Goal: Information Seeking & Learning: Learn about a topic

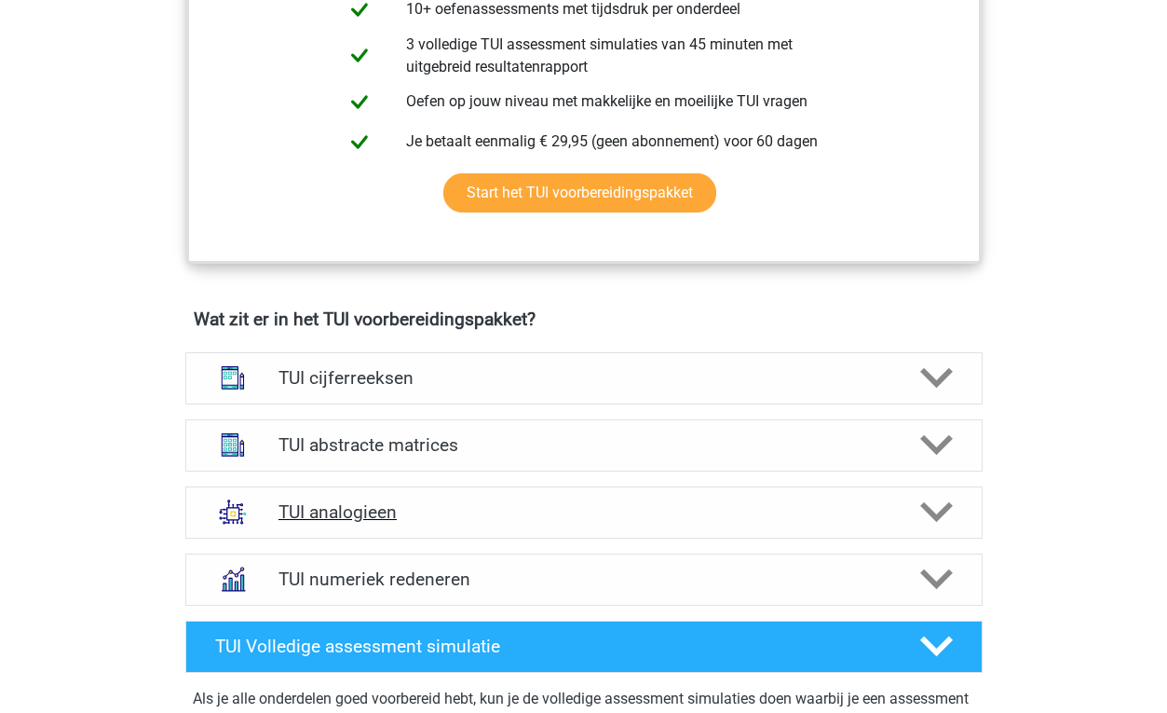
scroll to position [1036, 0]
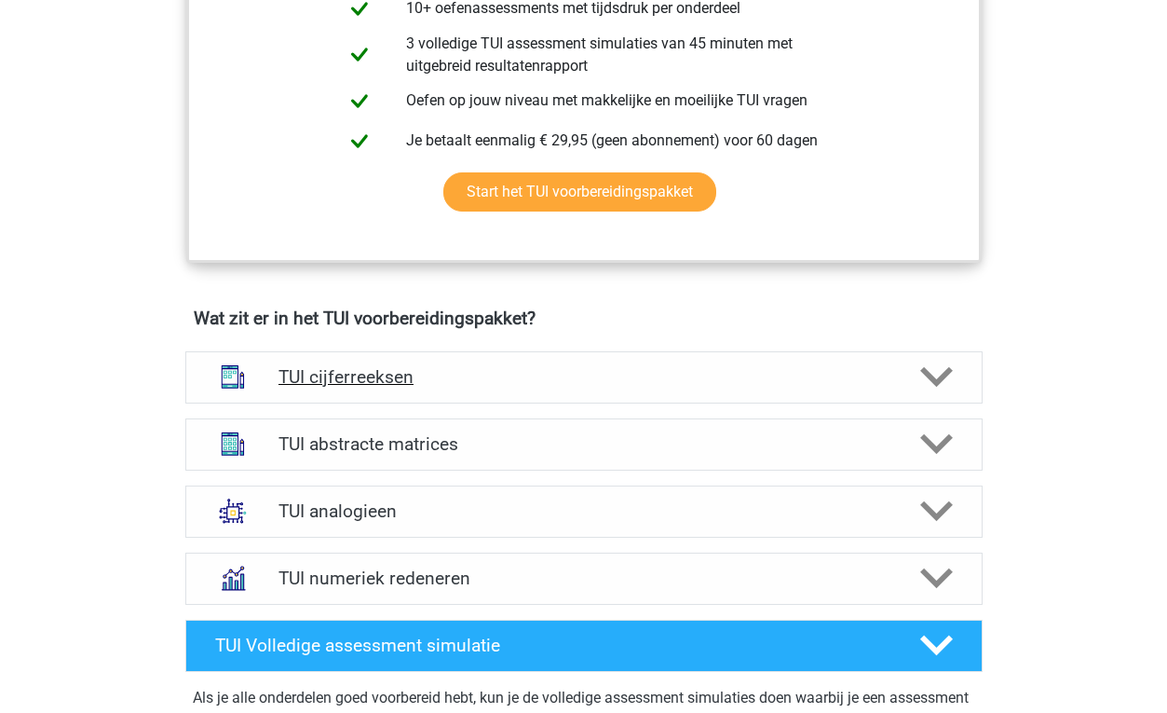
click at [592, 376] on h4 "TUI cijferreeksen" at bounding box center [583, 376] width 610 height 21
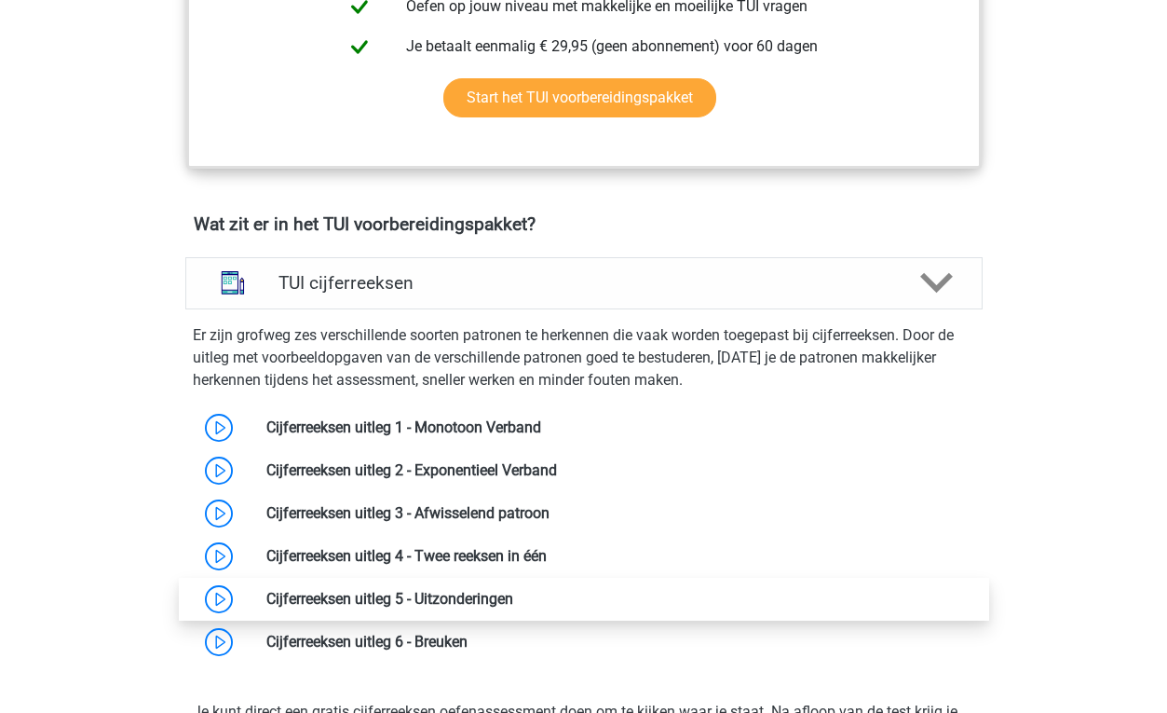
scroll to position [1096, 0]
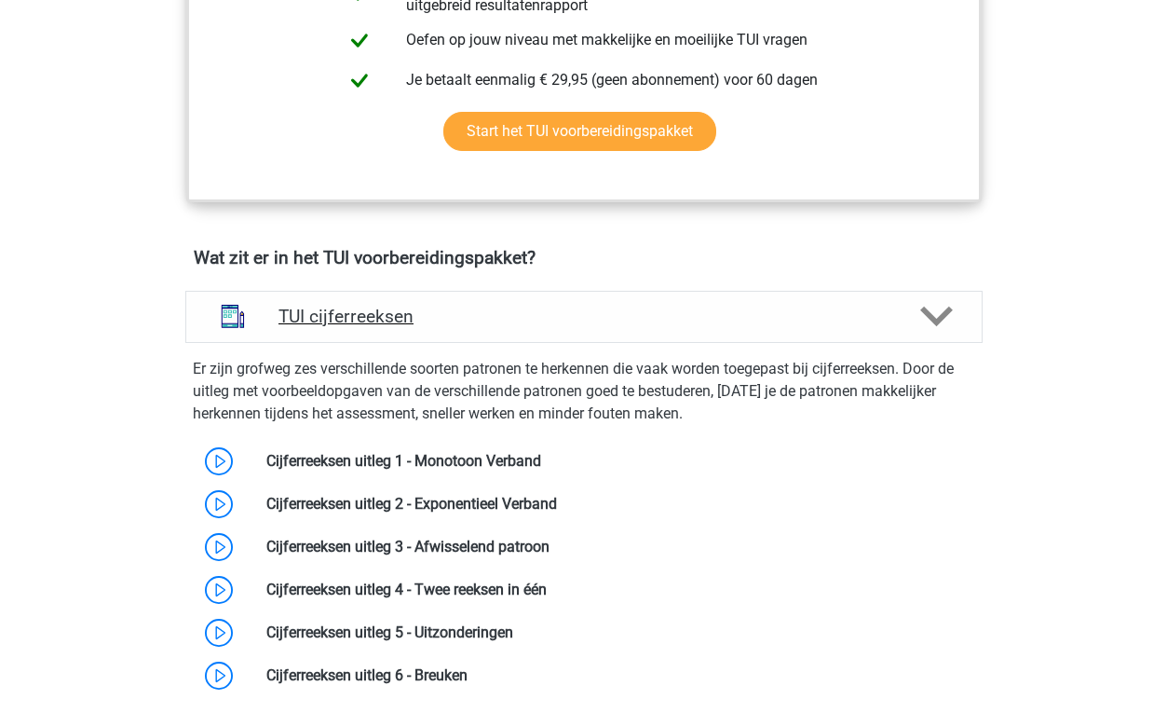
click at [591, 327] on div "TUI cijferreeksen" at bounding box center [583, 317] width 797 height 52
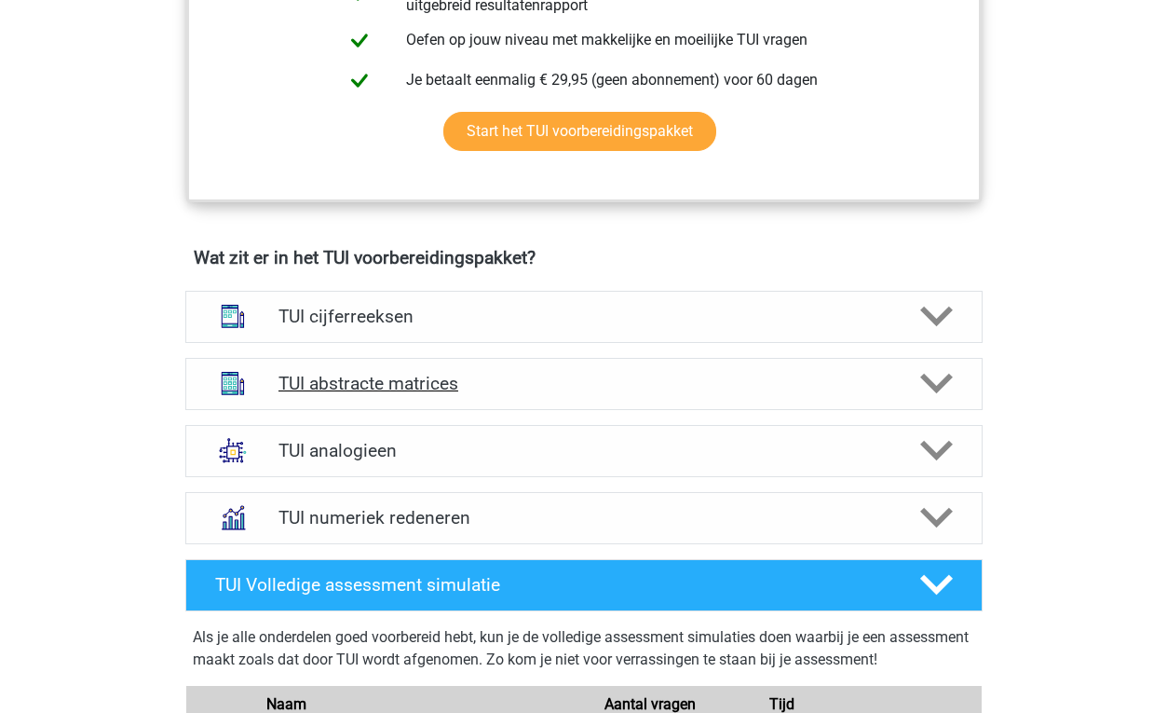
click at [548, 379] on h4 "TUI abstracte matrices" at bounding box center [583, 383] width 610 height 21
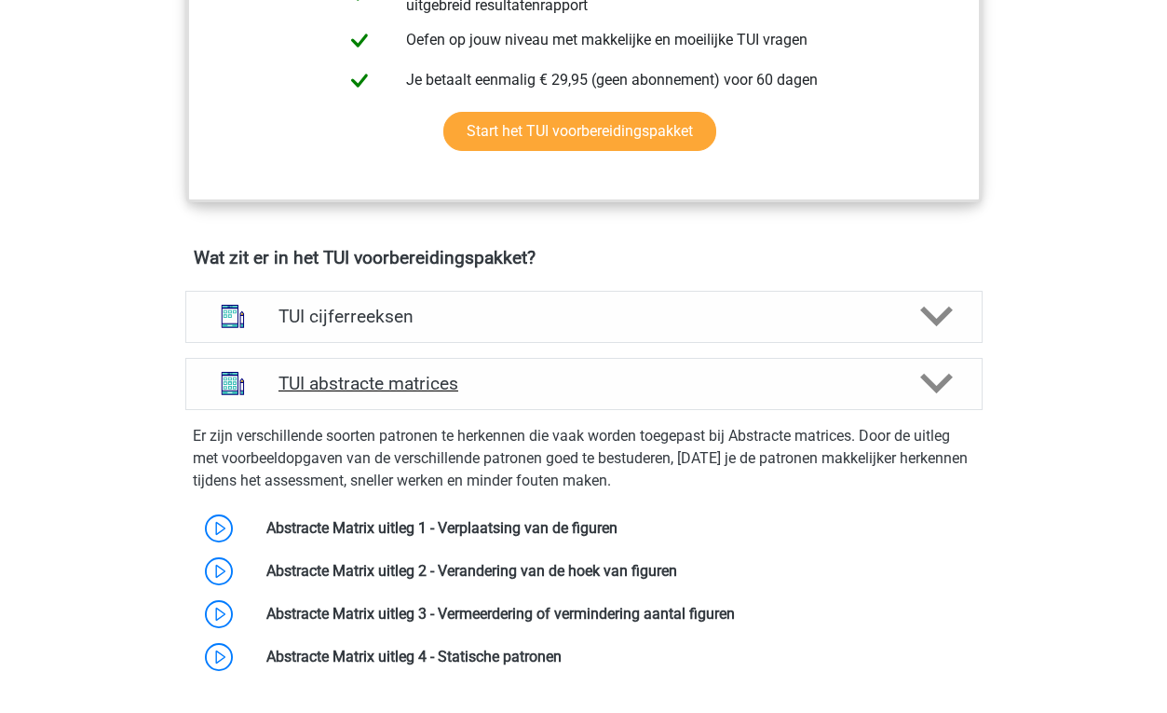
click at [548, 379] on h4 "TUI abstracte matrices" at bounding box center [583, 383] width 610 height 21
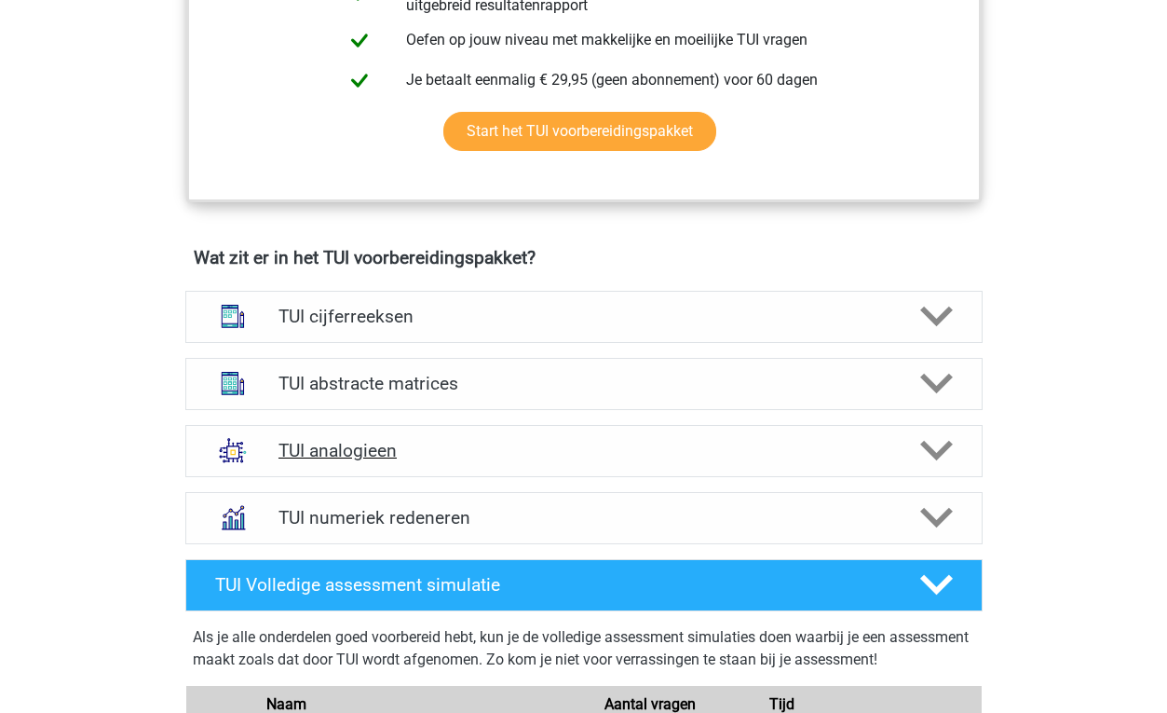
click at [495, 474] on div "TUI analogieen" at bounding box center [583, 451] width 797 height 52
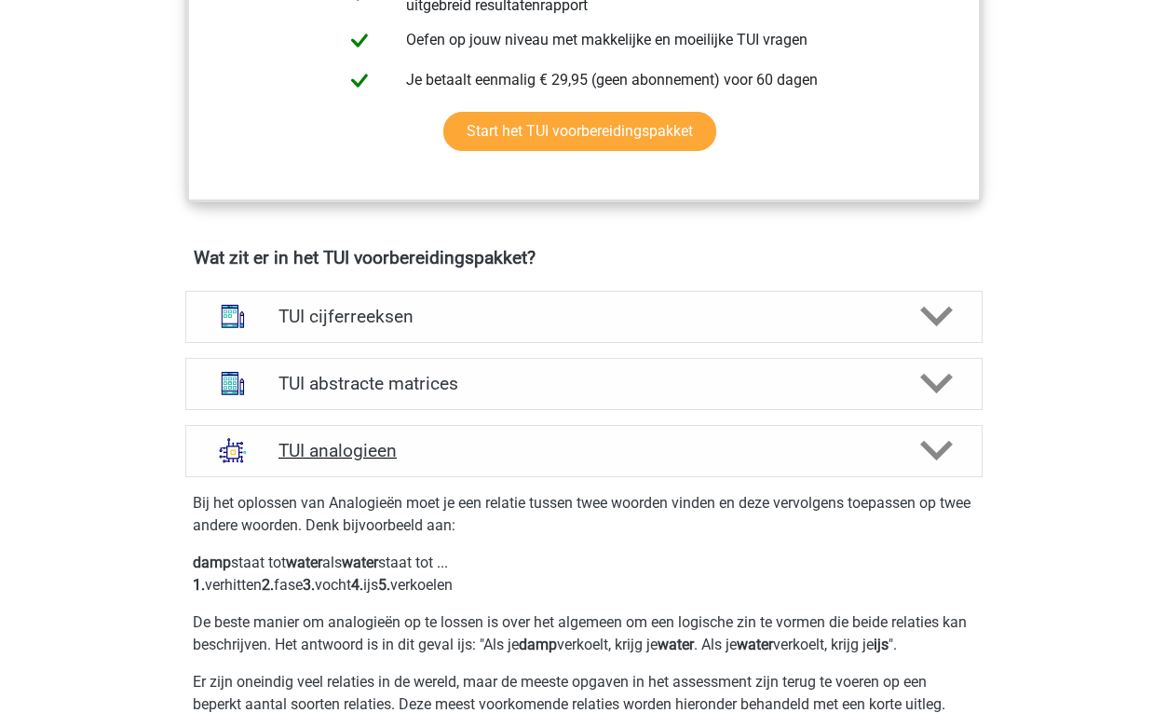
click at [497, 461] on div "TUI analogieen" at bounding box center [583, 451] width 797 height 52
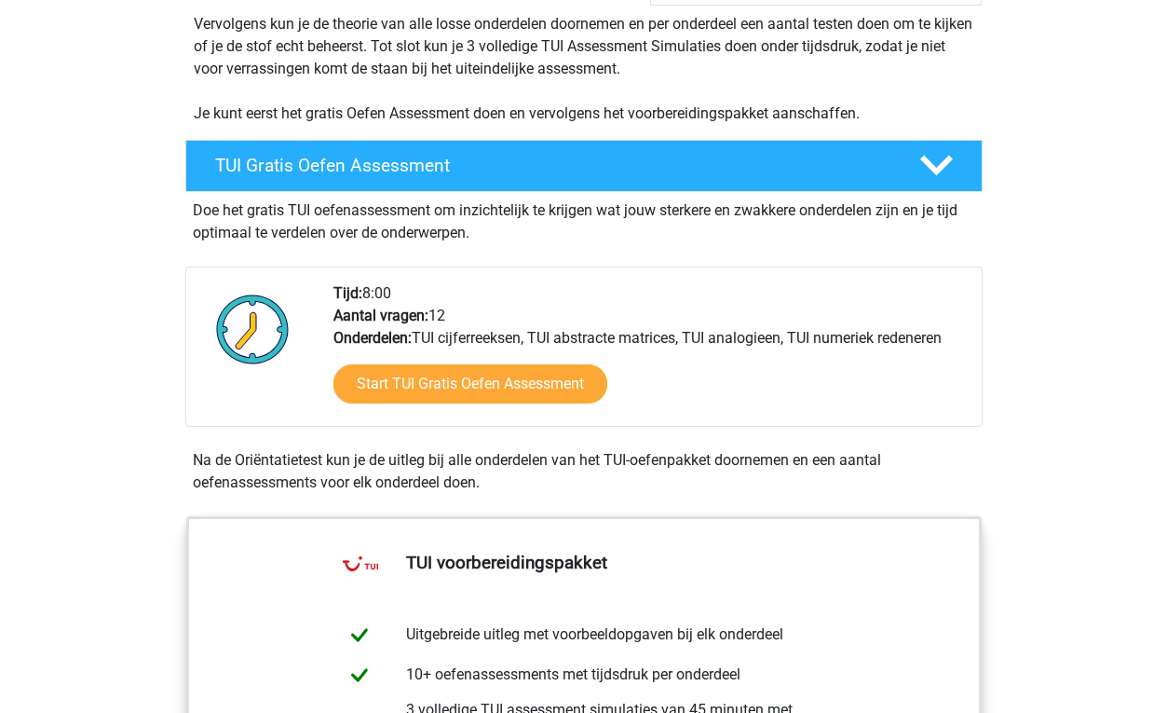
scroll to position [378, 0]
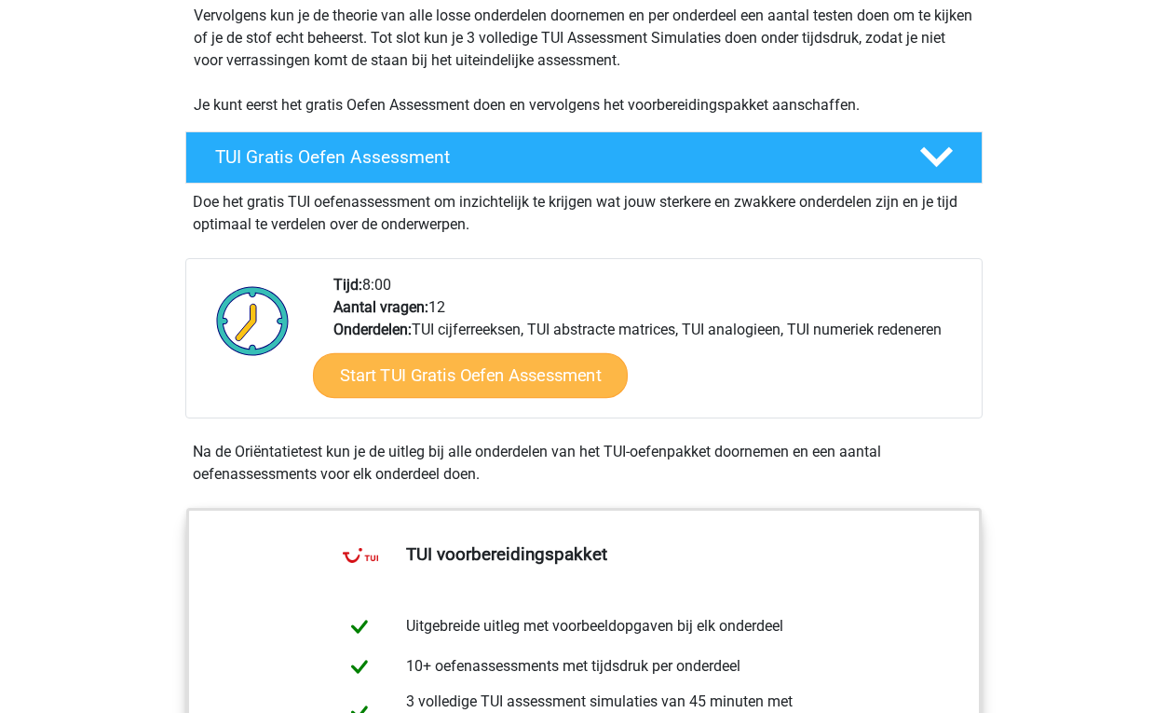
click at [490, 382] on link "Start TUI Gratis Oefen Assessment" at bounding box center [469, 375] width 315 height 45
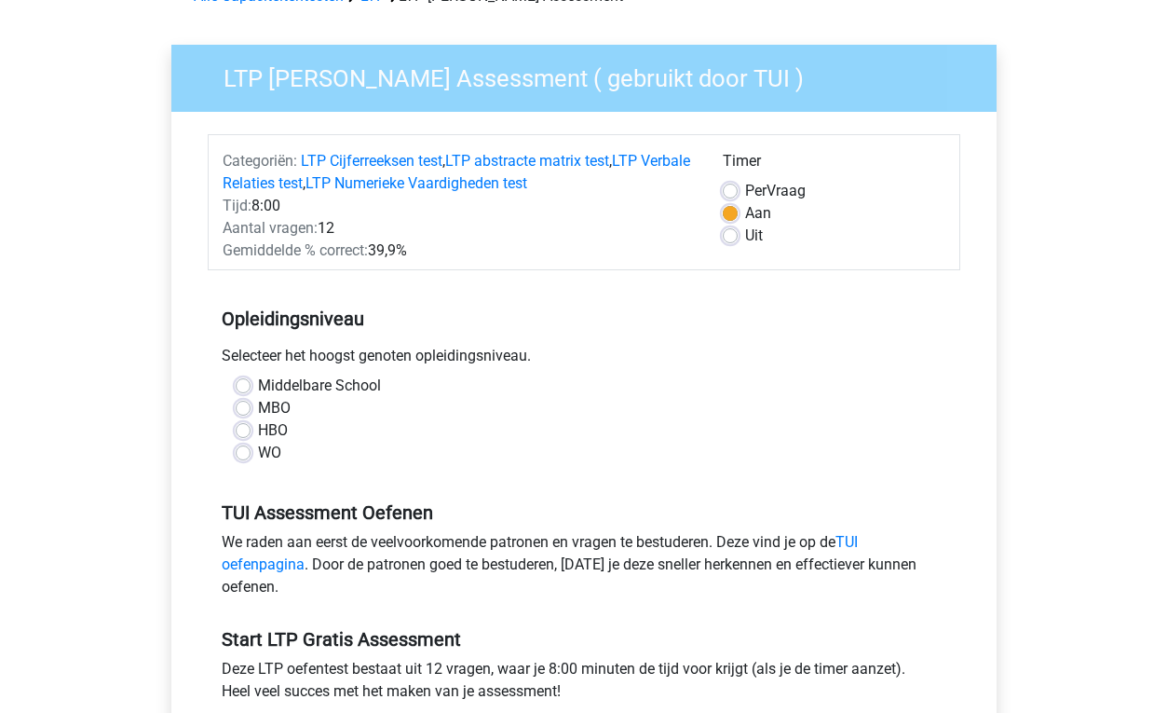
scroll to position [115, 0]
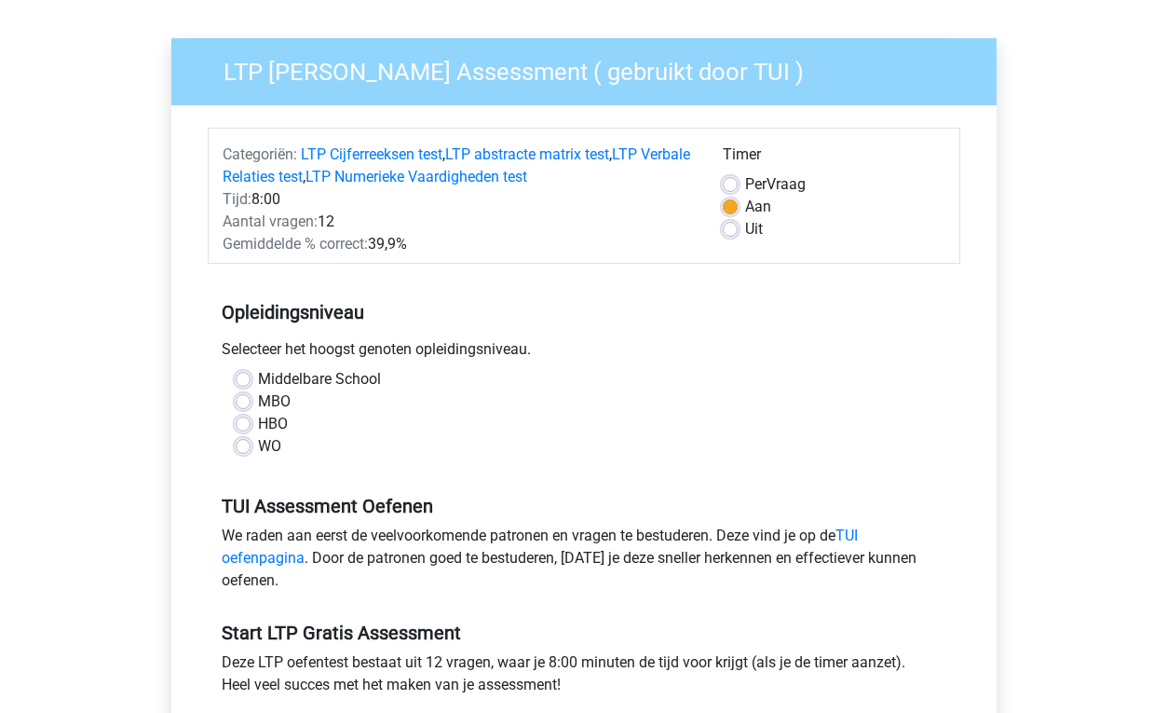
click at [258, 423] on label "HBO" at bounding box center [273, 424] width 30 height 22
click at [242, 423] on input "HBO" at bounding box center [243, 422] width 15 height 19
radio input "true"
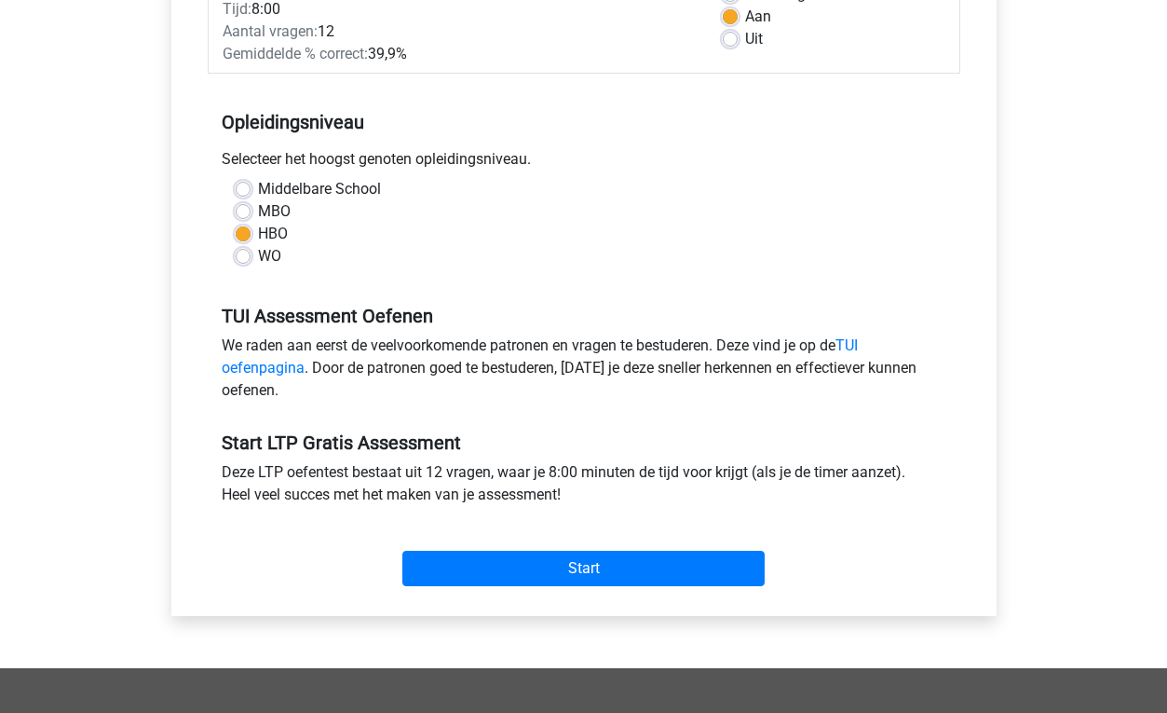
scroll to position [304, 0]
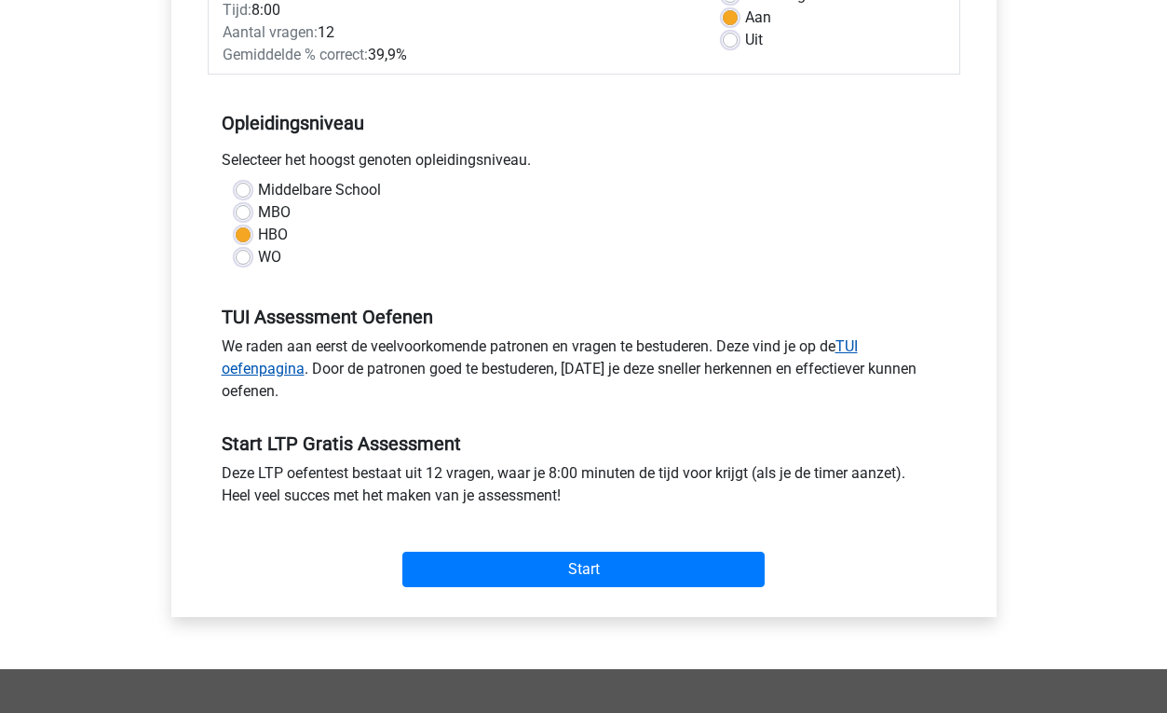
click at [251, 373] on link "TUI oefenpagina" at bounding box center [540, 357] width 636 height 40
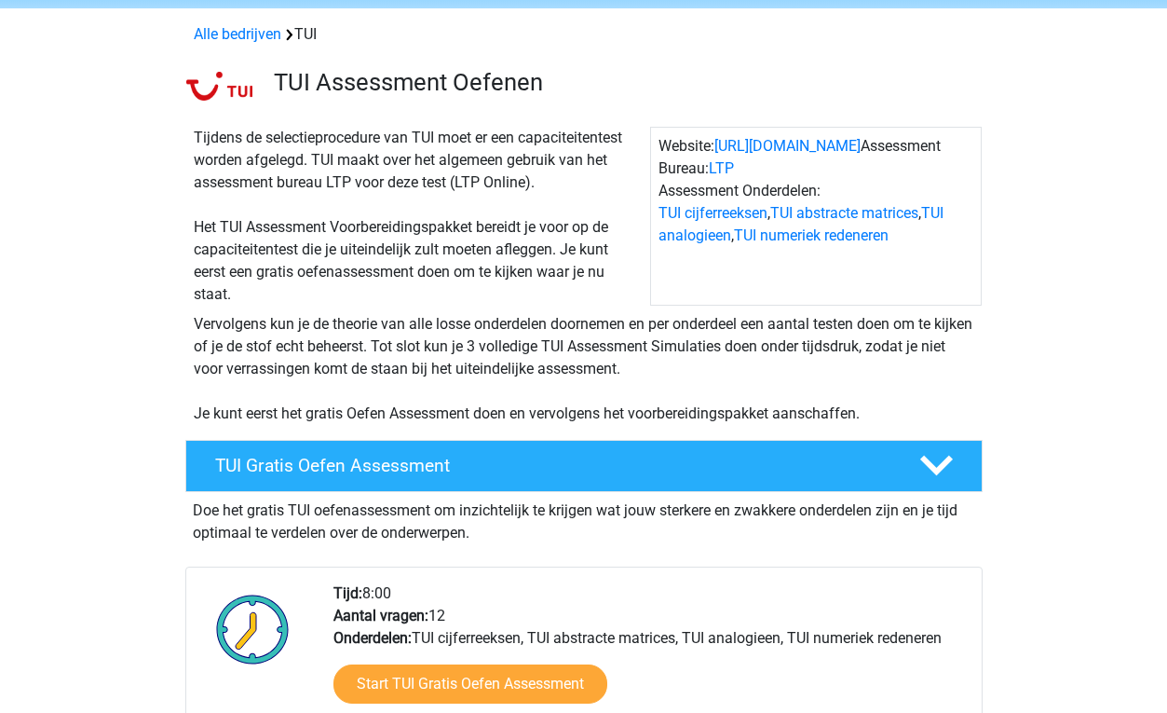
scroll to position [72, 0]
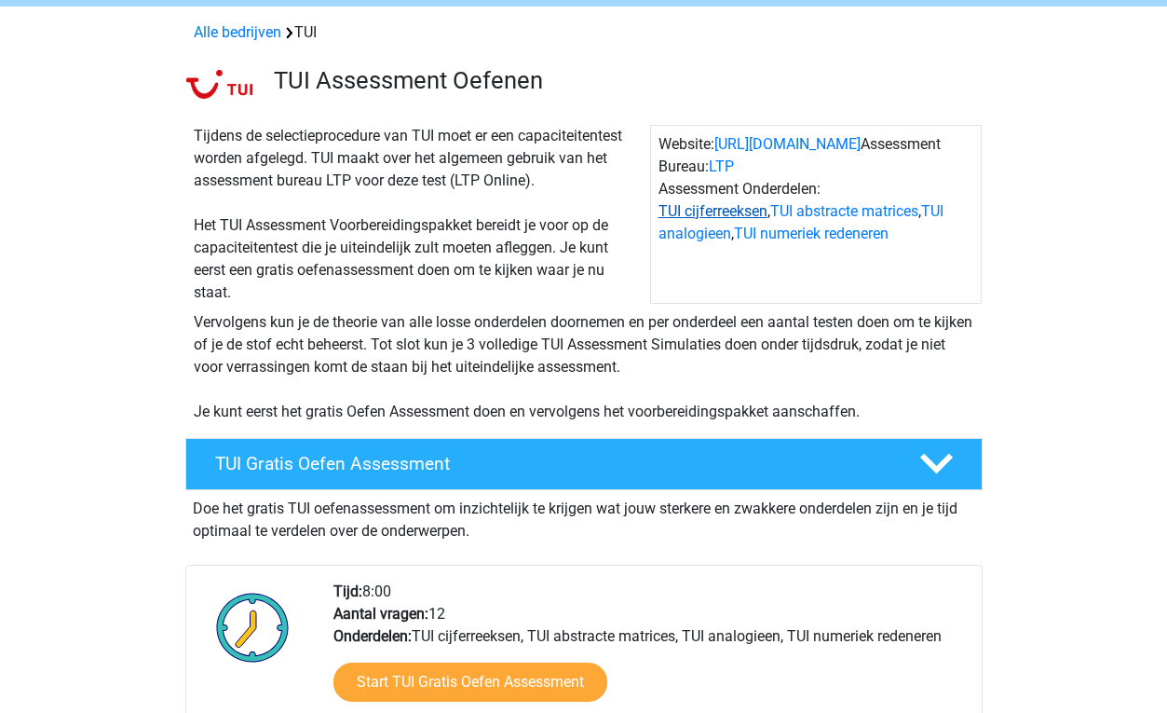
click at [679, 215] on link "TUI cijferreeksen" at bounding box center [713, 211] width 109 height 18
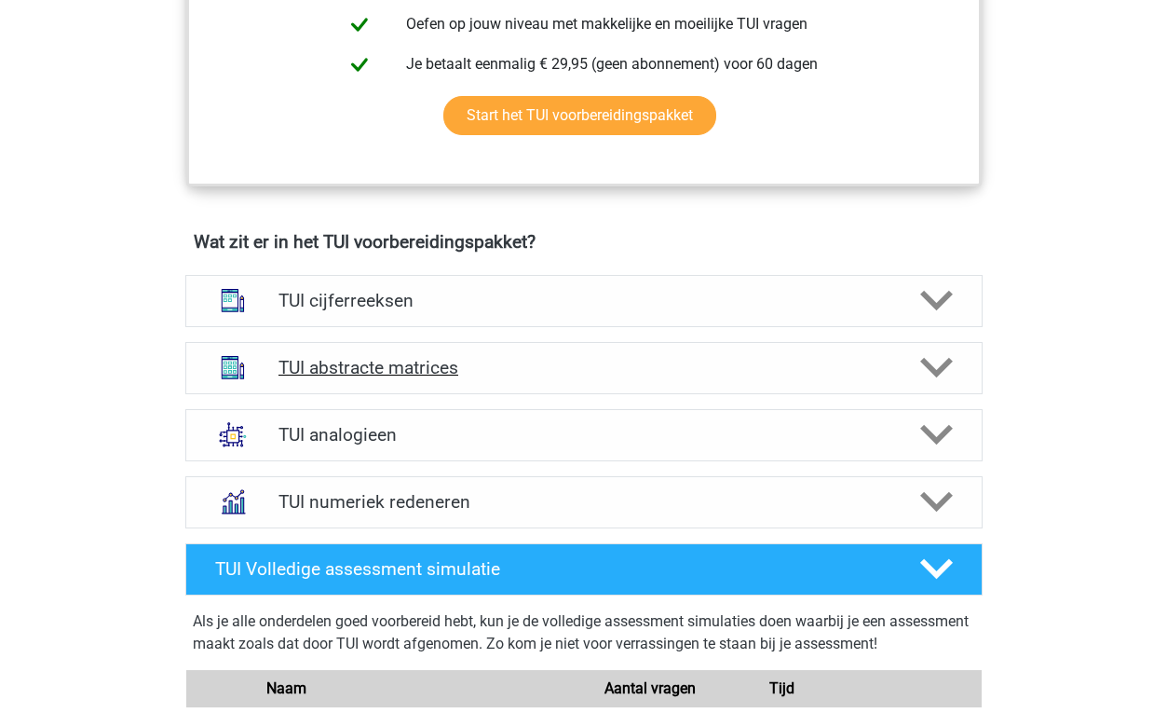
scroll to position [1107, 0]
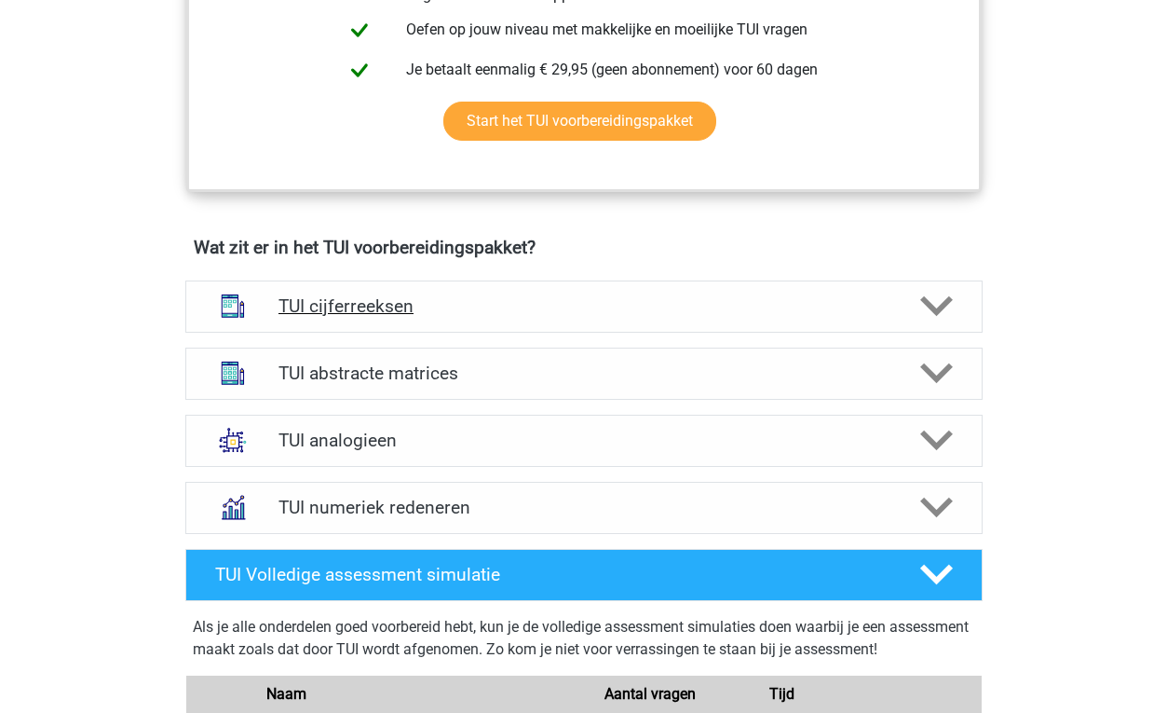
click at [484, 306] on h4 "TUI cijferreeksen" at bounding box center [583, 305] width 610 height 21
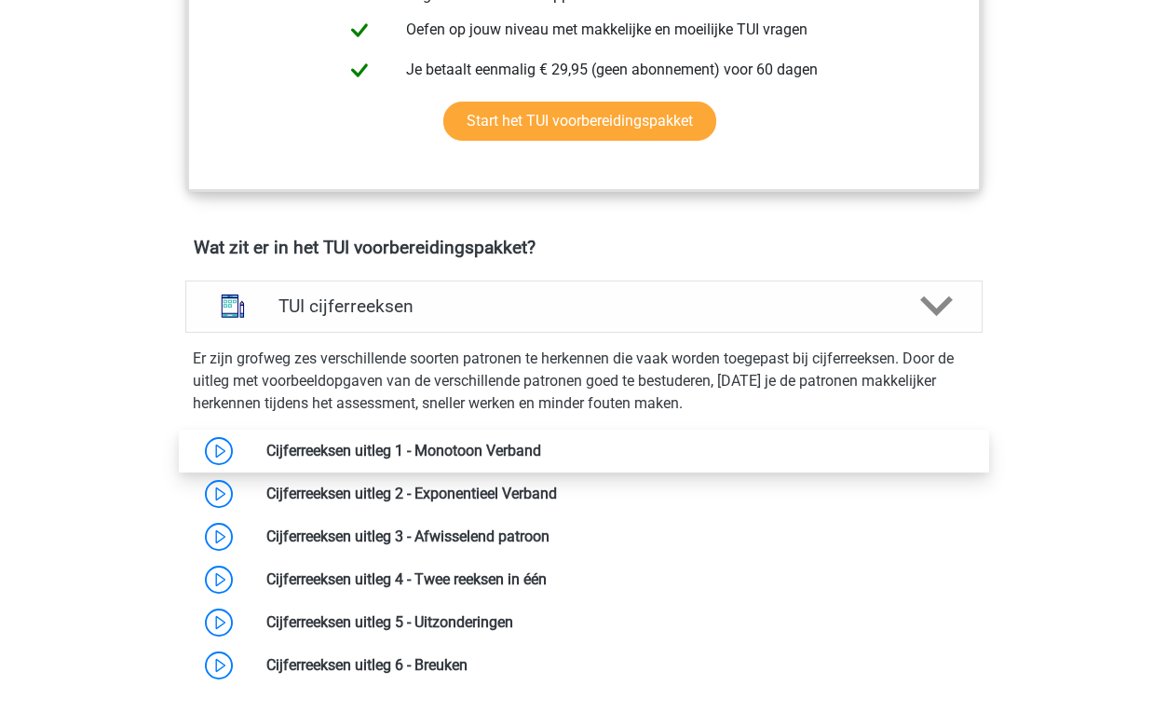
click at [541, 452] on link at bounding box center [541, 450] width 0 height 18
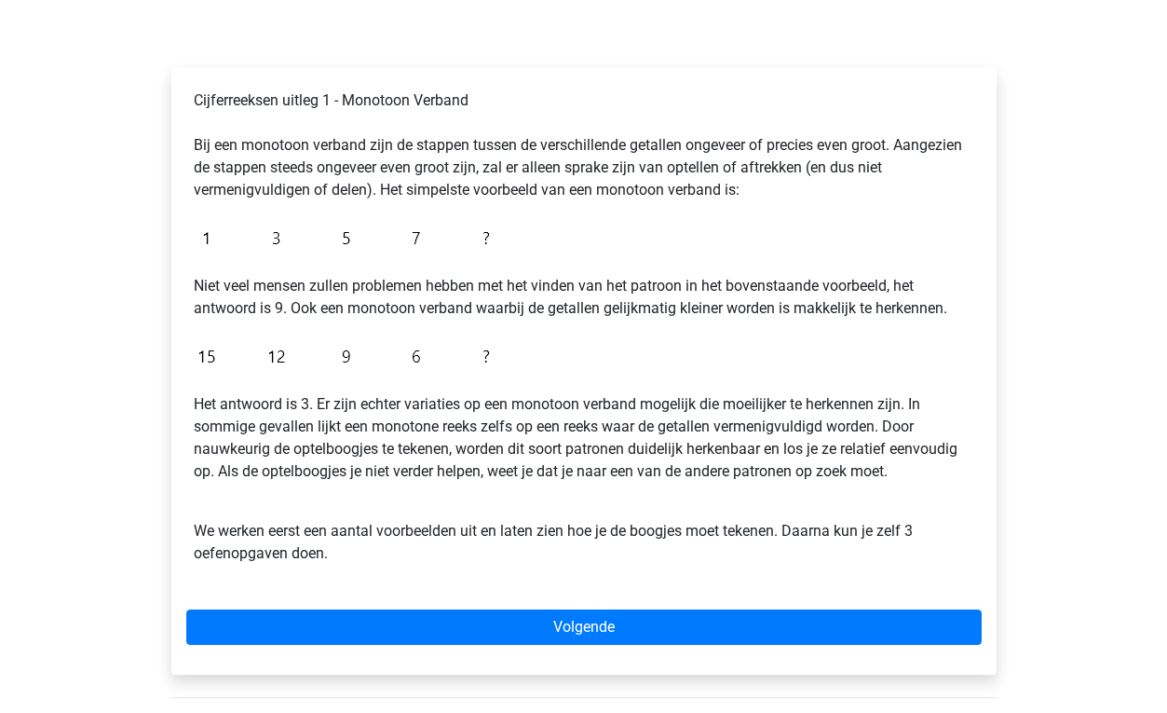
scroll to position [255, 0]
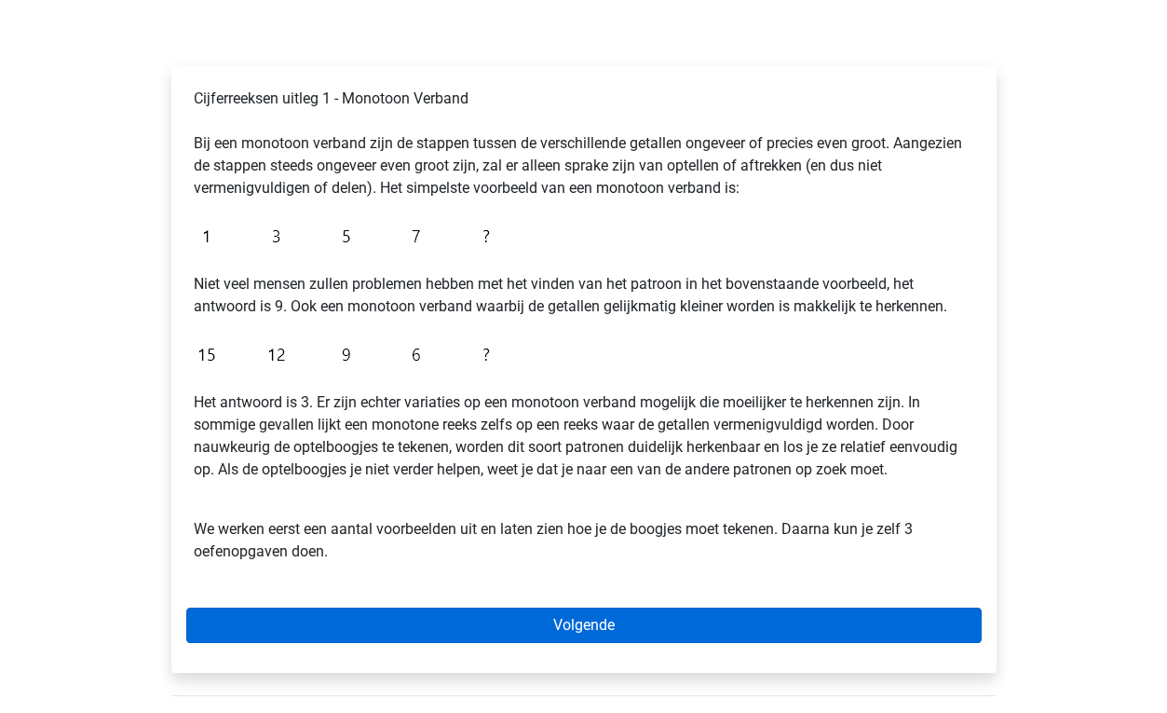
click at [529, 626] on link "Volgende" at bounding box center [583, 624] width 795 height 35
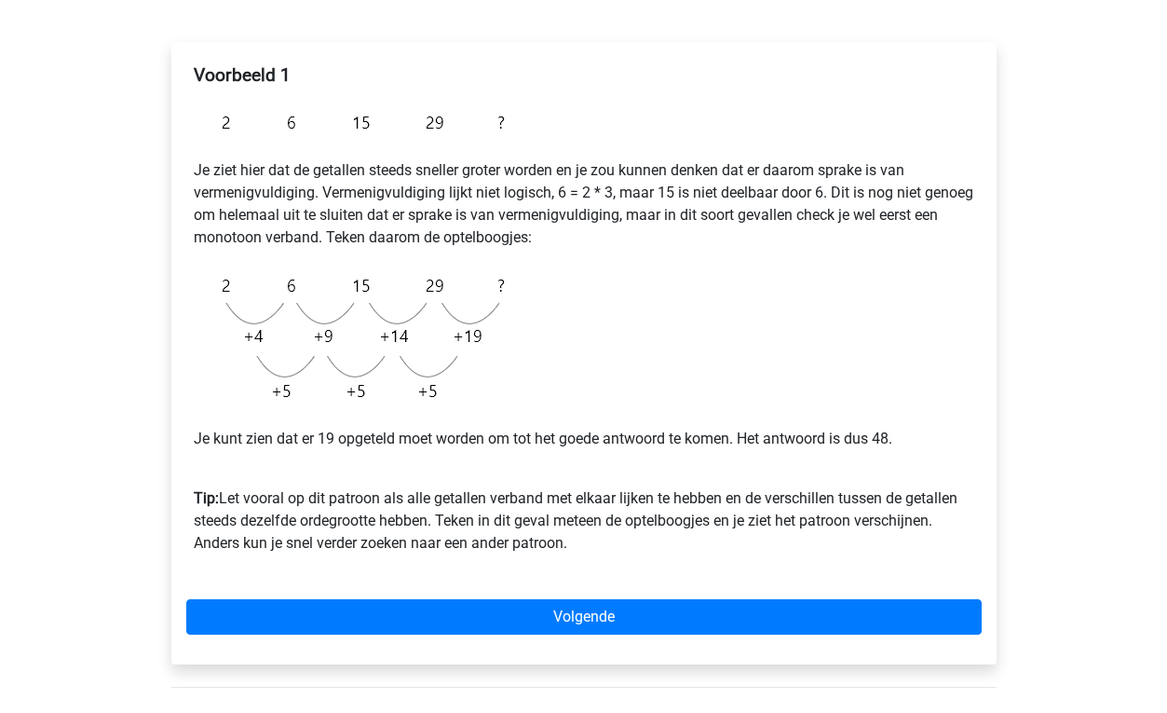
scroll to position [279, 0]
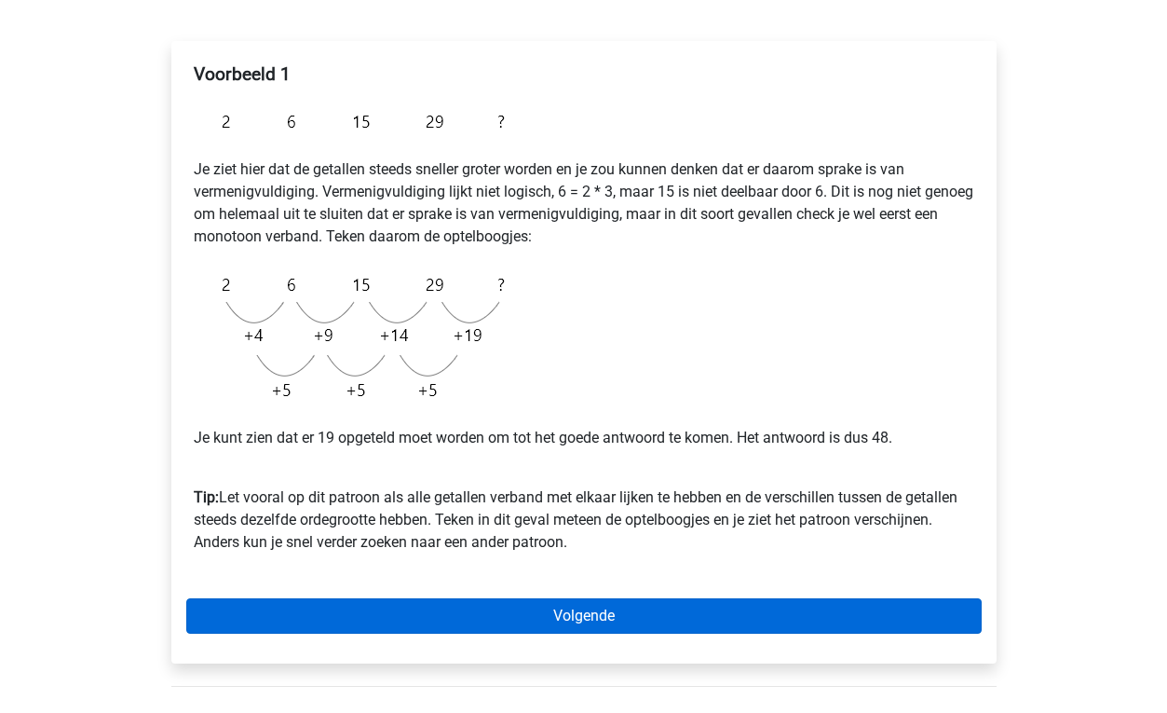
click at [452, 623] on link "Volgende" at bounding box center [583, 615] width 795 height 35
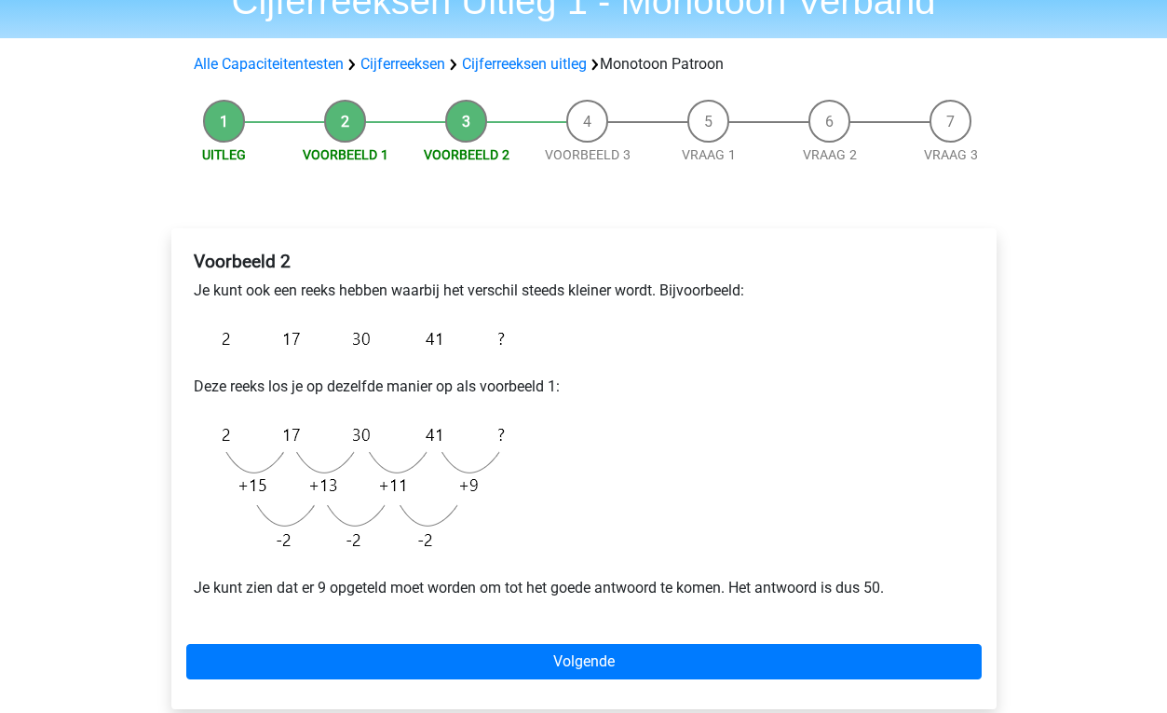
scroll to position [108, 0]
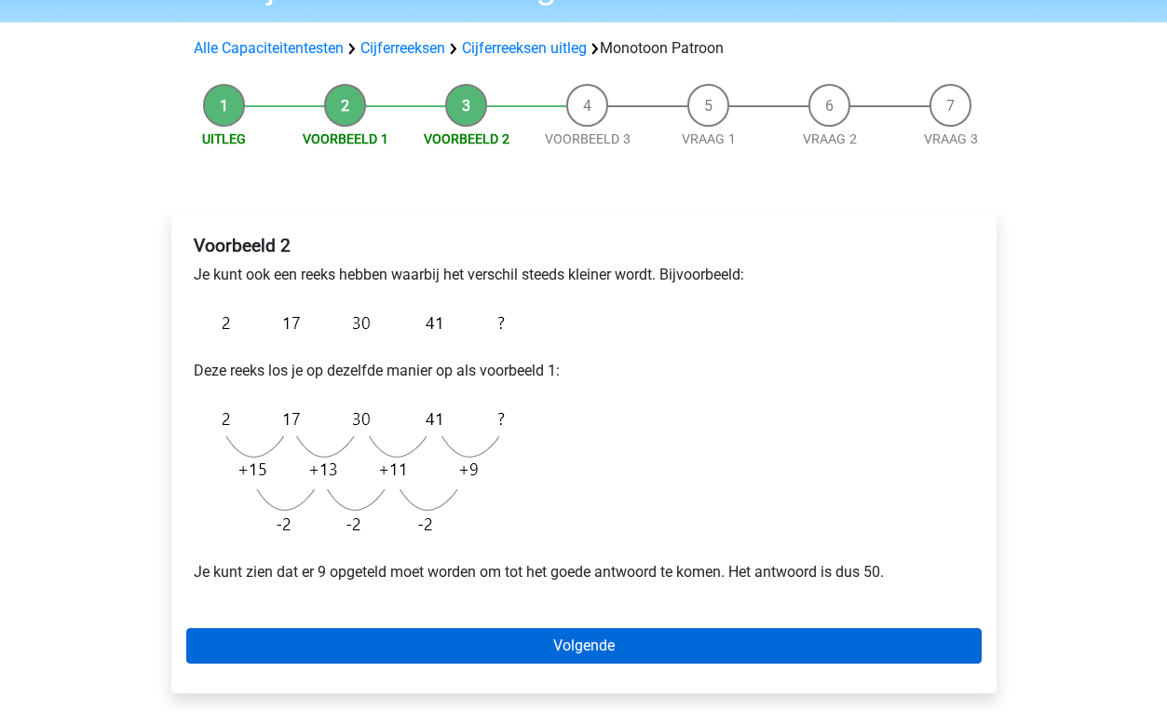
click at [454, 645] on link "Volgende" at bounding box center [583, 645] width 795 height 35
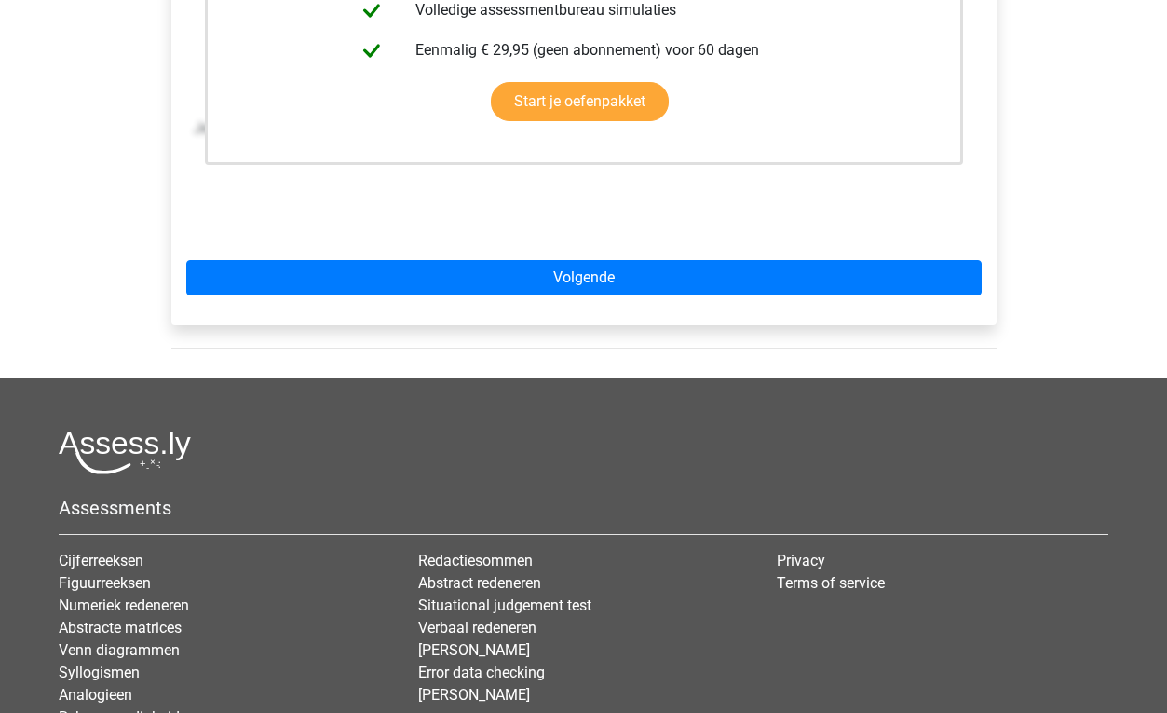
scroll to position [603, 0]
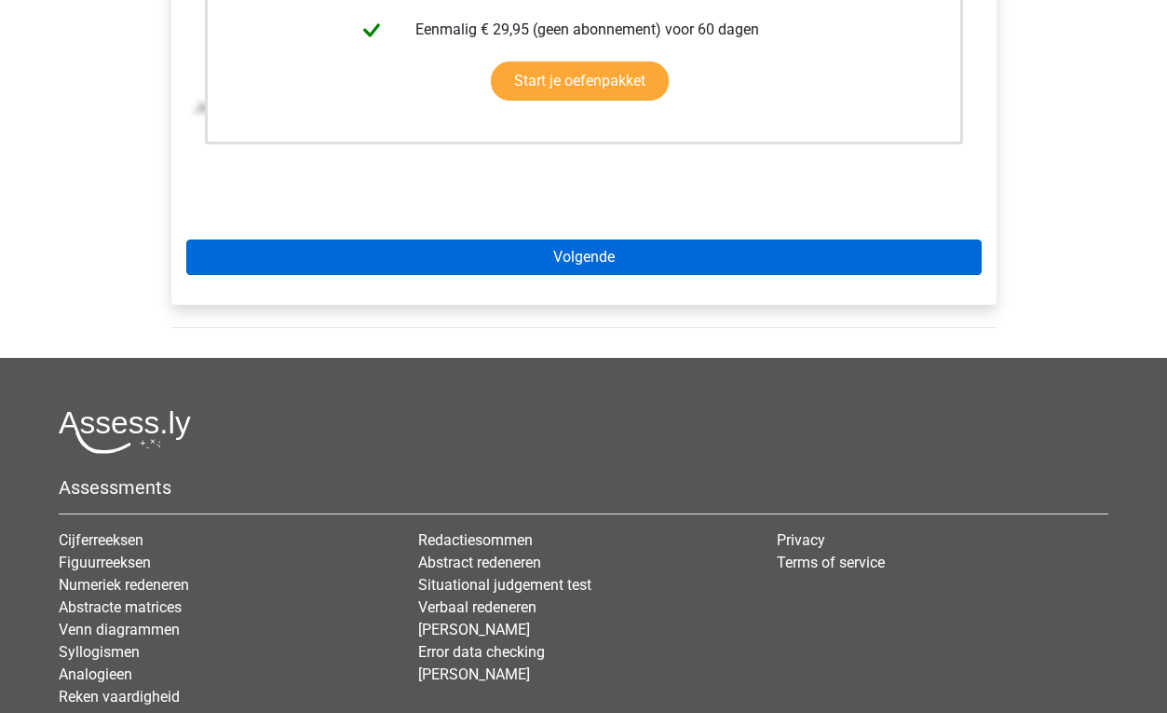
click at [560, 258] on link "Volgende" at bounding box center [583, 256] width 795 height 35
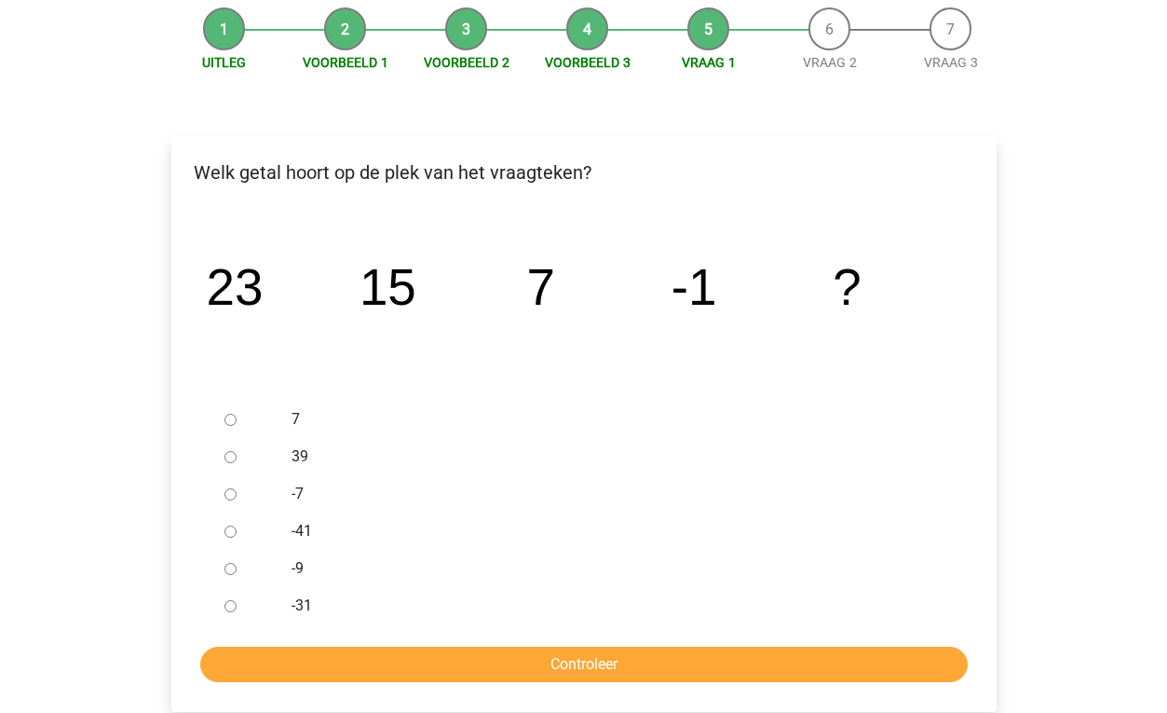
scroll to position [185, 0]
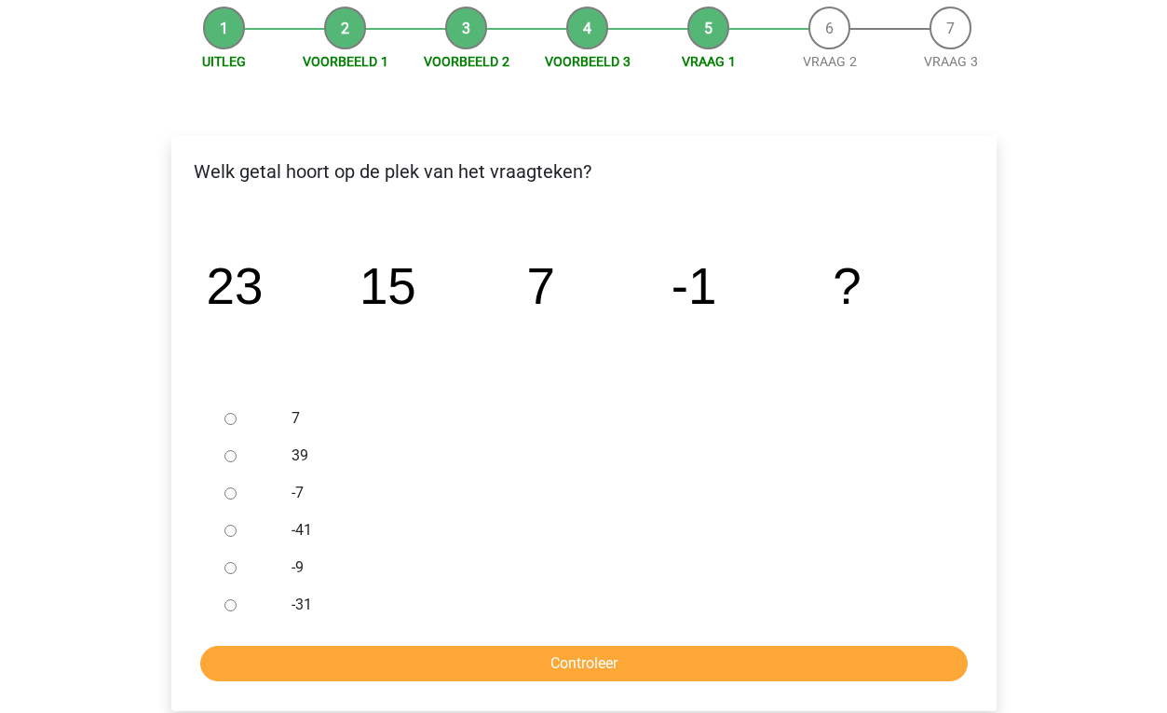
click at [227, 564] on input "-9" at bounding box center [230, 568] width 12 height 12
radio input "true"
click at [421, 646] on input "Controleer" at bounding box center [583, 662] width 767 height 35
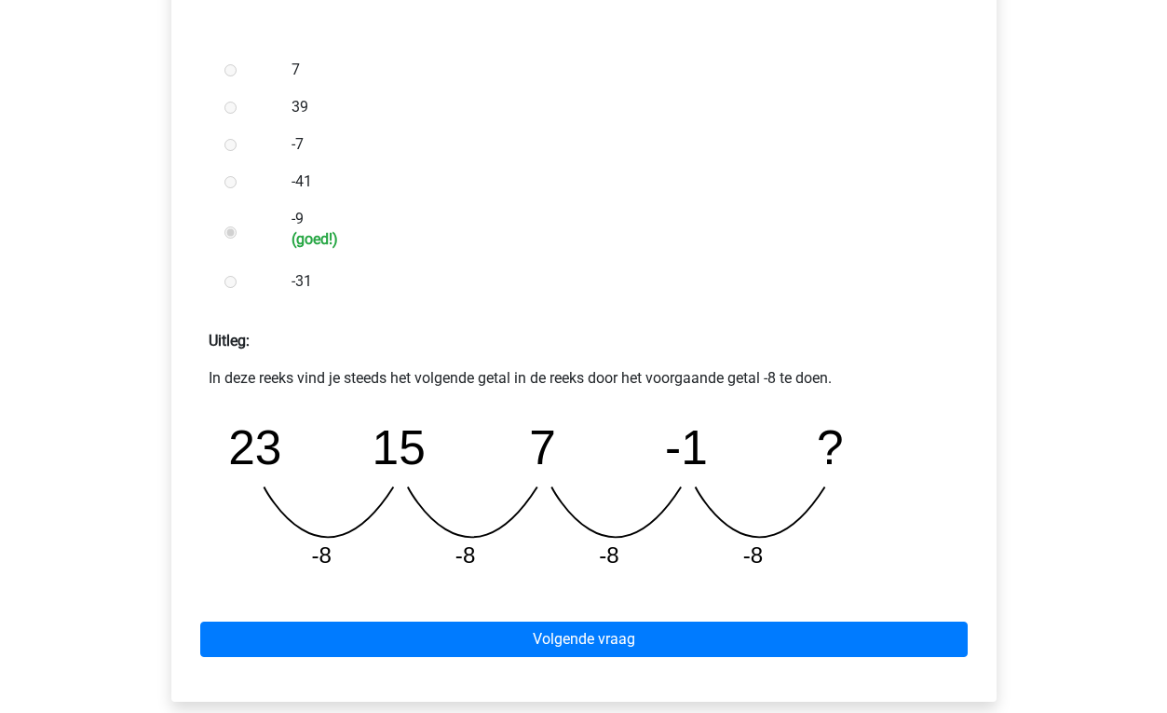
scroll to position [543, 0]
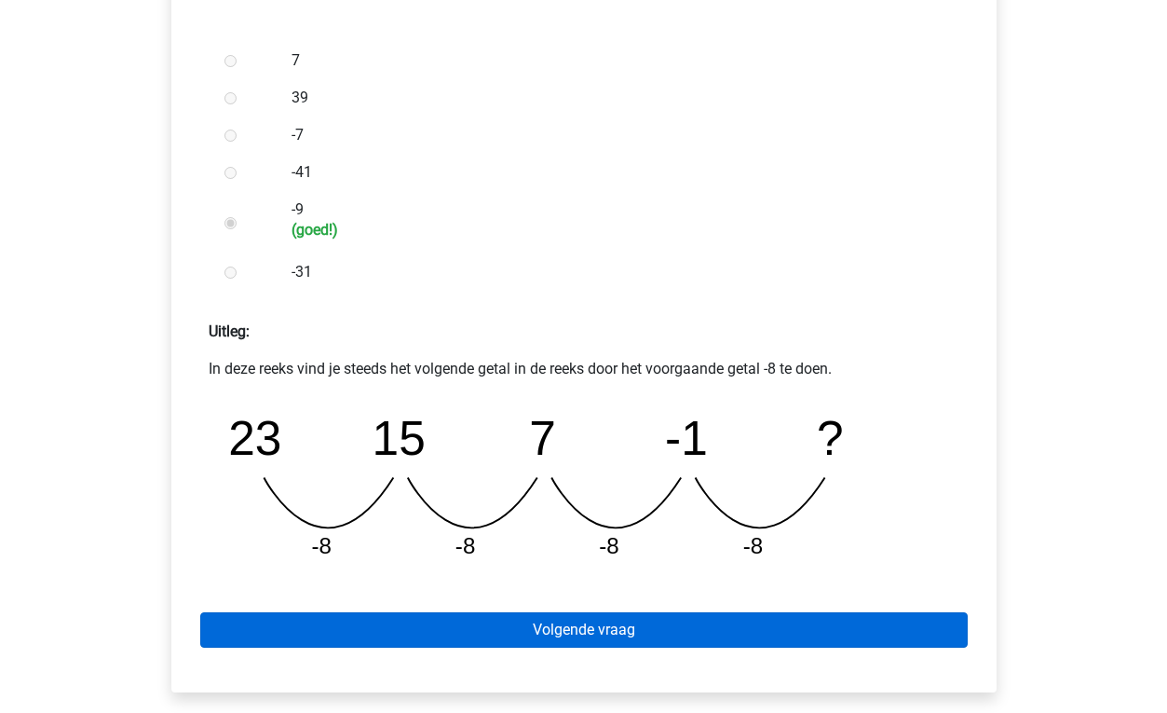
click at [556, 631] on link "Volgende vraag" at bounding box center [583, 629] width 767 height 35
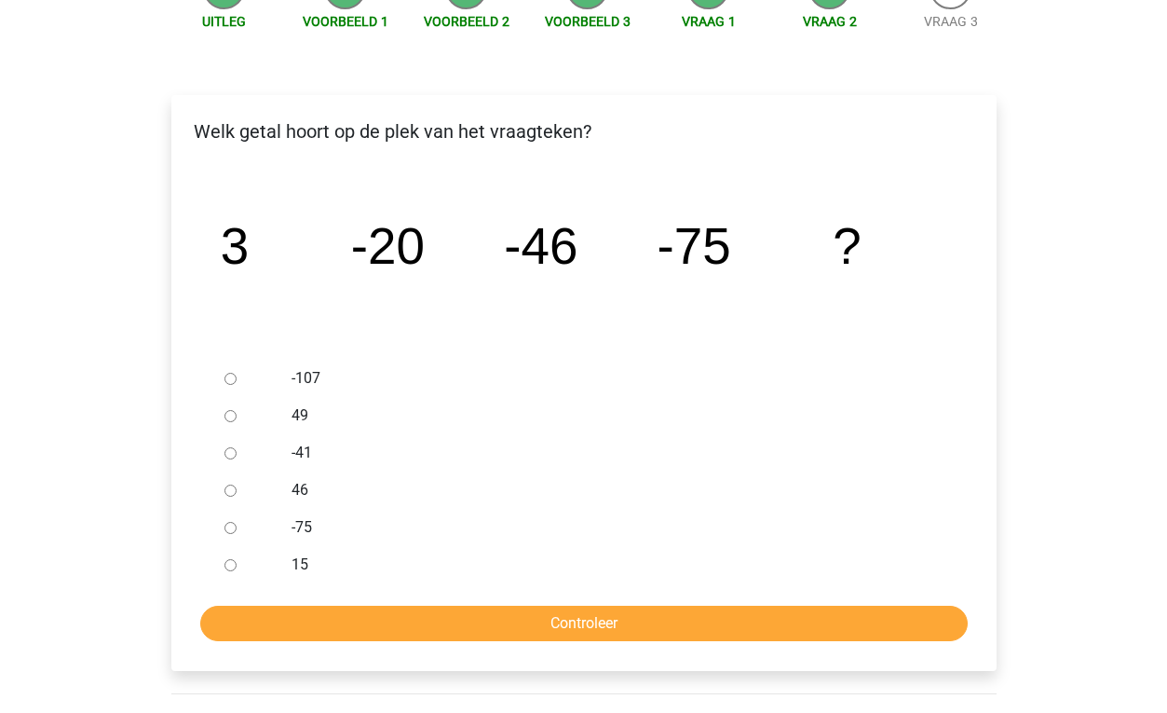
scroll to position [226, 0]
click at [597, 435] on div "-41" at bounding box center [614, 451] width 672 height 37
click at [227, 382] on input "-107" at bounding box center [230, 378] width 12 height 12
radio input "true"
click at [563, 618] on input "Controleer" at bounding box center [583, 621] width 767 height 35
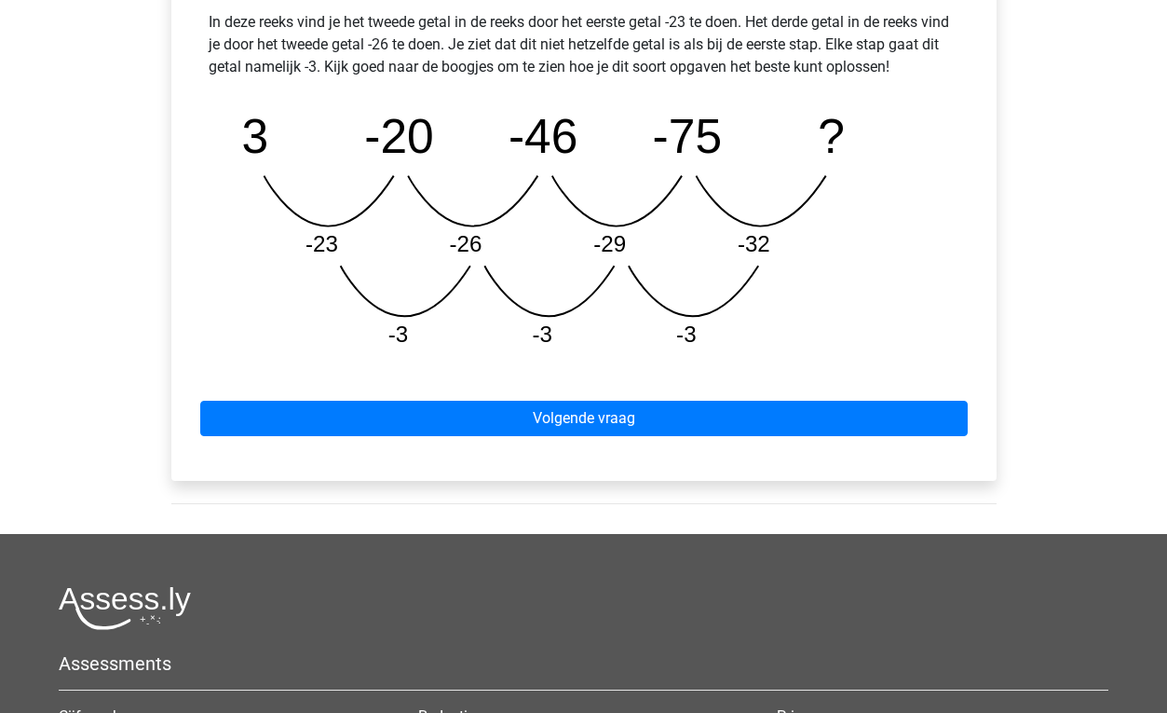
scroll to position [889, 0]
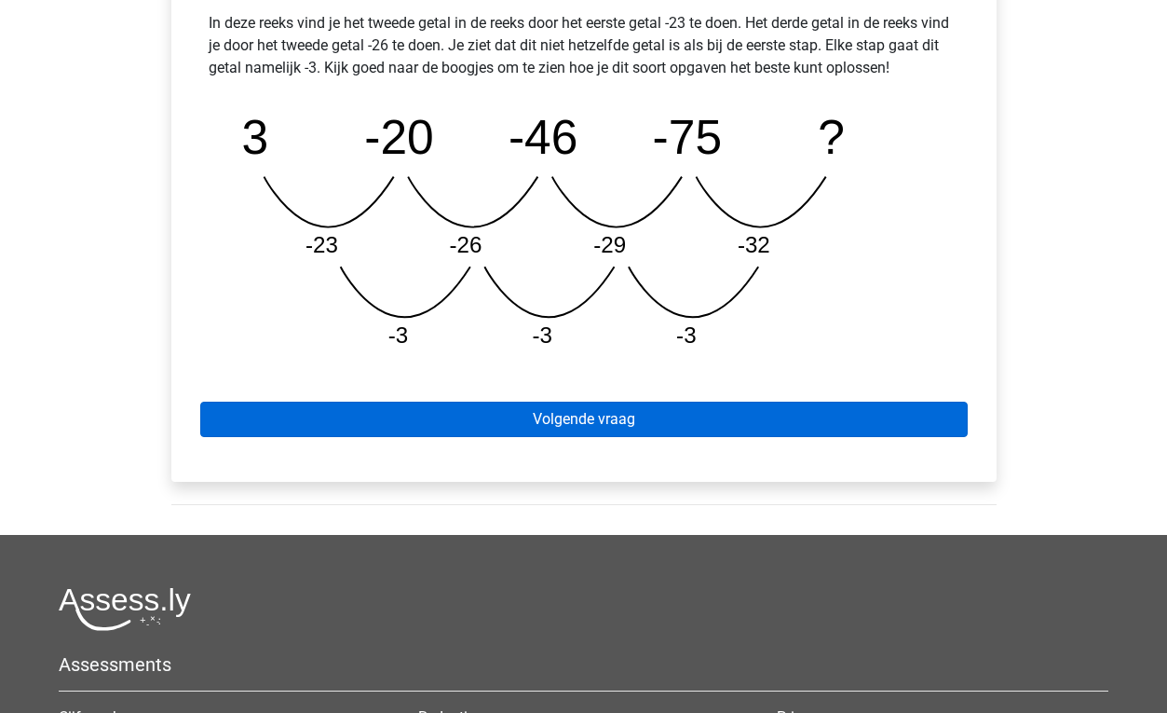
click at [592, 418] on link "Volgende vraag" at bounding box center [583, 418] width 767 height 35
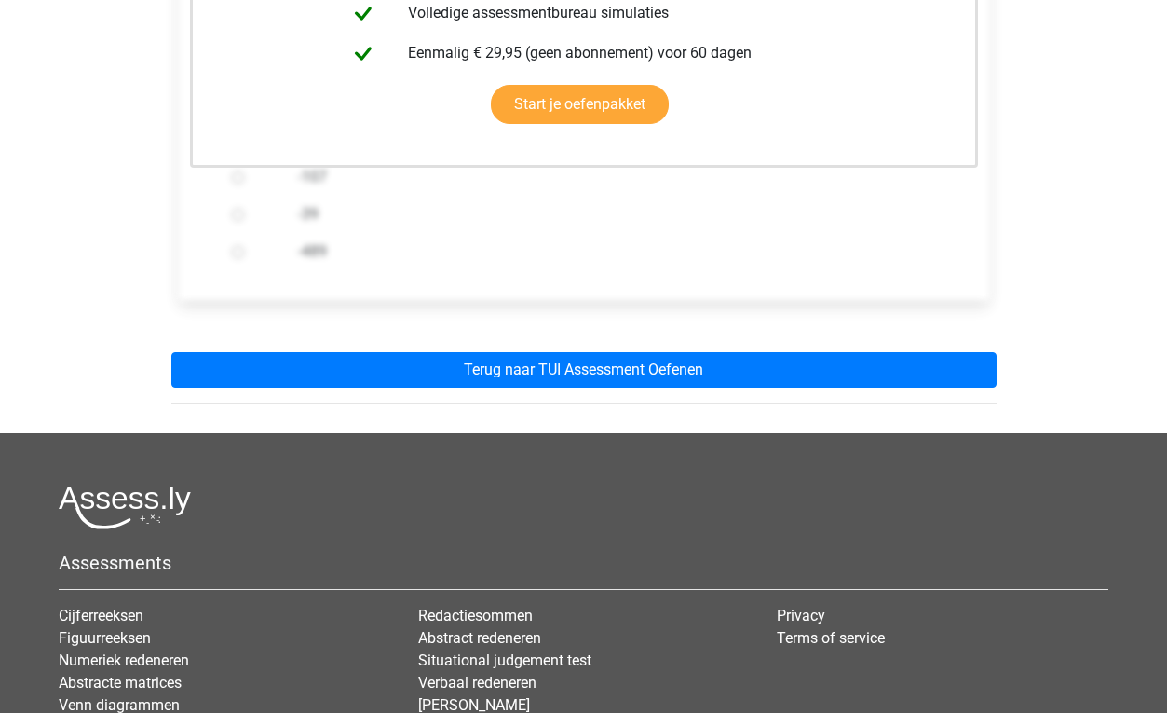
scroll to position [543, 0]
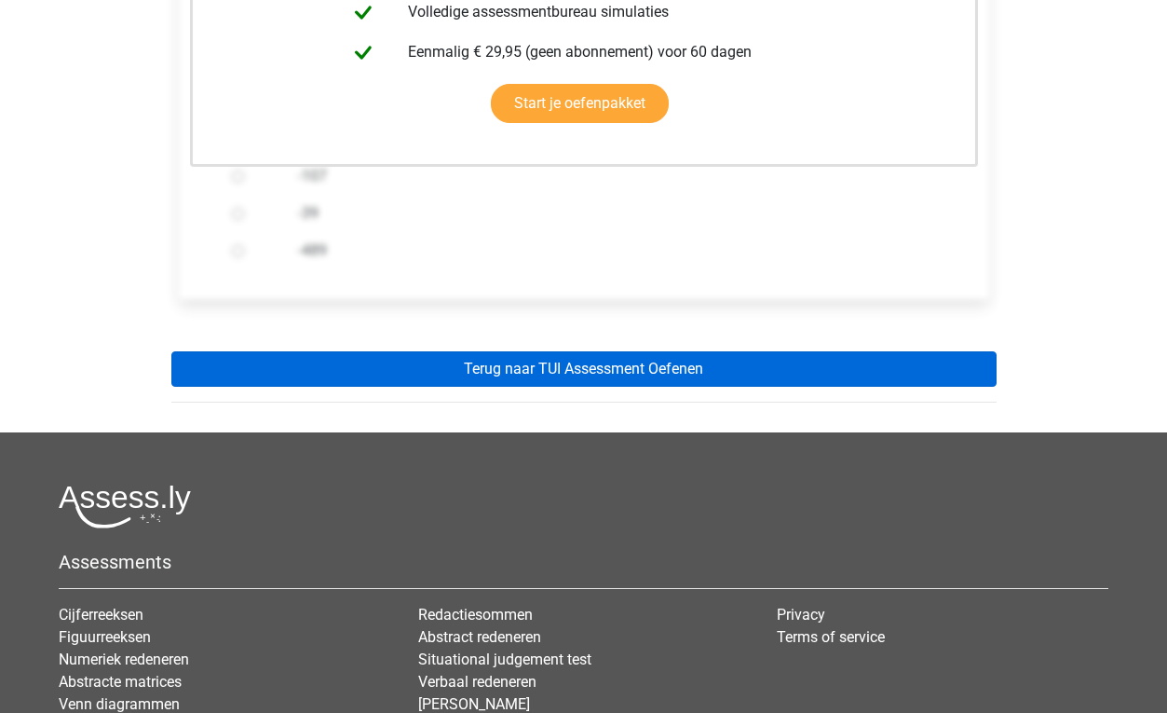
click at [574, 374] on link "Terug naar TUI Assessment Oefenen" at bounding box center [583, 368] width 825 height 35
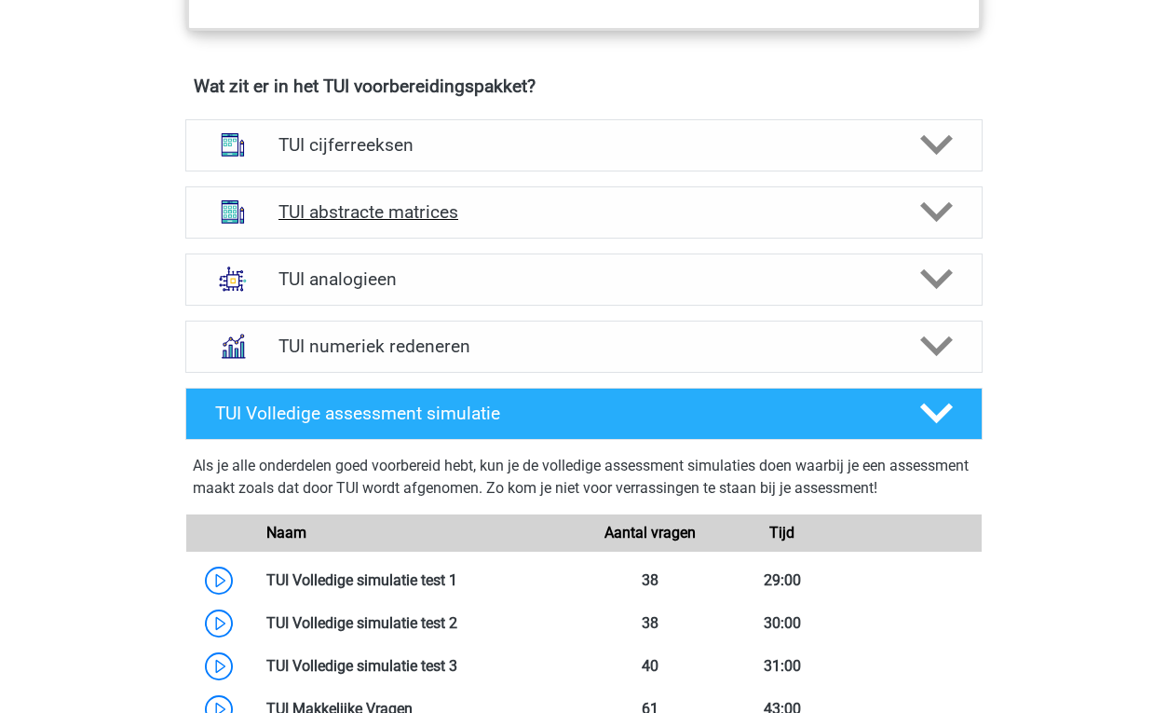
scroll to position [1279, 0]
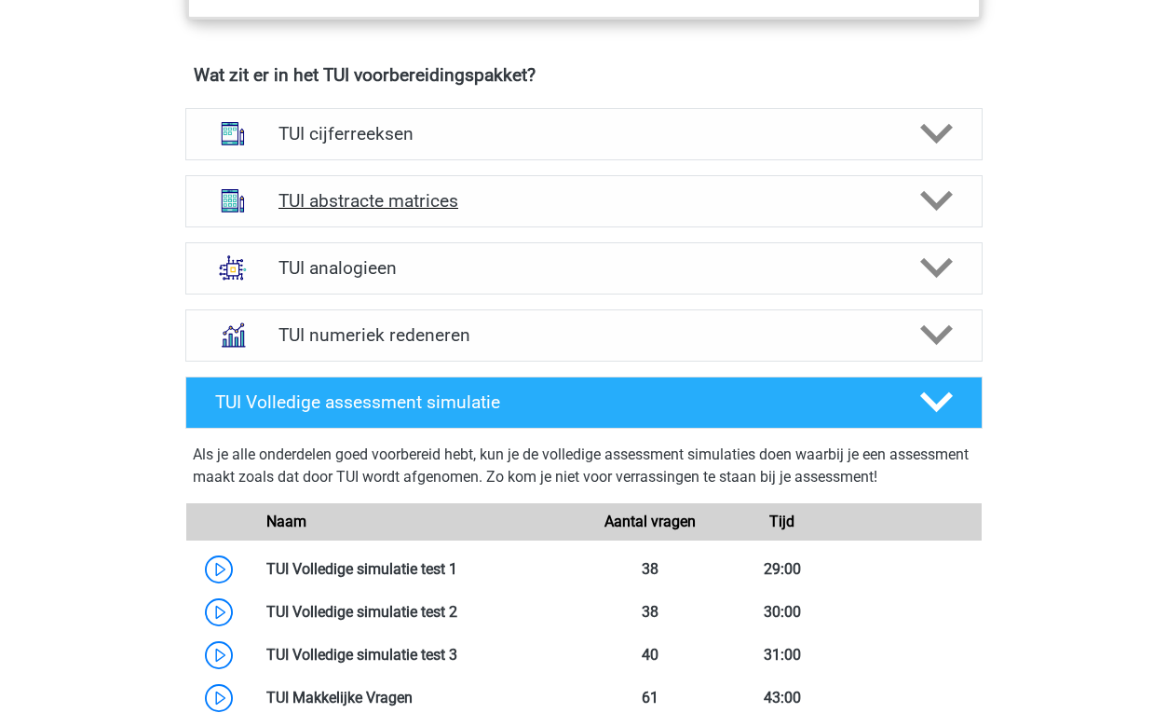
click at [447, 201] on h4 "TUI abstracte matrices" at bounding box center [583, 200] width 610 height 21
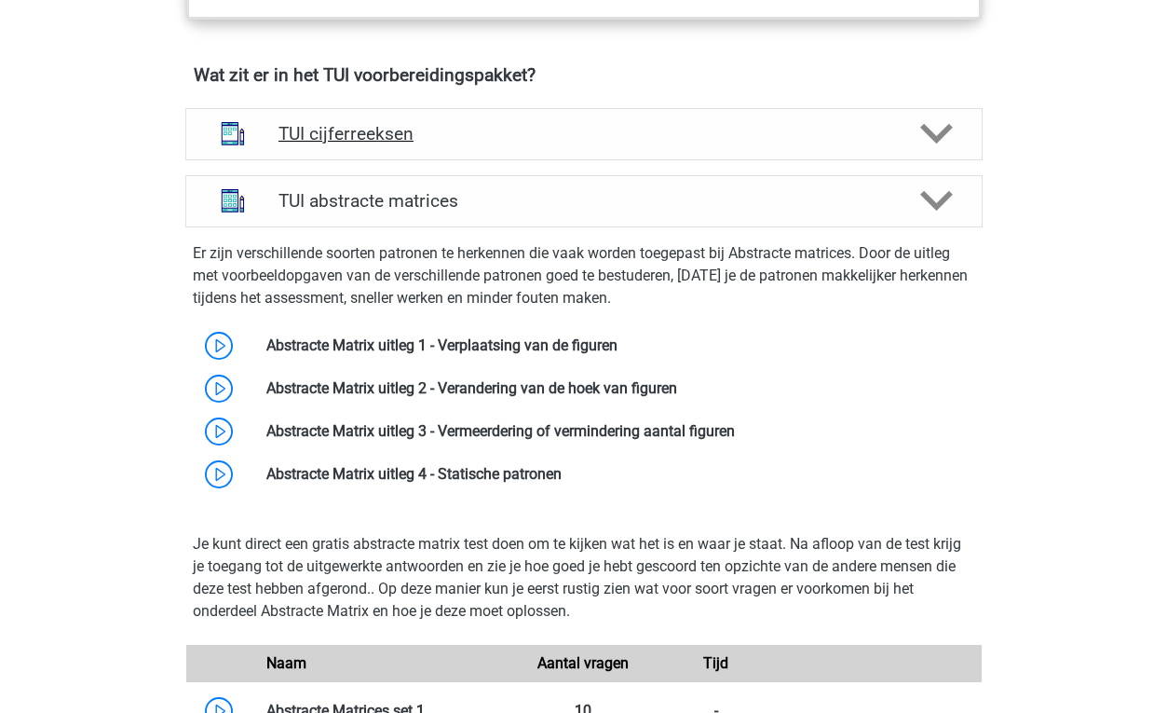
click at [403, 123] on h4 "TUI cijferreeksen" at bounding box center [583, 133] width 610 height 21
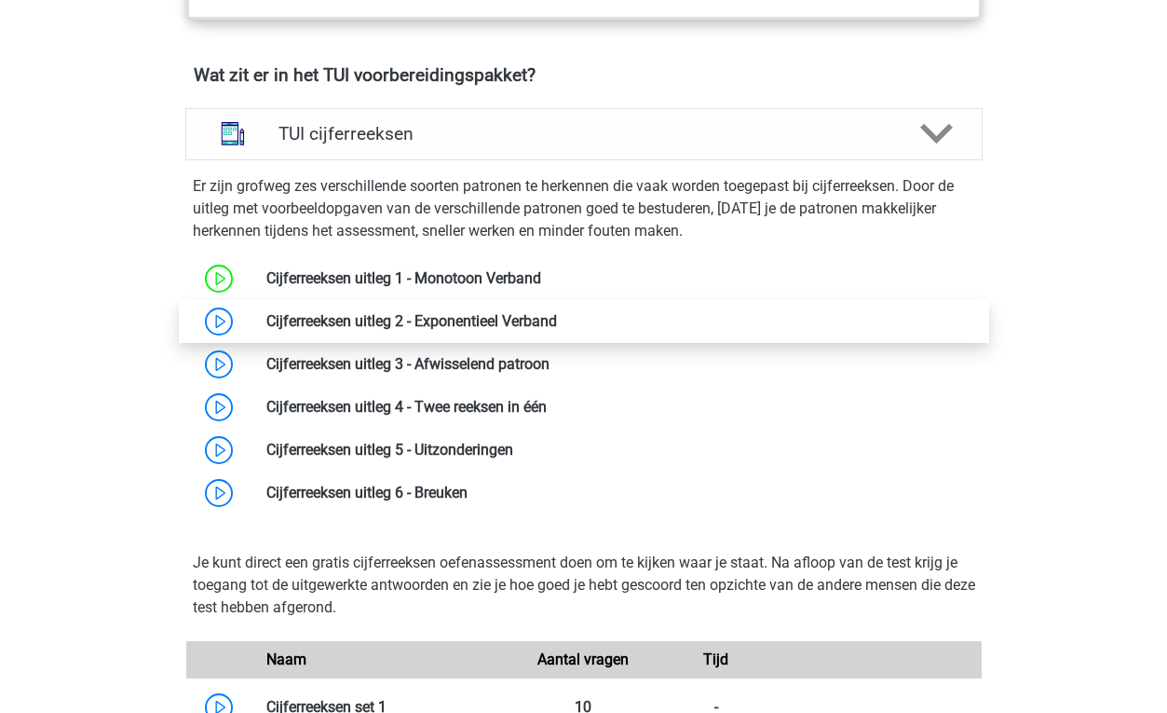
click at [557, 318] on link at bounding box center [557, 321] width 0 height 18
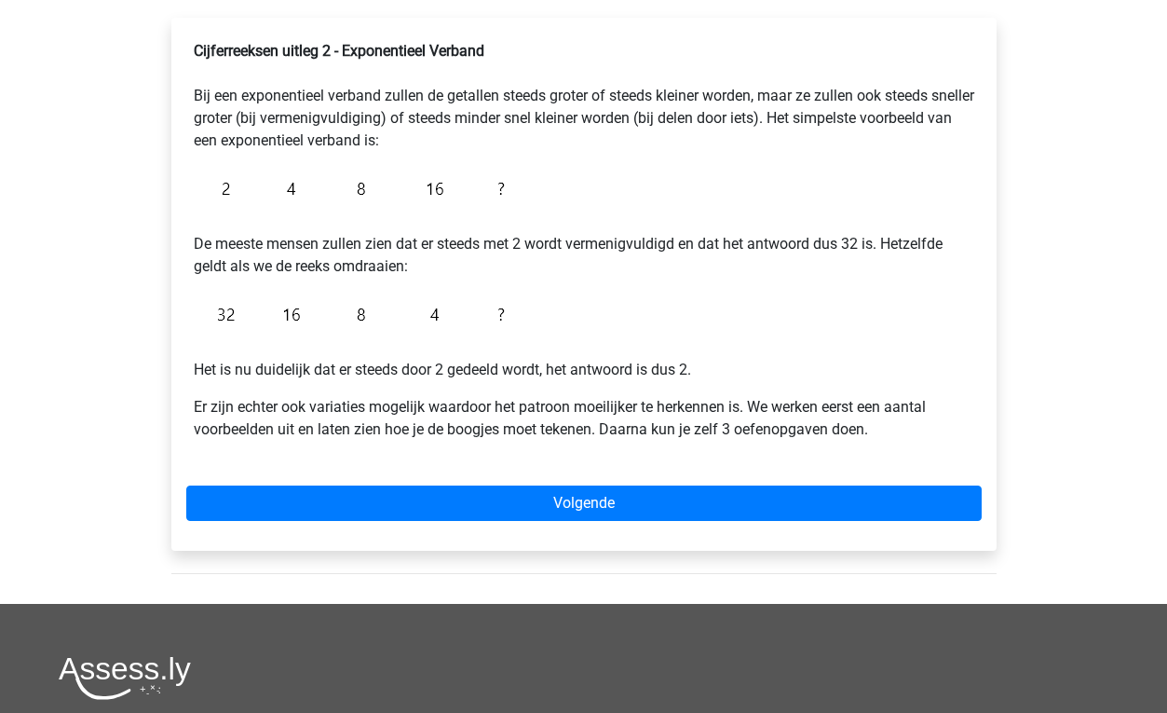
scroll to position [306, 0]
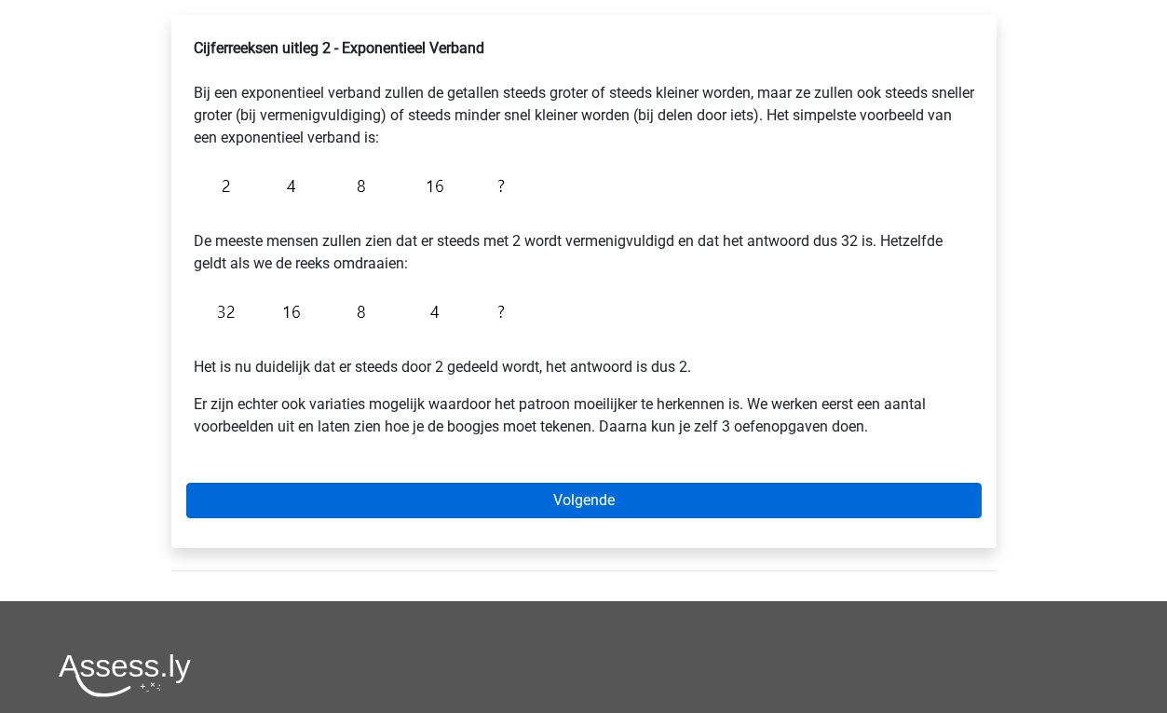
click at [509, 503] on link "Volgende" at bounding box center [583, 499] width 795 height 35
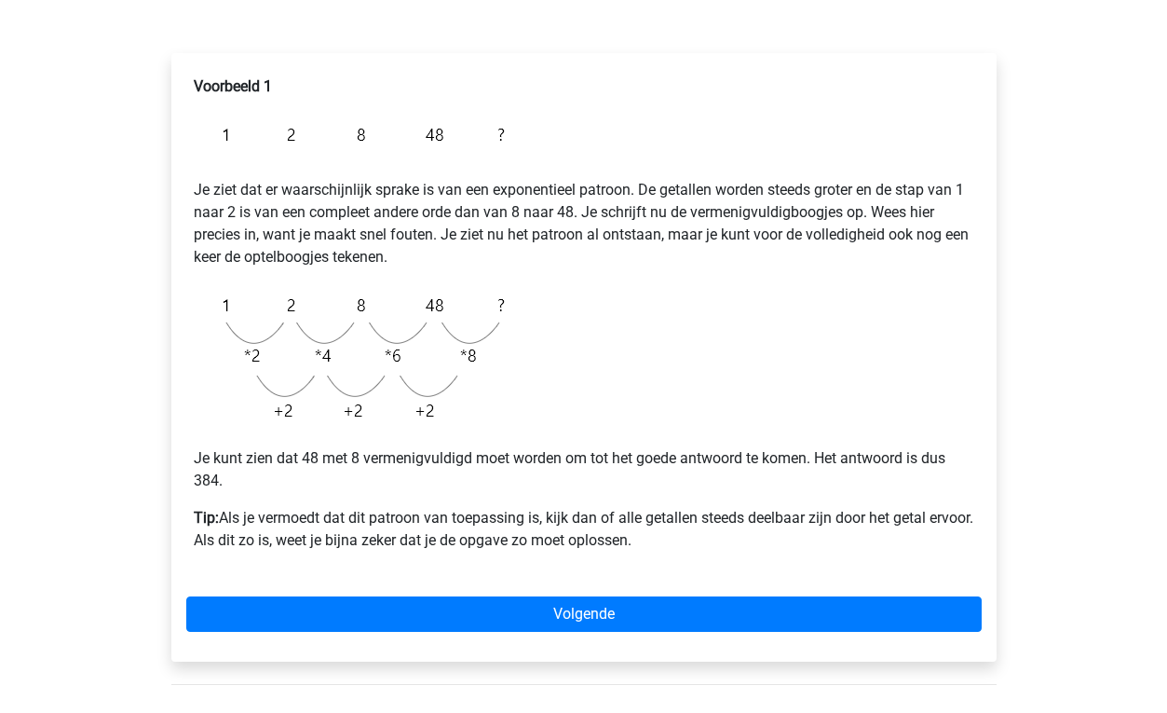
scroll to position [269, 0]
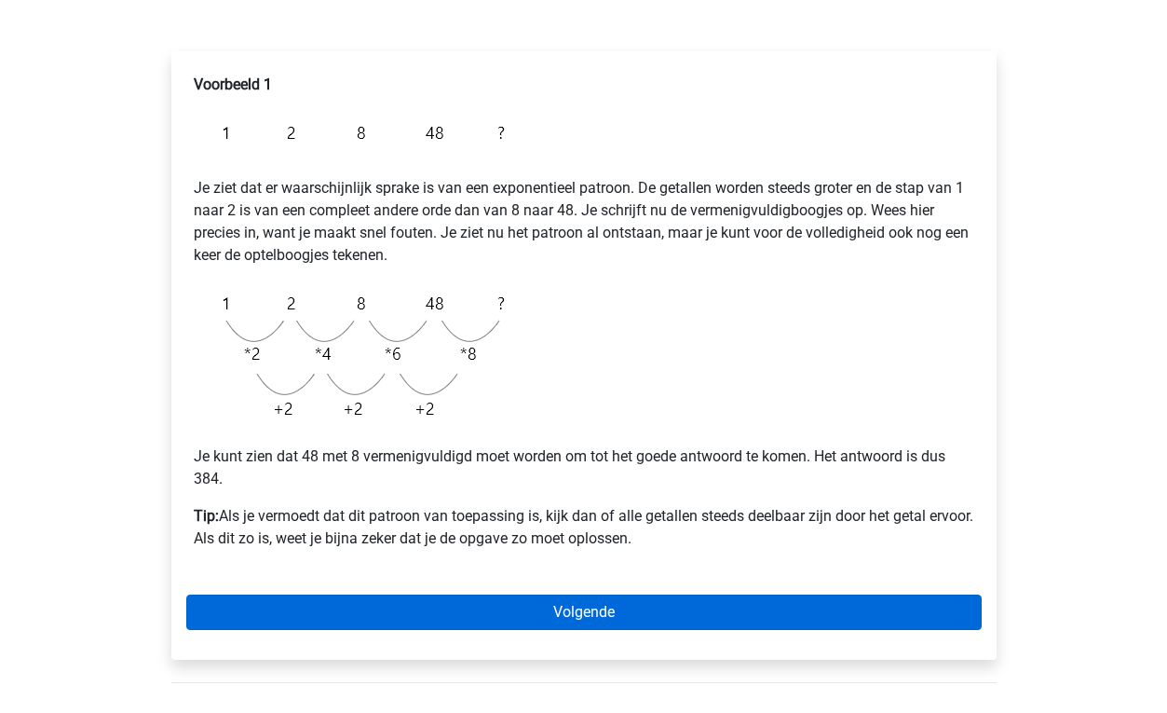
click at [492, 608] on link "Volgende" at bounding box center [583, 611] width 795 height 35
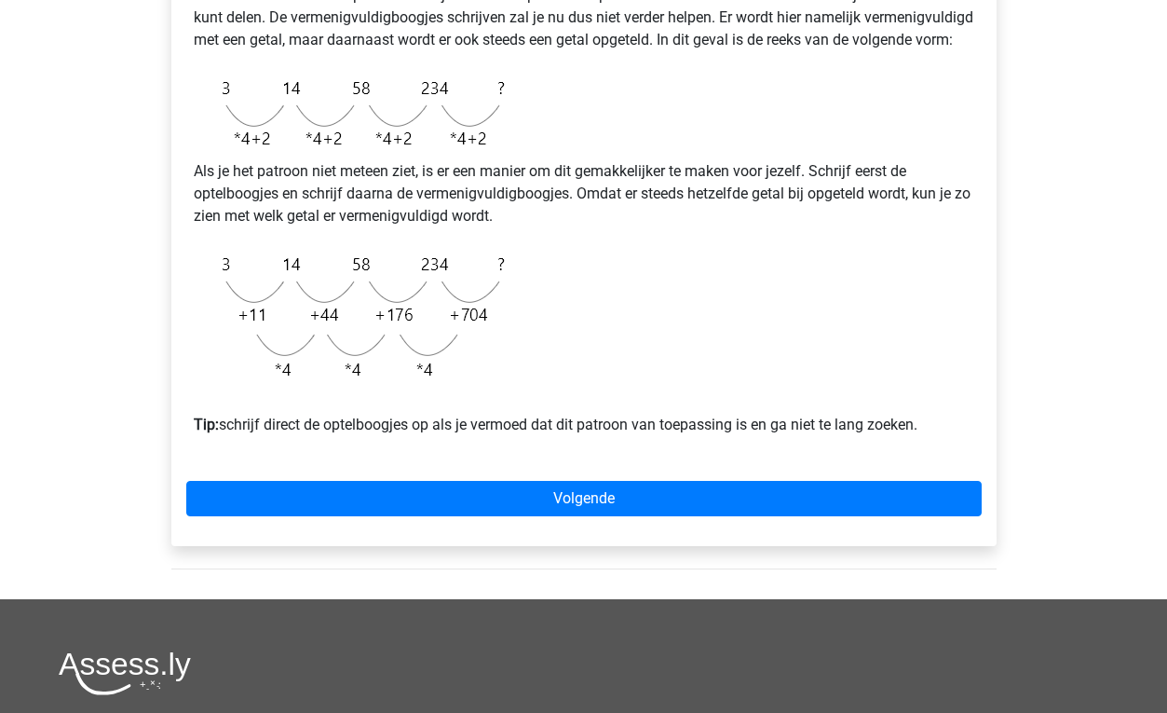
scroll to position [463, 0]
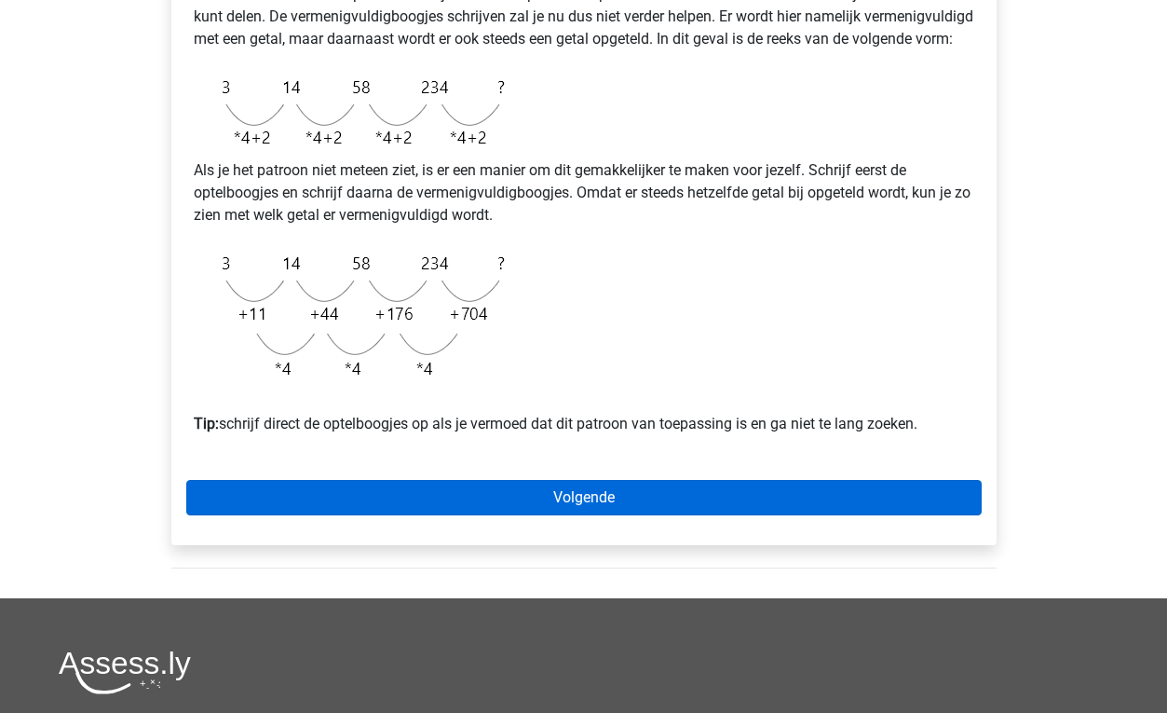
click at [487, 515] on link "Volgende" at bounding box center [583, 497] width 795 height 35
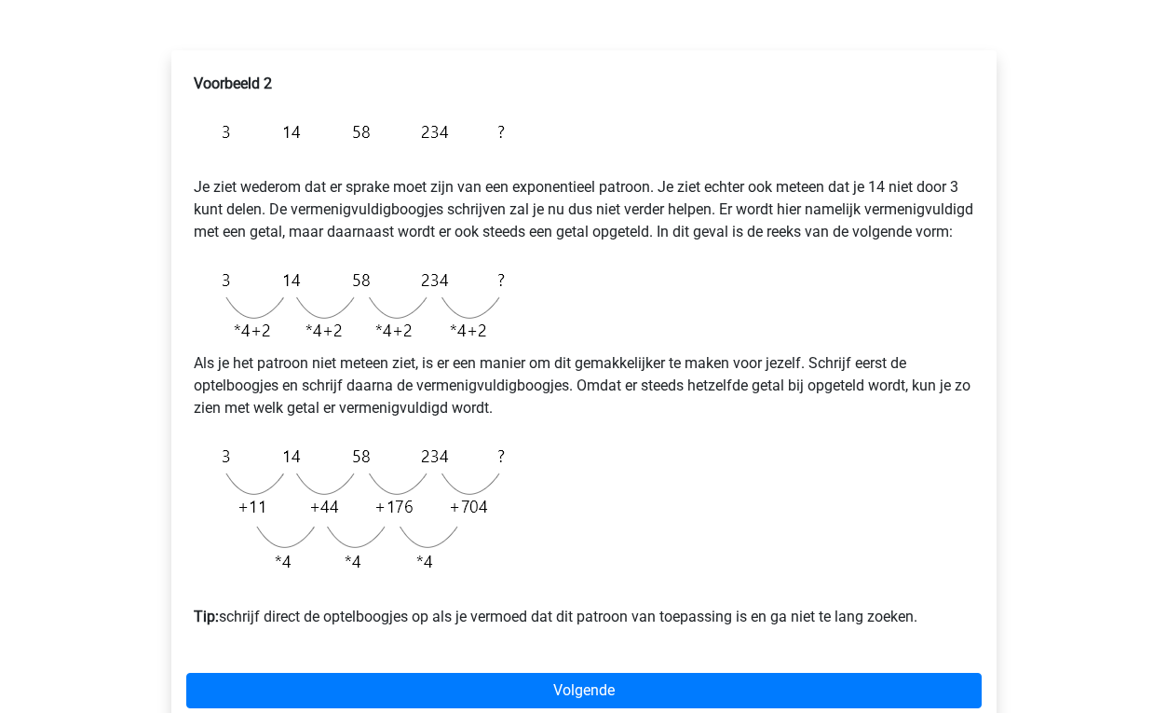
scroll to position [264, 0]
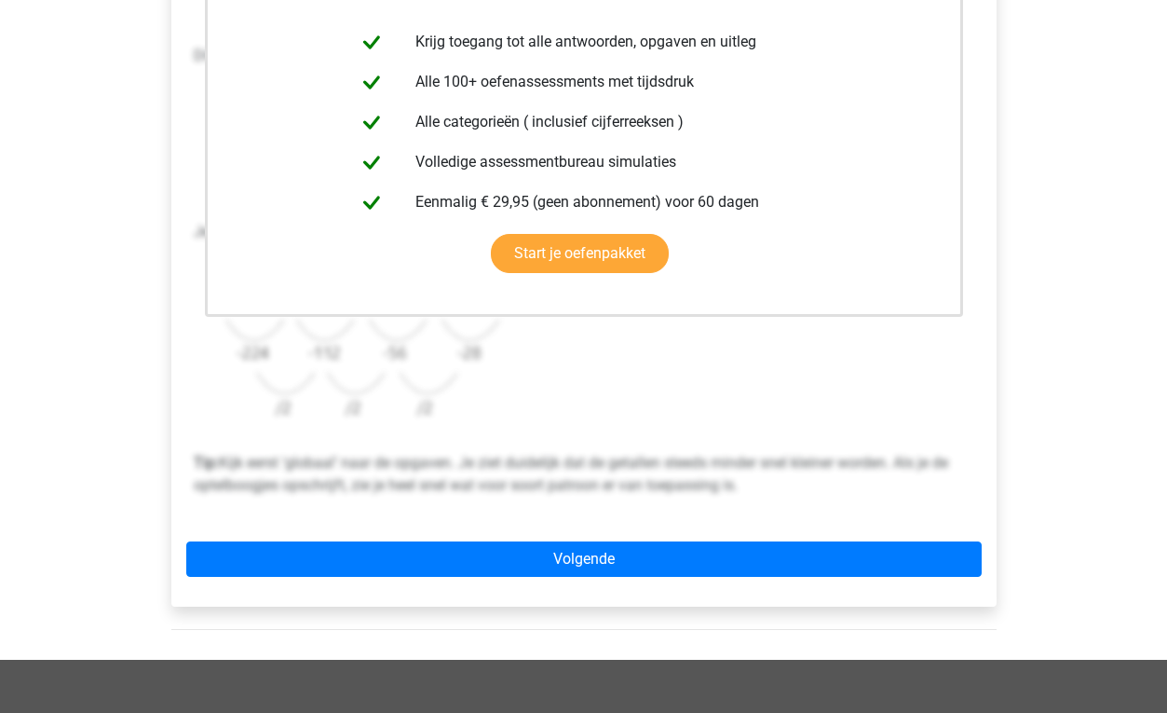
scroll to position [436, 0]
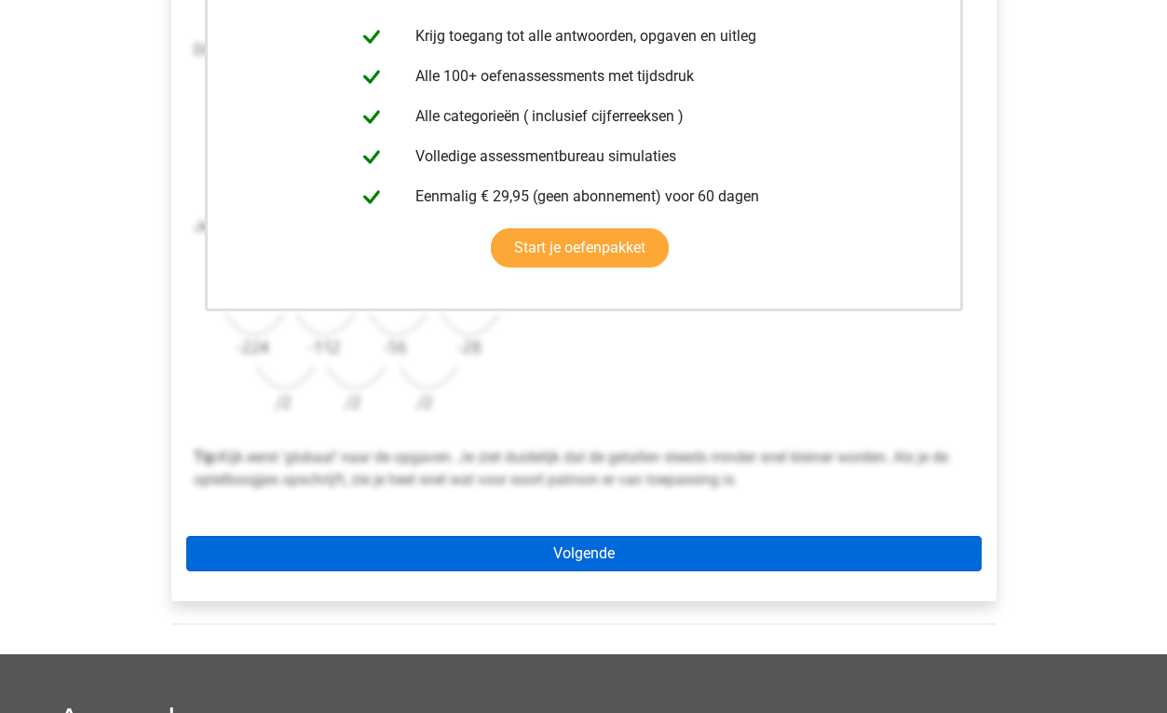
click at [481, 565] on link "Volgende" at bounding box center [583, 553] width 795 height 35
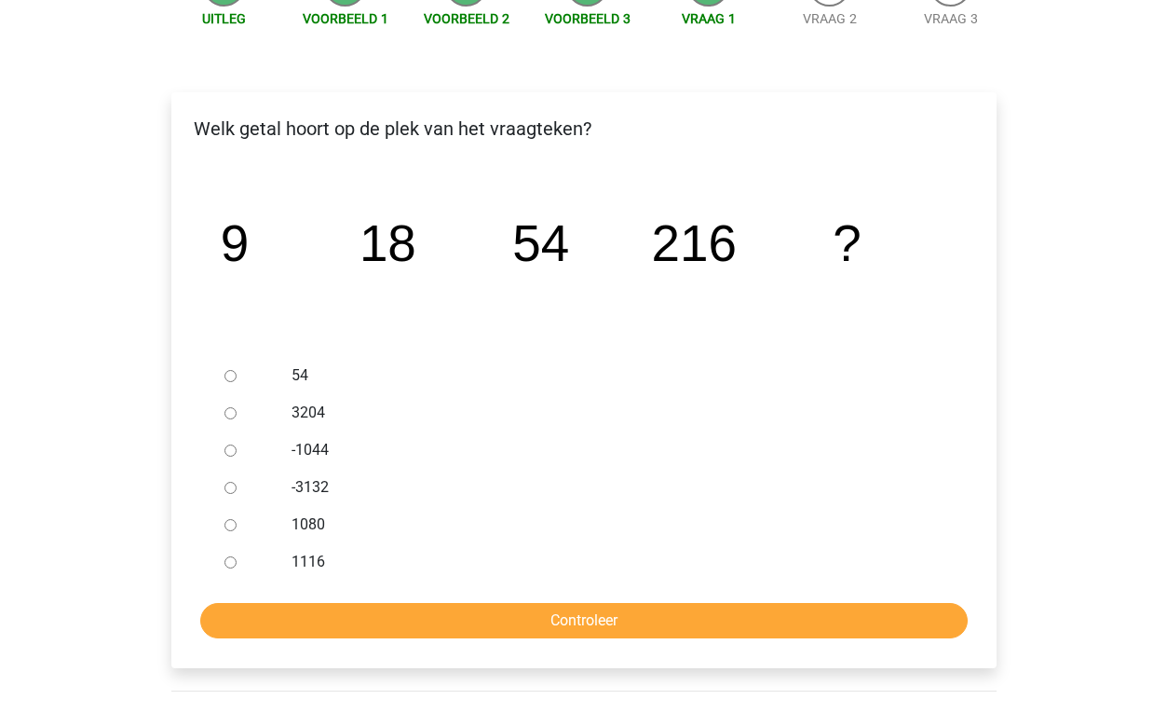
scroll to position [224, 0]
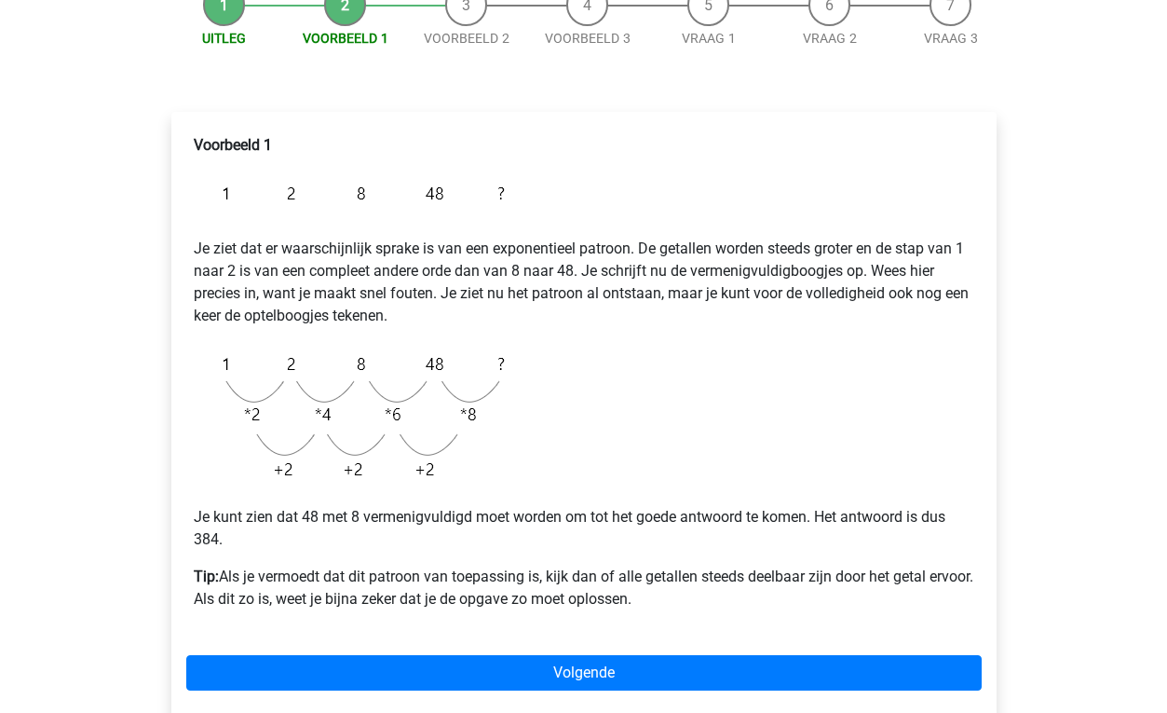
scroll to position [211, 0]
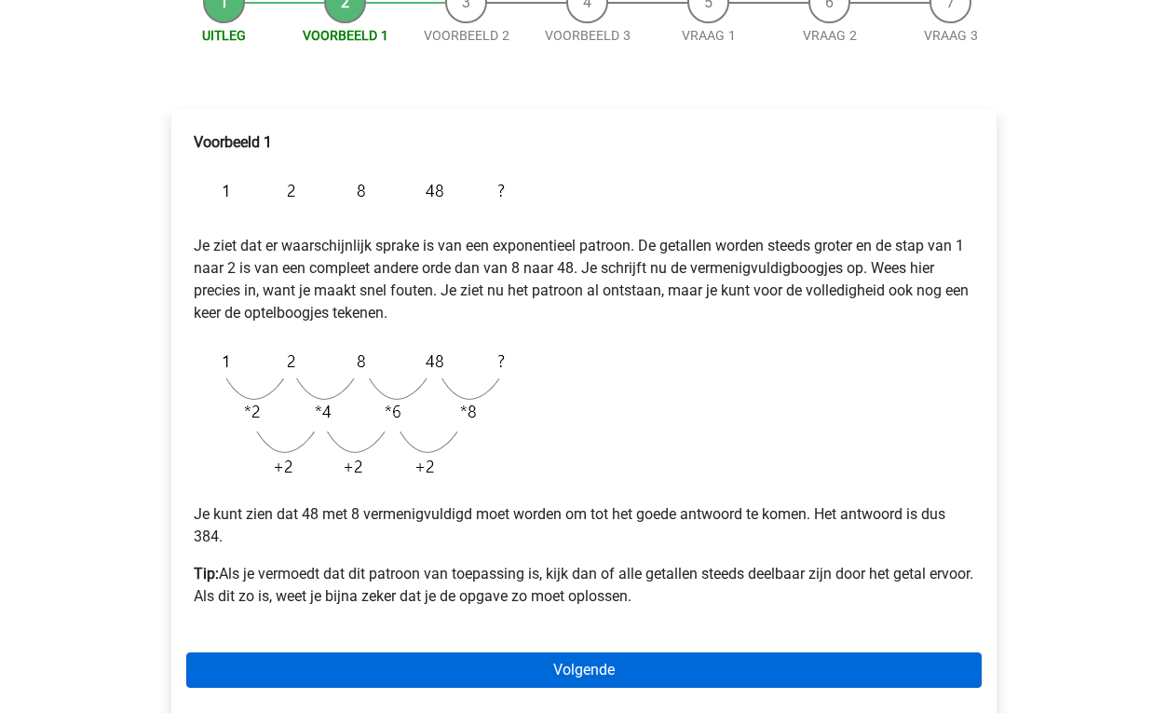
click at [493, 666] on link "Volgende" at bounding box center [583, 669] width 795 height 35
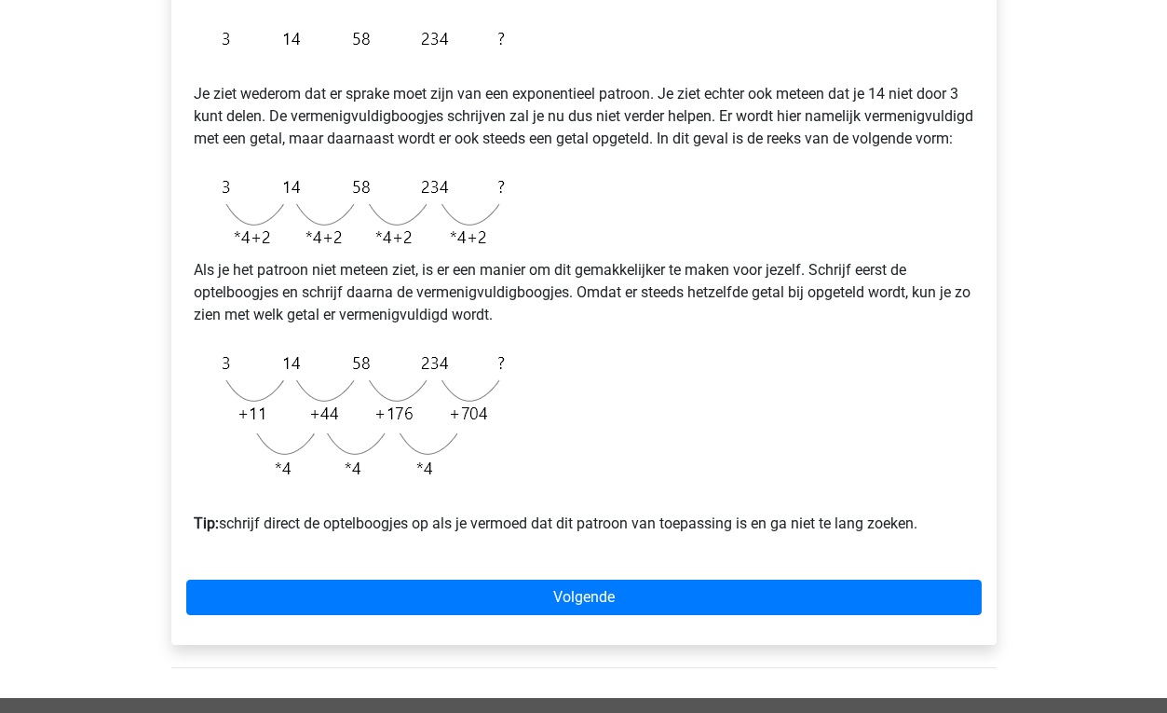
scroll to position [365, 0]
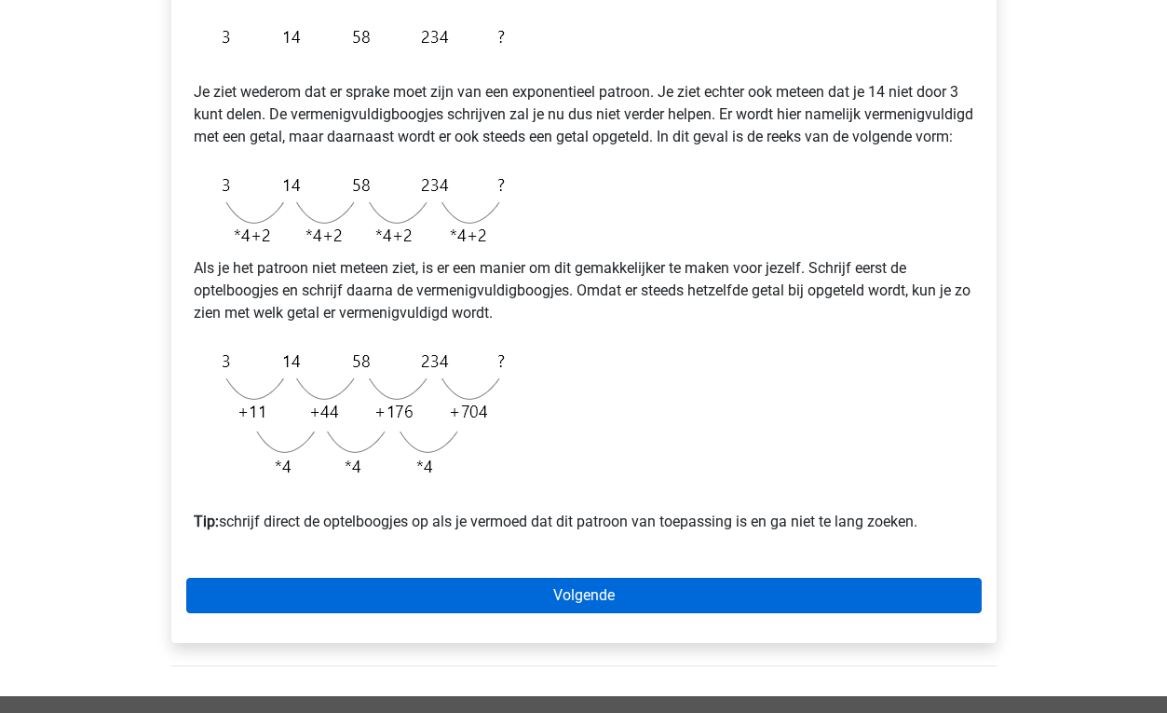
click at [545, 612] on link "Volgende" at bounding box center [583, 594] width 795 height 35
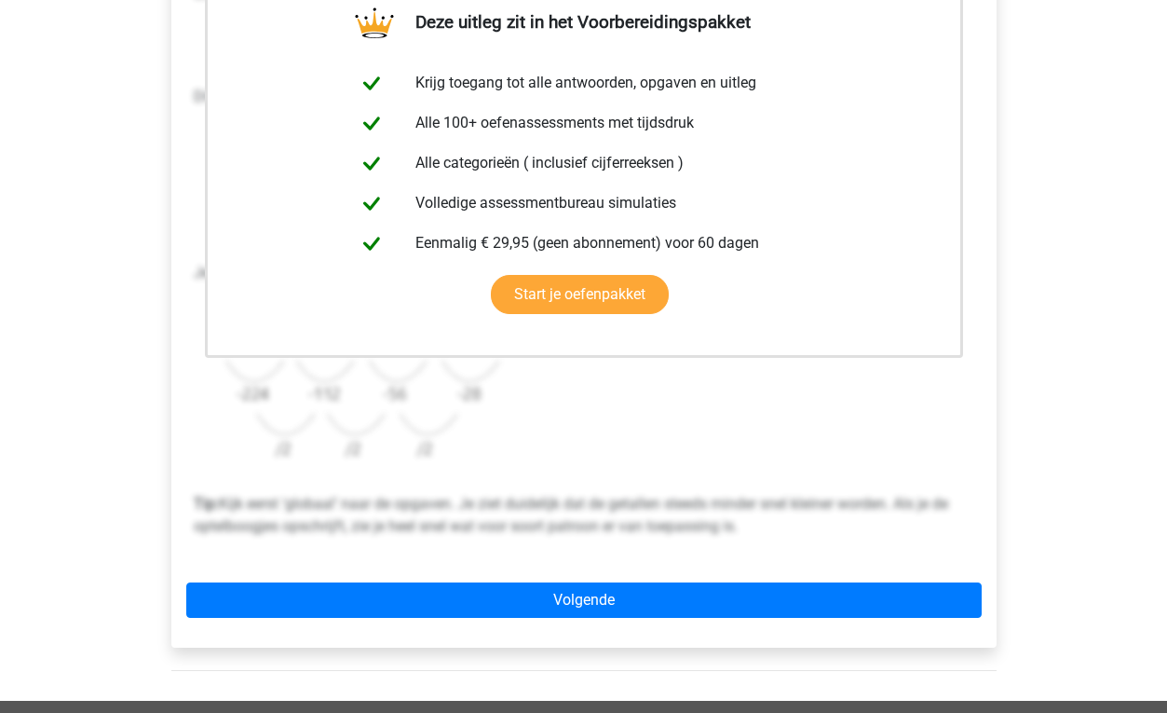
scroll to position [391, 0]
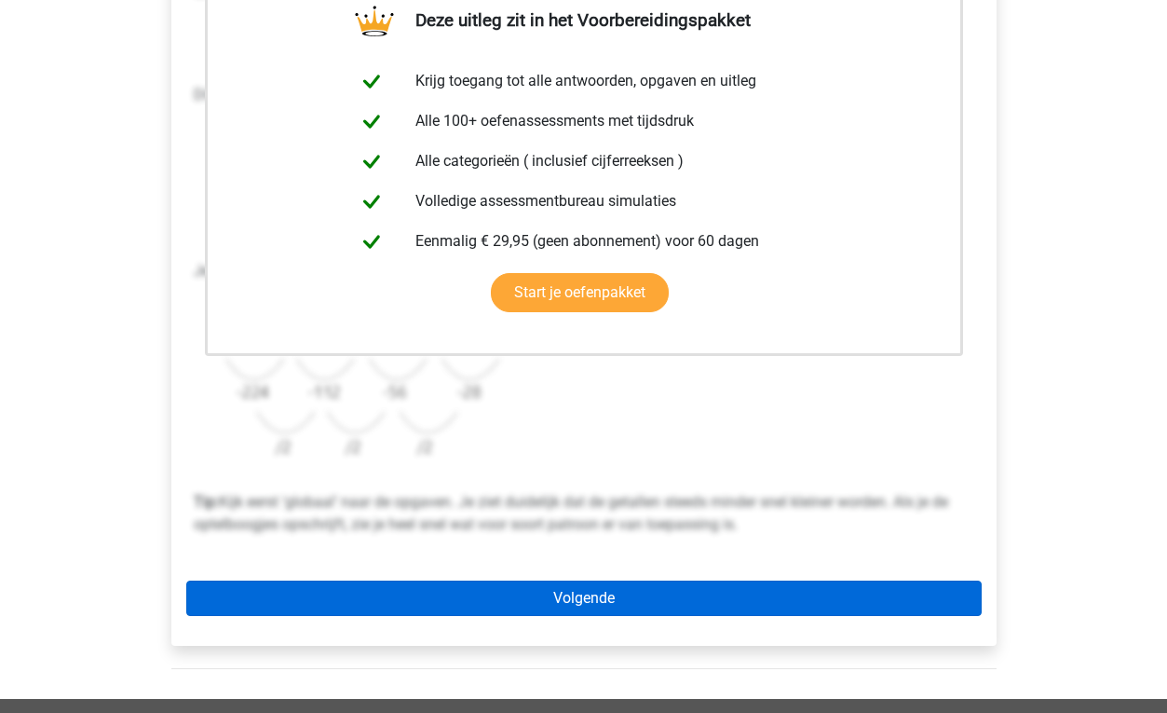
click at [536, 596] on link "Volgende" at bounding box center [583, 597] width 795 height 35
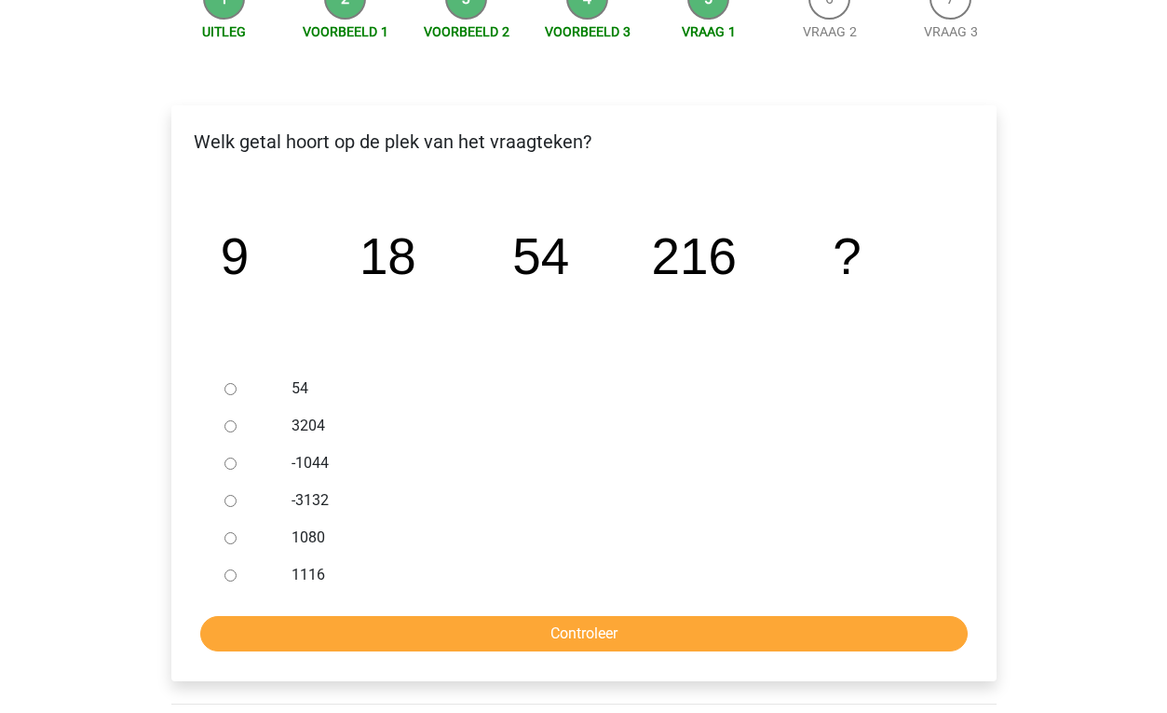
scroll to position [223, 0]
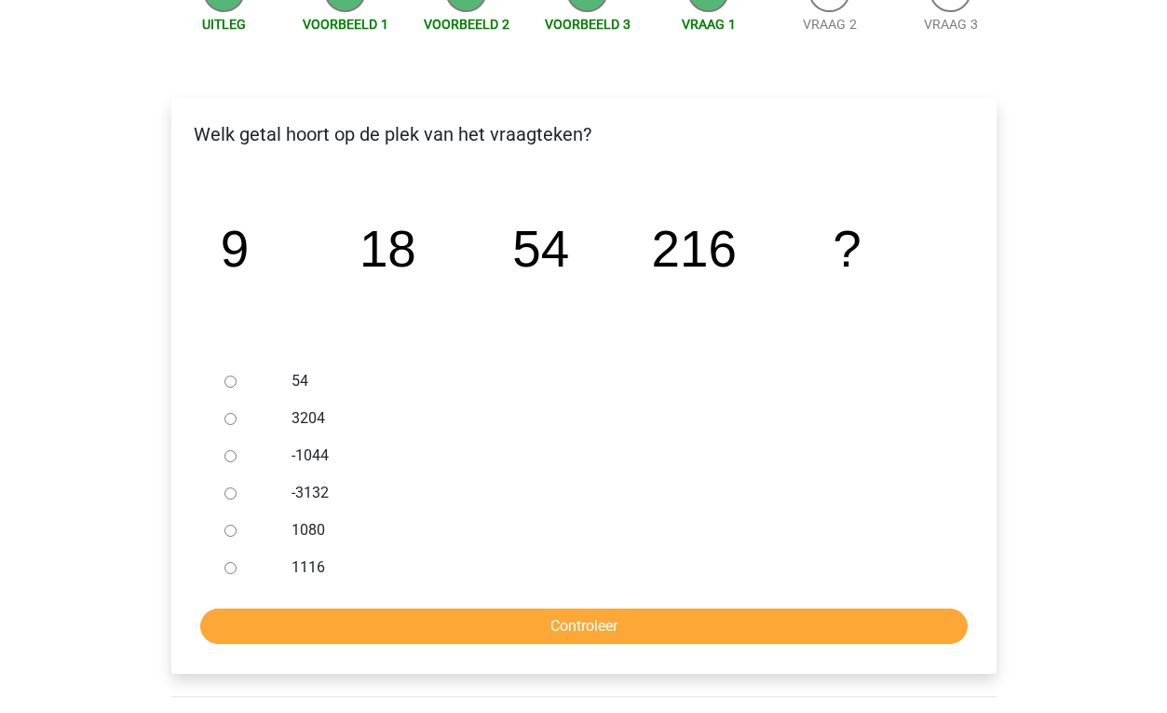
click at [228, 526] on input "1080" at bounding box center [230, 530] width 12 height 12
radio input "true"
click at [345, 640] on input "Controleer" at bounding box center [583, 625] width 767 height 35
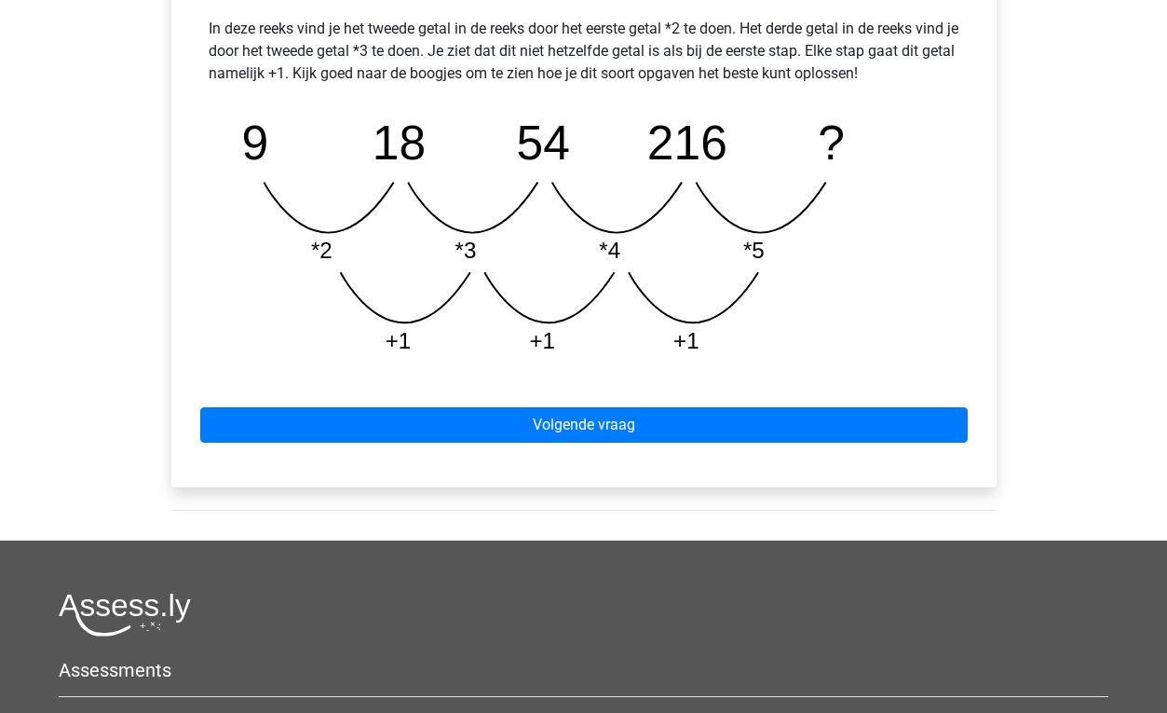
scroll to position [885, 0]
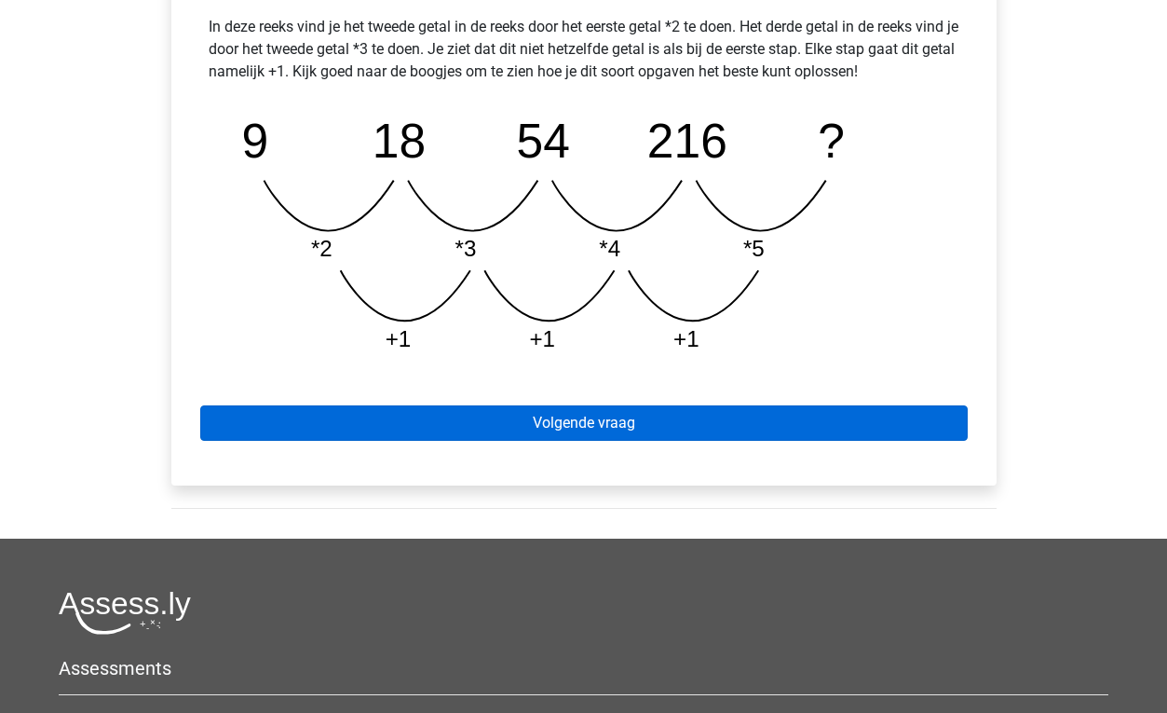
click at [531, 422] on link "Volgende vraag" at bounding box center [583, 422] width 767 height 35
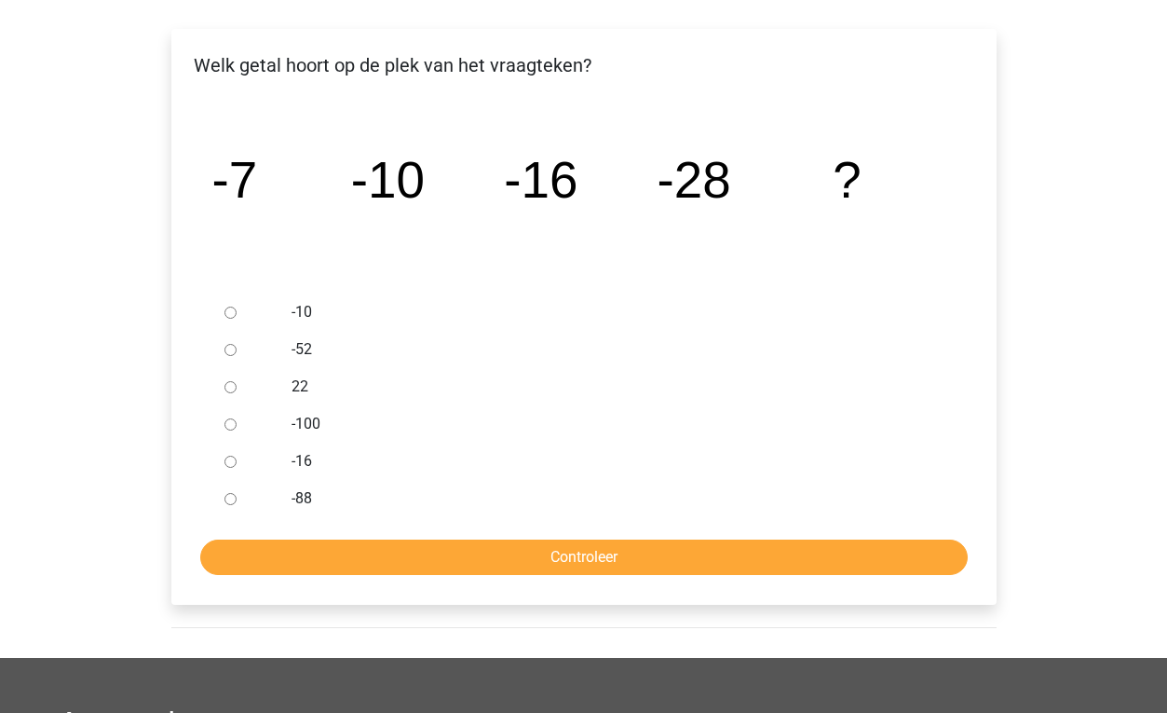
scroll to position [284, 0]
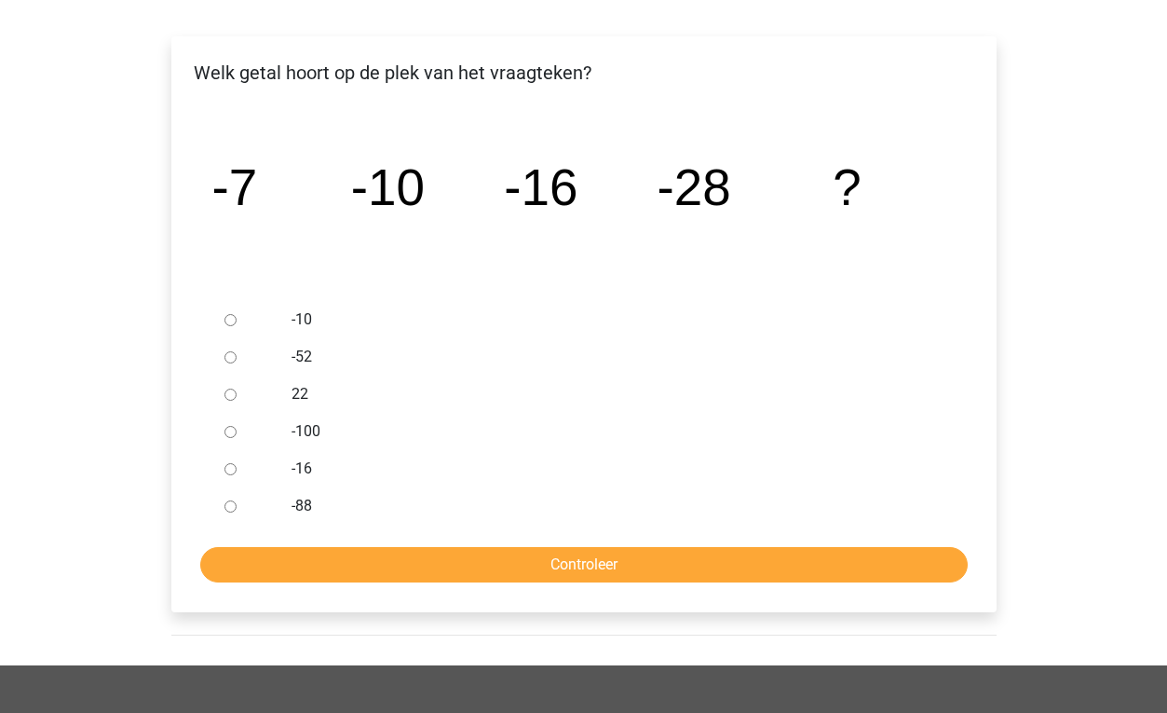
click at [230, 360] on input "-52" at bounding box center [230, 357] width 12 height 12
radio input "true"
click at [507, 562] on input "Controleer" at bounding box center [583, 564] width 767 height 35
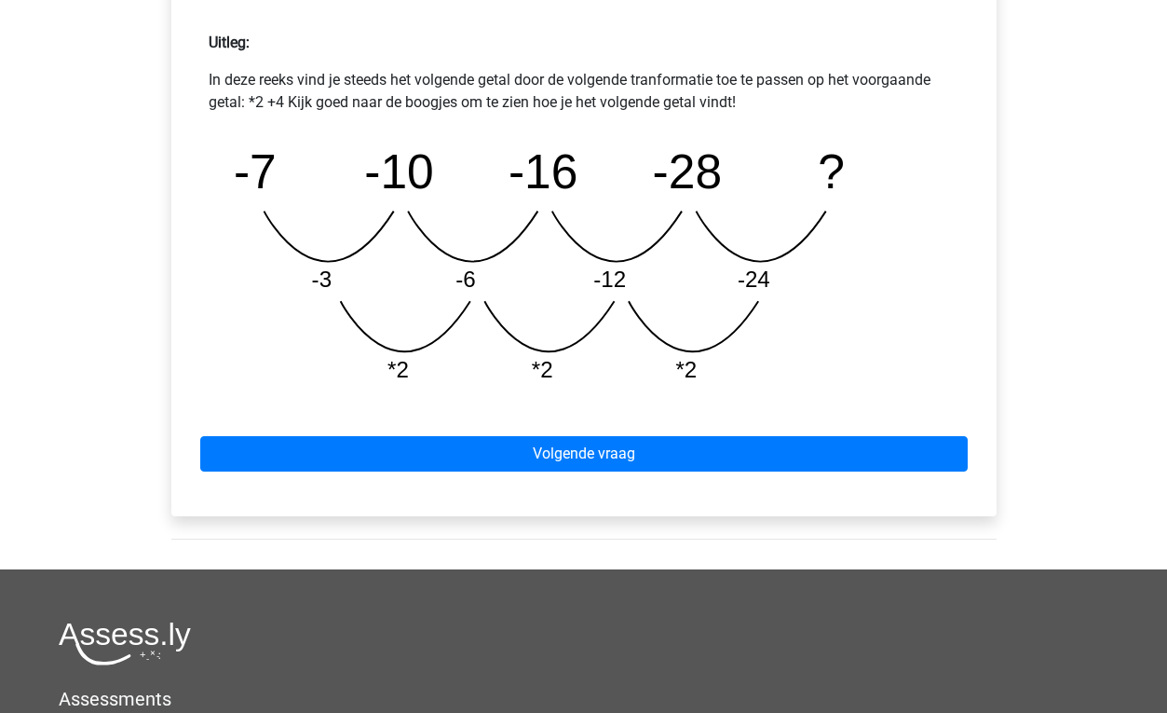
scroll to position [833, 0]
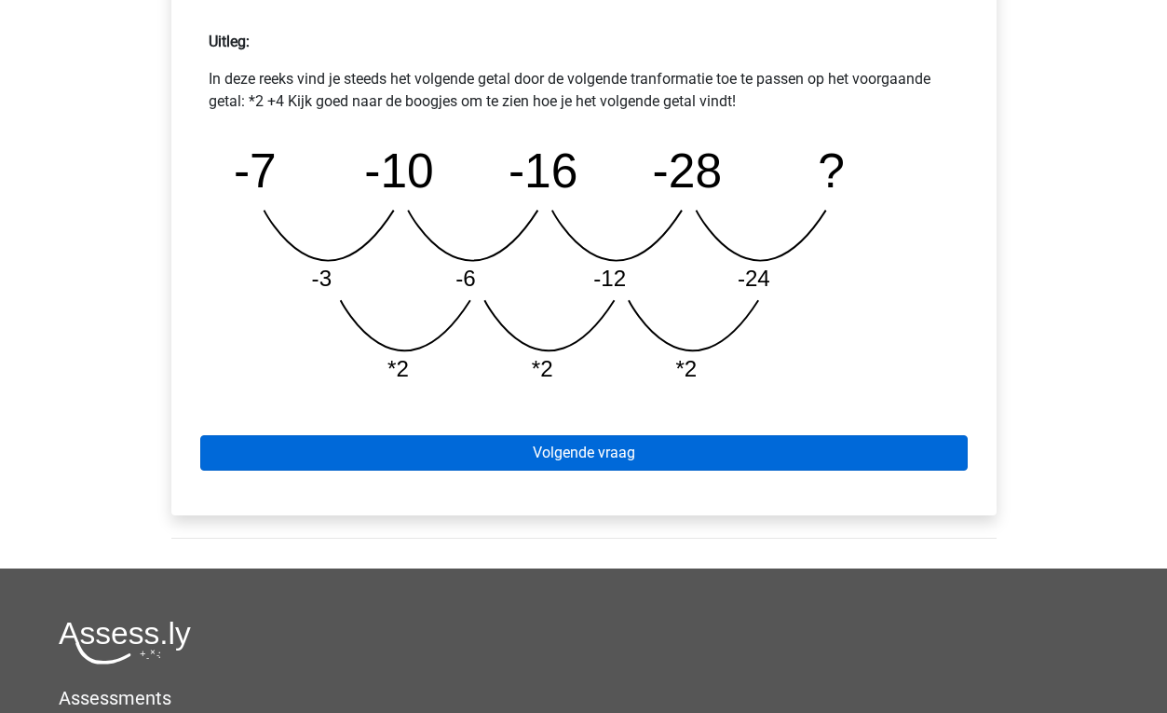
click at [601, 451] on link "Volgende vraag" at bounding box center [583, 452] width 767 height 35
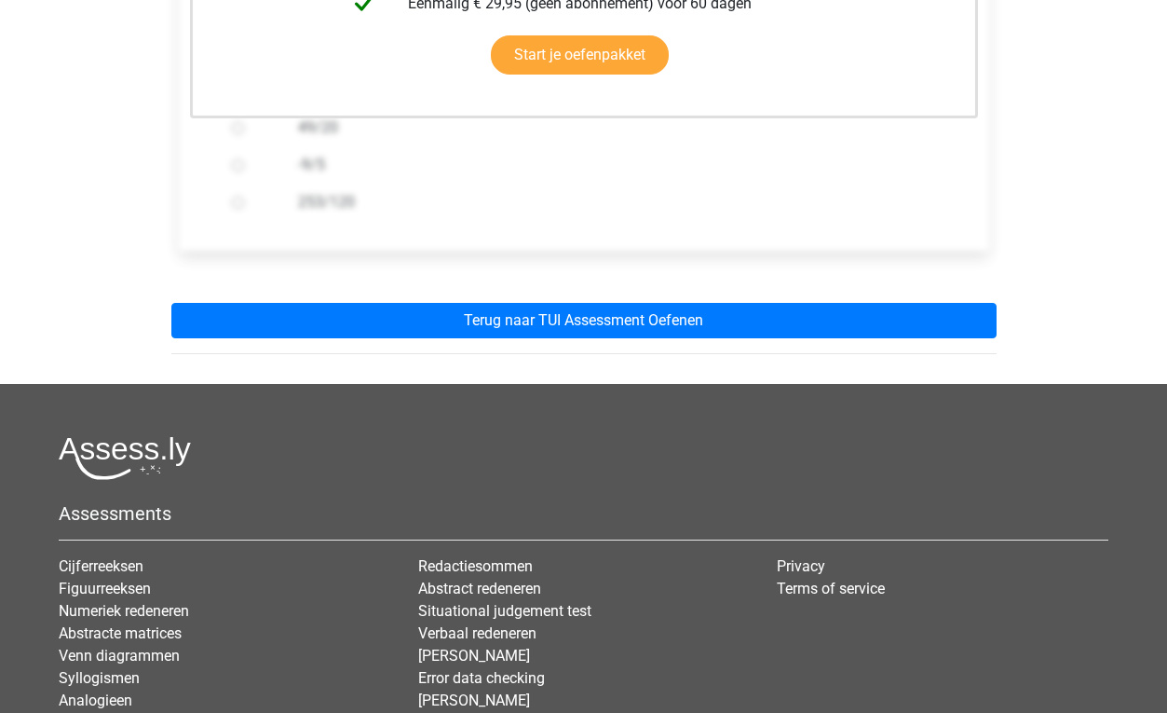
scroll to position [598, 0]
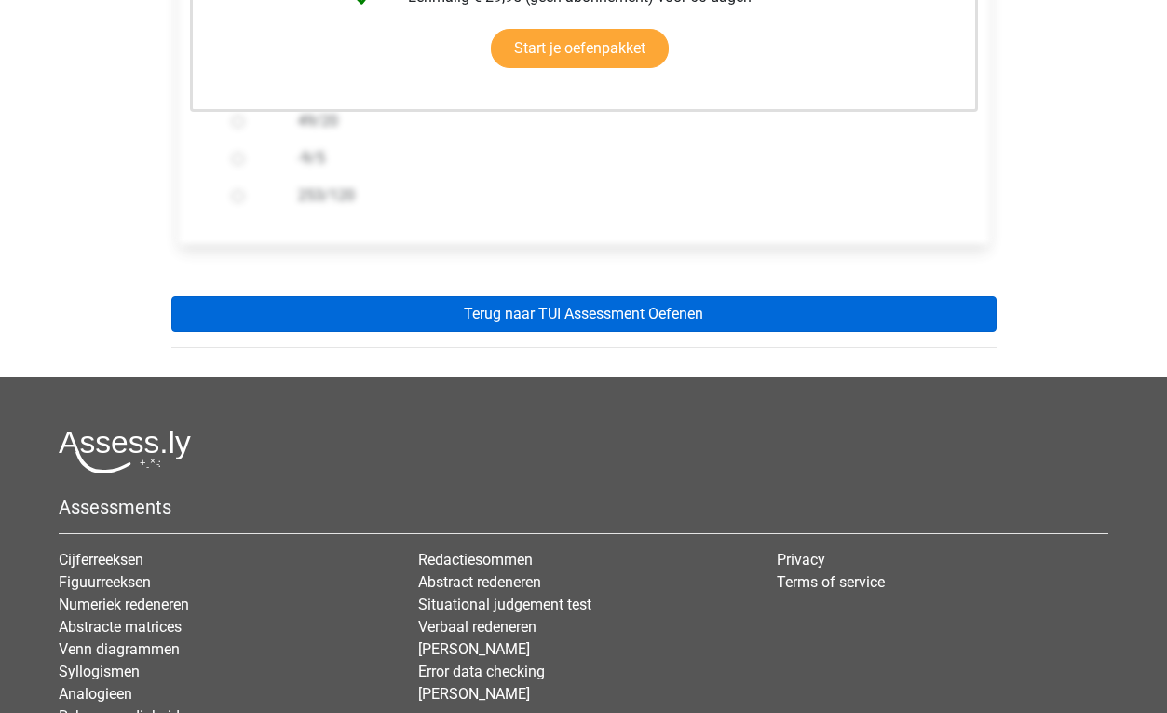
click at [565, 321] on link "Terug naar TUI Assessment Oefenen" at bounding box center [583, 313] width 825 height 35
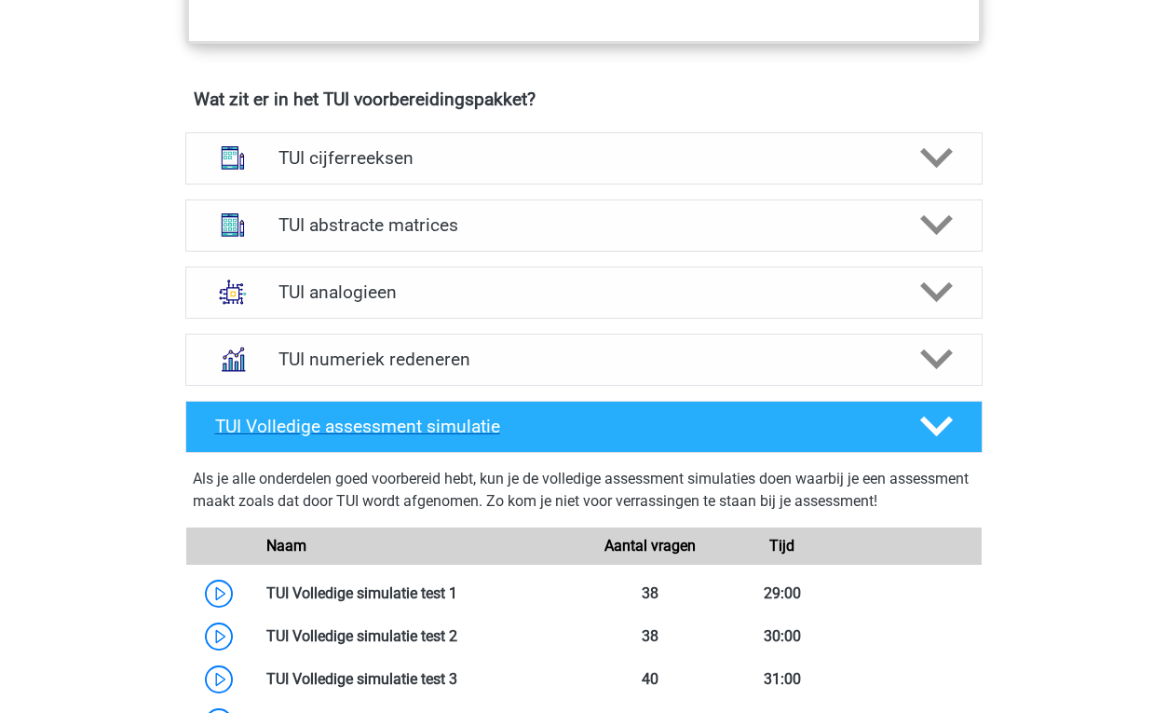
scroll to position [1270, 0]
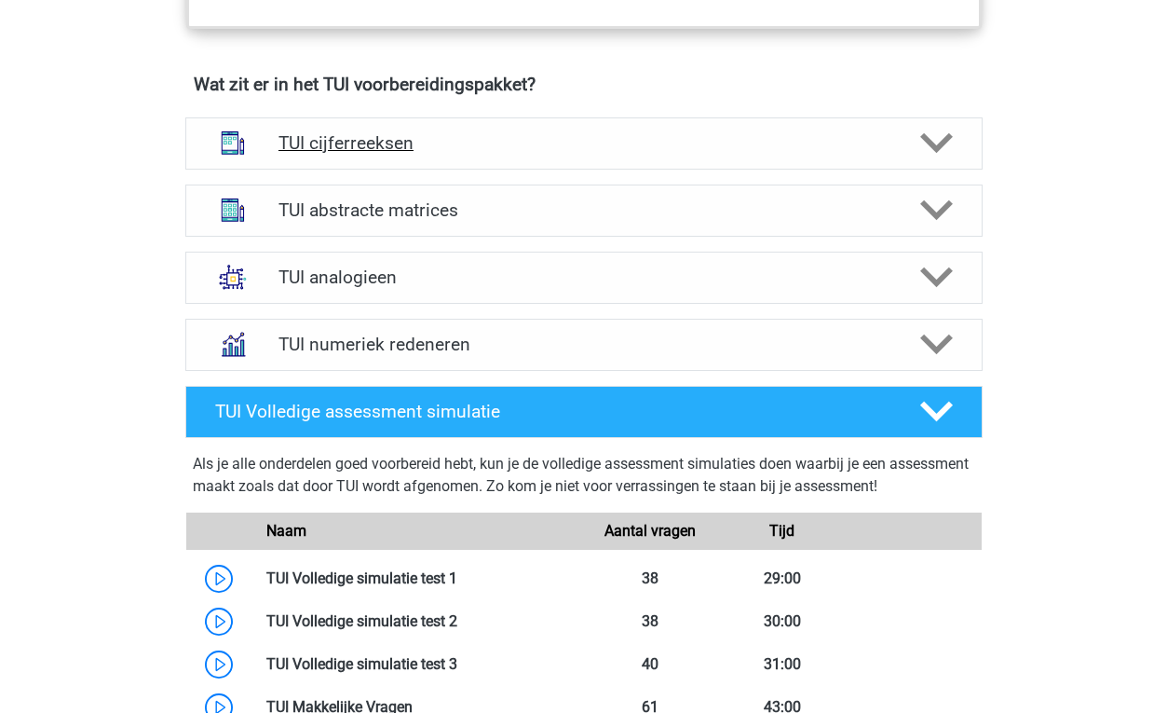
click at [498, 152] on h4 "TUI cijferreeksen" at bounding box center [583, 142] width 610 height 21
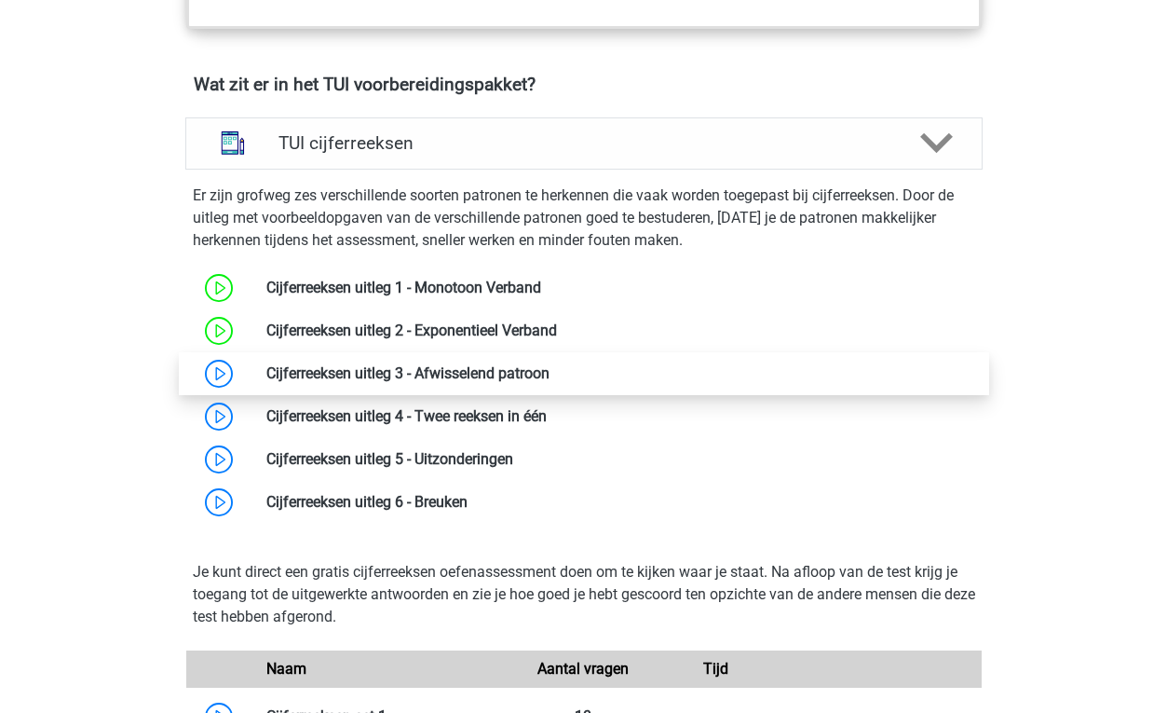
click at [550, 370] on link at bounding box center [550, 373] width 0 height 18
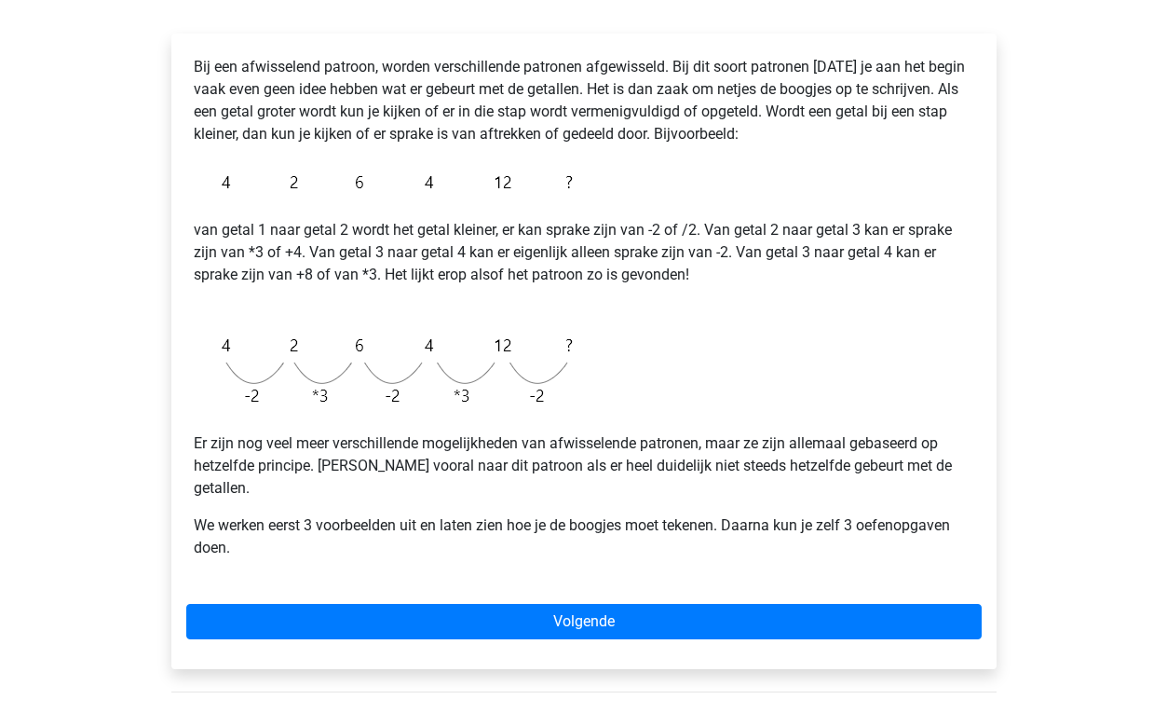
scroll to position [288, 0]
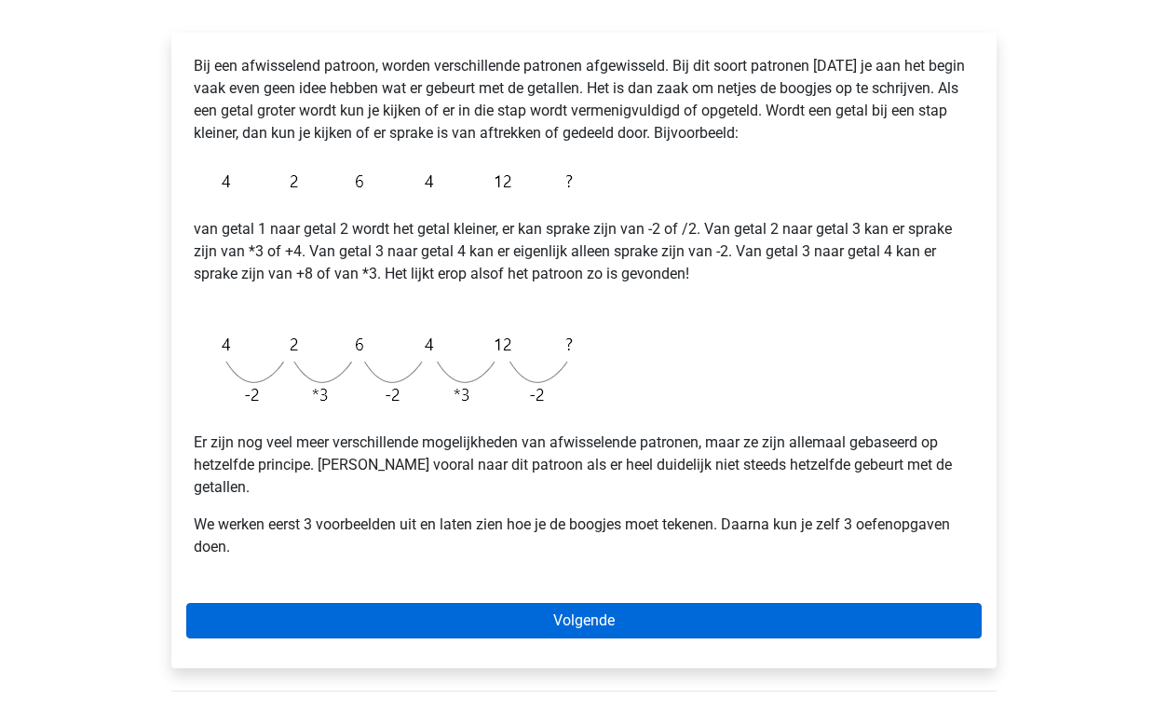
click at [411, 603] on link "Volgende" at bounding box center [583, 620] width 795 height 35
click at [444, 603] on link "Volgende" at bounding box center [583, 620] width 795 height 35
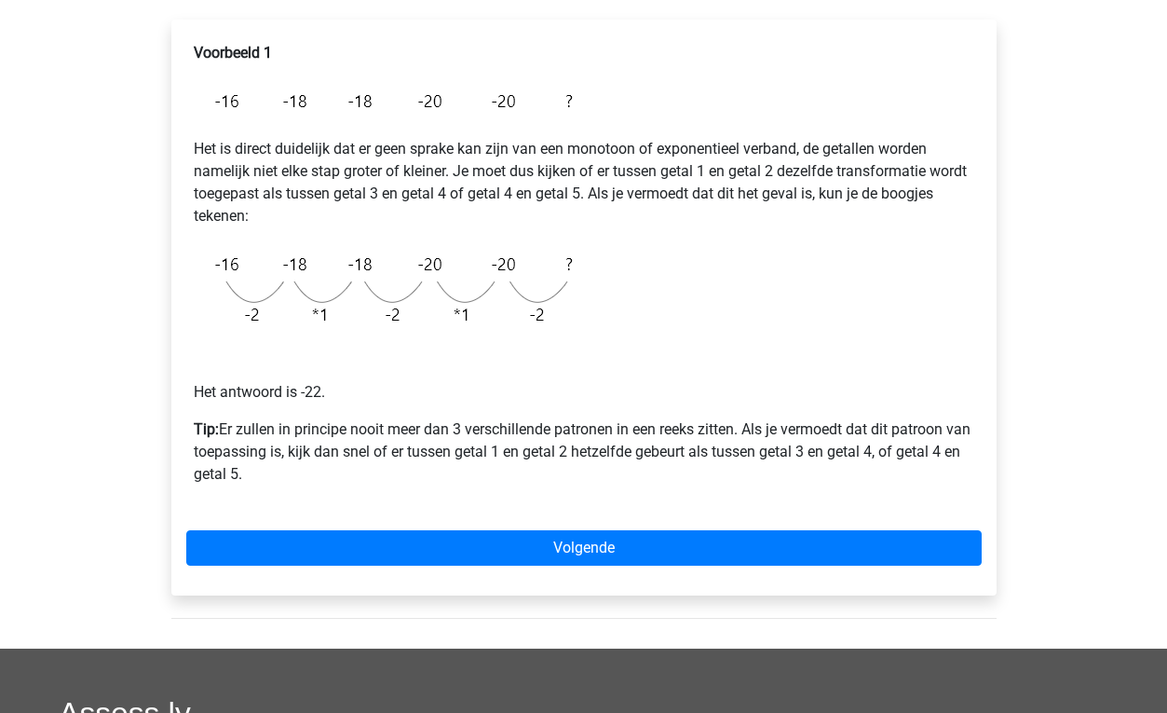
scroll to position [303, 0]
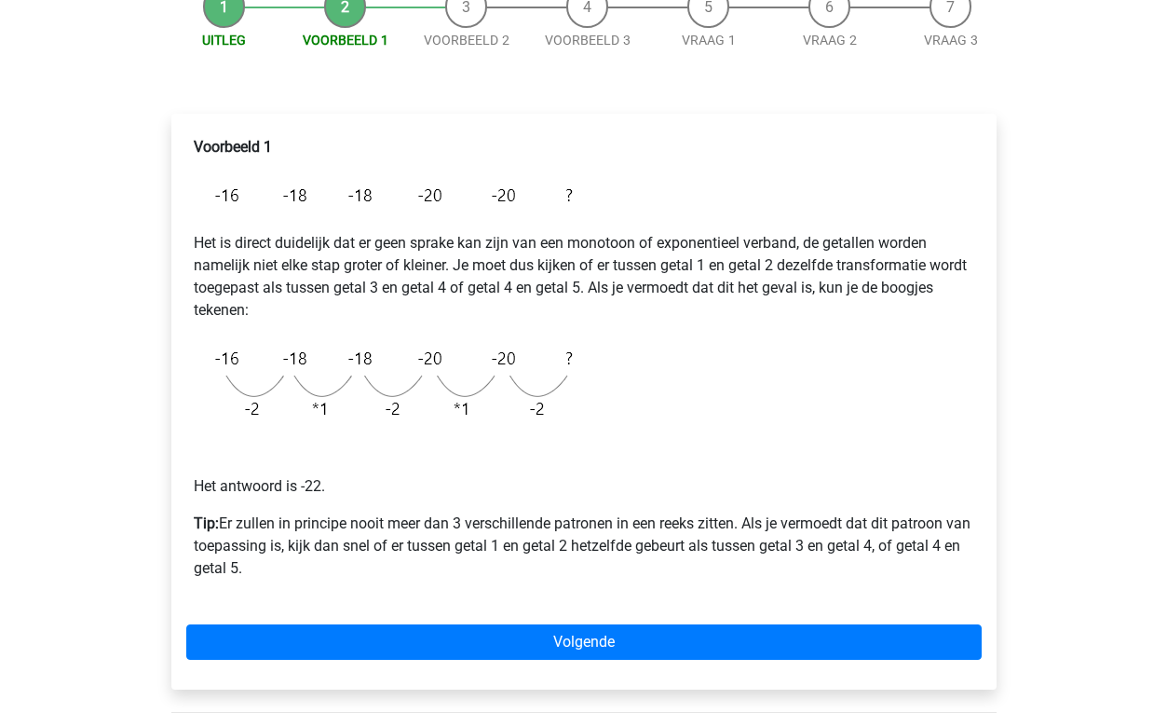
scroll to position [209, 0]
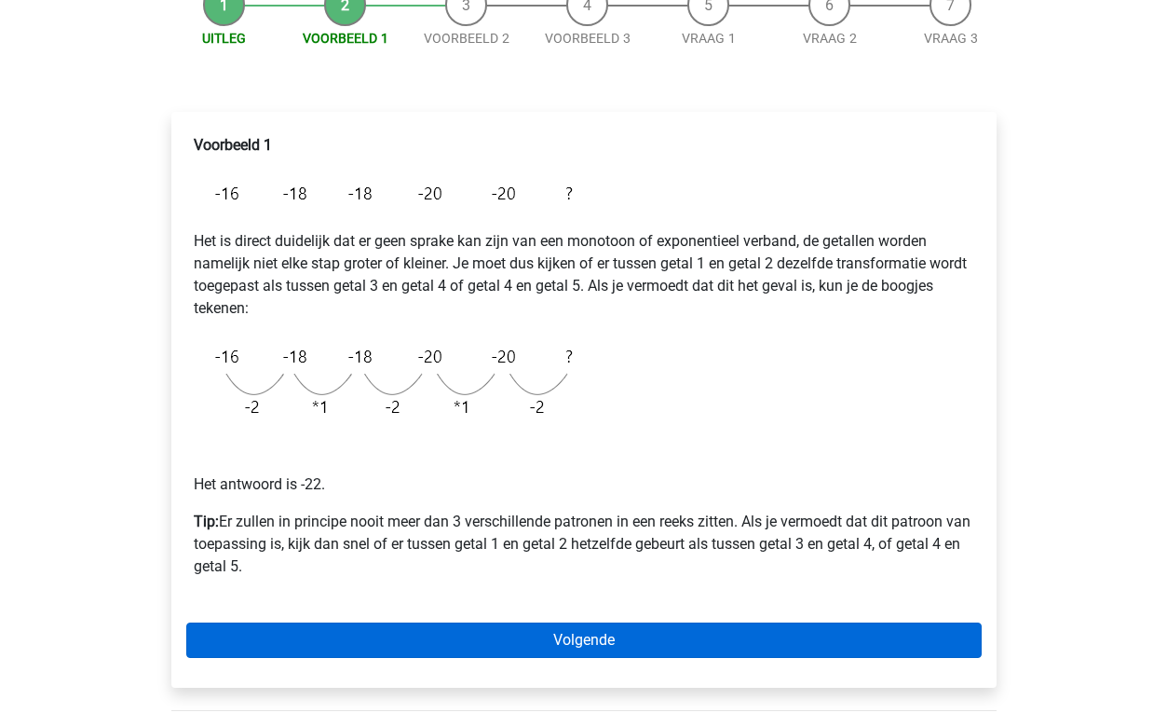
click at [434, 640] on link "Volgende" at bounding box center [583, 639] width 795 height 35
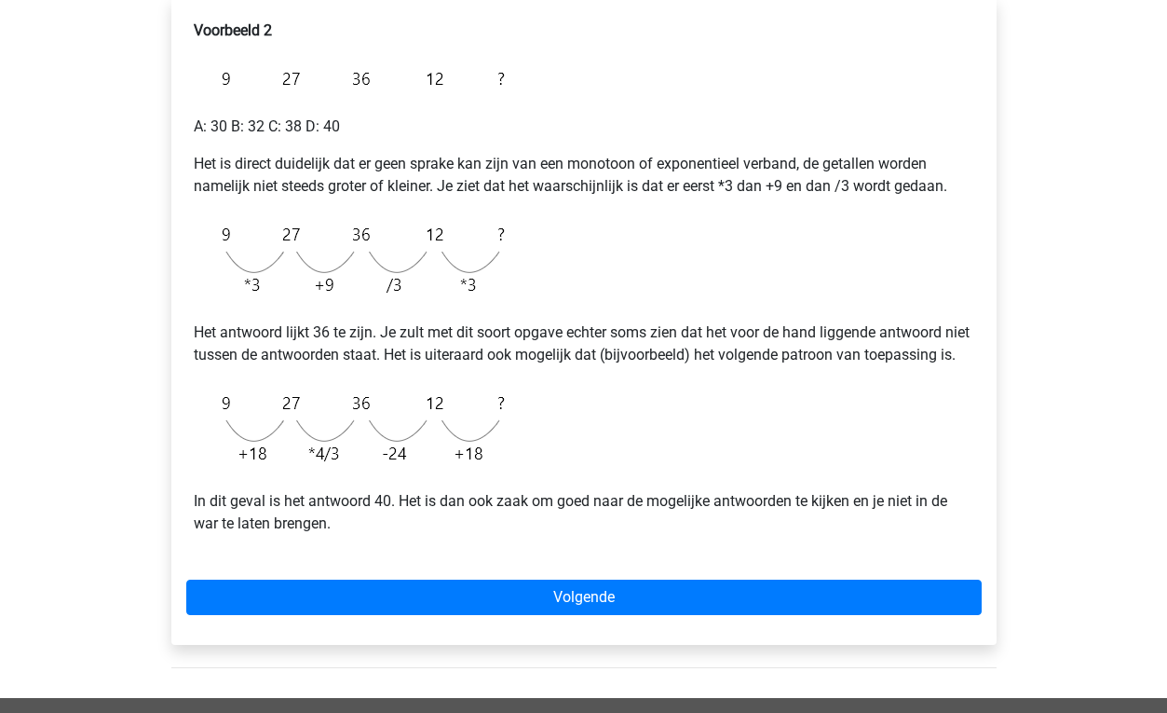
scroll to position [324, 0]
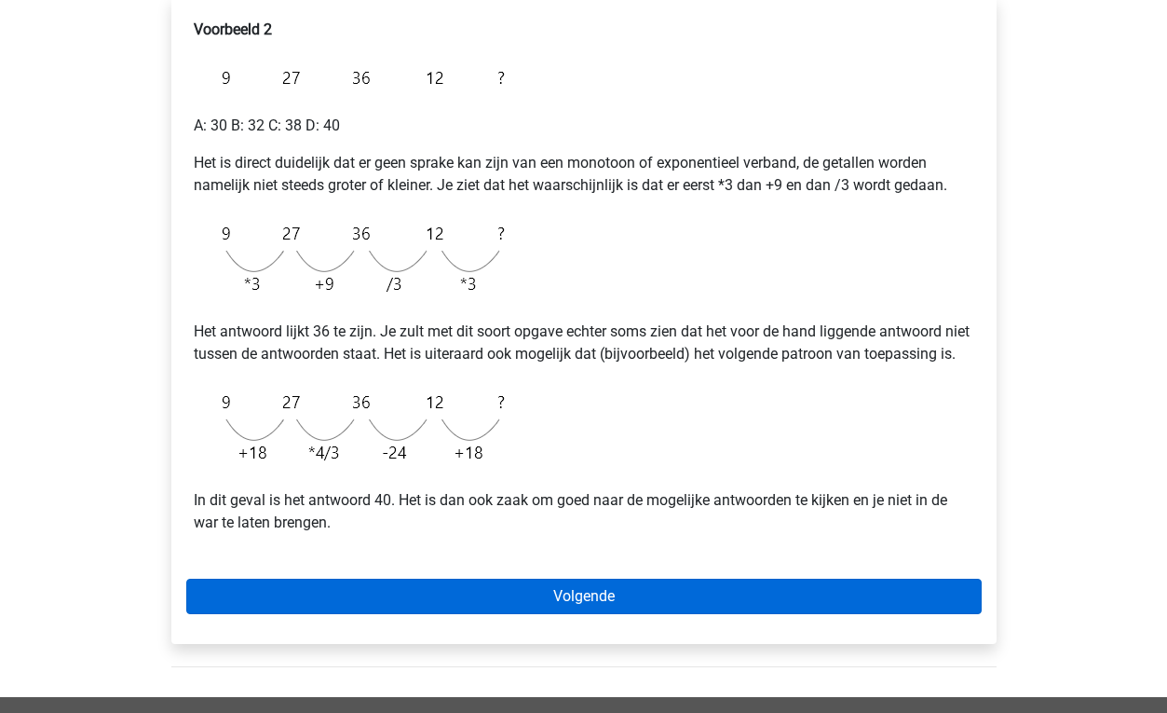
click at [445, 614] on link "Volgende" at bounding box center [583, 595] width 795 height 35
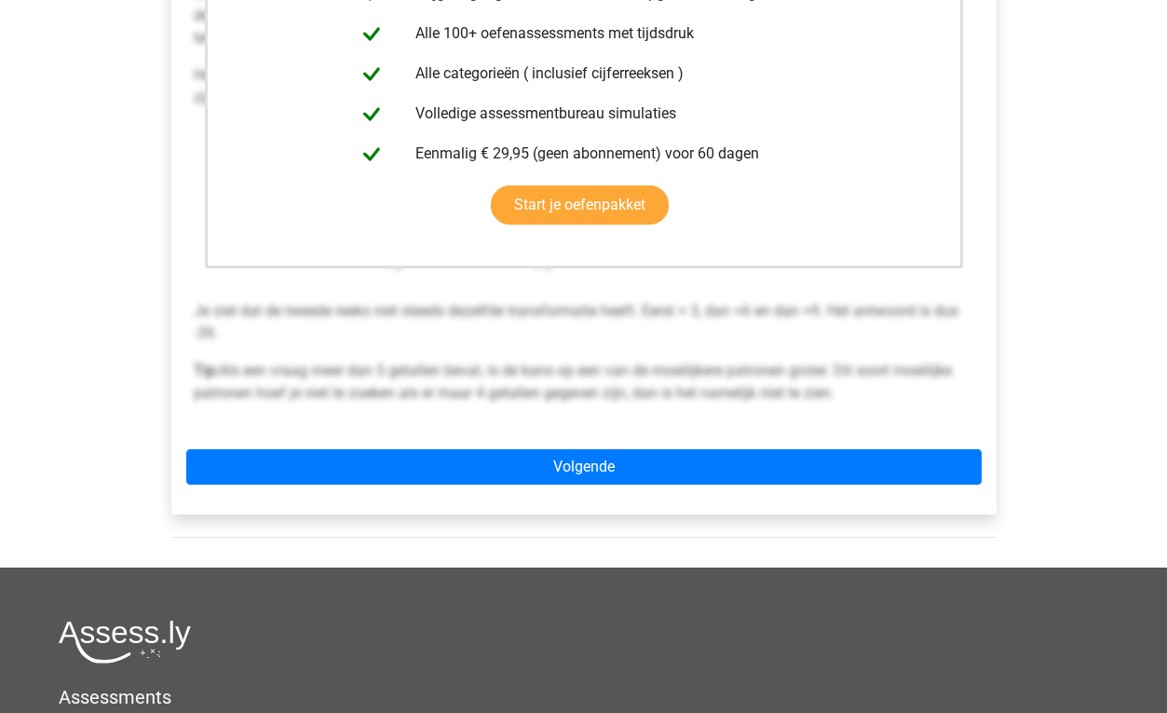
scroll to position [491, 0]
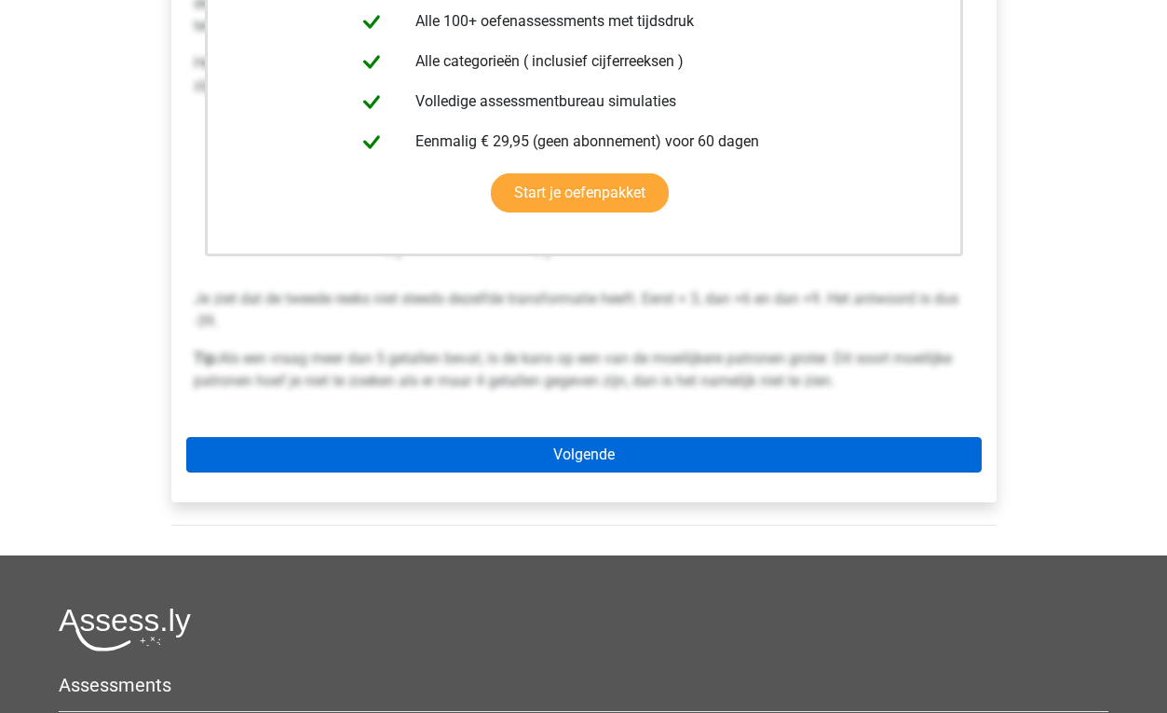
click at [437, 463] on link "Volgende" at bounding box center [583, 454] width 795 height 35
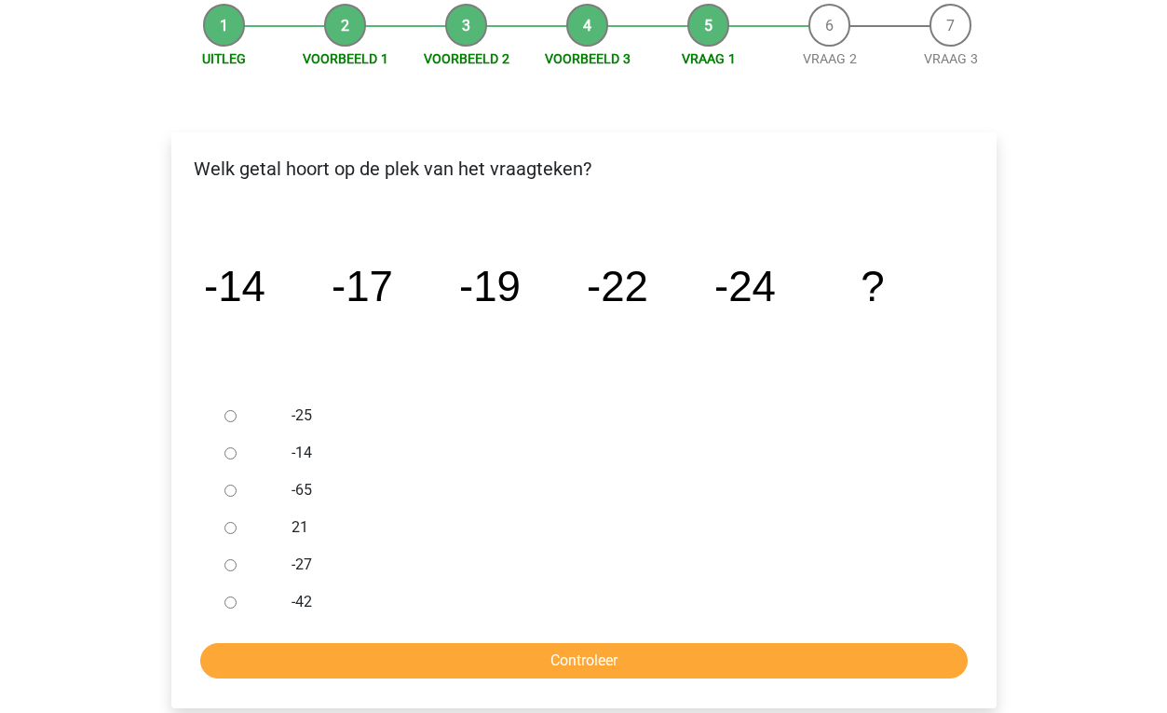
scroll to position [210, 0]
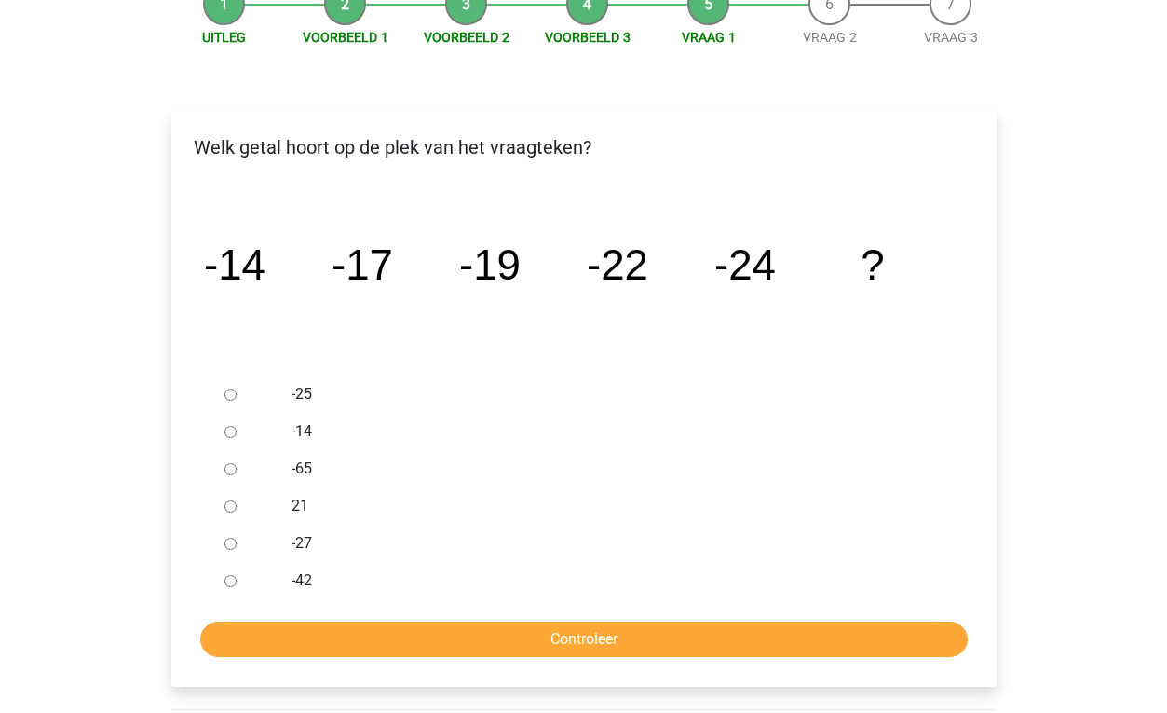
click at [231, 549] on input "-27" at bounding box center [230, 543] width 12 height 12
radio input "true"
click at [469, 637] on input "Controleer" at bounding box center [583, 638] width 767 height 35
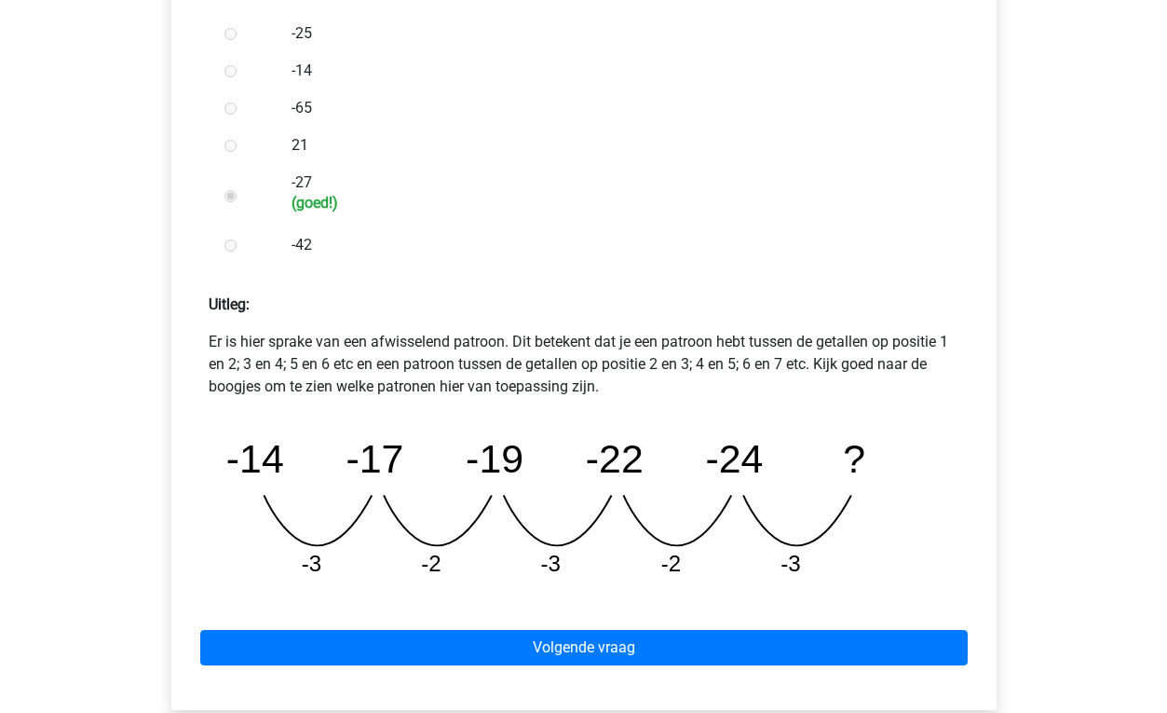
scroll to position [573, 0]
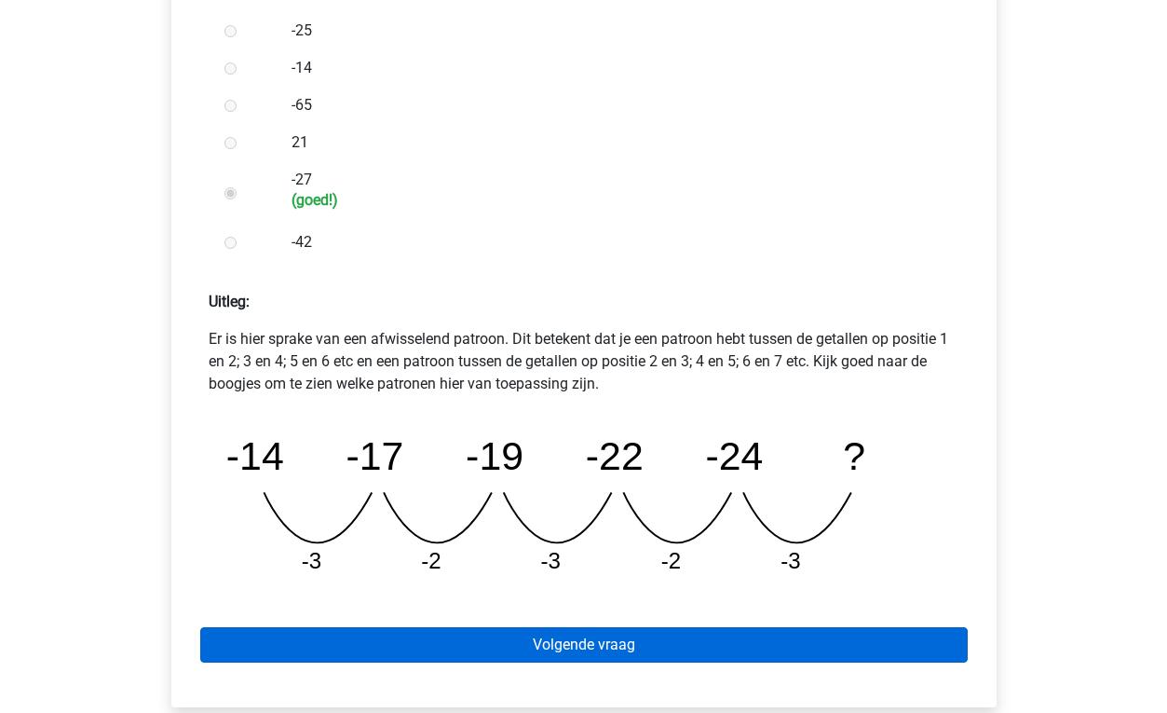
click at [469, 637] on link "Volgende vraag" at bounding box center [583, 644] width 767 height 35
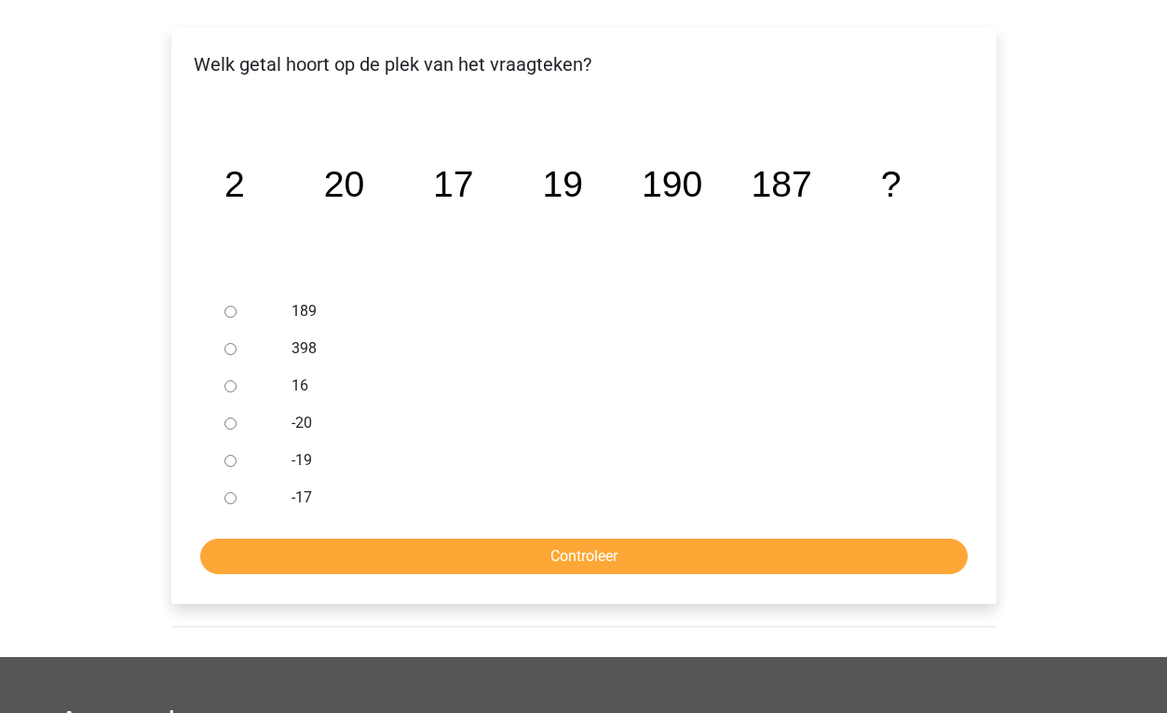
scroll to position [293, 0]
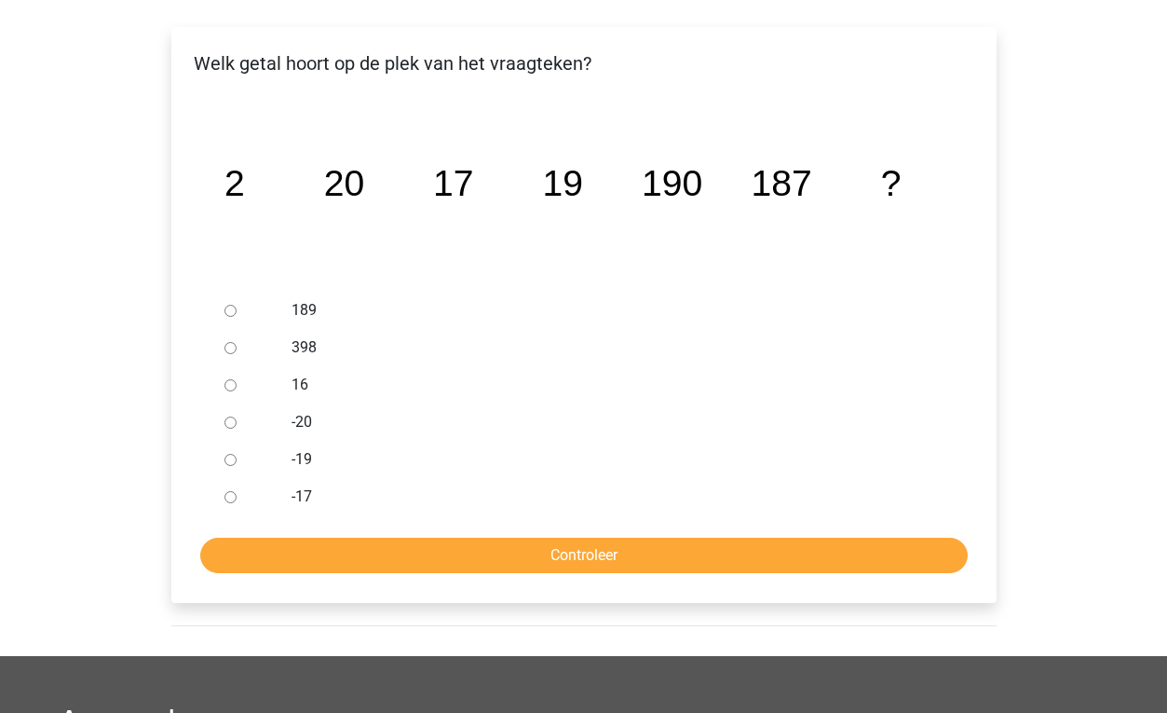
click at [226, 310] on input "189" at bounding box center [230, 311] width 12 height 12
radio input "true"
click at [488, 552] on input "Controleer" at bounding box center [583, 554] width 767 height 35
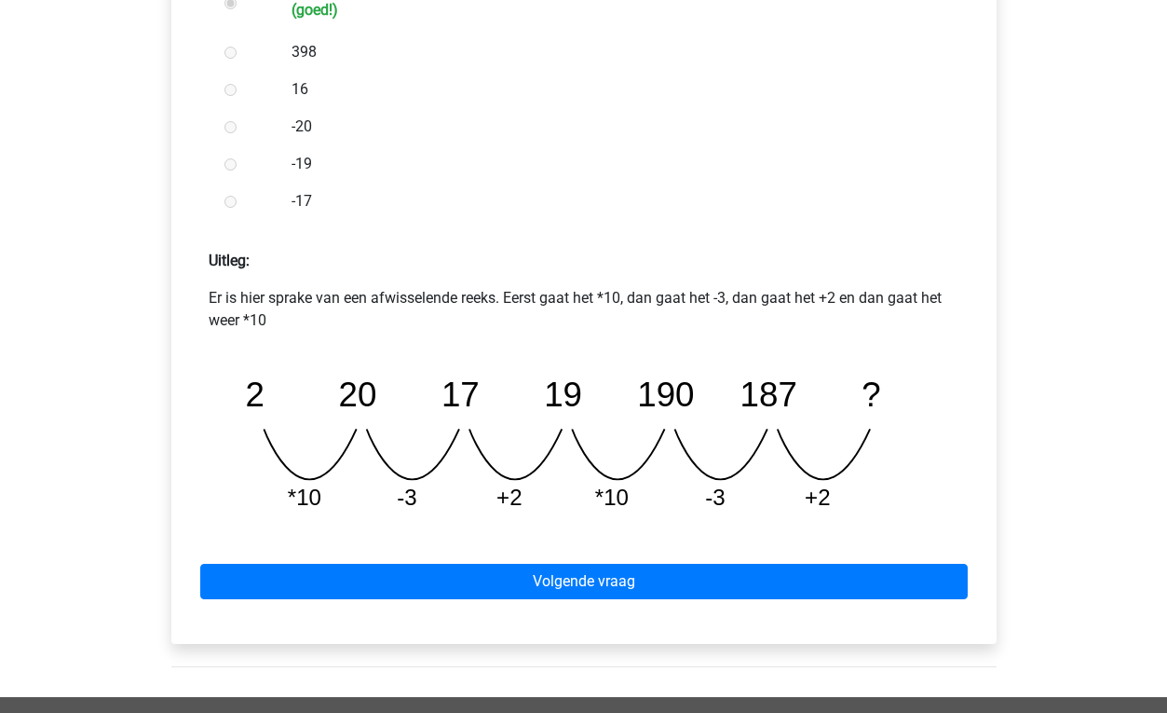
scroll to position [619, 0]
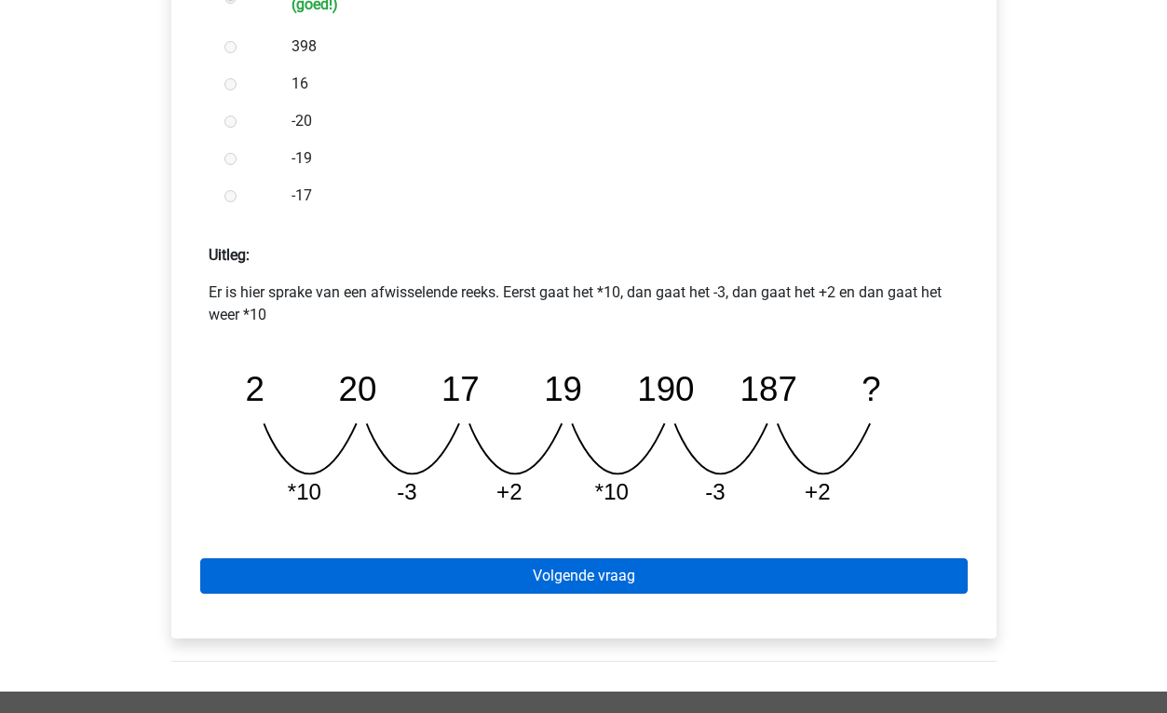
click at [475, 572] on link "Volgende vraag" at bounding box center [583, 575] width 767 height 35
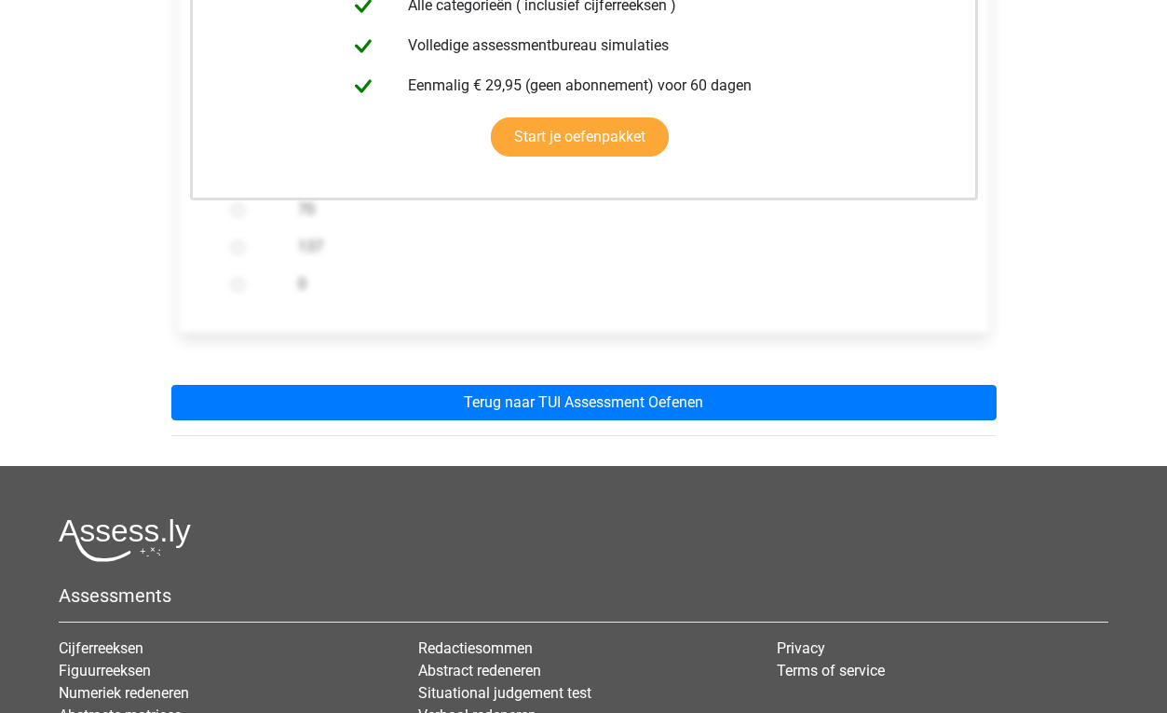
scroll to position [515, 0]
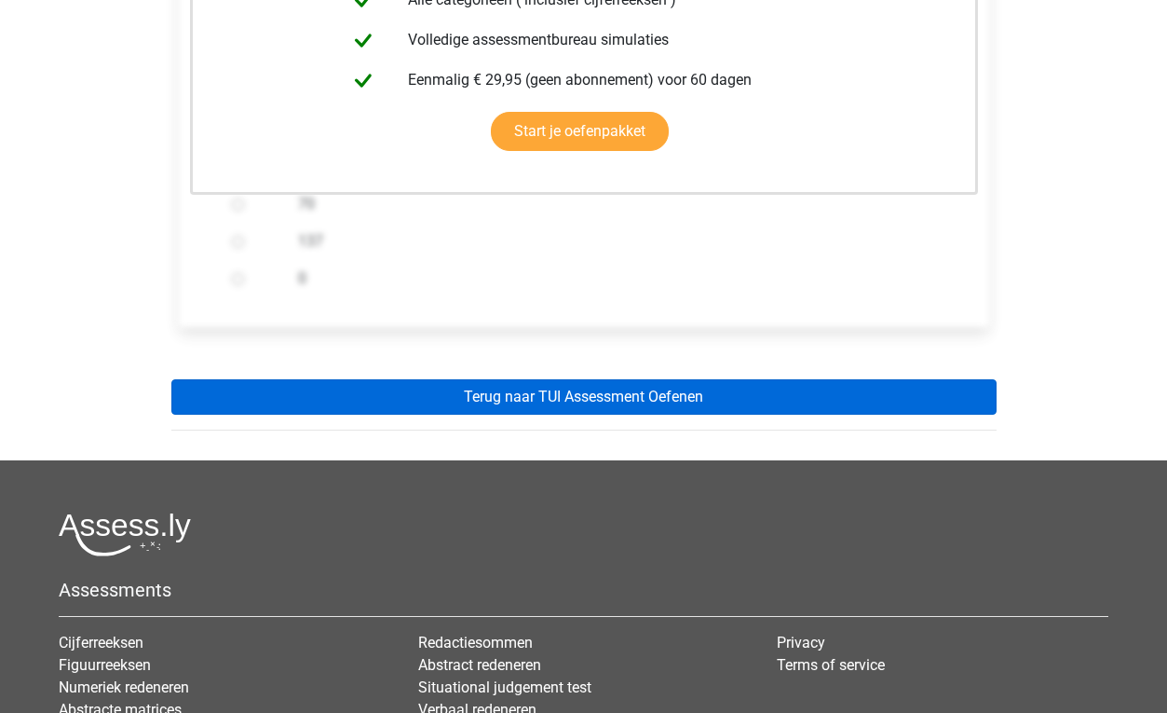
click at [545, 387] on link "Terug naar TUI Assessment Oefenen" at bounding box center [583, 396] width 825 height 35
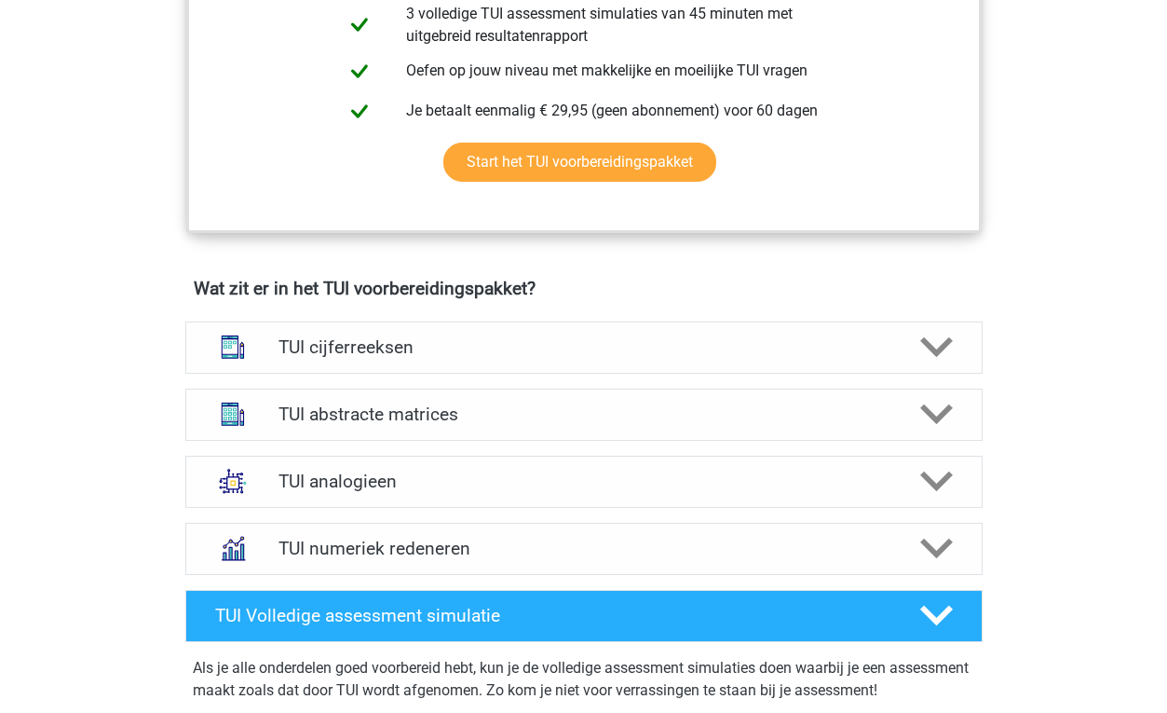
scroll to position [1097, 0]
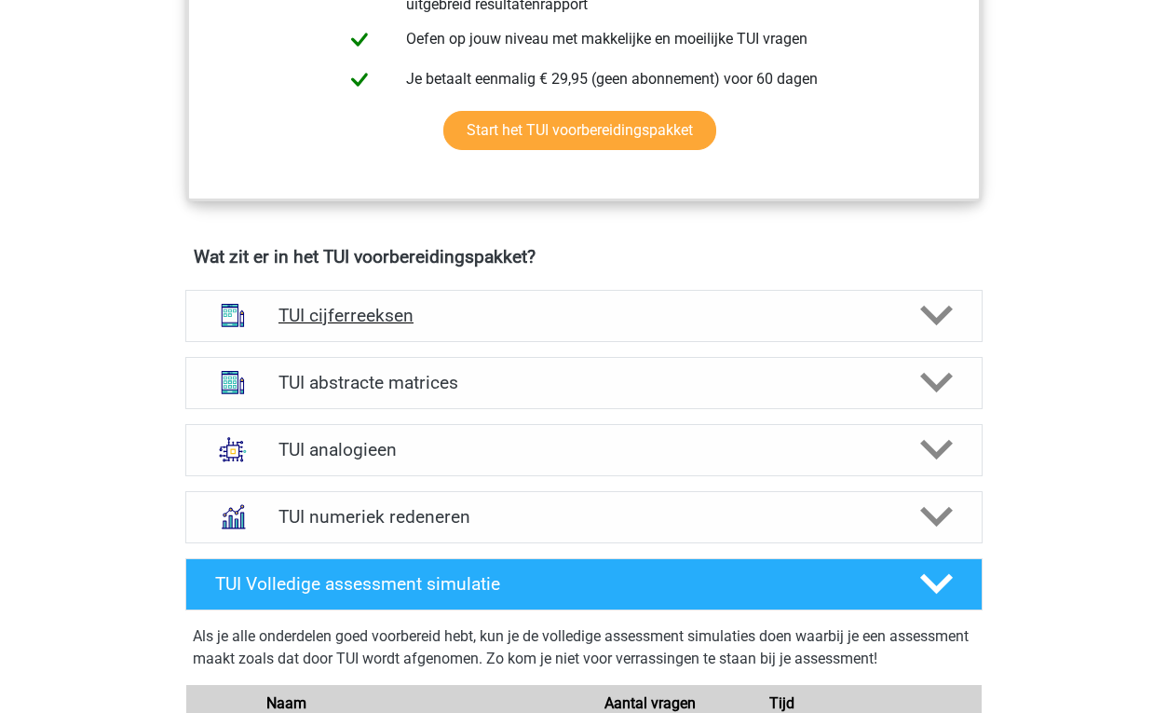
click at [521, 324] on h4 "TUI cijferreeksen" at bounding box center [583, 315] width 610 height 21
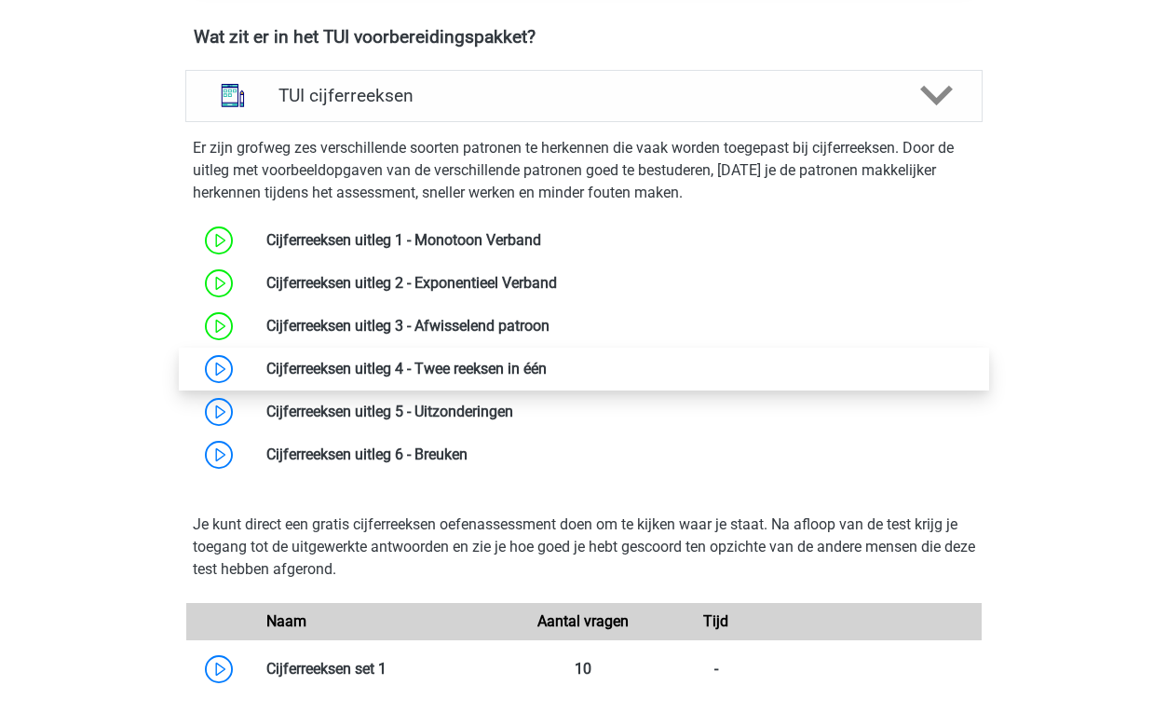
scroll to position [1318, 0]
click at [547, 370] on link at bounding box center [547, 368] width 0 height 18
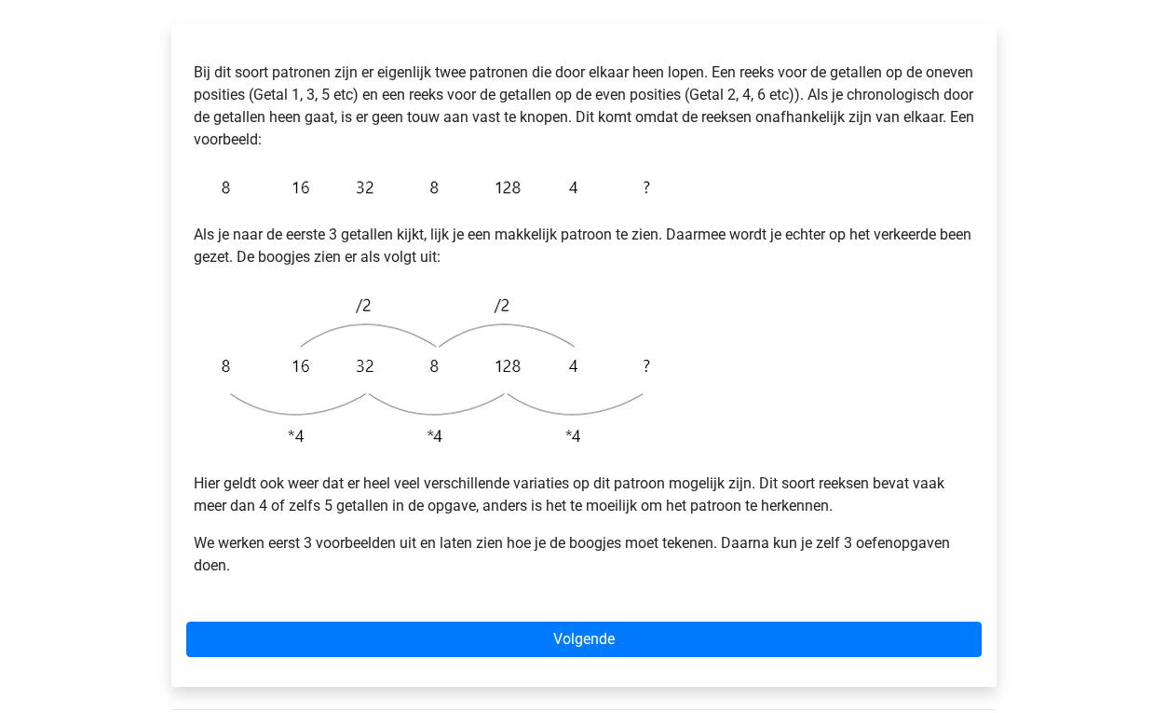
scroll to position [342, 0]
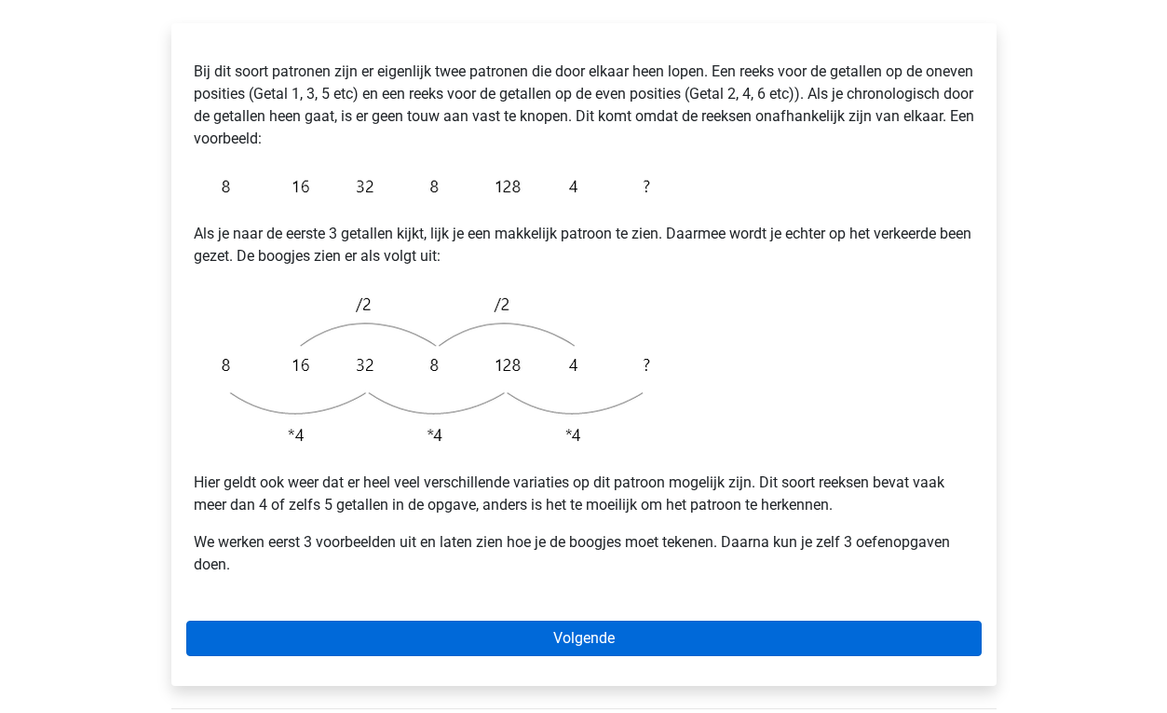
click at [613, 620] on link "Volgende" at bounding box center [583, 637] width 795 height 35
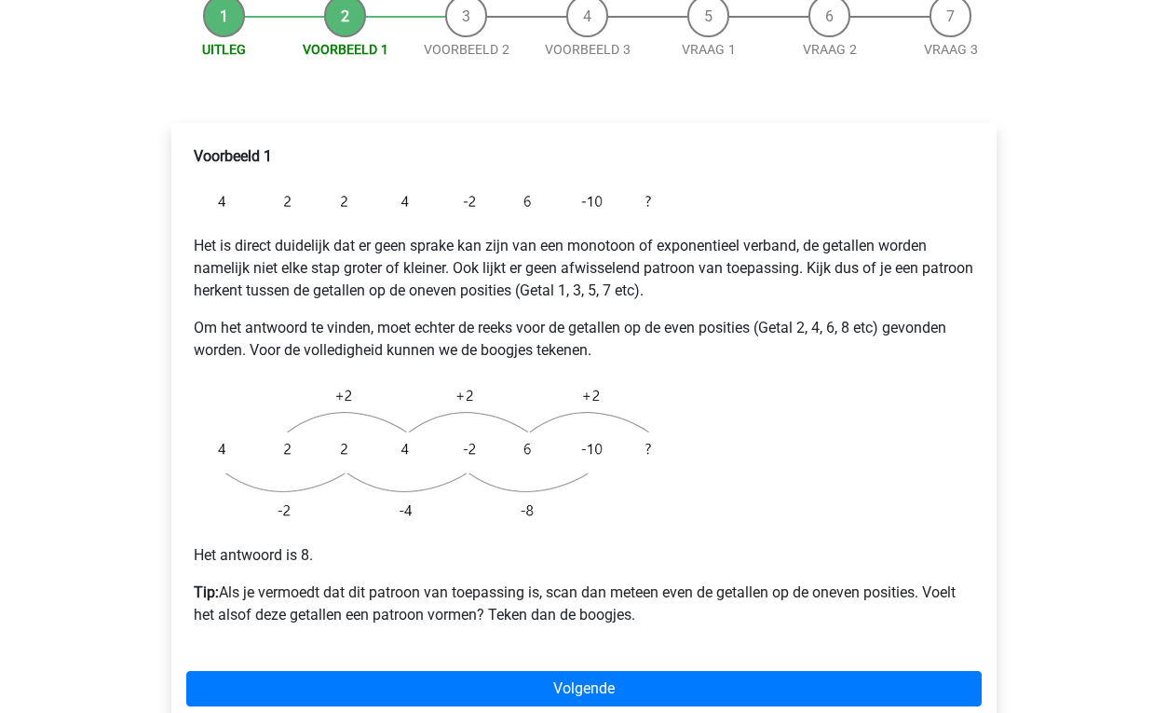
scroll to position [246, 0]
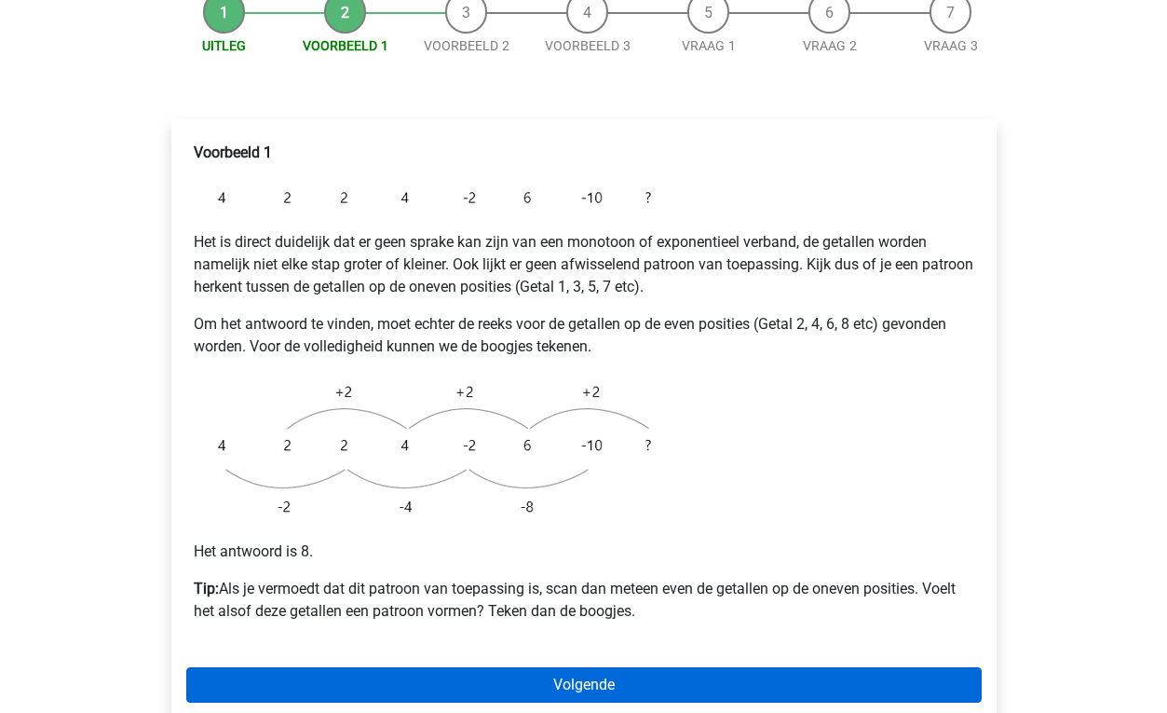
click at [546, 667] on link "Volgende" at bounding box center [583, 684] width 795 height 35
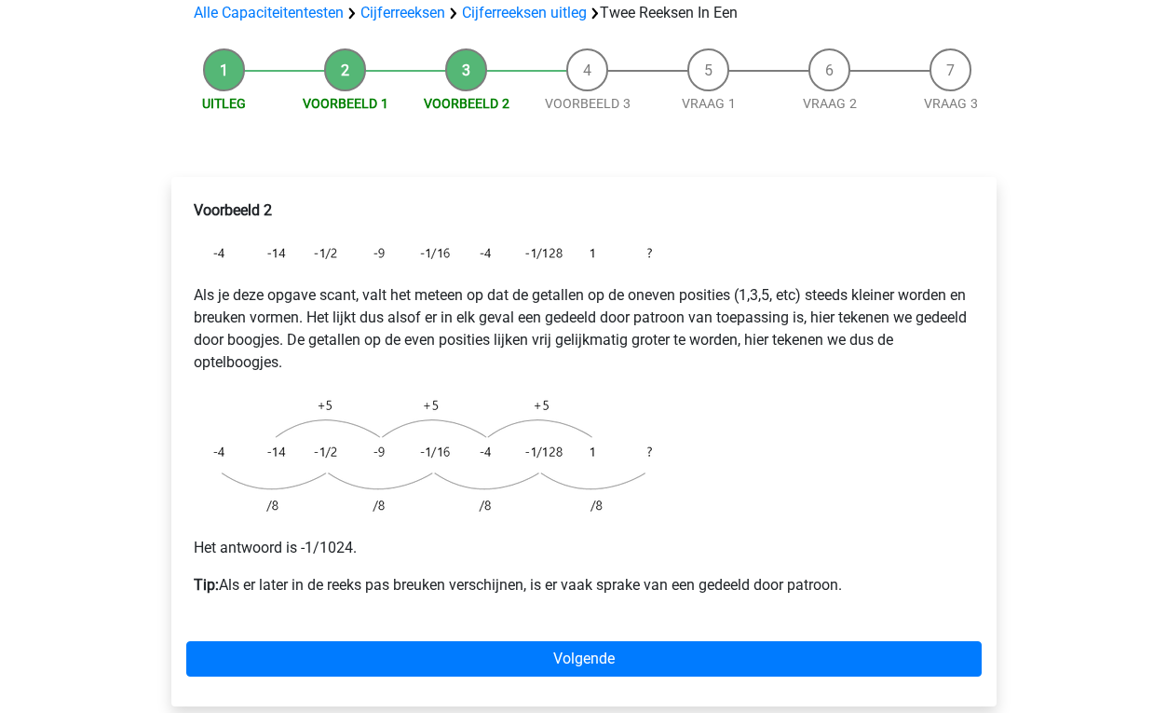
scroll to position [192, 0]
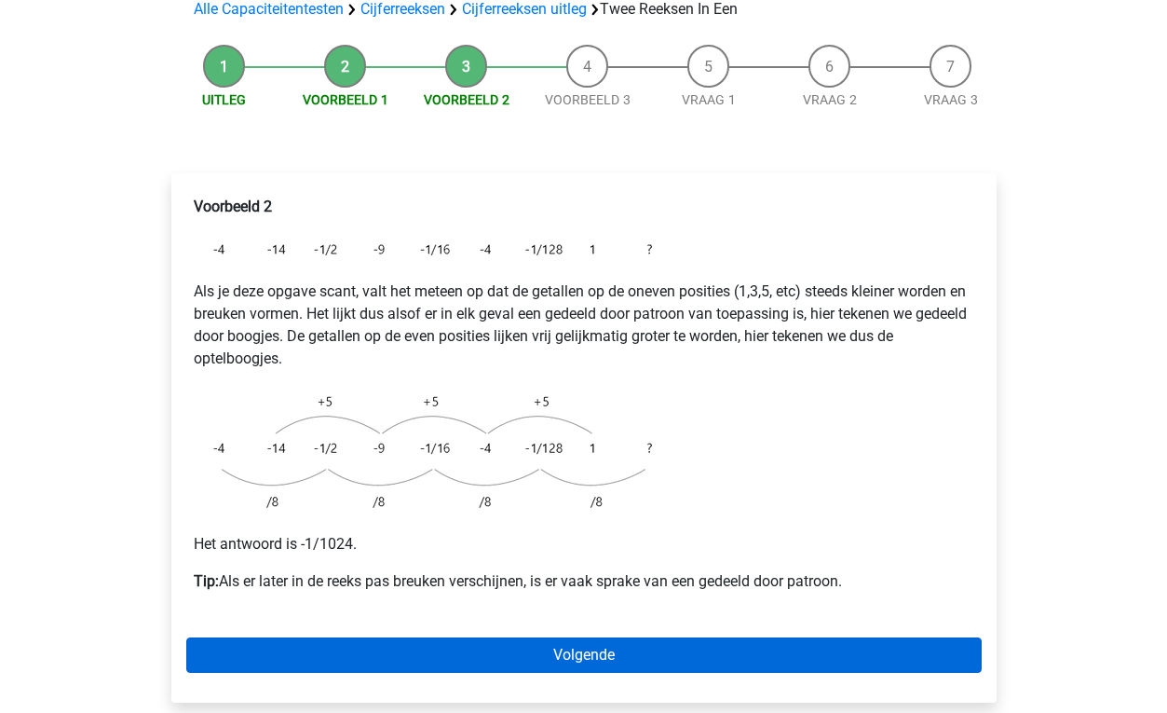
click at [523, 637] on link "Volgende" at bounding box center [583, 654] width 795 height 35
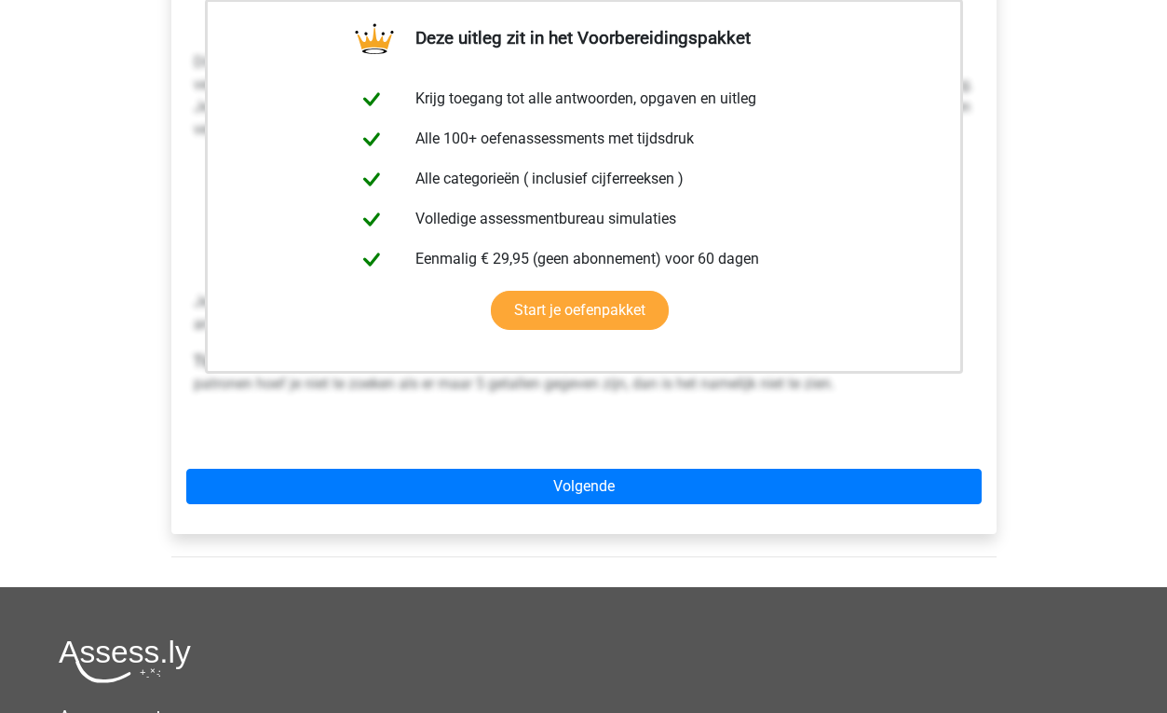
scroll to position [482, 0]
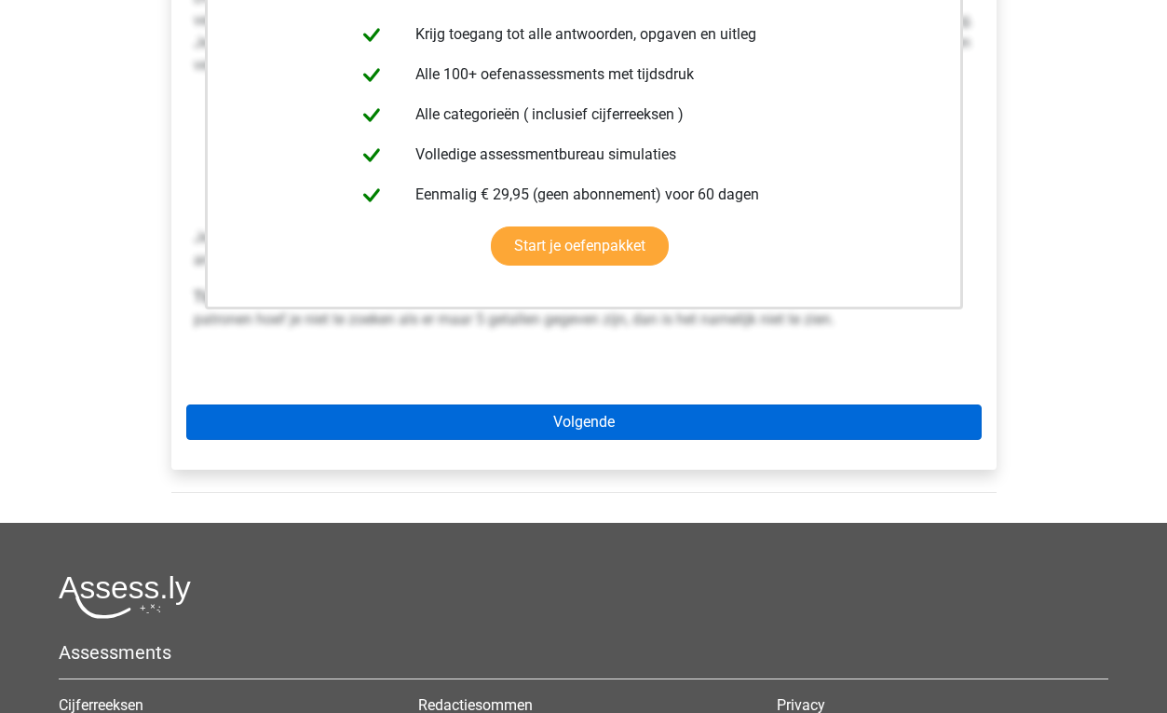
click at [645, 404] on link "Volgende" at bounding box center [583, 421] width 795 height 35
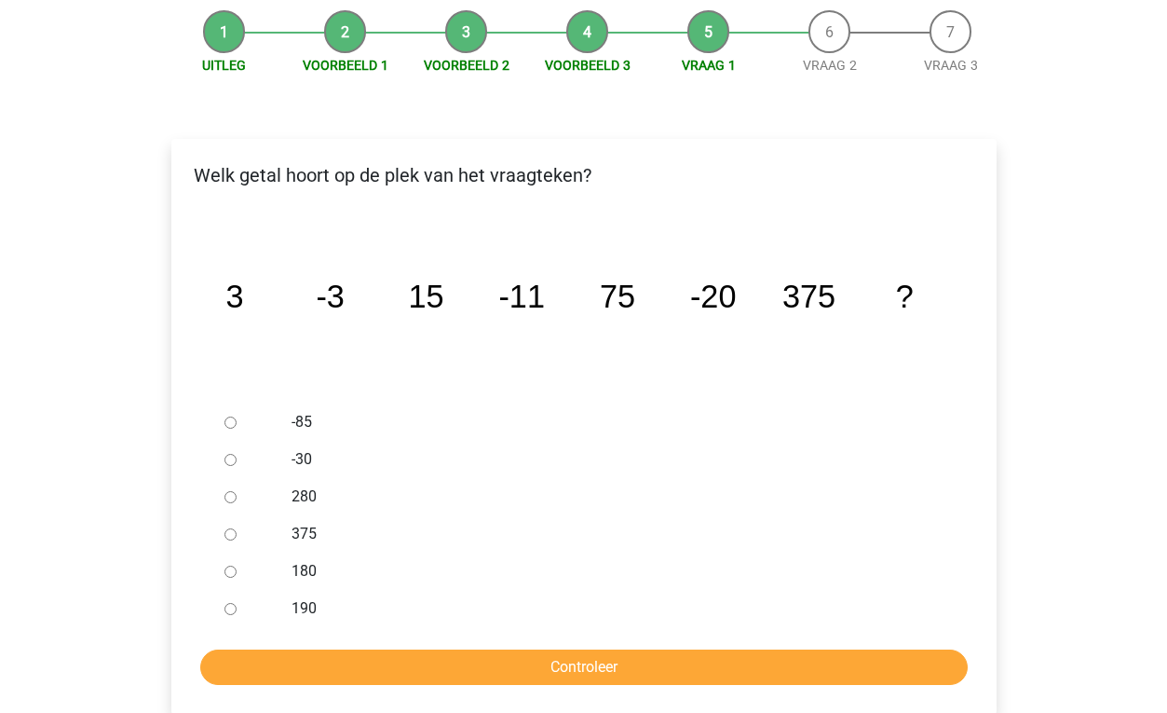
scroll to position [222, 0]
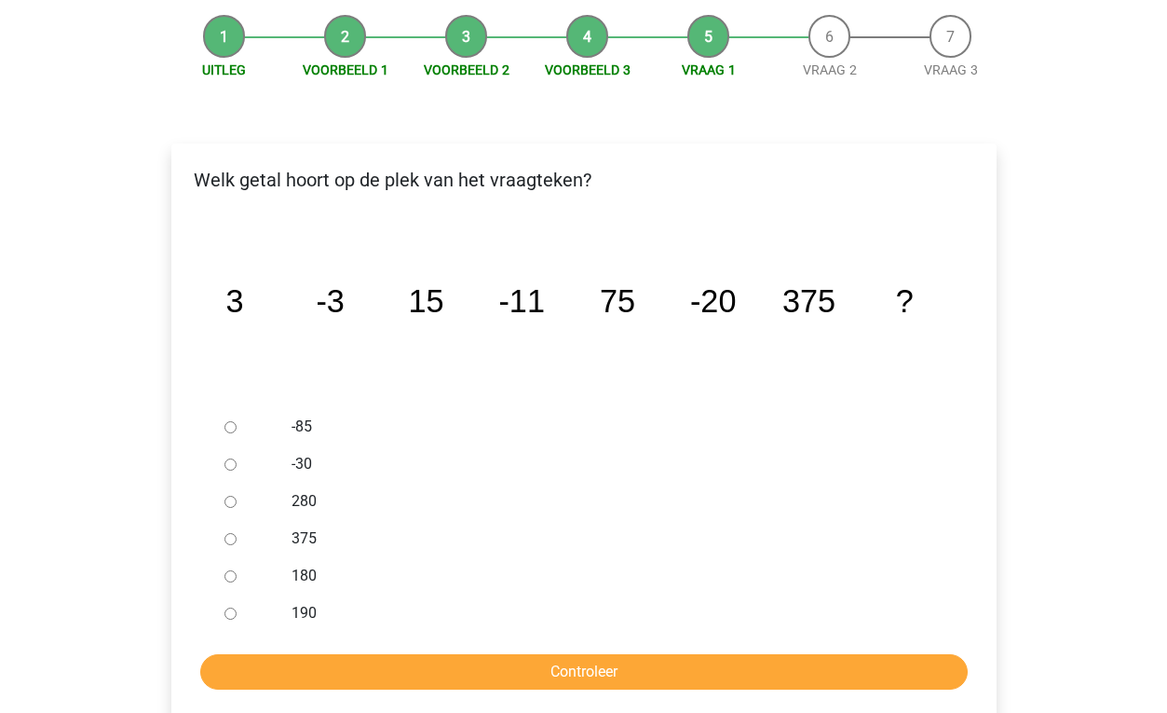
click at [232, 458] on input "-30" at bounding box center [230, 464] width 12 height 12
radio input "true"
click at [474, 654] on input "Controleer" at bounding box center [583, 671] width 767 height 35
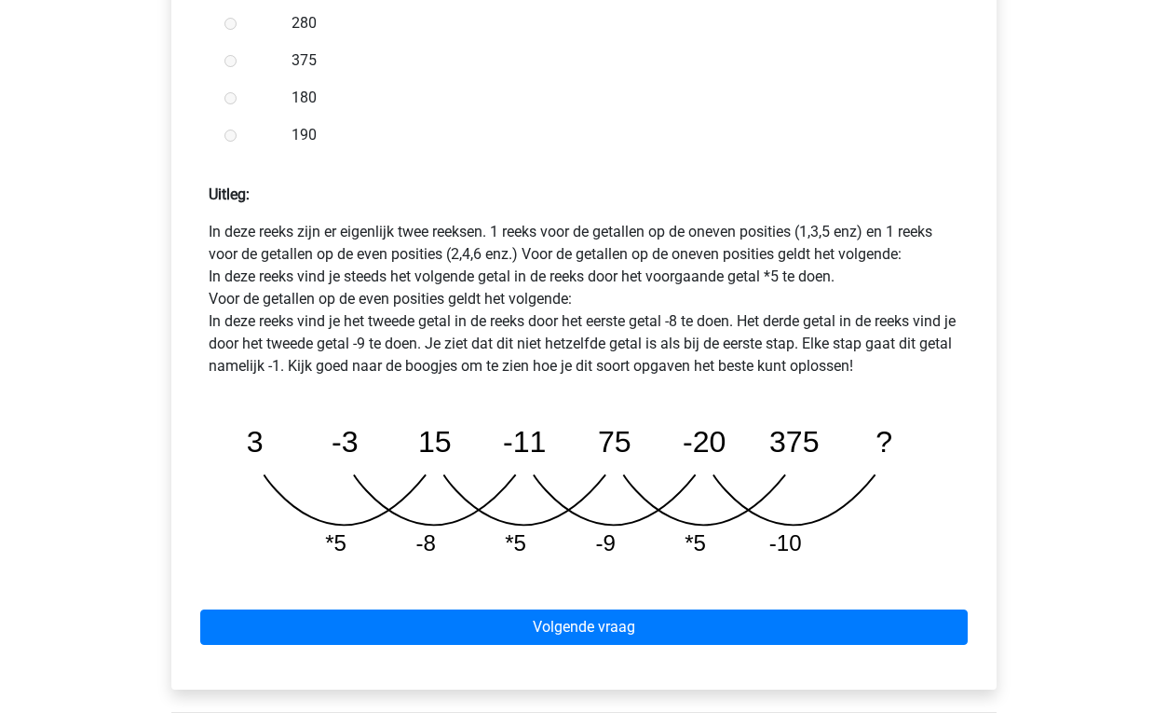
scroll to position [726, 0]
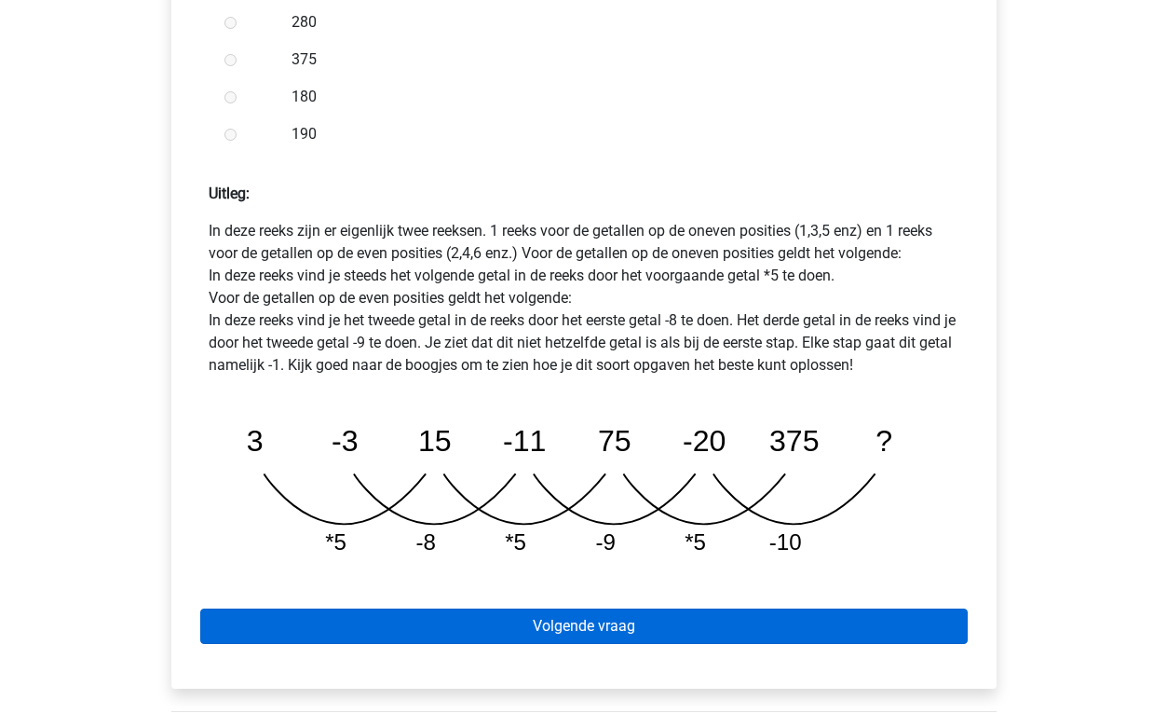
click at [482, 608] on link "Volgende vraag" at bounding box center [583, 625] width 767 height 35
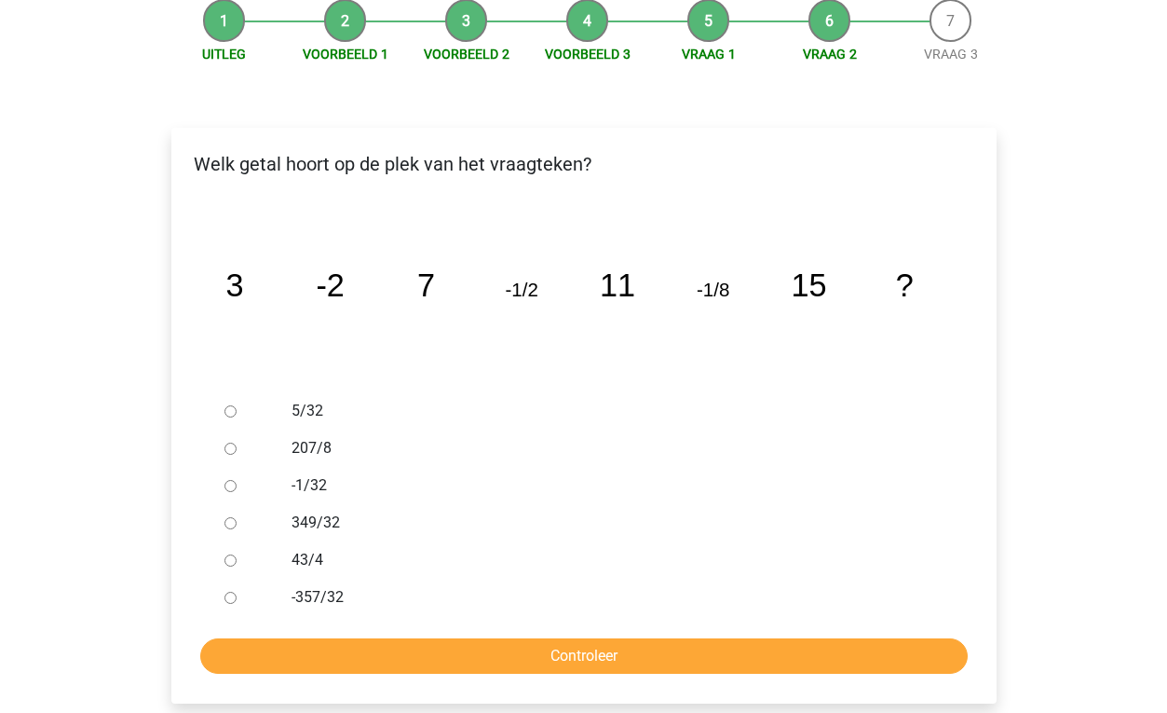
scroll to position [253, 0]
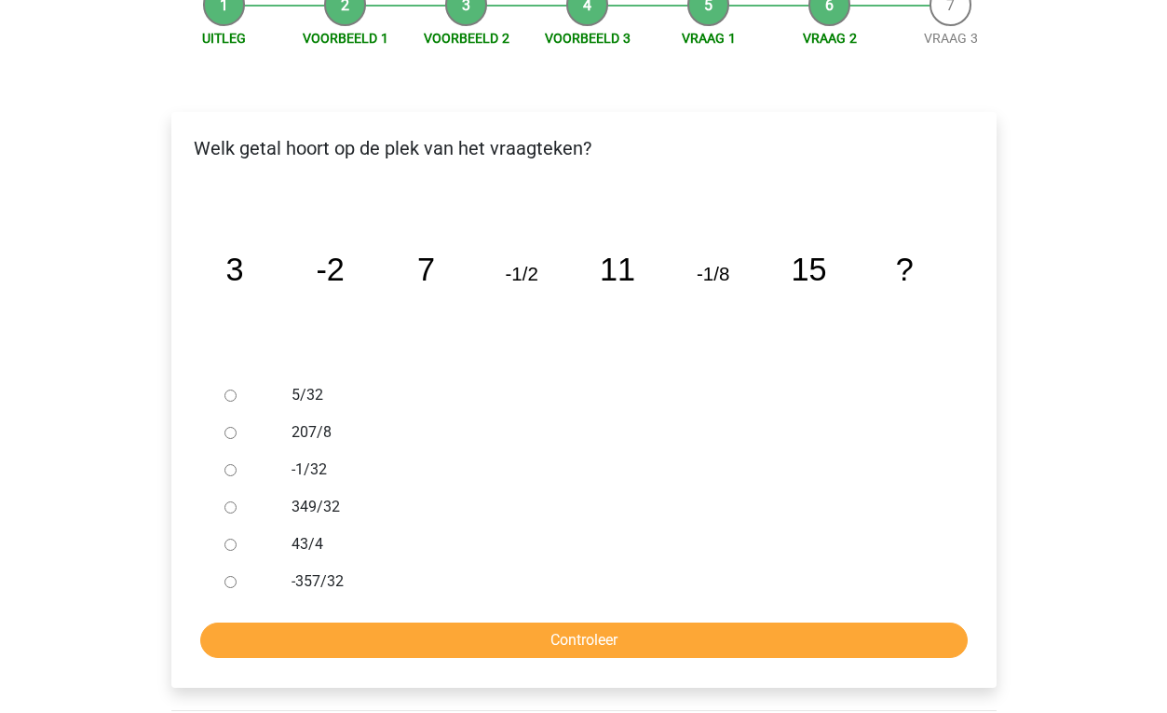
click at [228, 464] on input "-1/32" at bounding box center [230, 470] width 12 height 12
radio input "true"
click at [622, 622] on input "Controleer" at bounding box center [583, 639] width 767 height 35
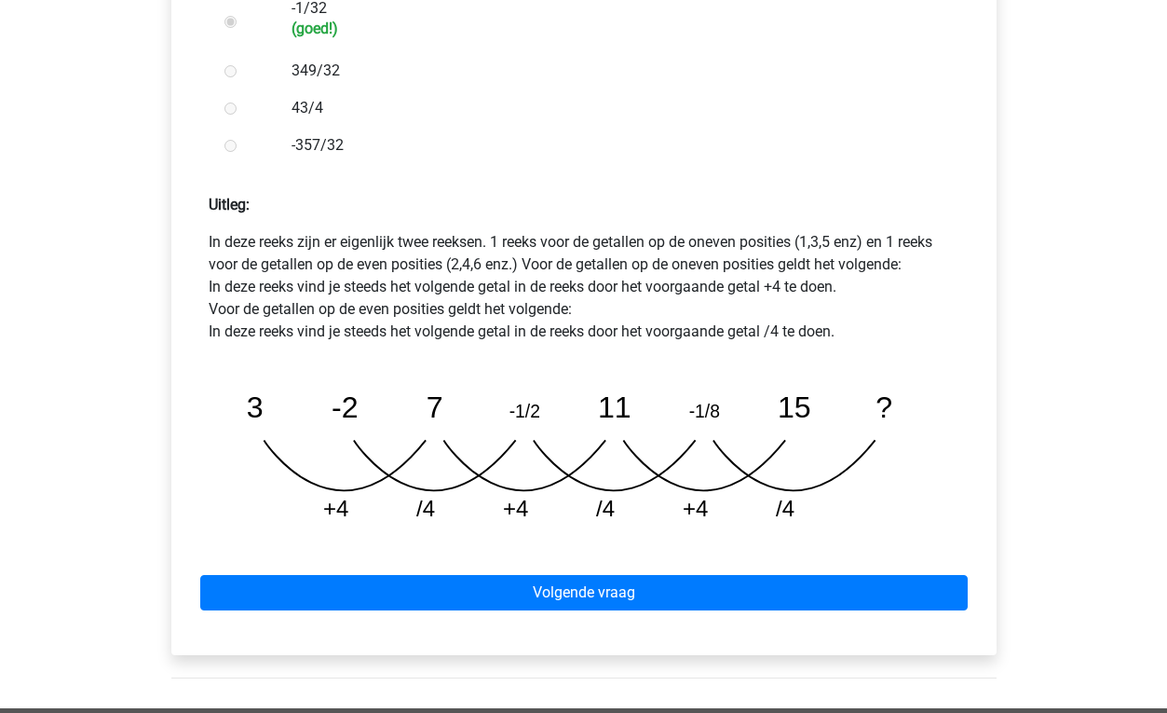
scroll to position [724, 0]
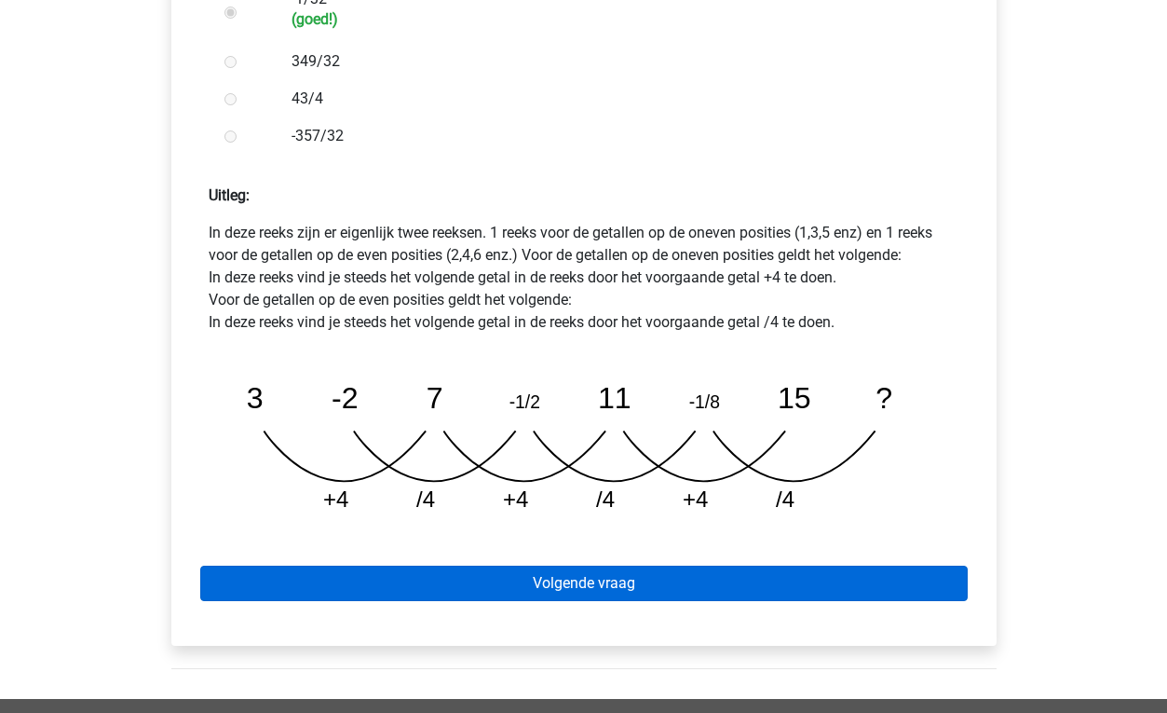
click at [578, 565] on link "Volgende vraag" at bounding box center [583, 582] width 767 height 35
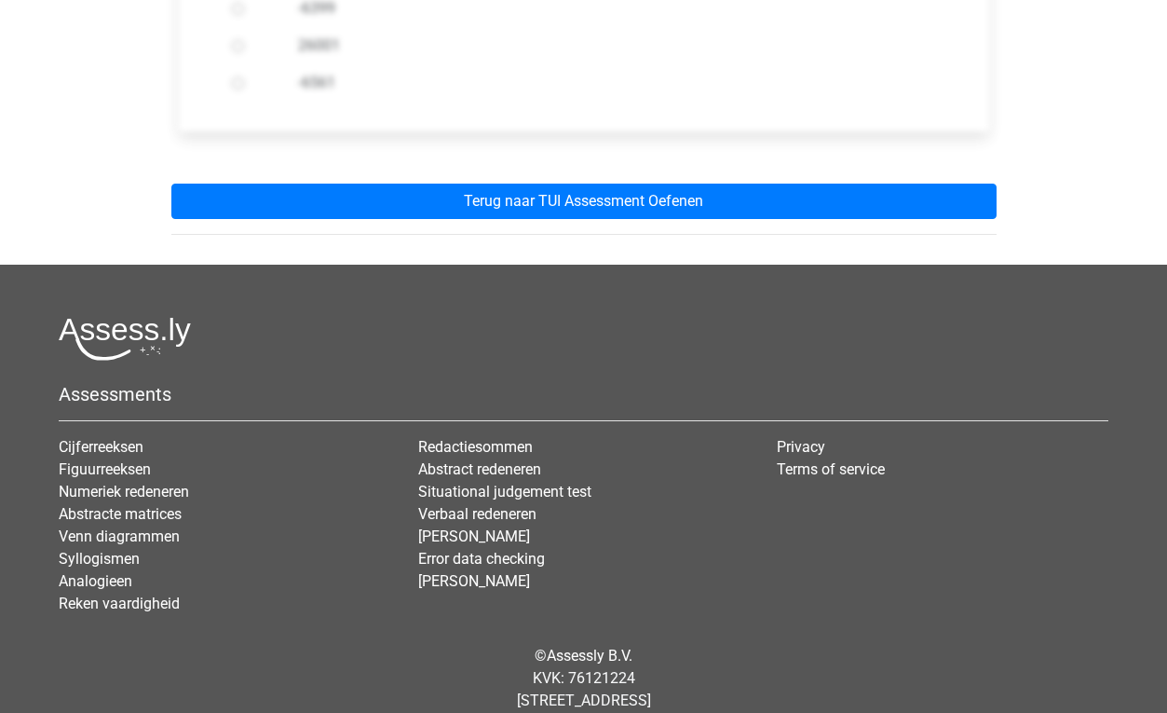
scroll to position [754, 0]
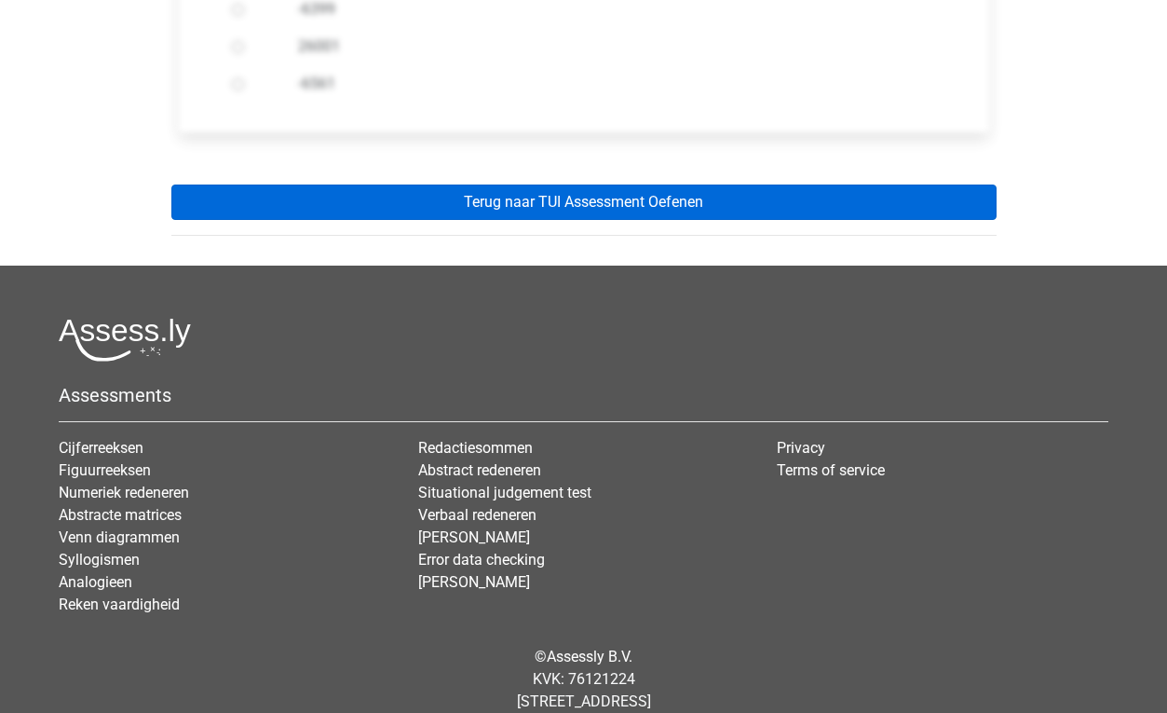
click at [664, 184] on link "Terug naar TUI Assessment Oefenen" at bounding box center [583, 201] width 825 height 35
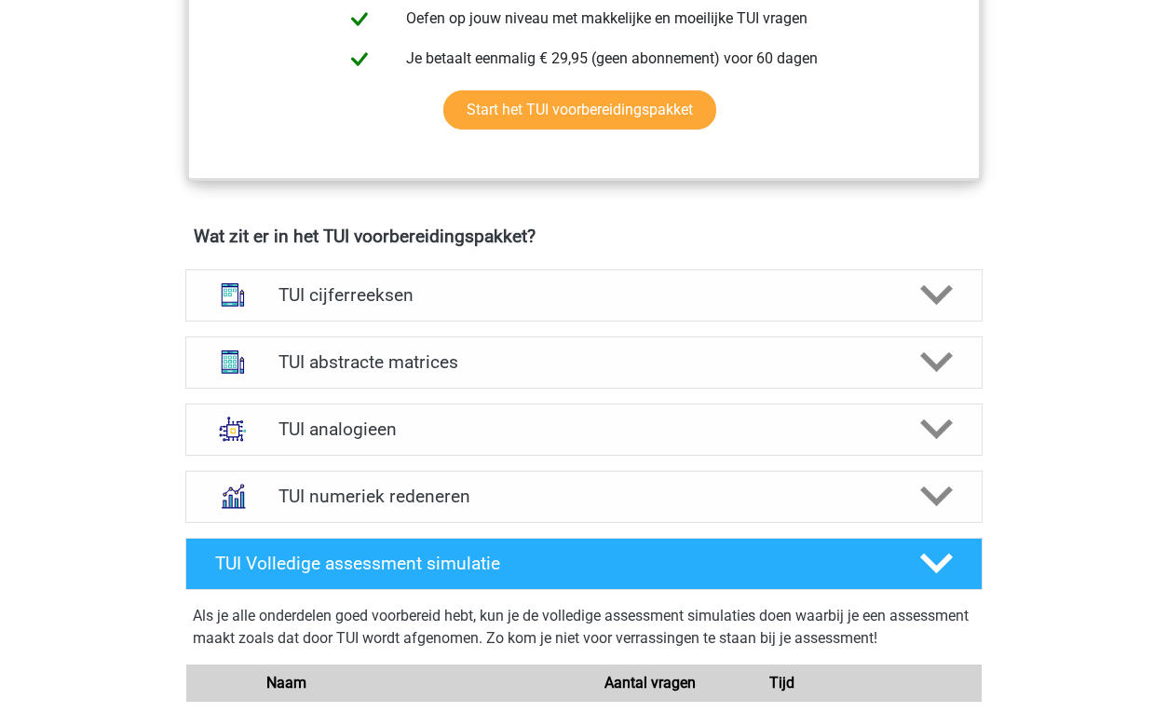
scroll to position [1169, 0]
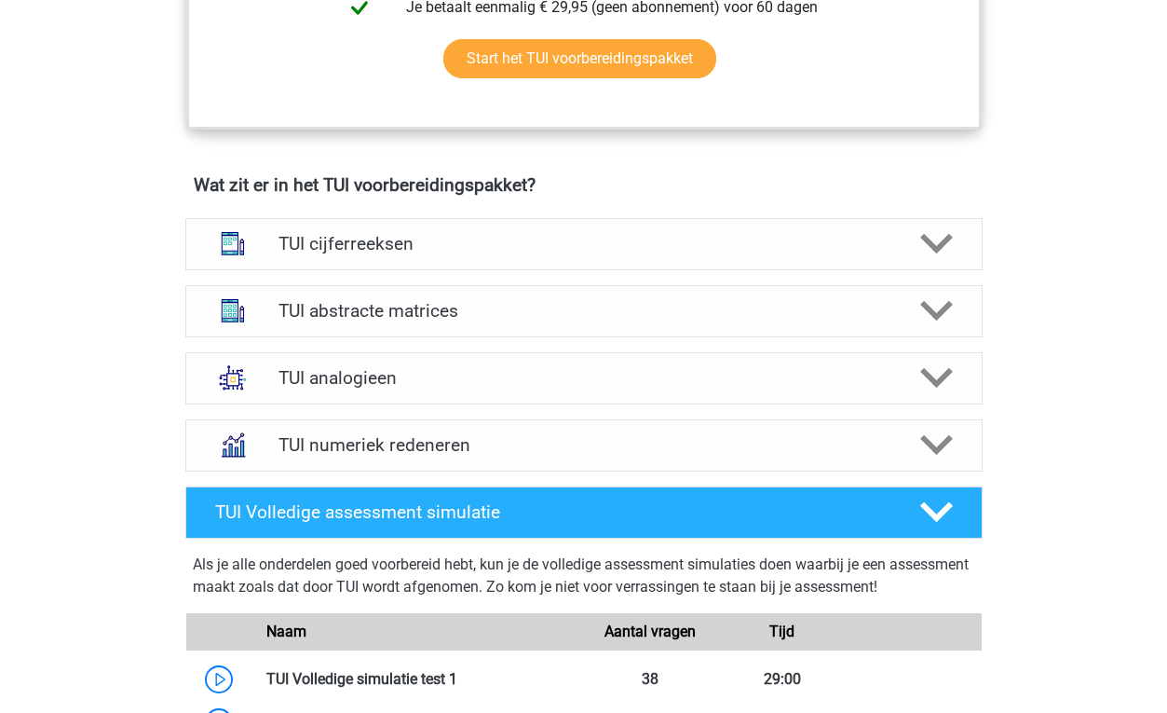
click at [486, 270] on div "TUI cijferreeksen Er zijn grofweg zes verschillende soorten patronen te herkenn…" at bounding box center [584, 244] width 870 height 67
click at [493, 244] on h4 "TUI cijferreeksen" at bounding box center [583, 243] width 610 height 21
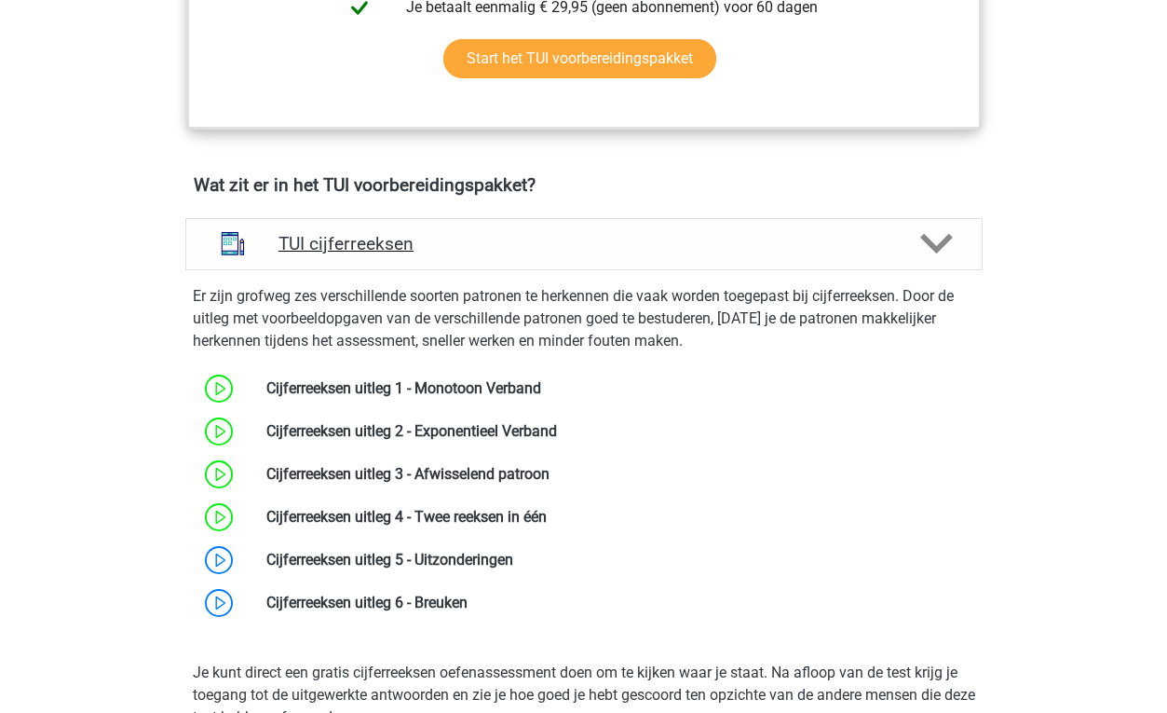
click at [425, 243] on h4 "TUI cijferreeksen" at bounding box center [583, 243] width 610 height 21
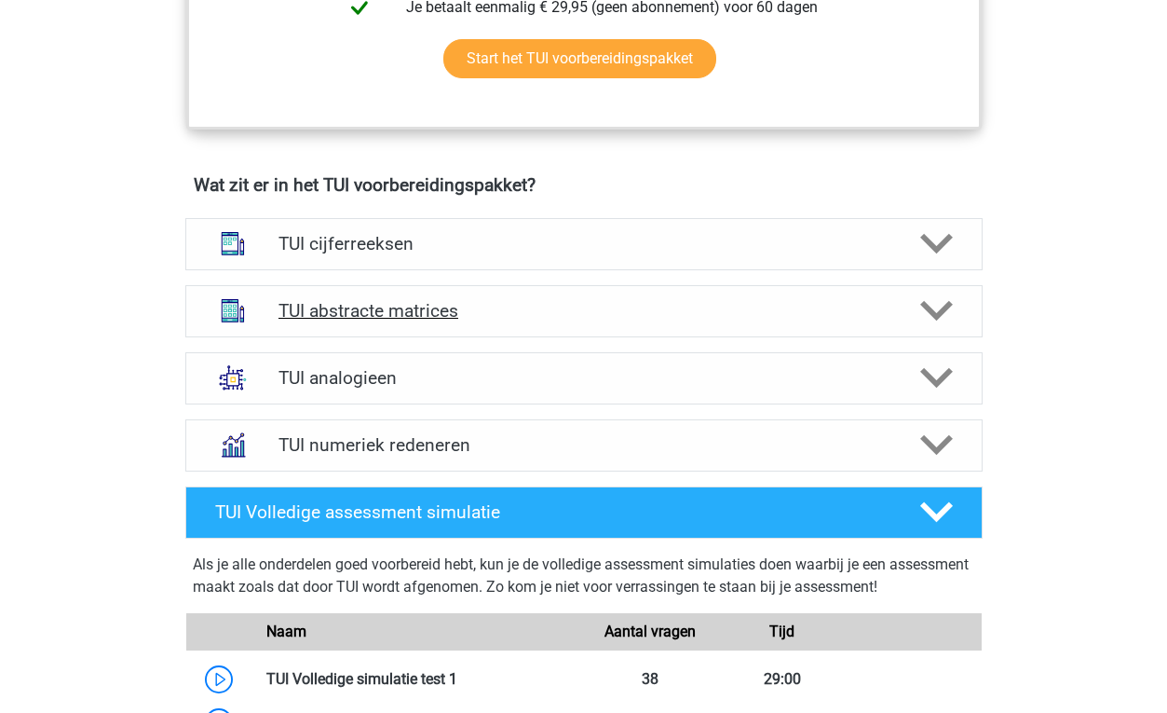
click at [454, 314] on h4 "TUI abstracte matrices" at bounding box center [583, 310] width 610 height 21
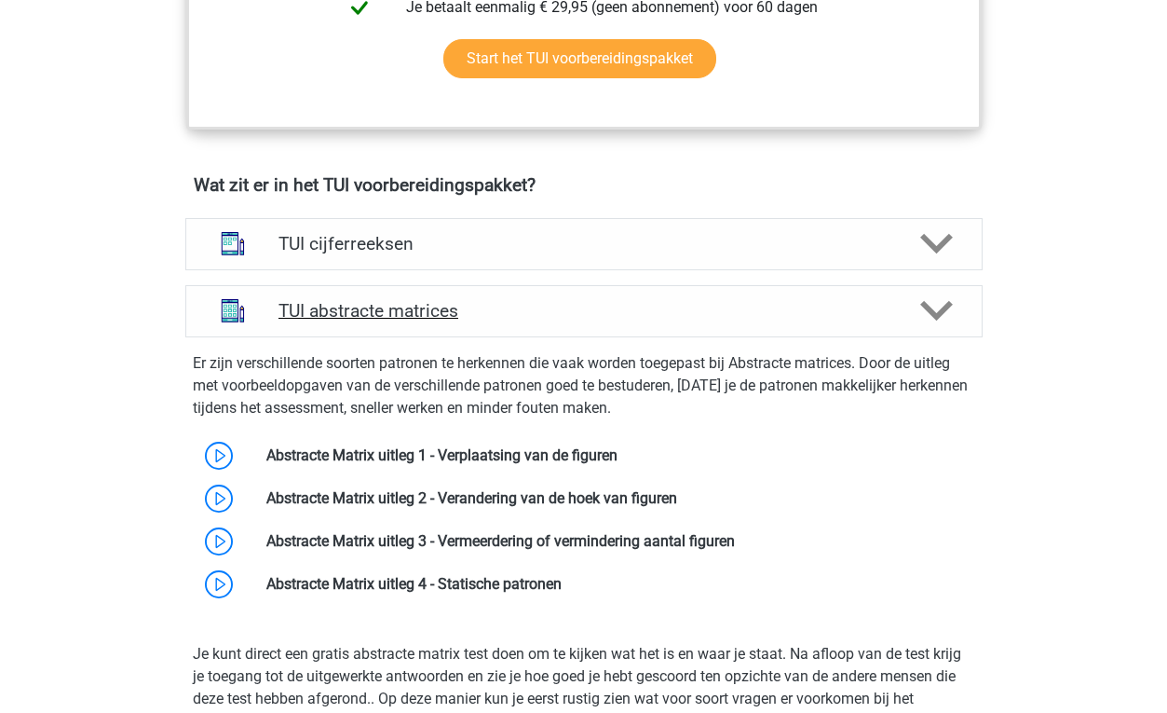
click at [454, 314] on h4 "TUI abstracte matrices" at bounding box center [583, 310] width 610 height 21
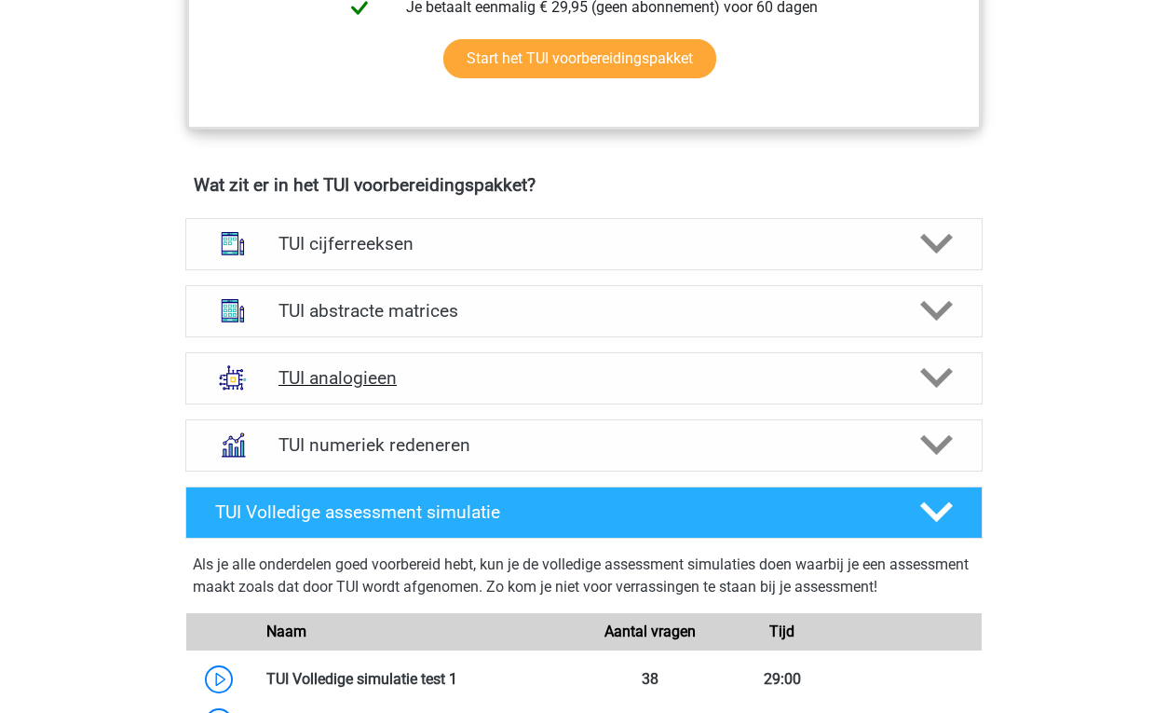
click at [414, 374] on h4 "TUI analogieen" at bounding box center [583, 377] width 610 height 21
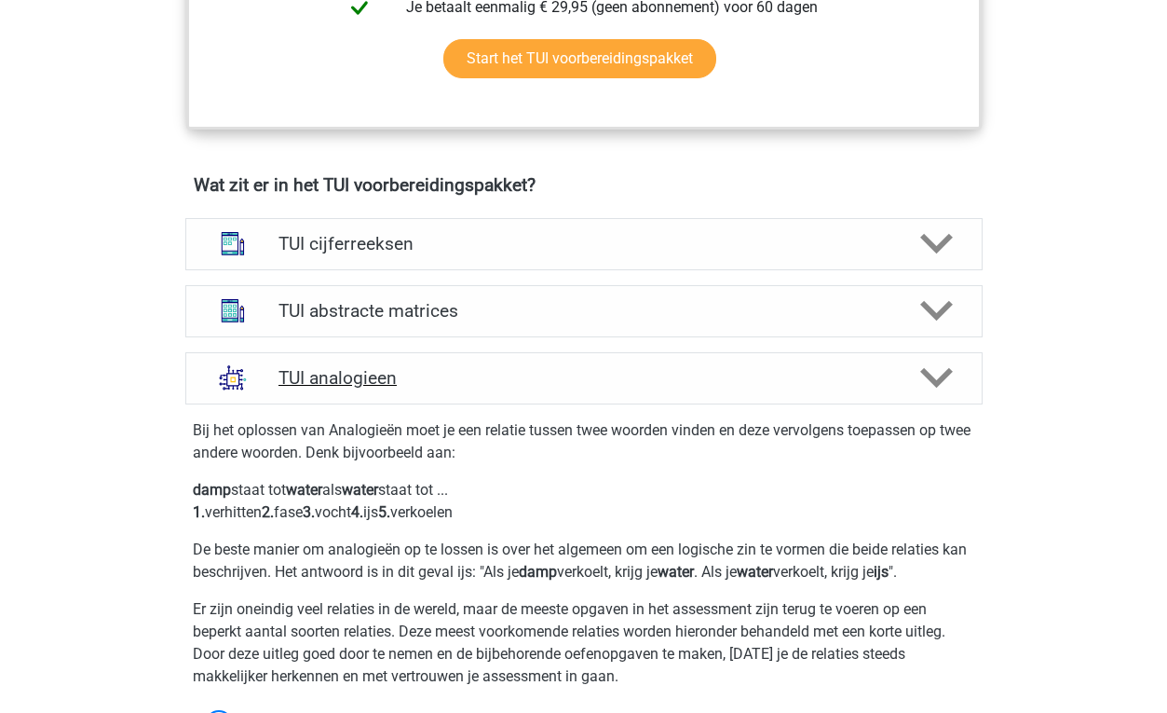
click at [415, 375] on h4 "TUI analogieen" at bounding box center [583, 377] width 610 height 21
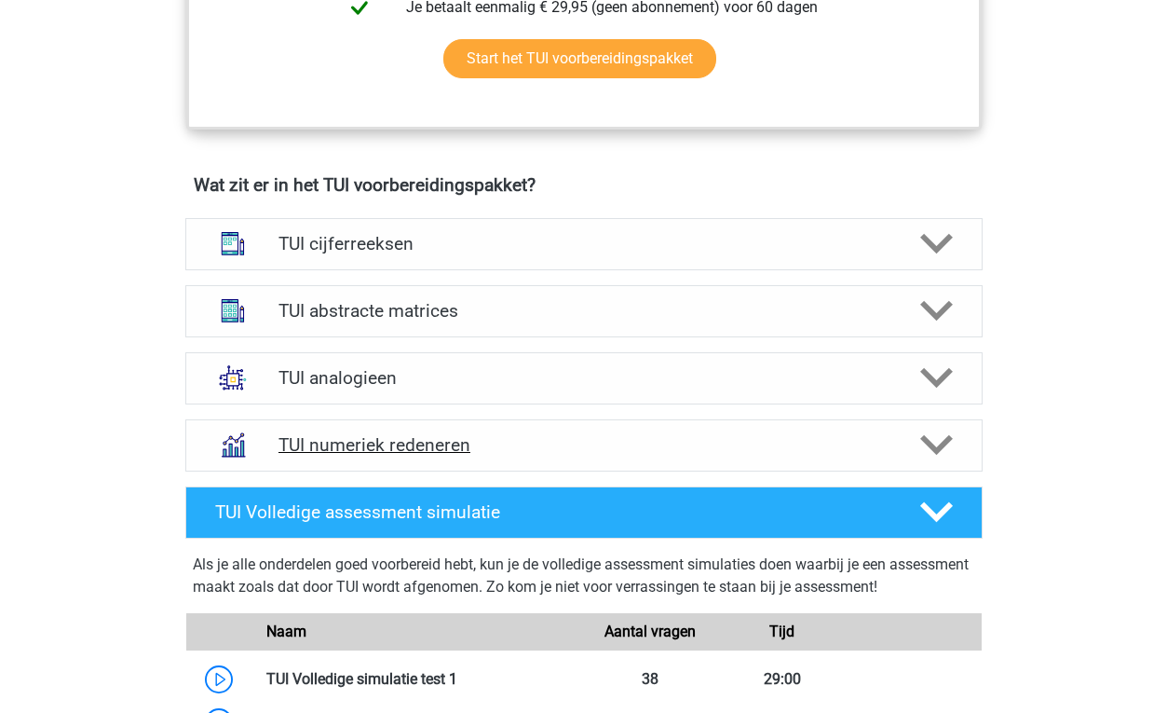
click at [449, 434] on h4 "TUI numeriek redeneren" at bounding box center [583, 444] width 610 height 21
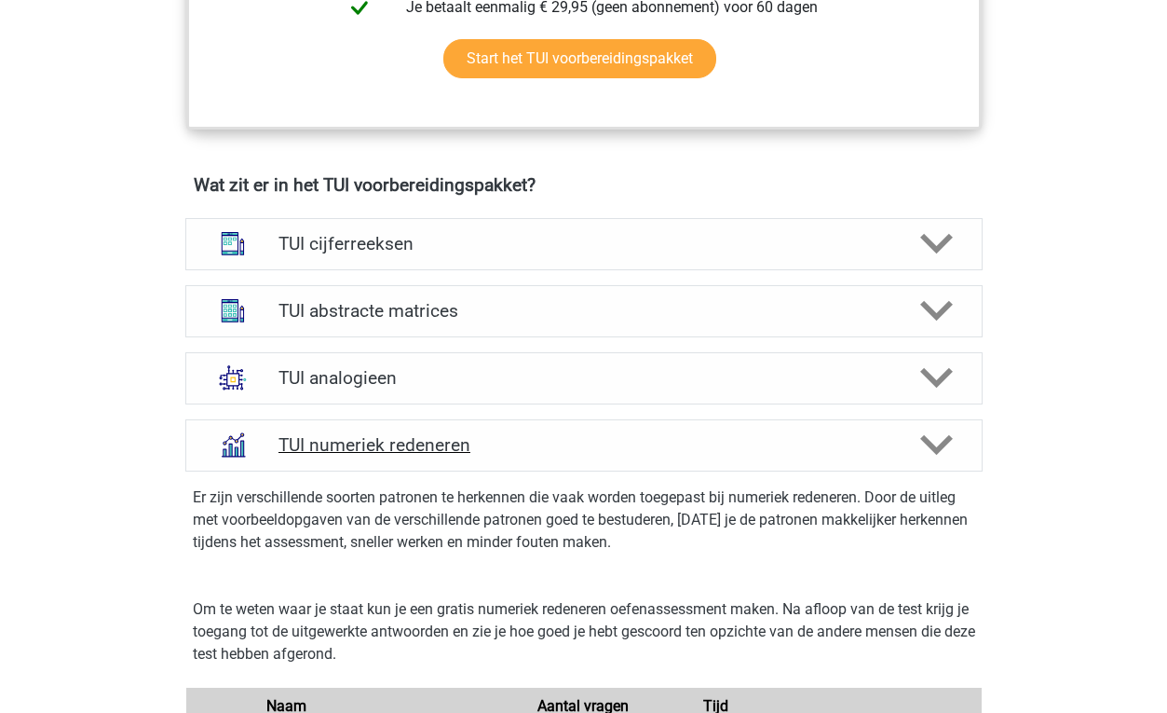
click at [449, 434] on h4 "TUI numeriek redeneren" at bounding box center [583, 444] width 610 height 21
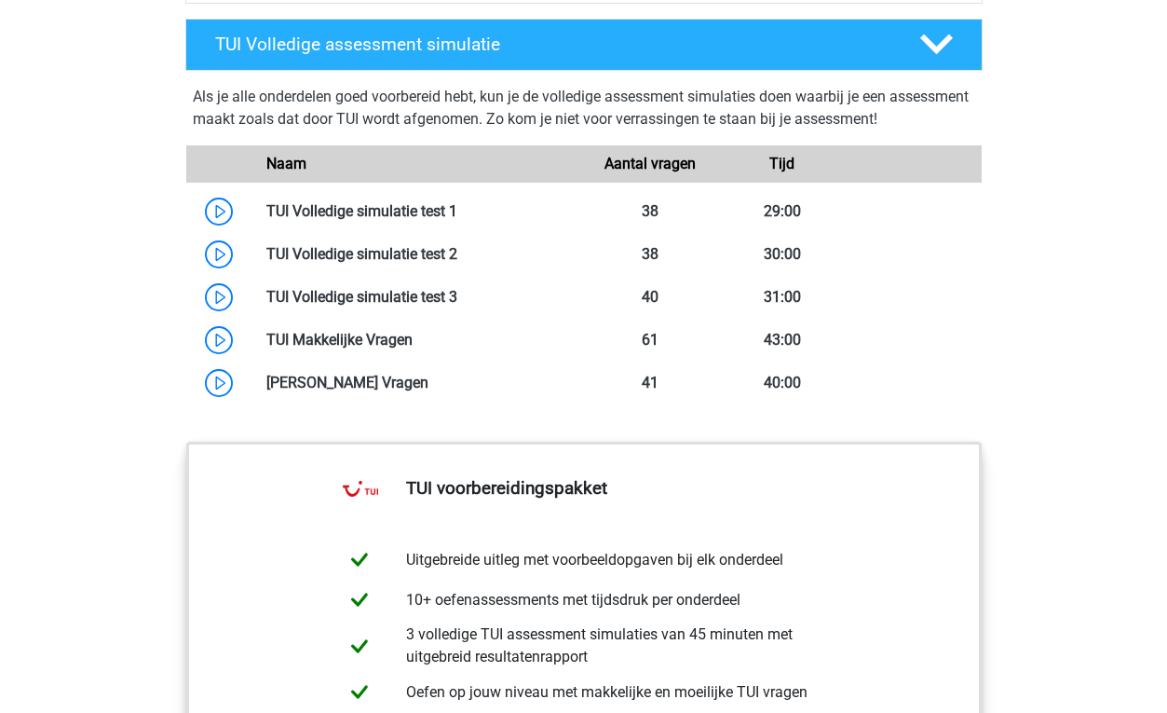
scroll to position [1622, 0]
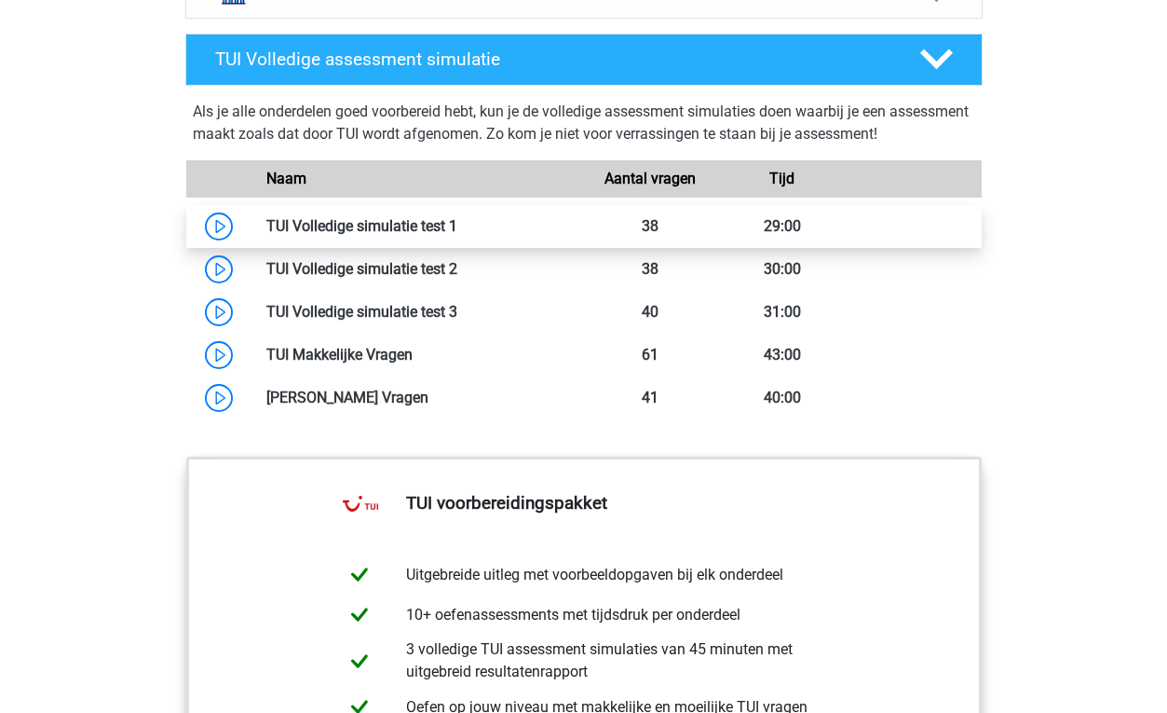
click at [457, 228] on link at bounding box center [457, 226] width 0 height 18
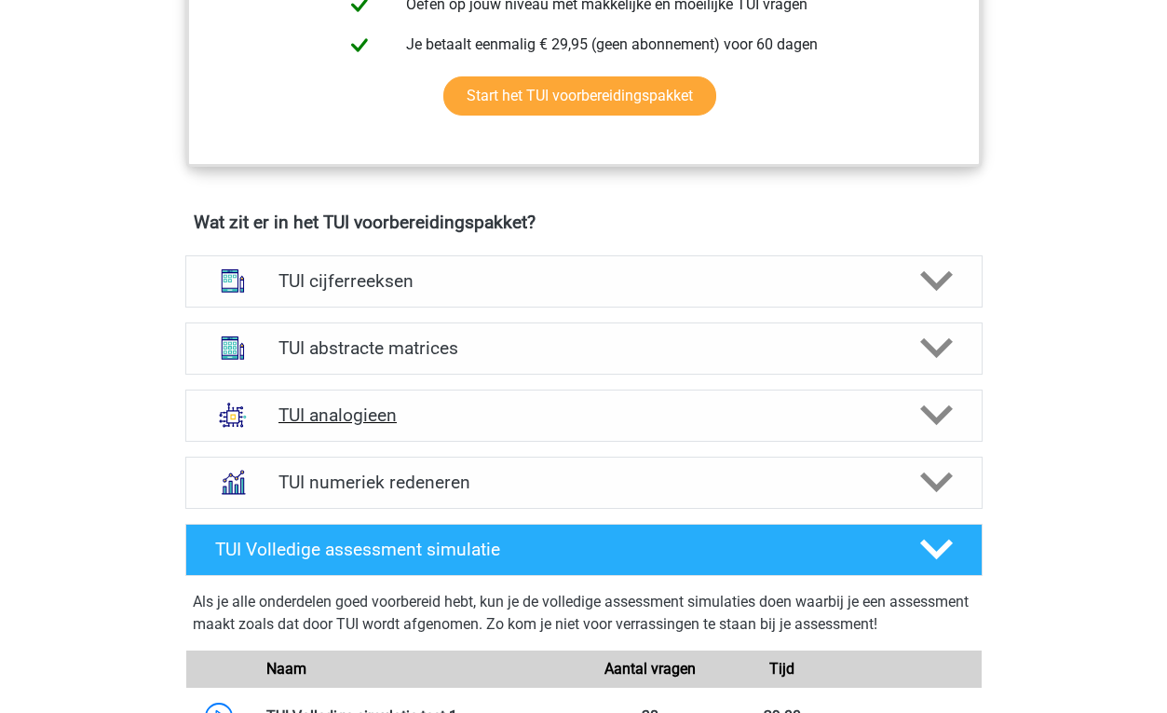
scroll to position [1134, 0]
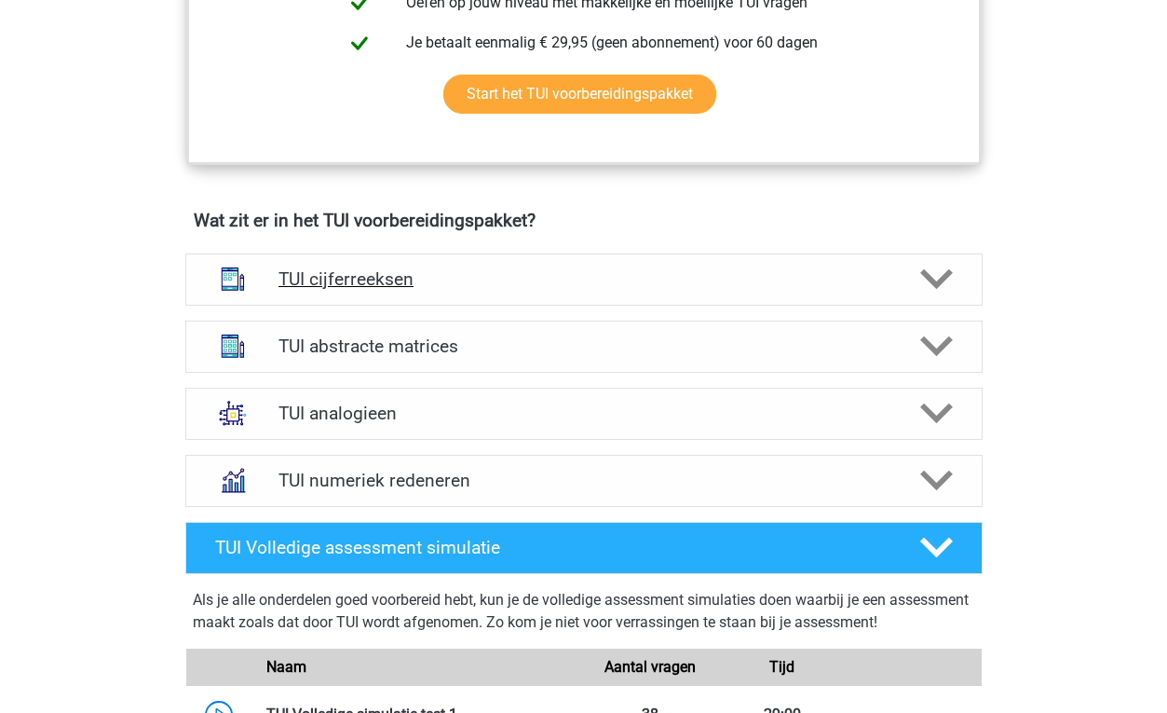
click at [455, 285] on h4 "TUI cijferreeksen" at bounding box center [583, 278] width 610 height 21
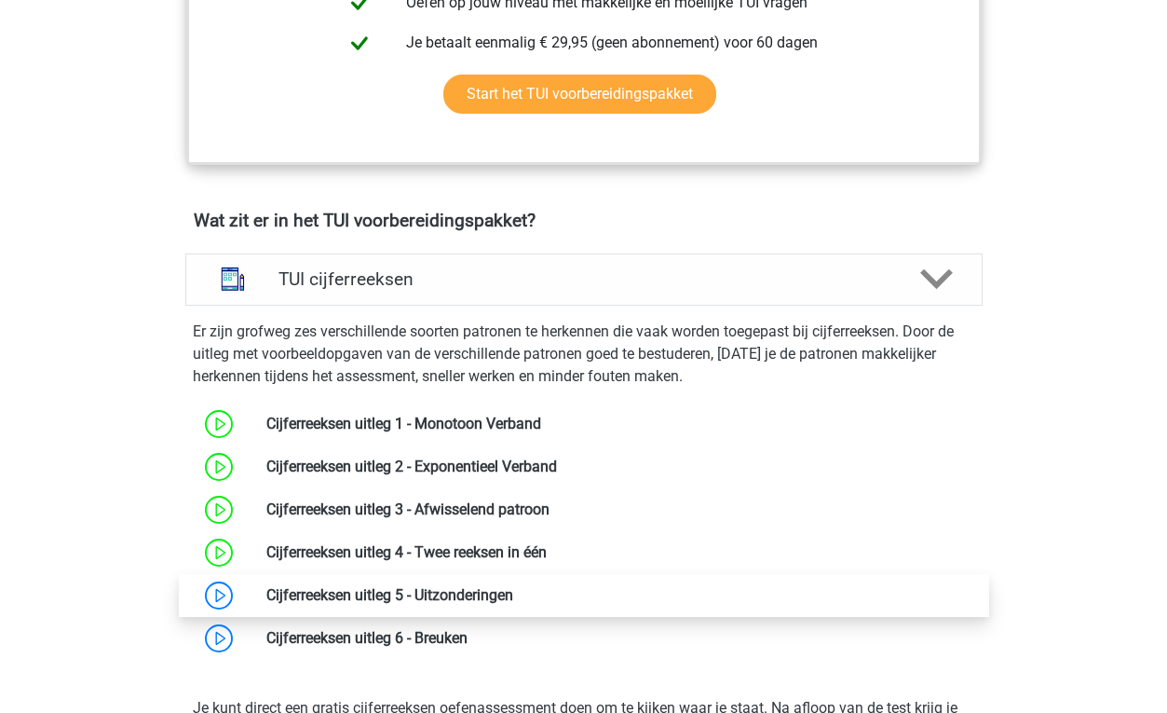
click at [513, 596] on link at bounding box center [513, 595] width 0 height 18
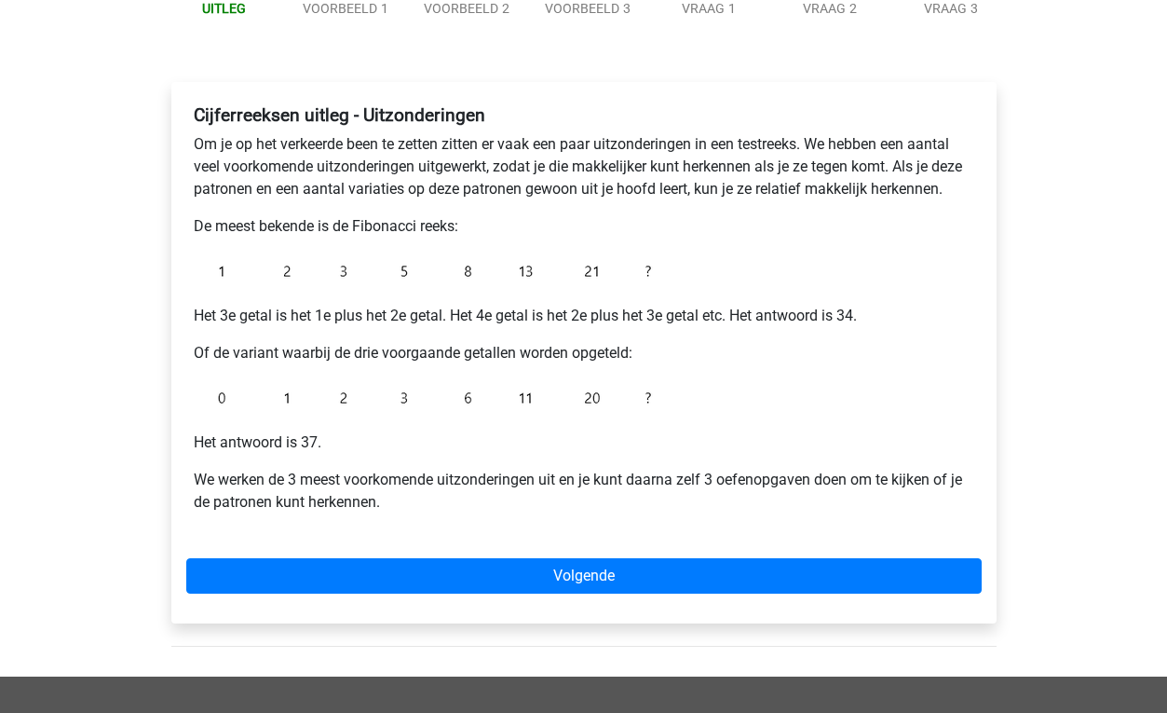
scroll to position [223, 0]
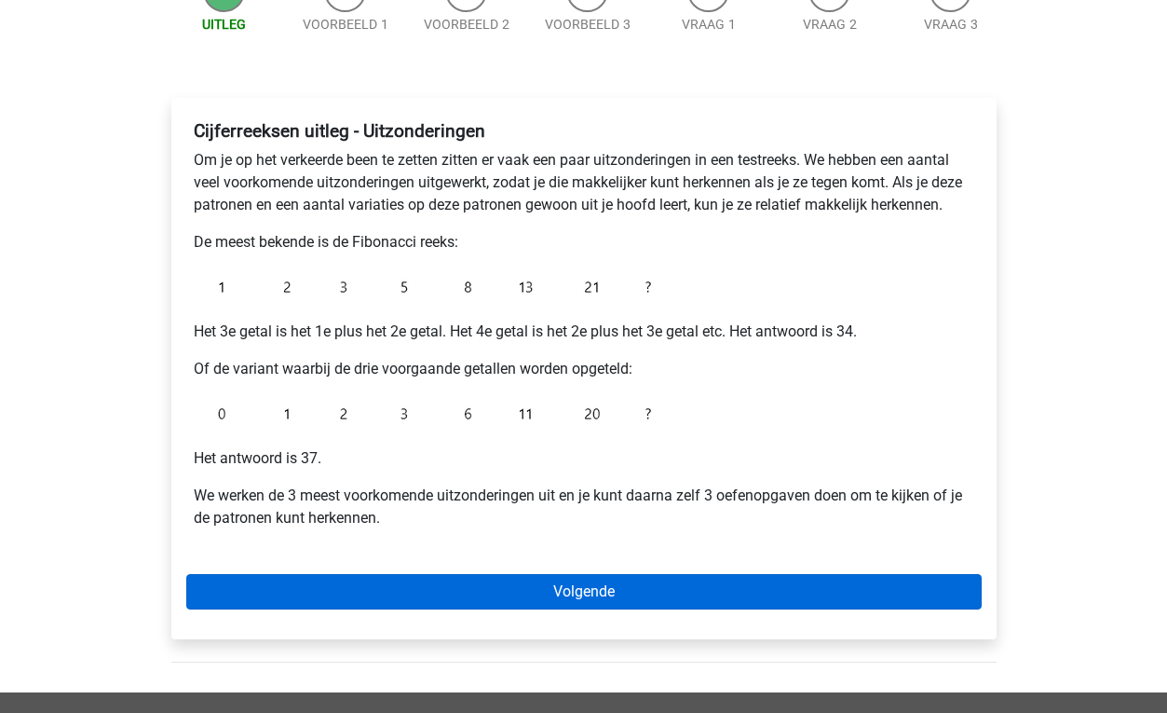
click at [402, 589] on link "Volgende" at bounding box center [583, 591] width 795 height 35
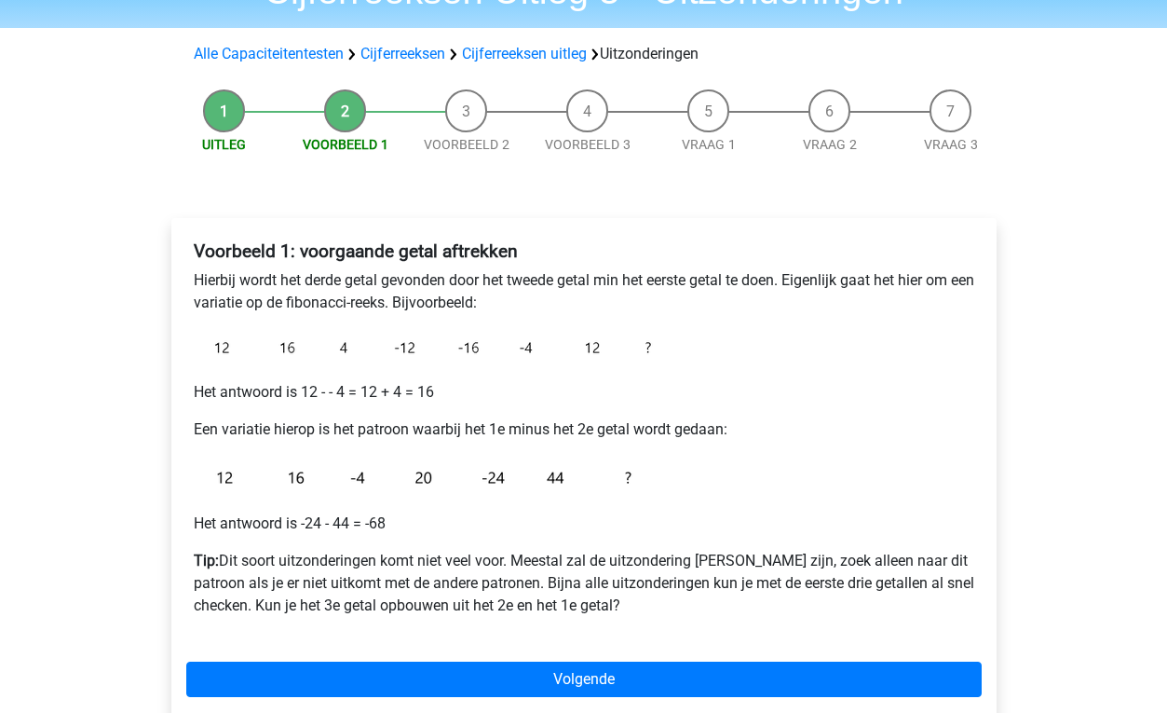
scroll to position [129, 0]
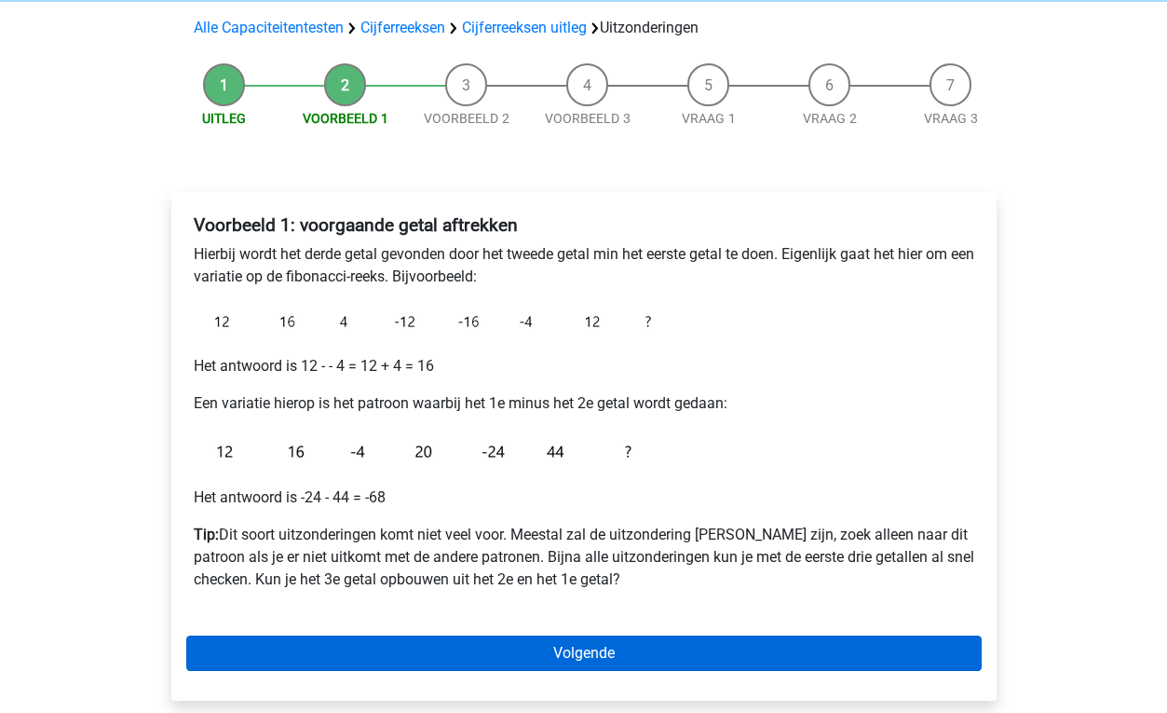
click at [489, 649] on link "Volgende" at bounding box center [583, 652] width 795 height 35
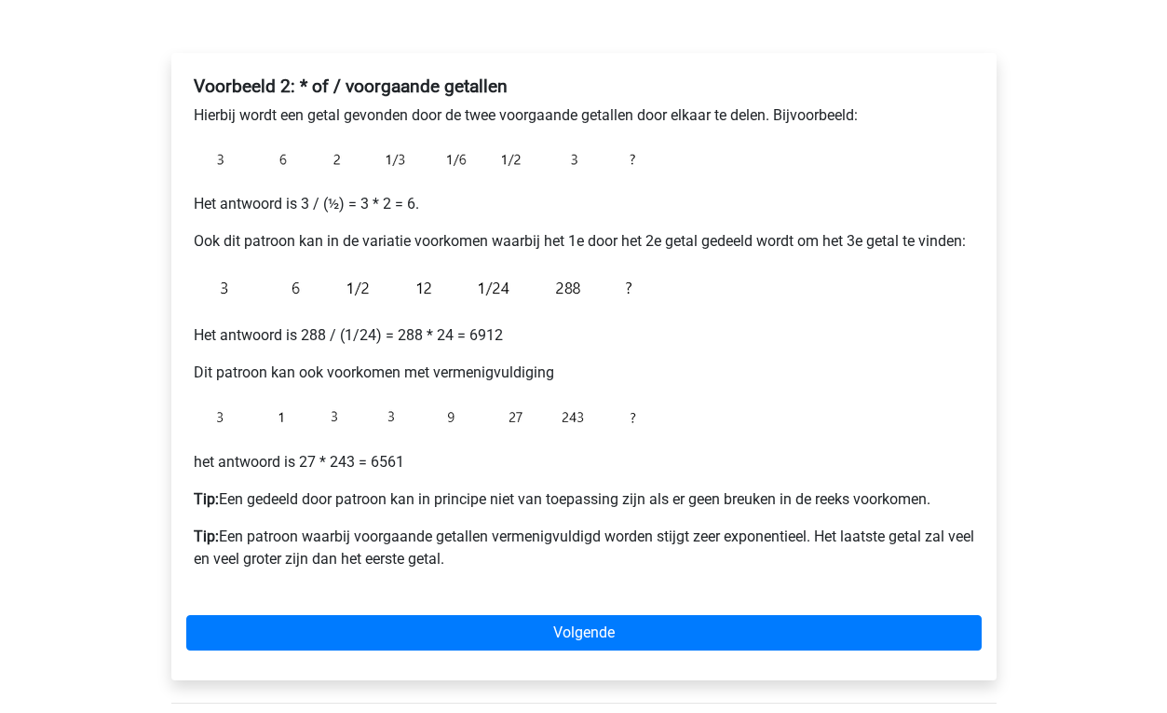
scroll to position [268, 0]
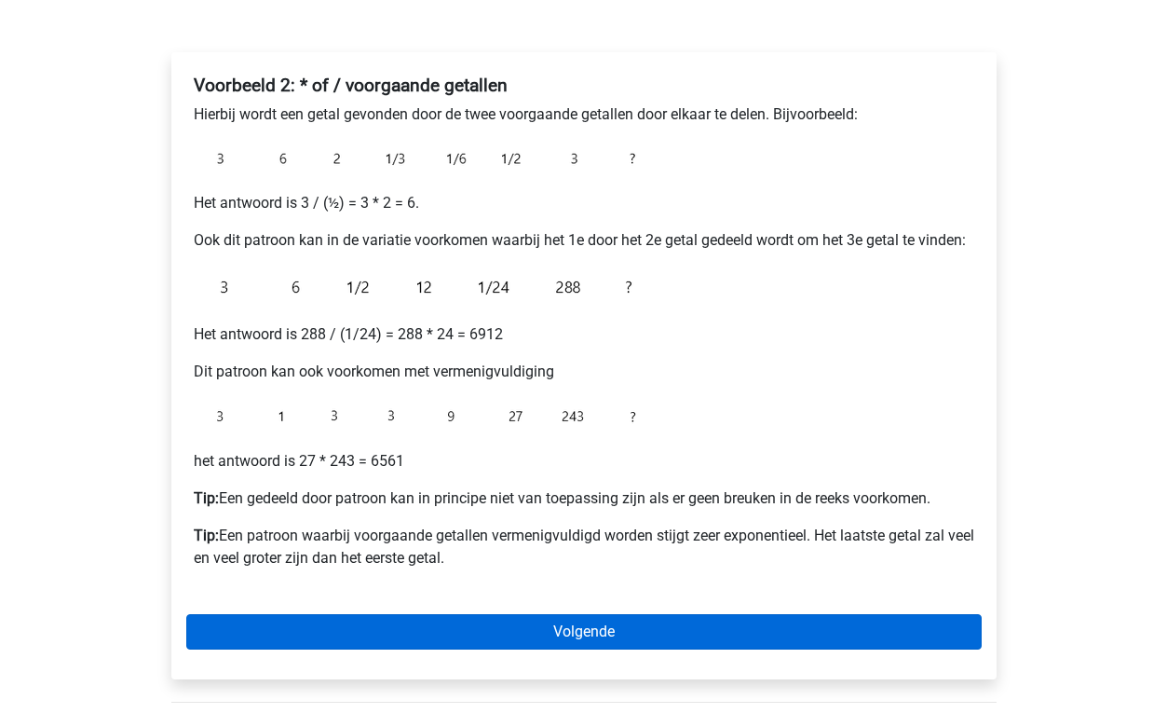
click at [489, 647] on link "Volgende" at bounding box center [583, 631] width 795 height 35
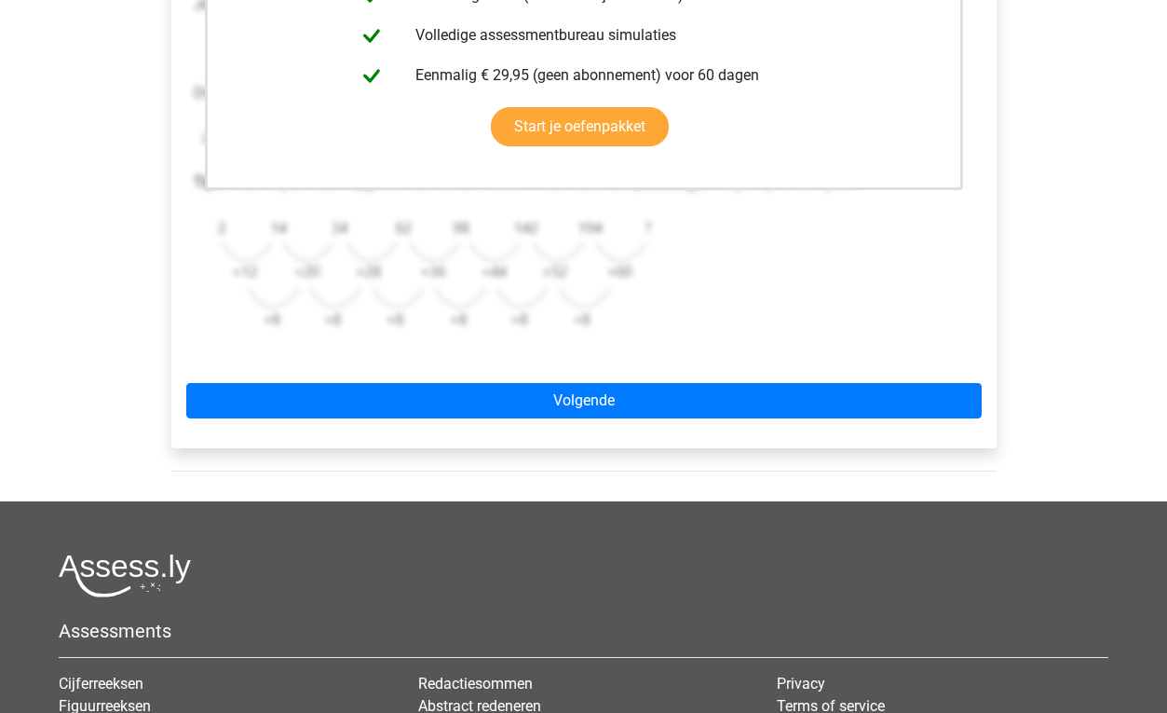
scroll to position [591, 0]
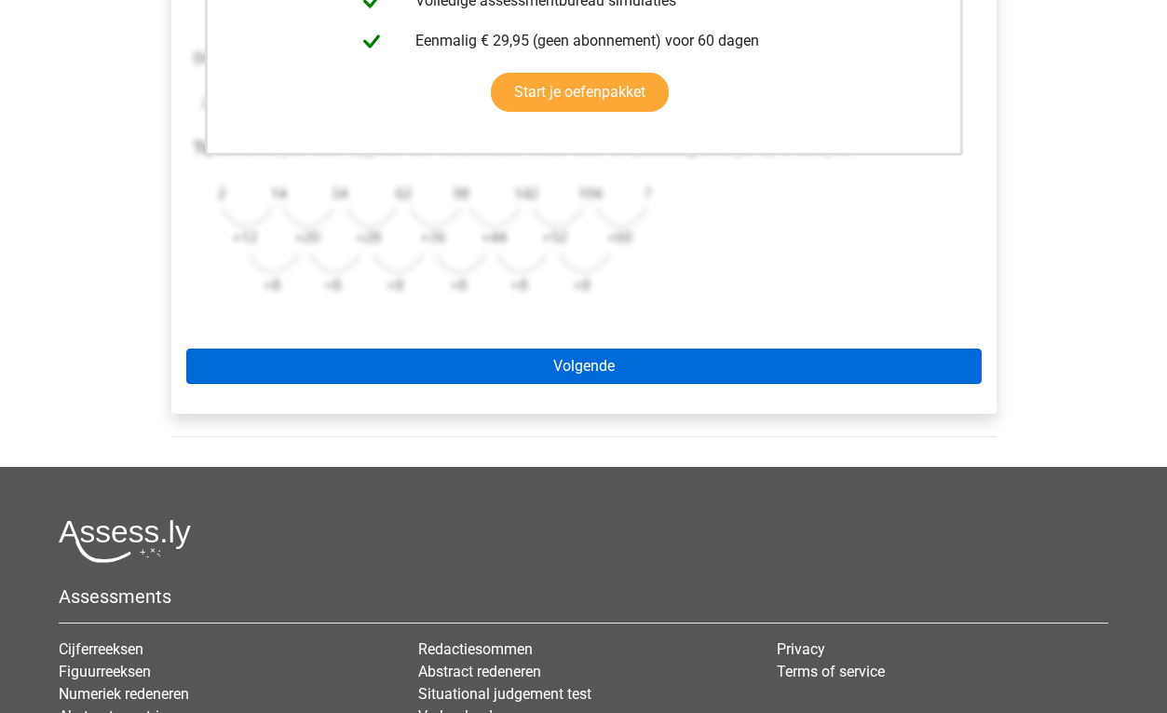
click at [544, 366] on link "Volgende" at bounding box center [583, 365] width 795 height 35
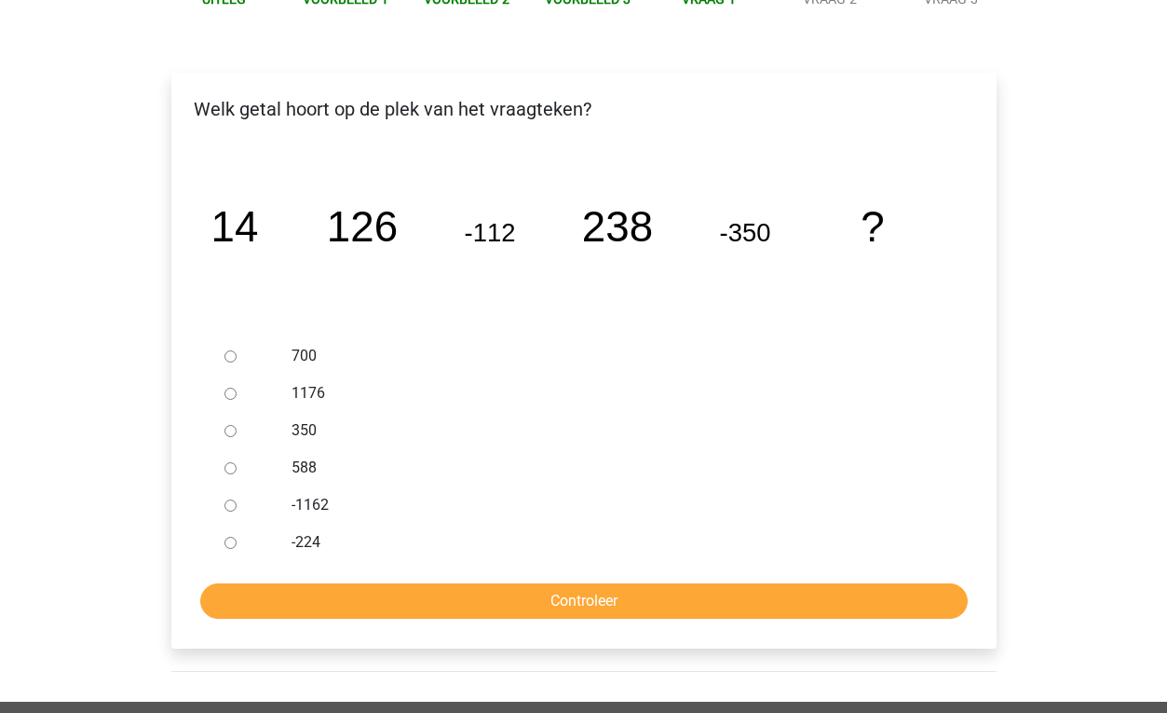
scroll to position [253, 0]
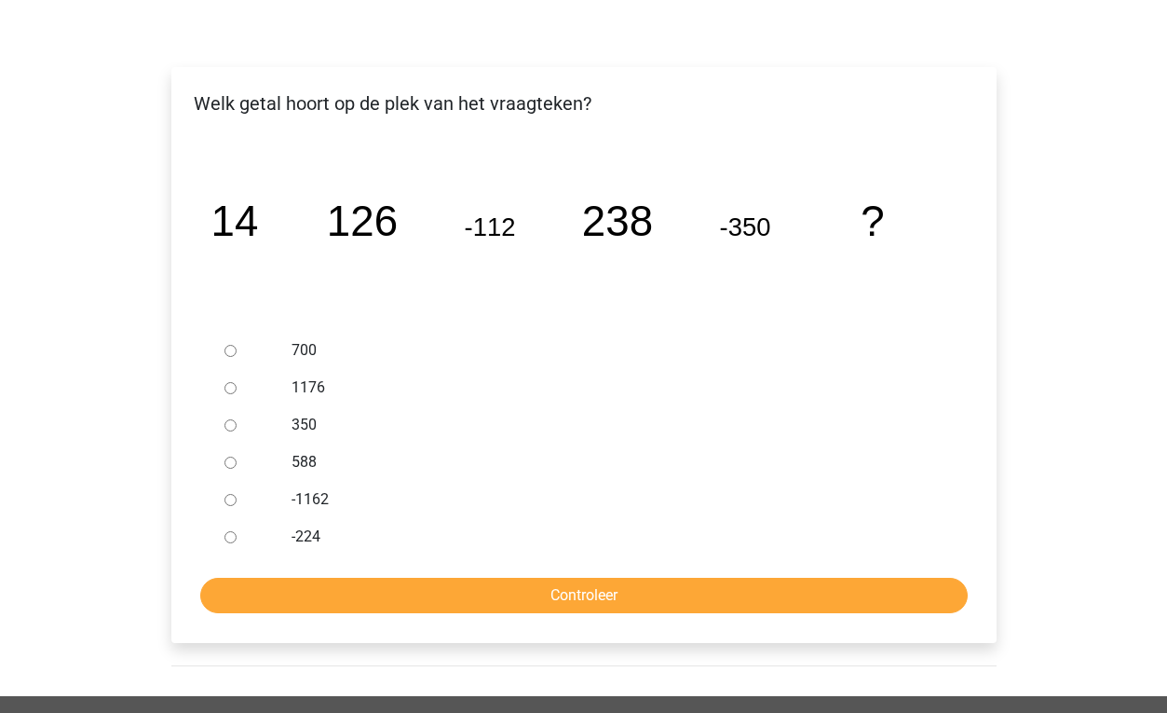
click at [233, 462] on input "588" at bounding box center [230, 462] width 12 height 12
radio input "true"
click at [481, 594] on input "Controleer" at bounding box center [583, 594] width 767 height 35
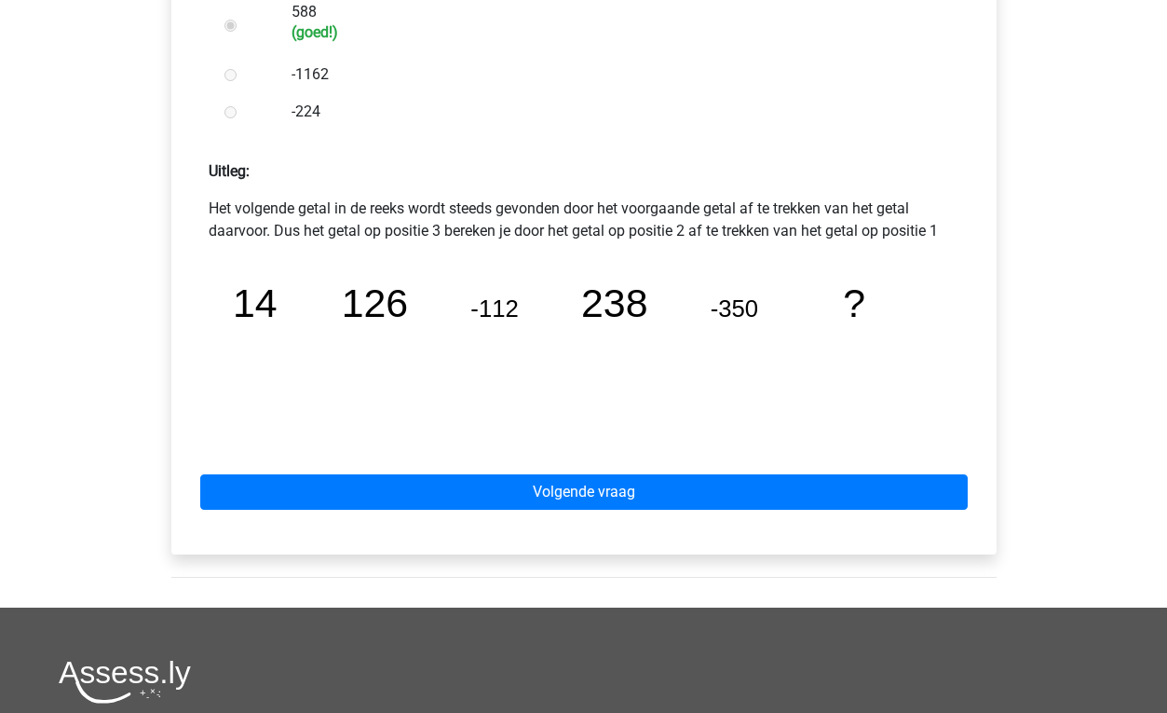
scroll to position [712, 0]
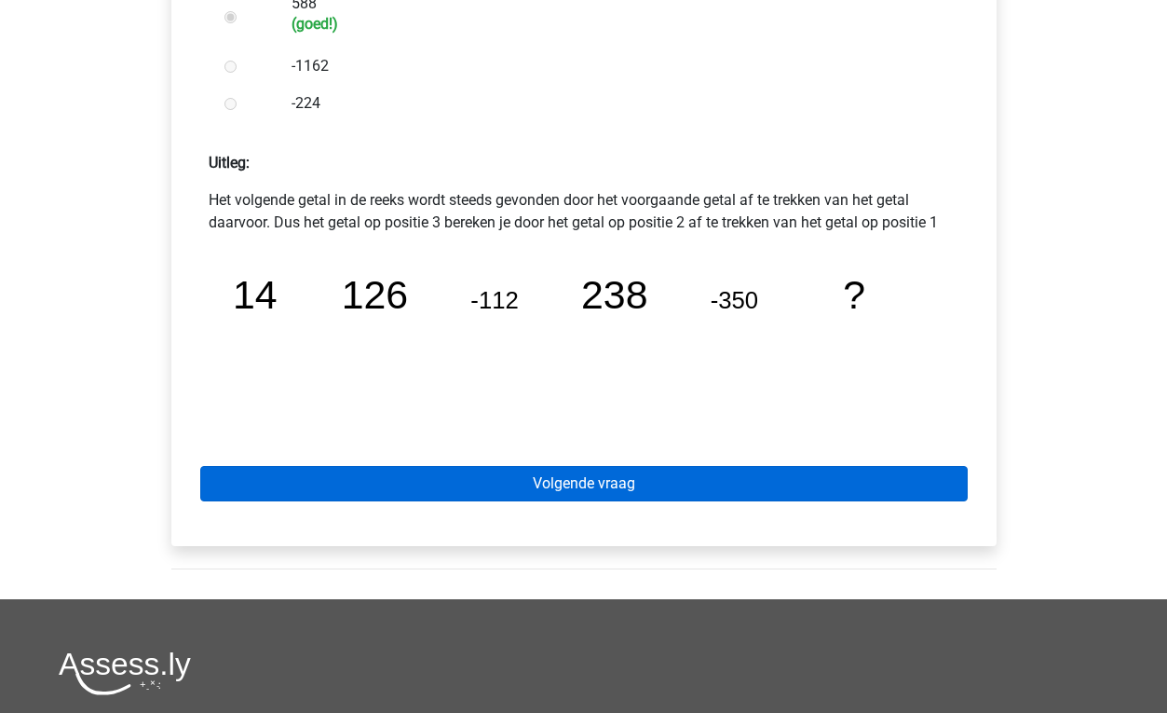
click at [506, 492] on link "Volgende vraag" at bounding box center [583, 483] width 767 height 35
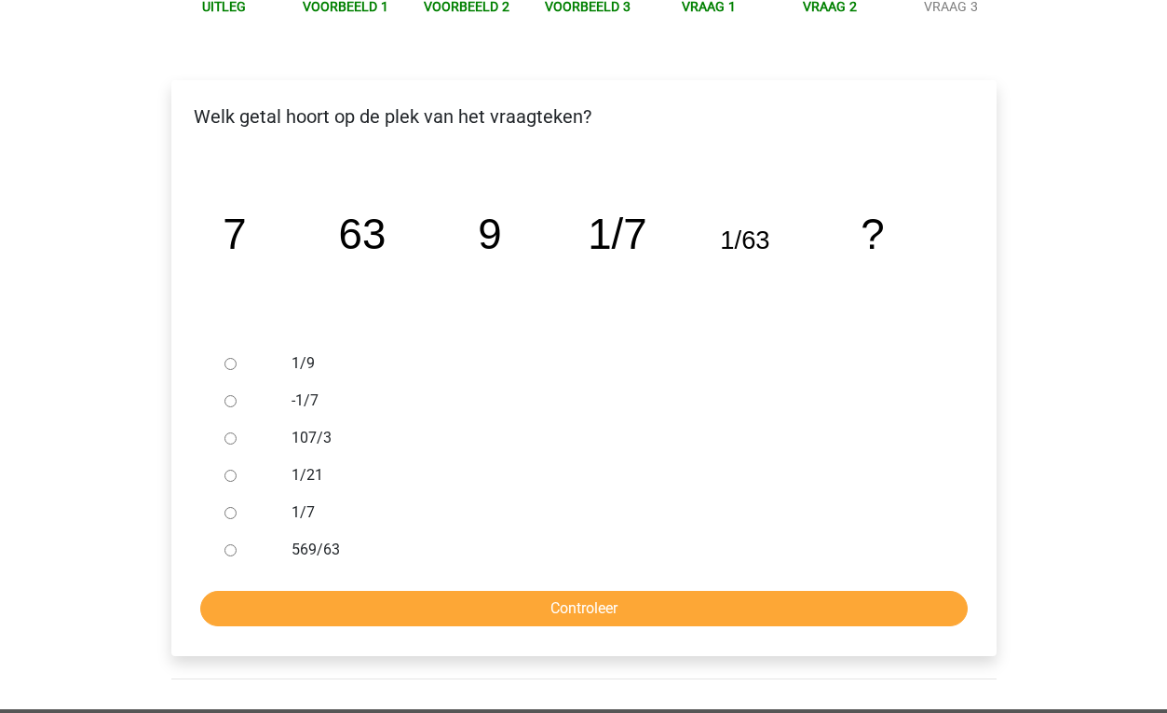
scroll to position [242, 0]
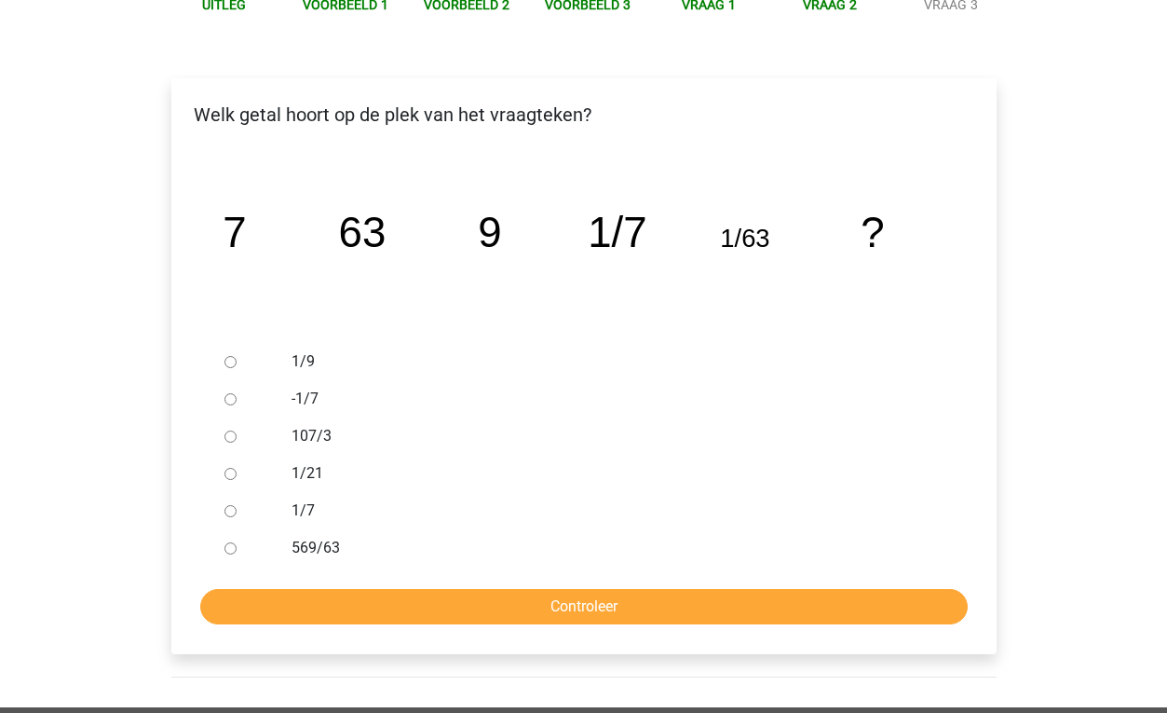
click at [232, 359] on input "1/9" at bounding box center [230, 362] width 12 height 12
radio input "true"
click at [526, 590] on input "Controleer" at bounding box center [583, 606] width 767 height 35
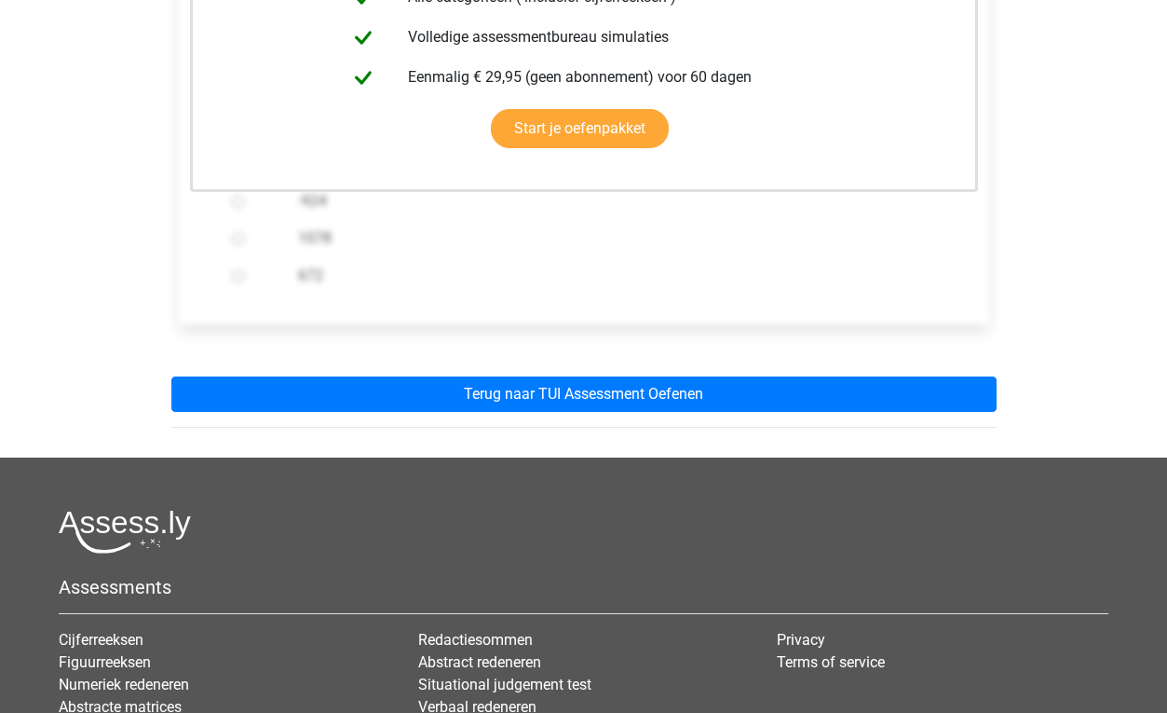
scroll to position [520, 0]
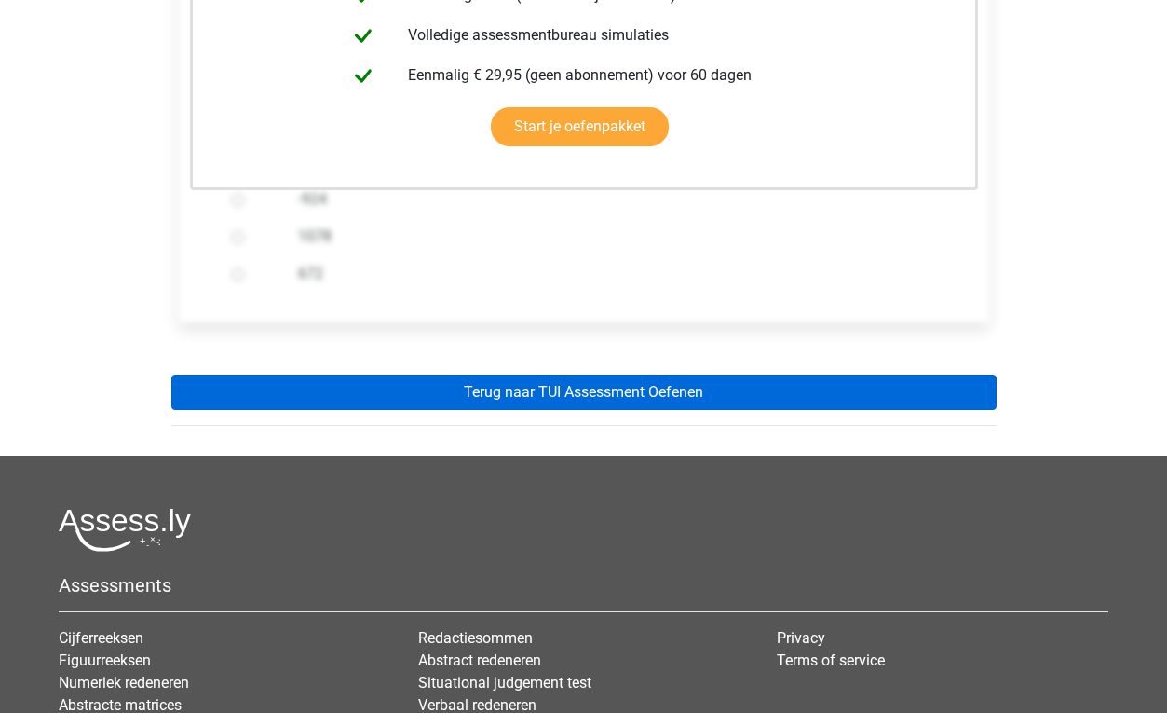
click at [512, 404] on link "Terug naar TUI Assessment Oefenen" at bounding box center [583, 391] width 825 height 35
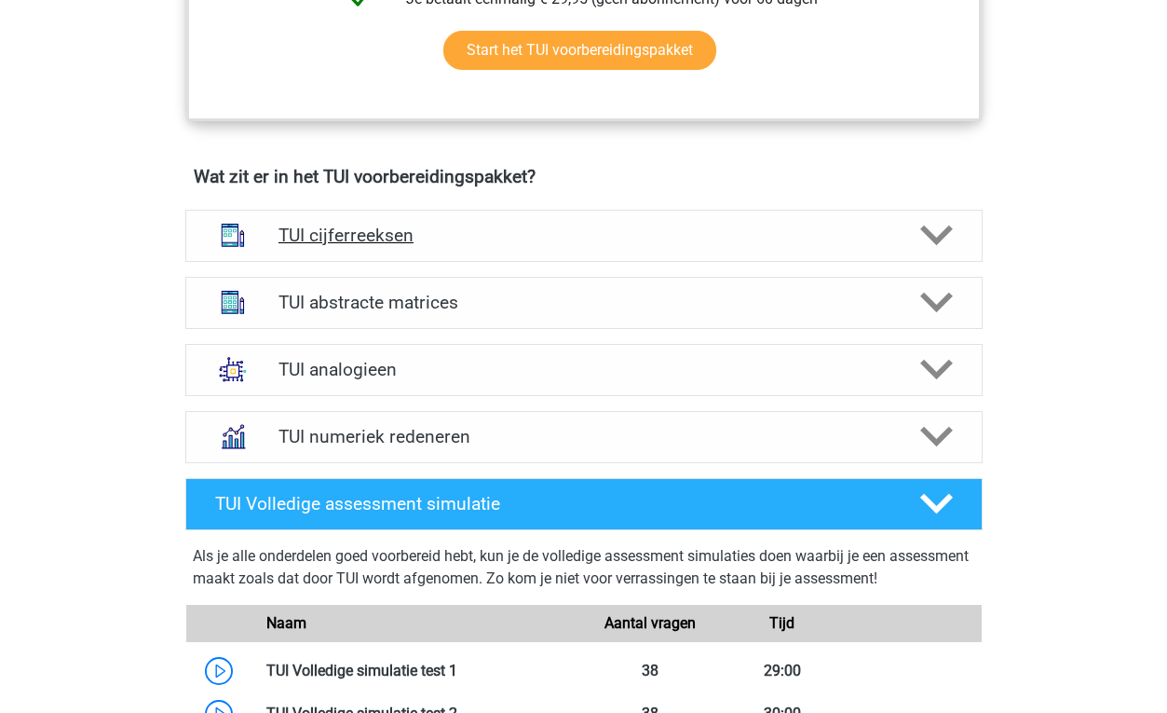
scroll to position [1179, 0]
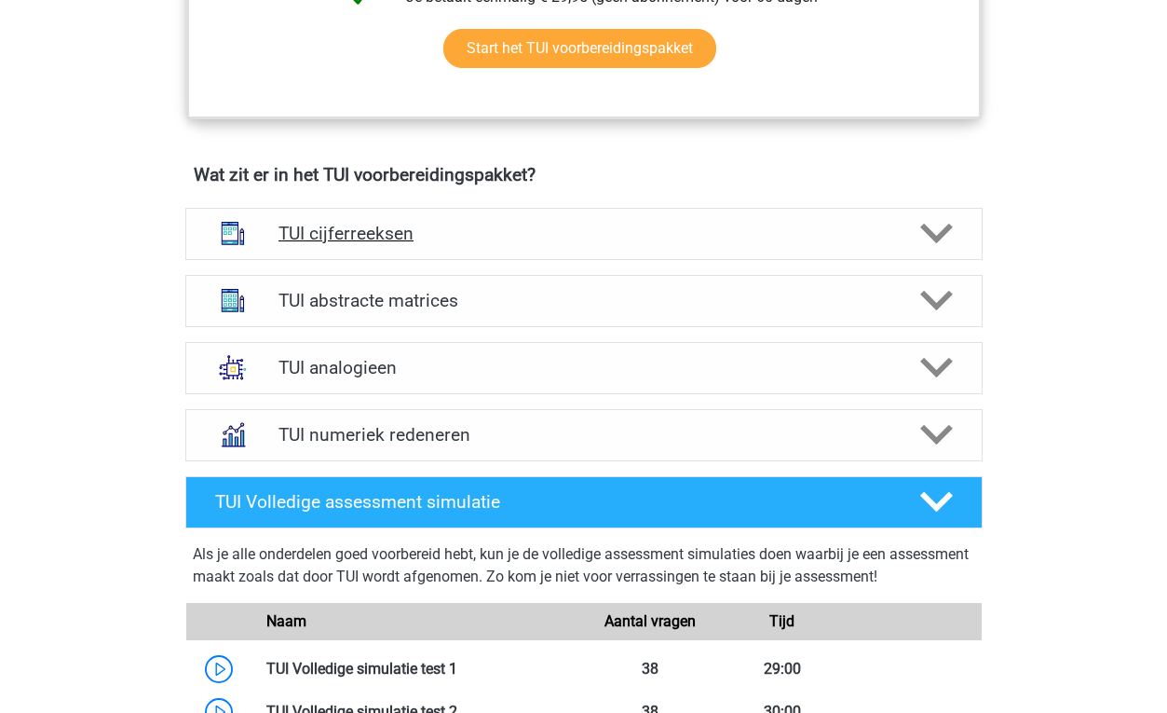
click at [501, 236] on h4 "TUI cijferreeksen" at bounding box center [583, 233] width 610 height 21
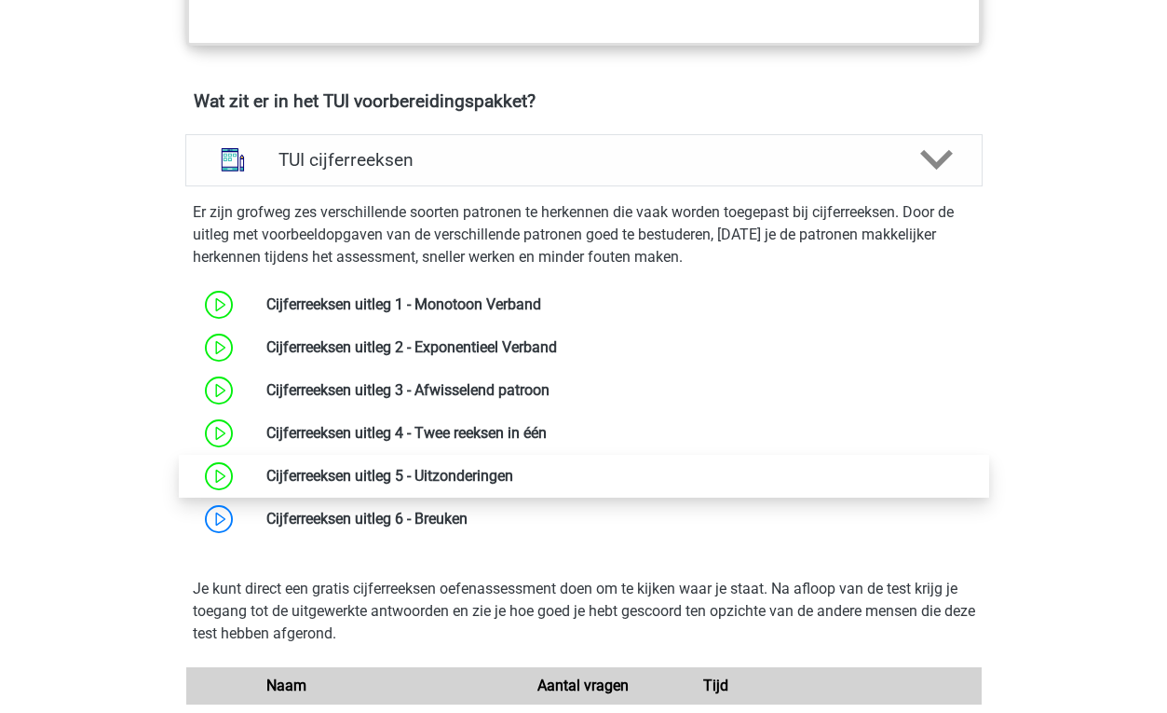
scroll to position [1256, 0]
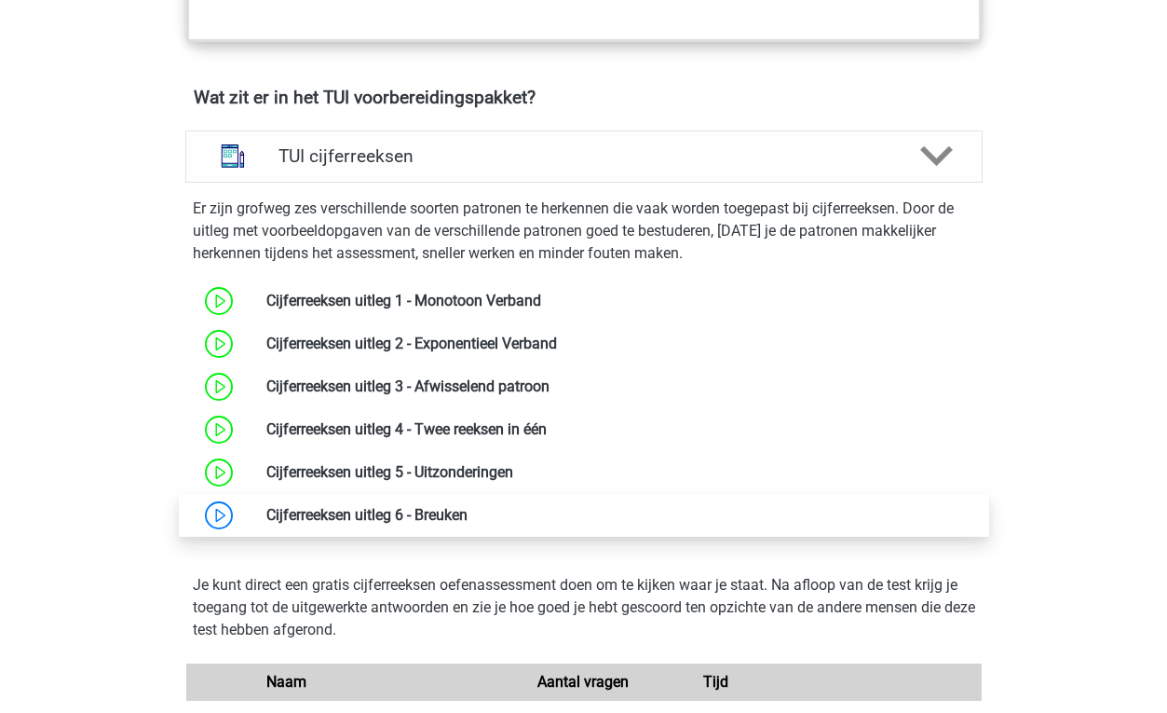
click at [468, 518] on link at bounding box center [468, 515] width 0 height 18
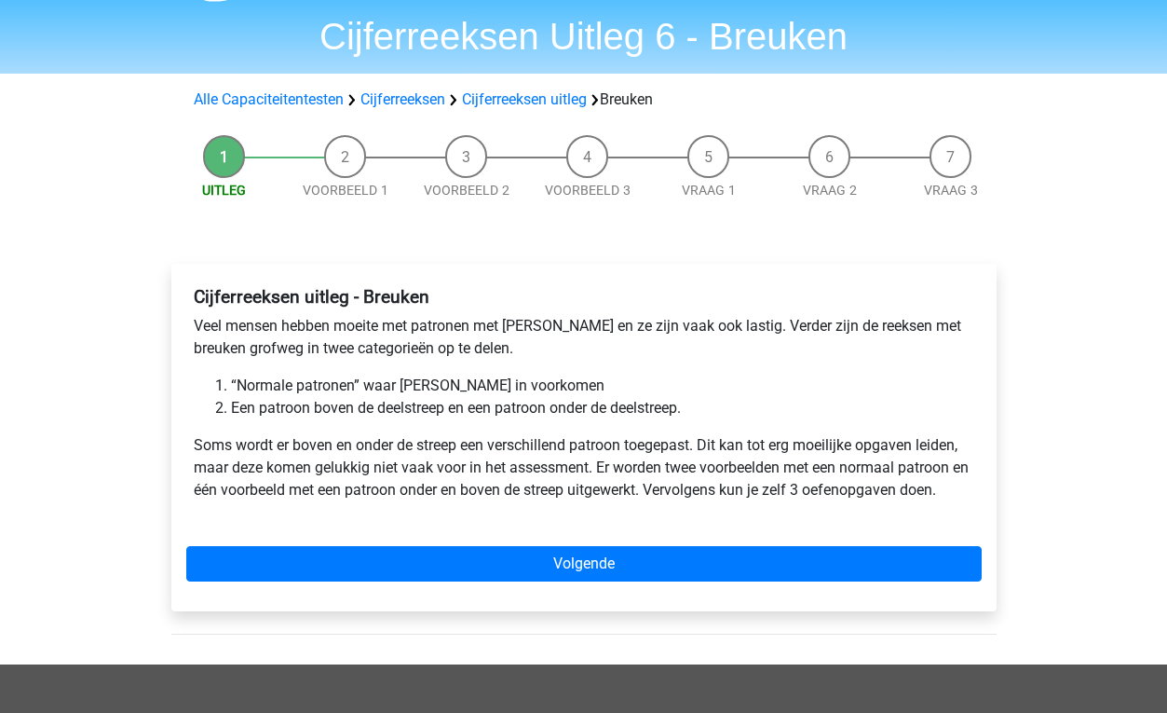
scroll to position [87, 0]
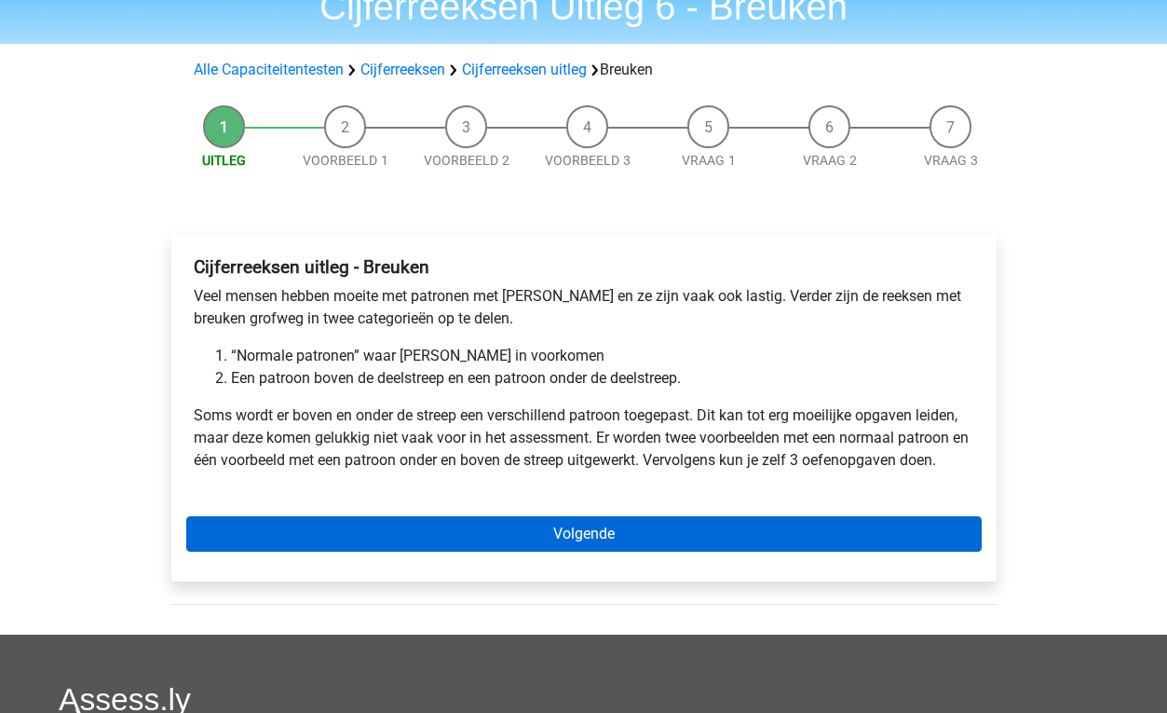
click at [344, 530] on link "Volgende" at bounding box center [583, 533] width 795 height 35
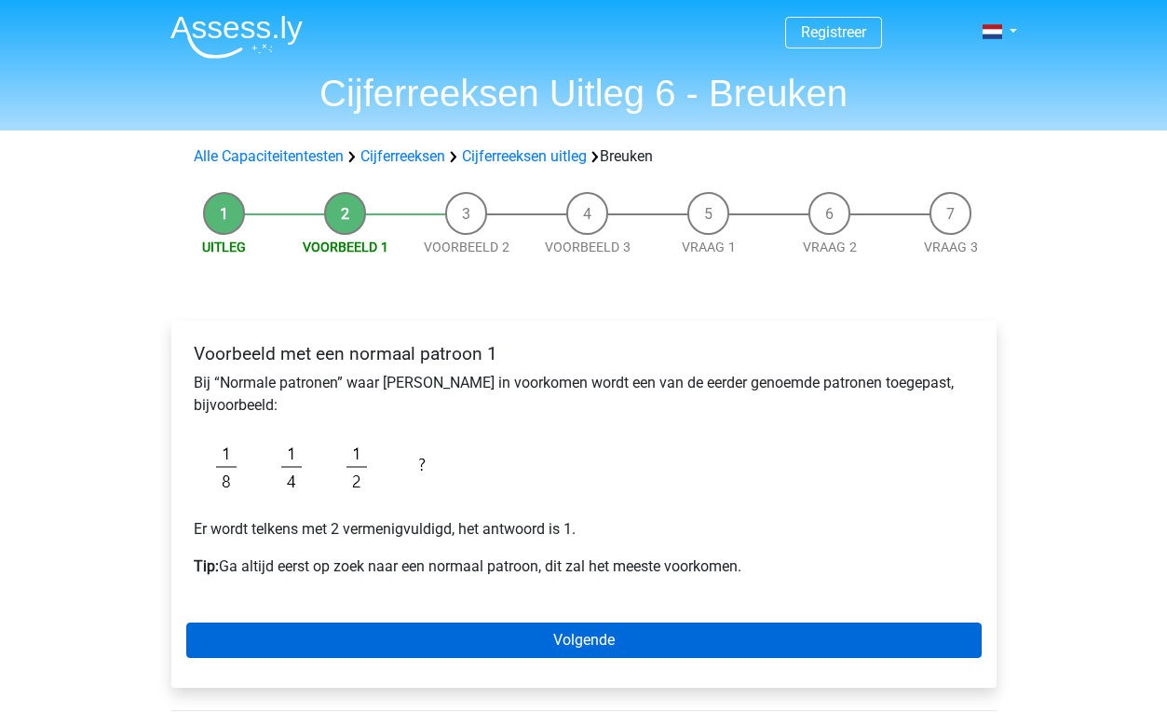
click at [508, 630] on link "Volgende" at bounding box center [583, 639] width 795 height 35
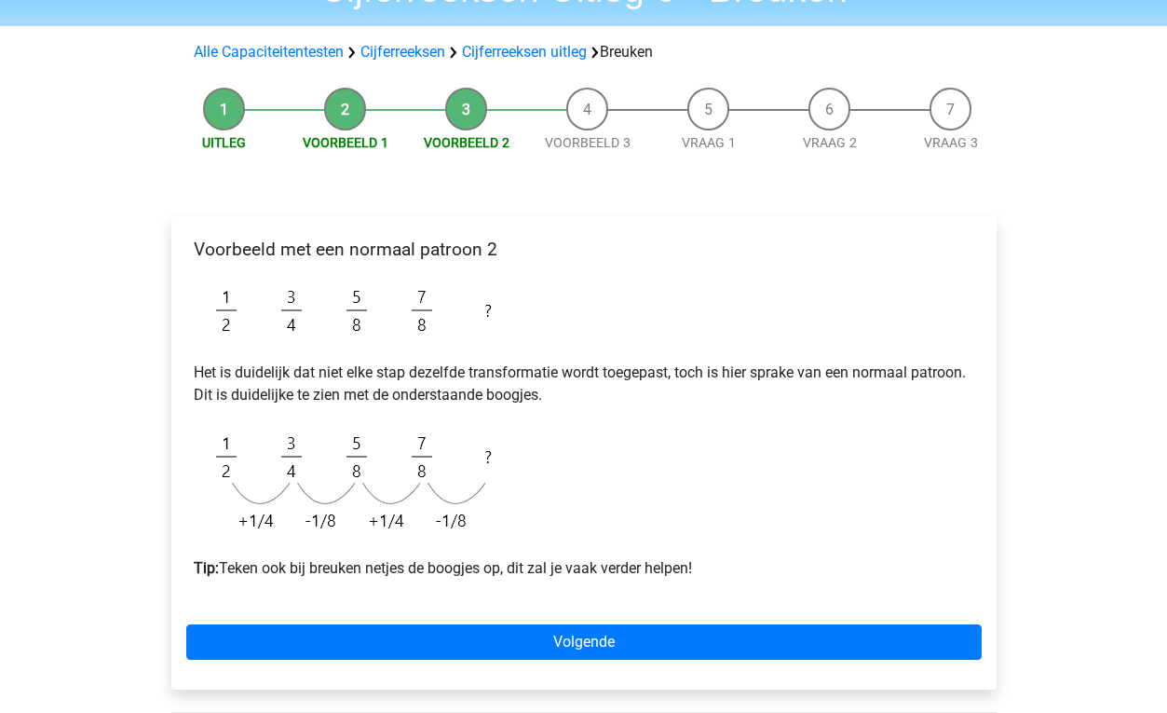
scroll to position [113, 0]
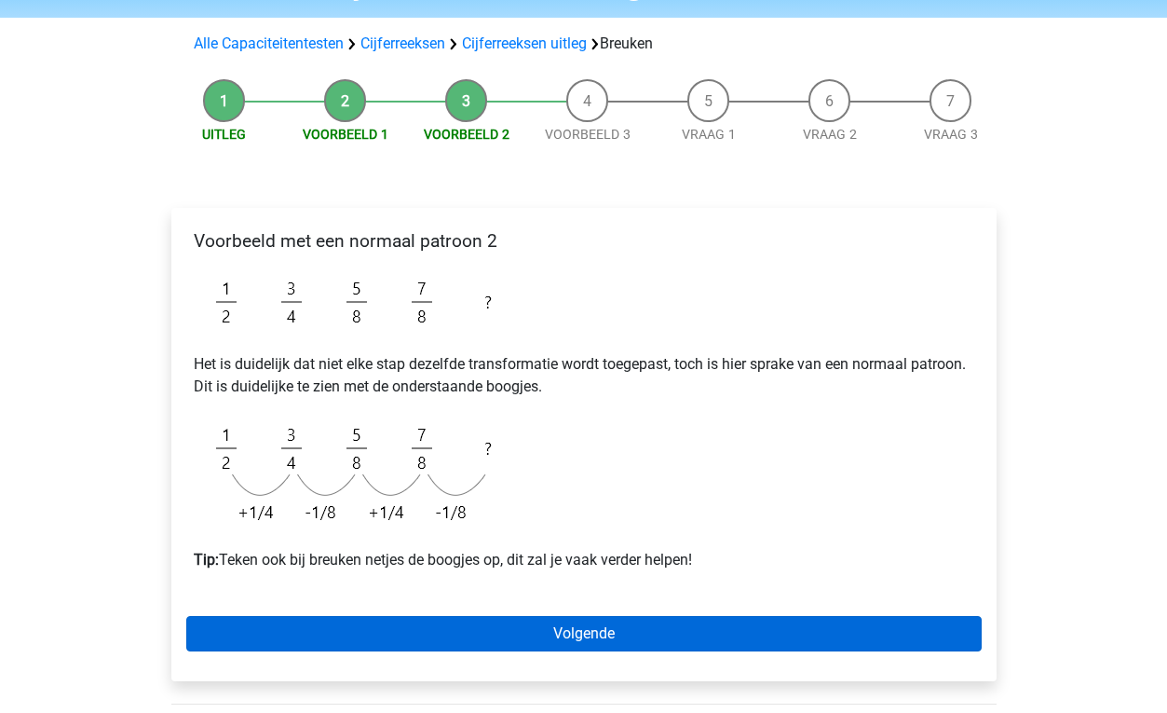
click at [472, 632] on link "Volgende" at bounding box center [583, 633] width 795 height 35
click at [422, 636] on link "Volgende" at bounding box center [583, 633] width 795 height 35
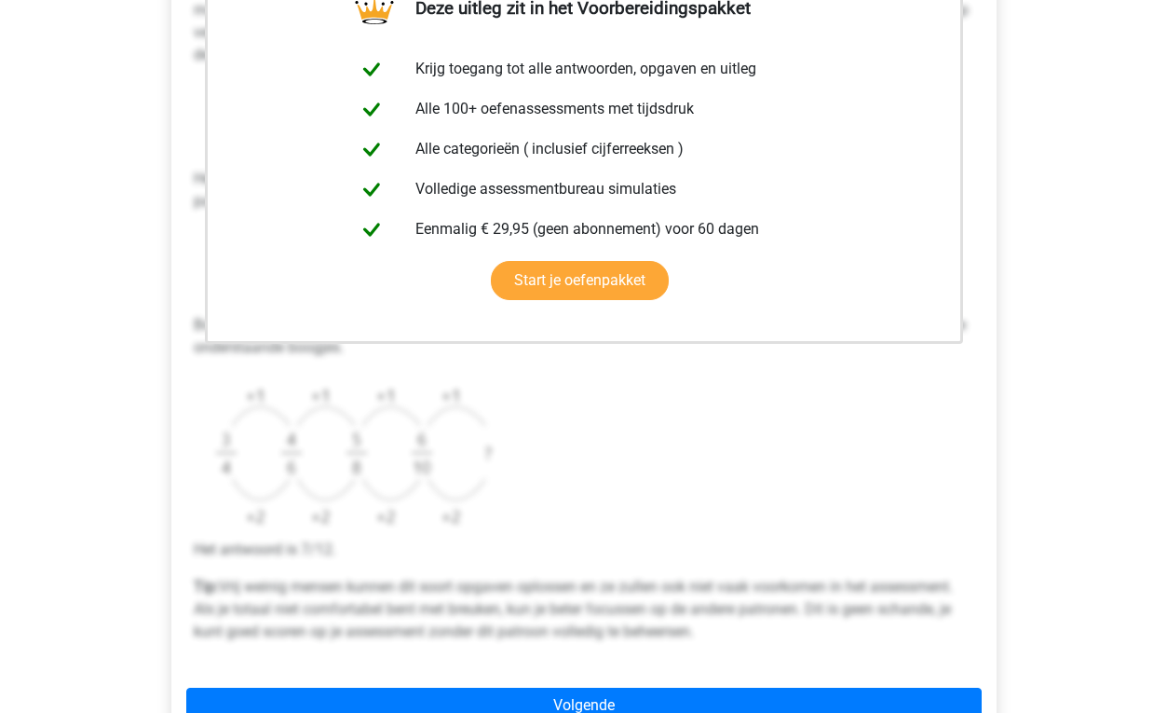
scroll to position [497, 0]
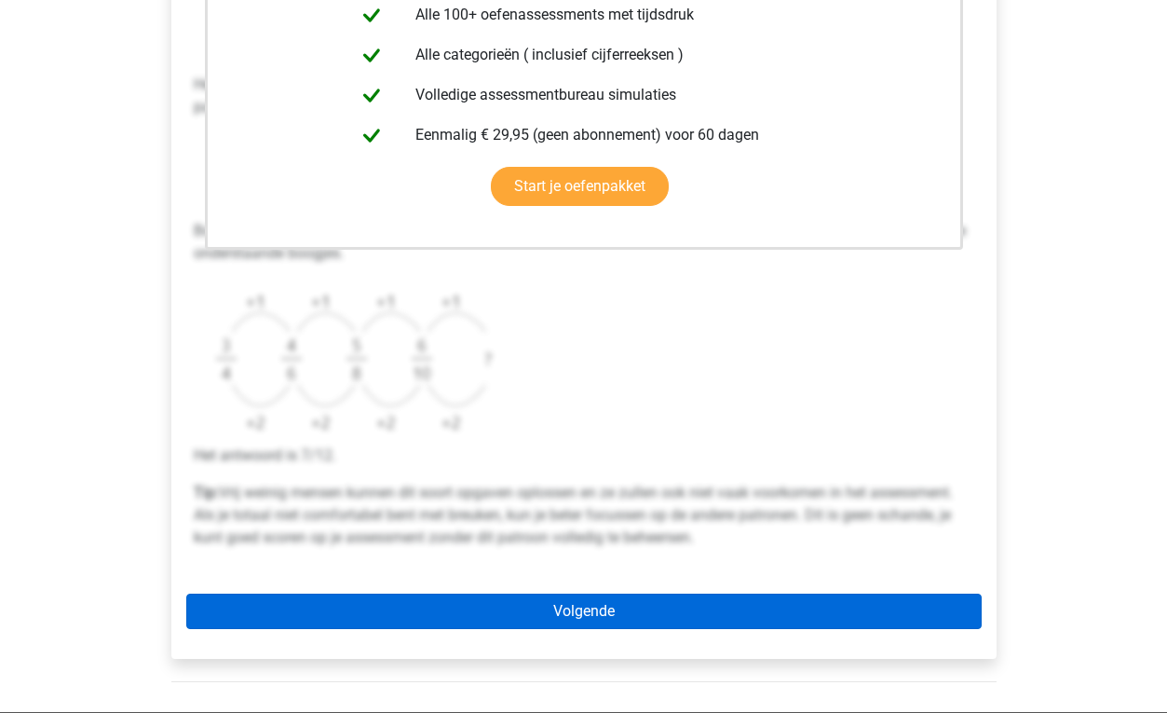
click at [472, 615] on link "Volgende" at bounding box center [583, 610] width 795 height 35
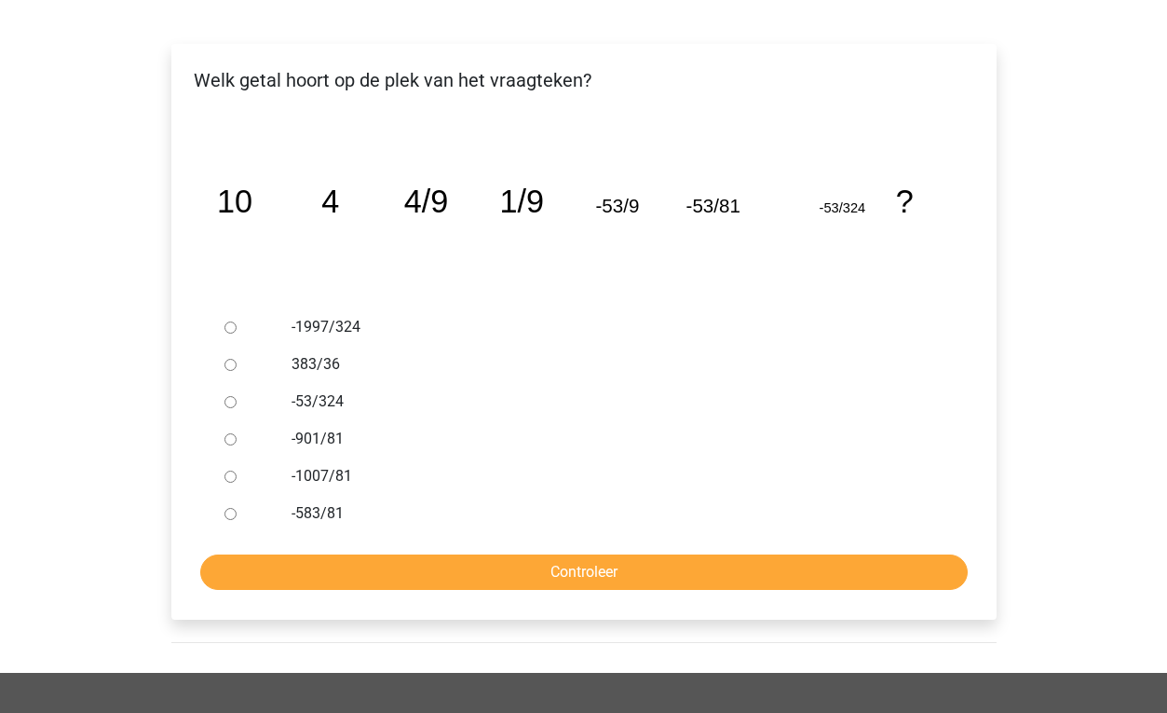
scroll to position [271, 0]
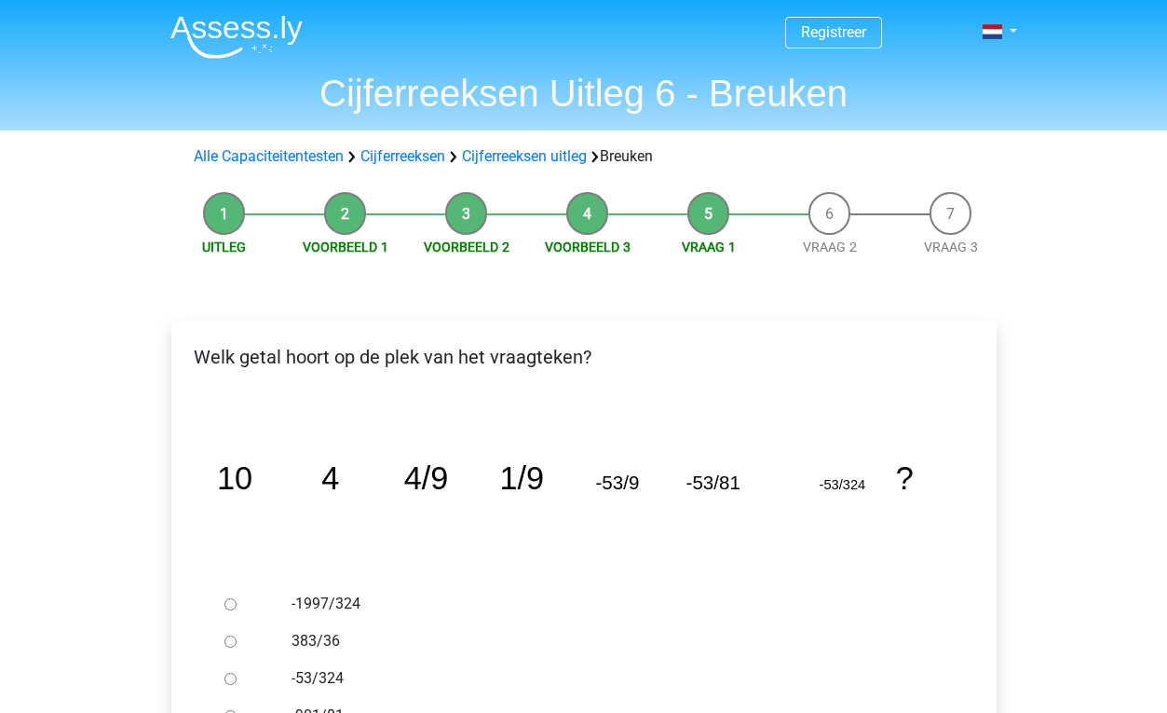
scroll to position [271, 0]
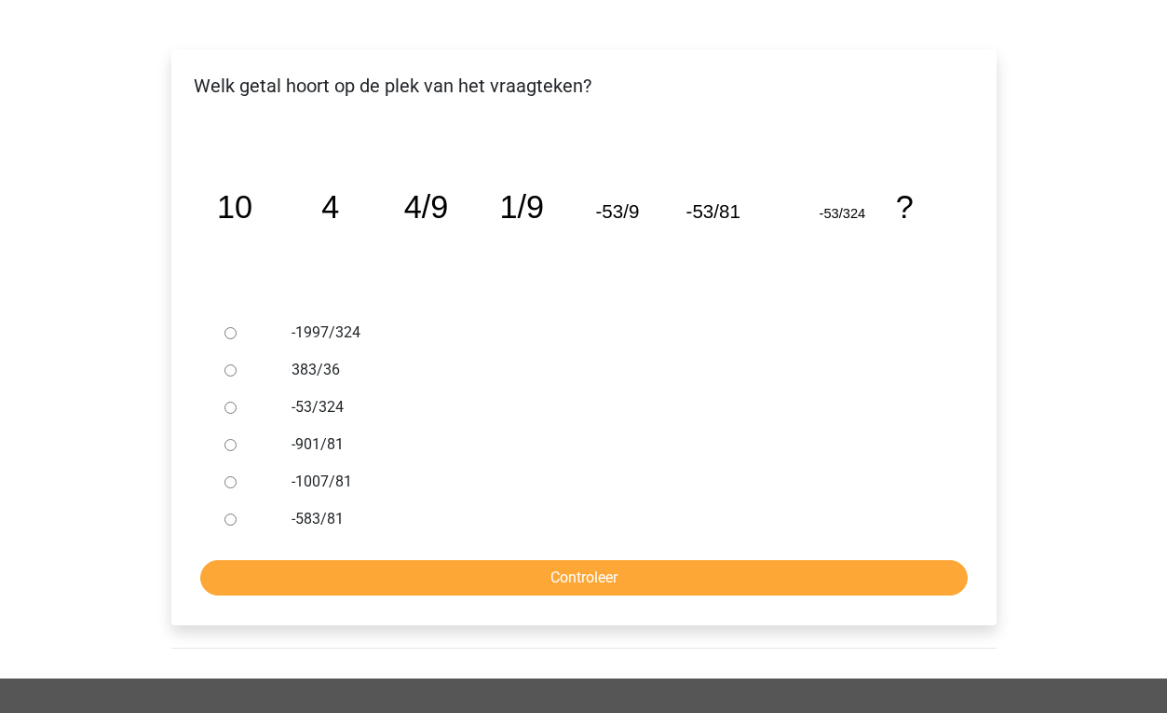
click at [806, 216] on icon "image/svg+xml 10 4 4/9 1/9 -53/9 -53/81 -53/324 ?" at bounding box center [584, 218] width 766 height 192
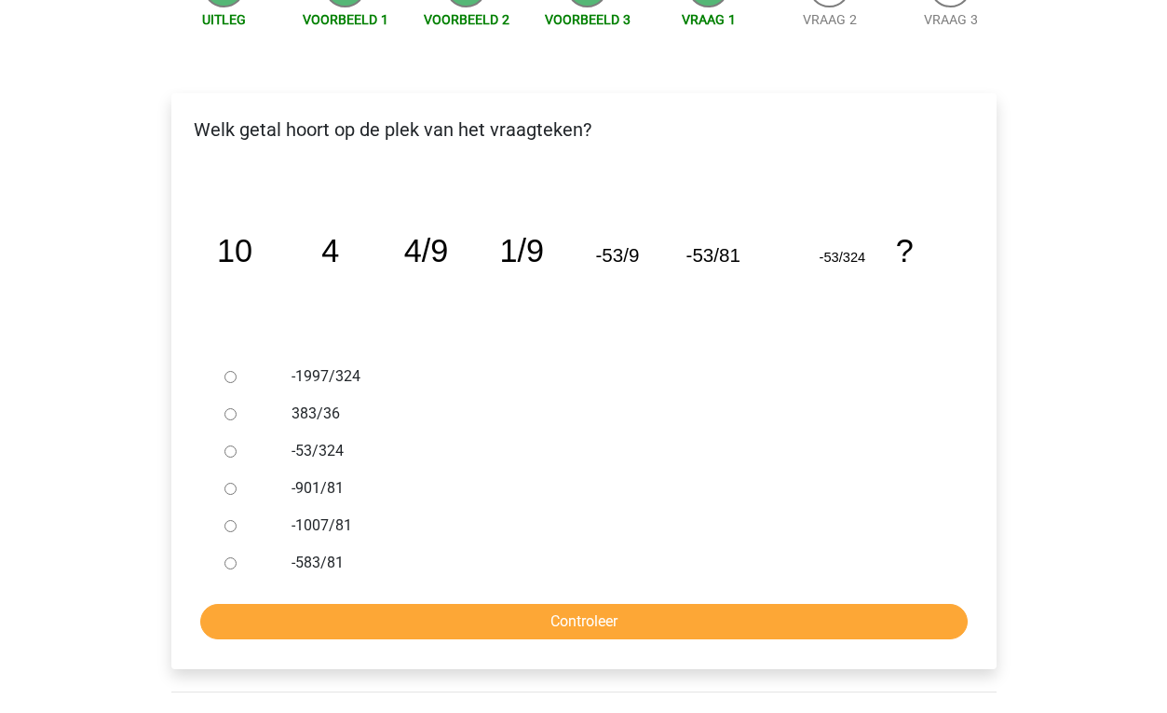
scroll to position [238, 0]
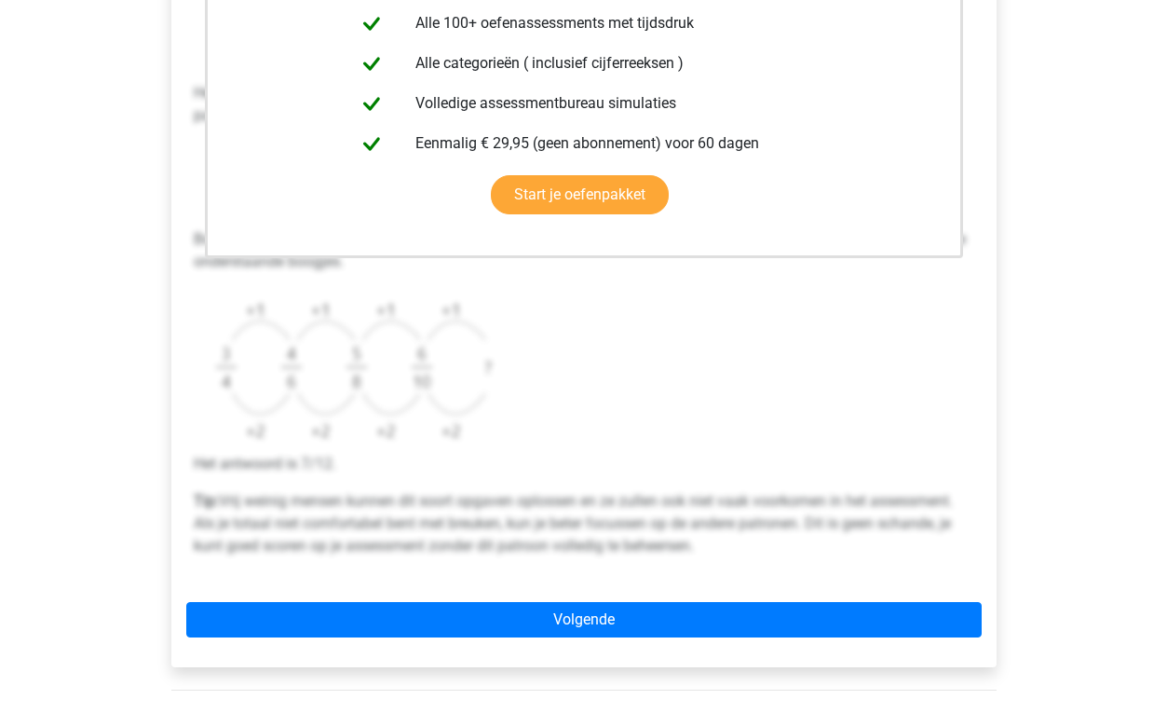
scroll to position [501, 0]
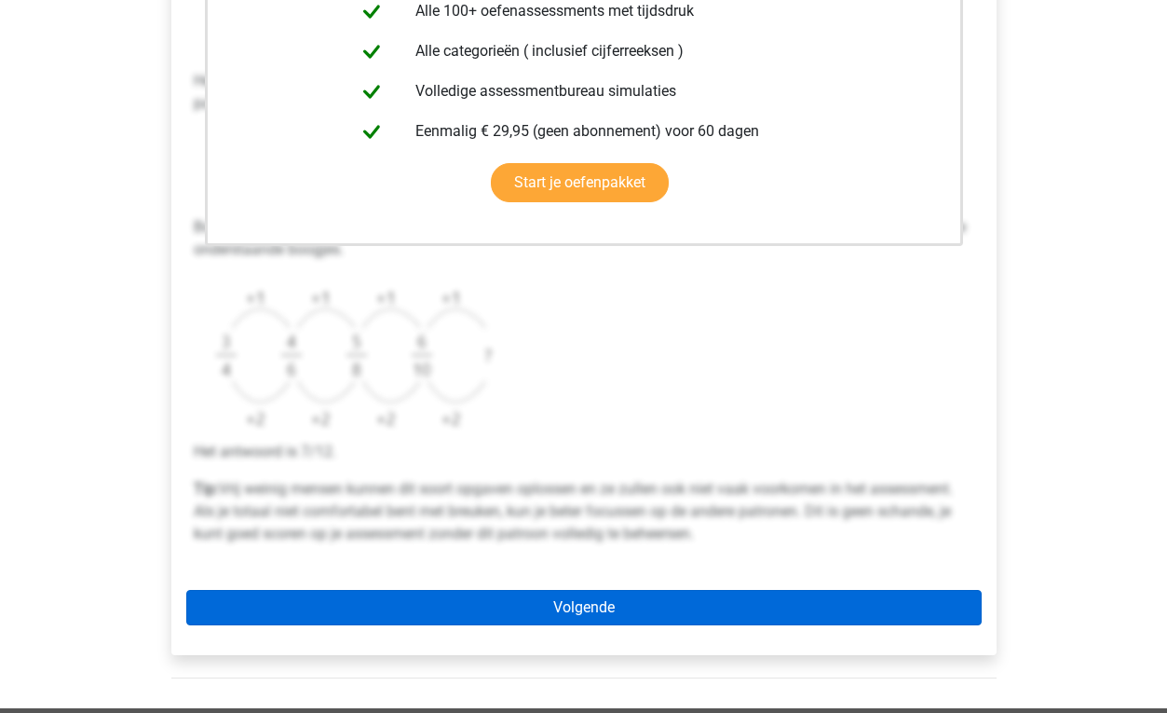
click at [439, 621] on link "Volgende" at bounding box center [583, 607] width 795 height 35
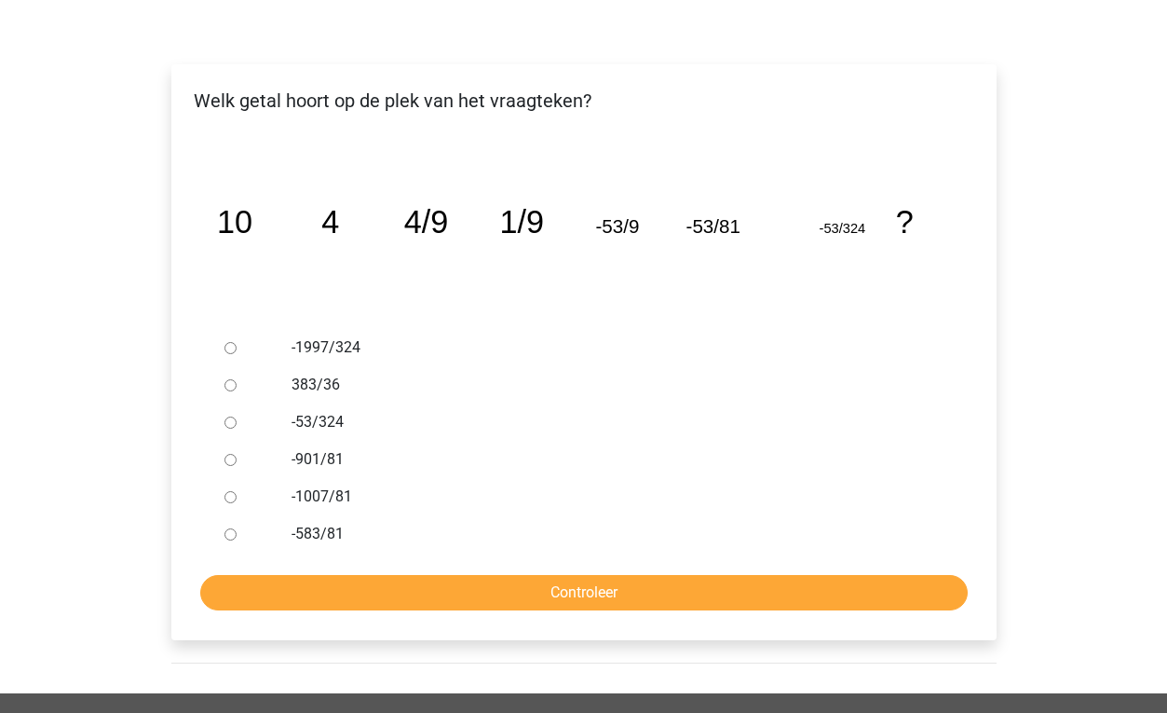
scroll to position [265, 0]
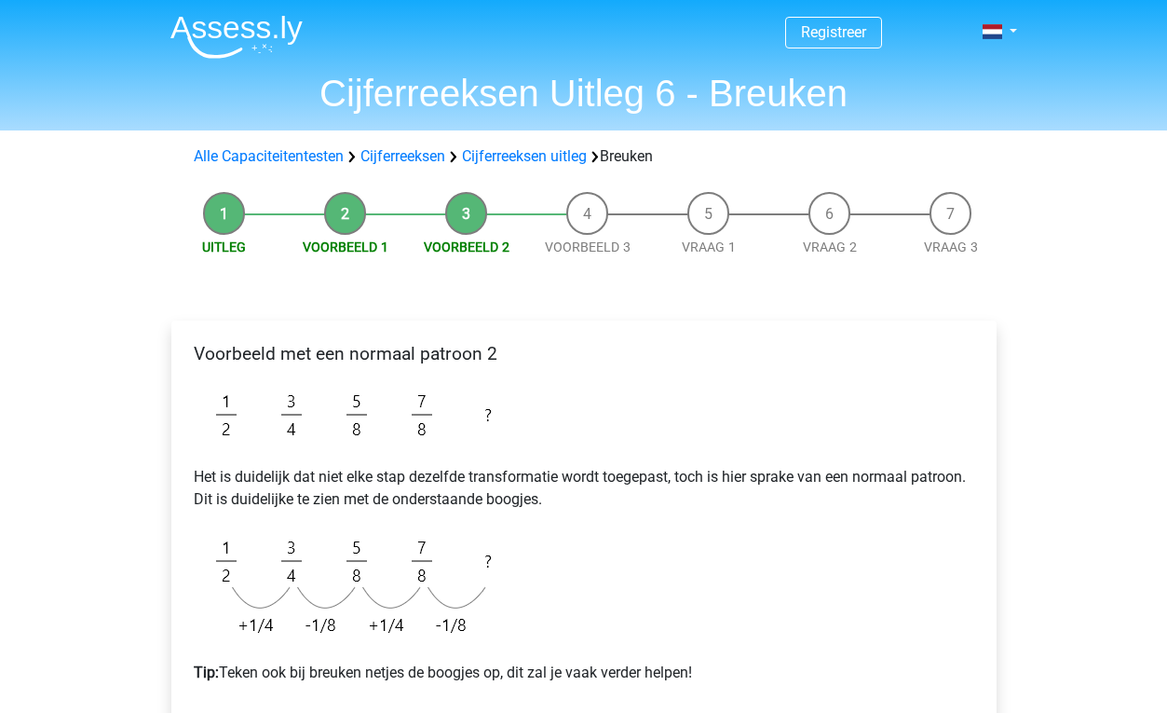
scroll to position [113, 0]
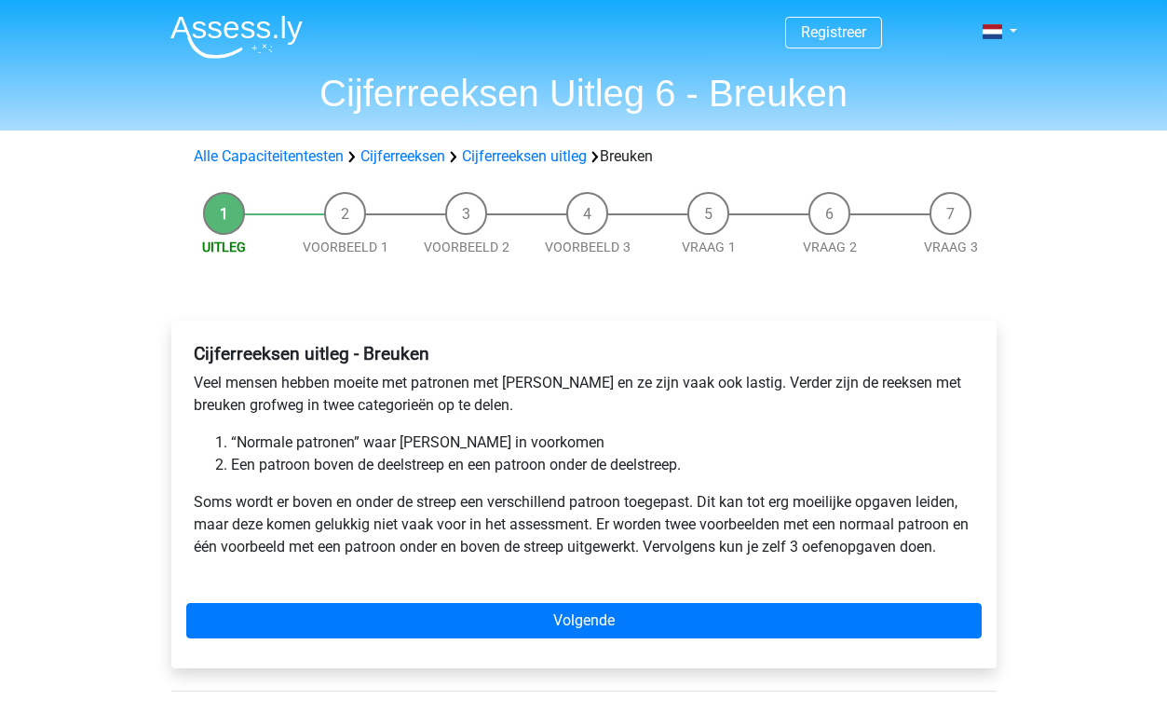
scroll to position [87, 0]
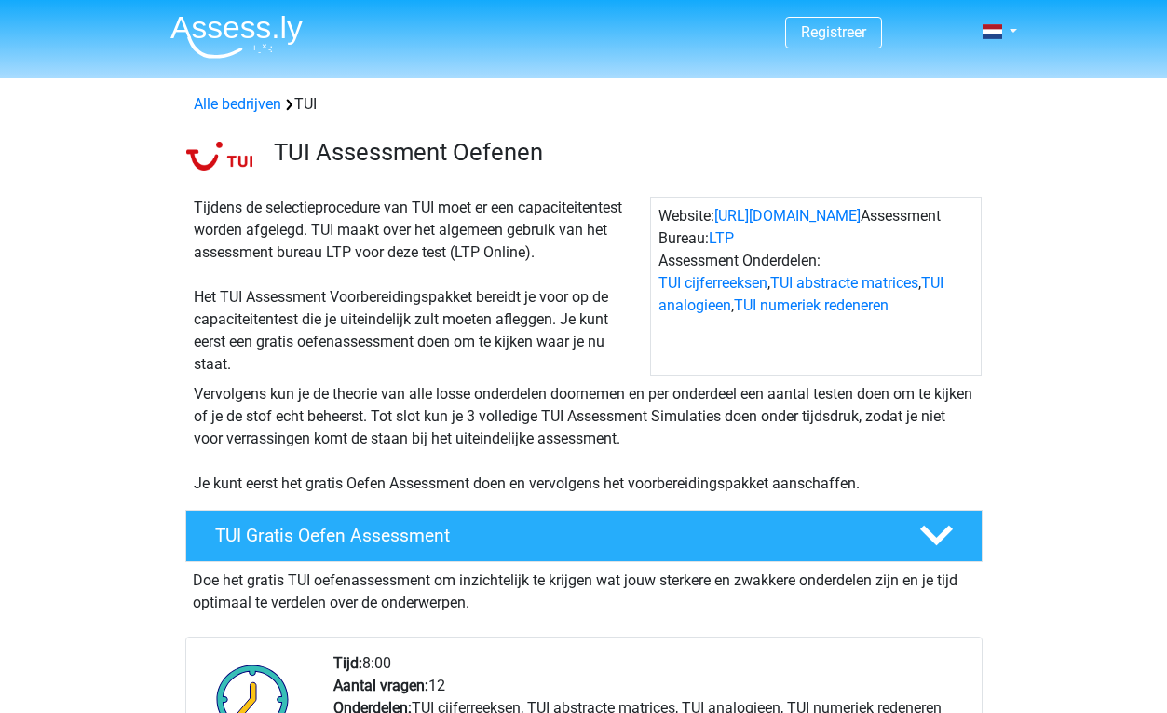
scroll to position [1256, 0]
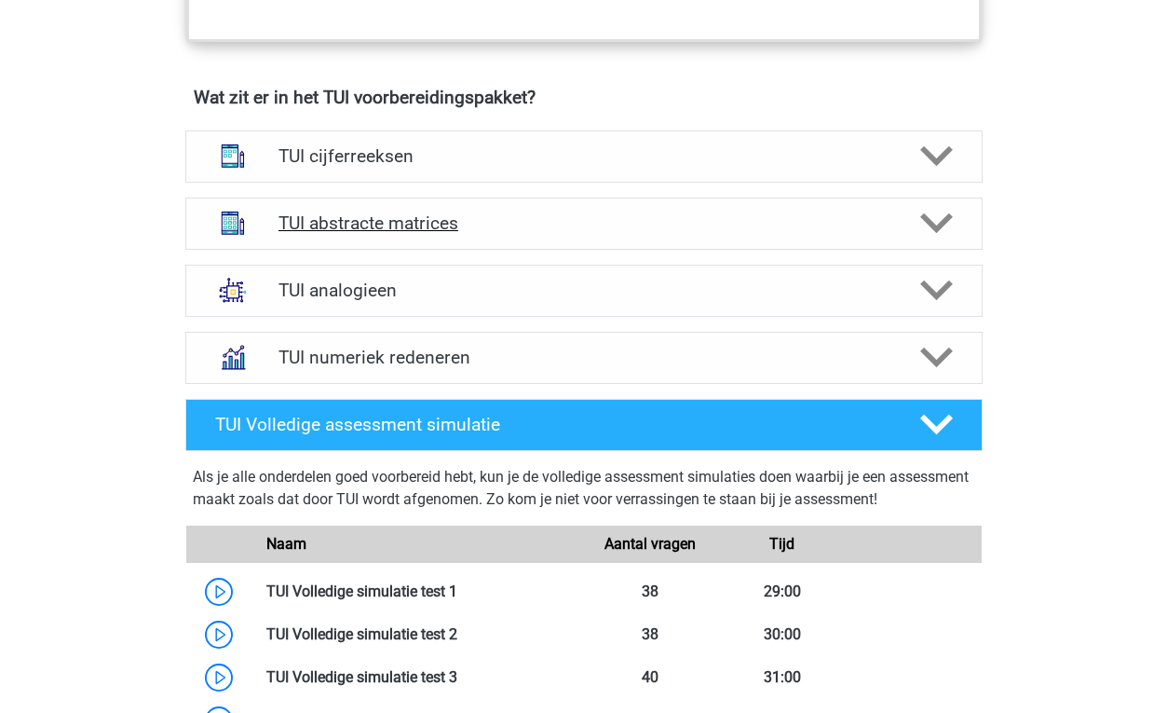
click at [362, 223] on h4 "TUI abstracte matrices" at bounding box center [583, 222] width 610 height 21
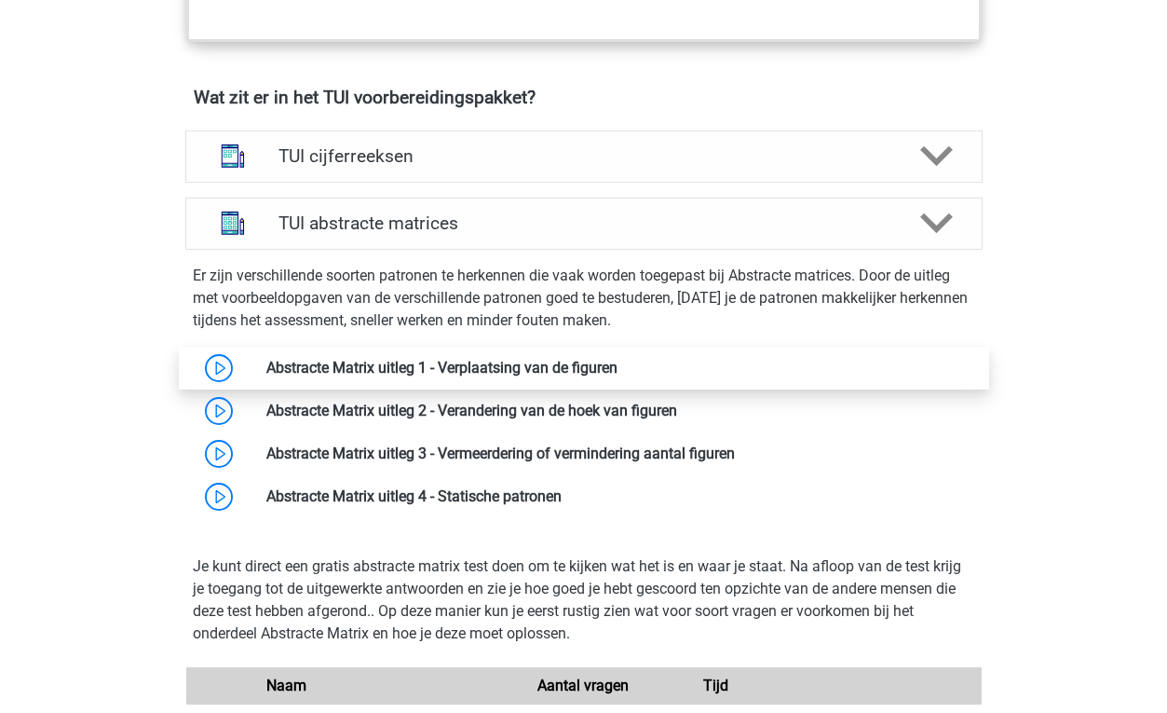
click at [618, 364] on link at bounding box center [618, 368] width 0 height 18
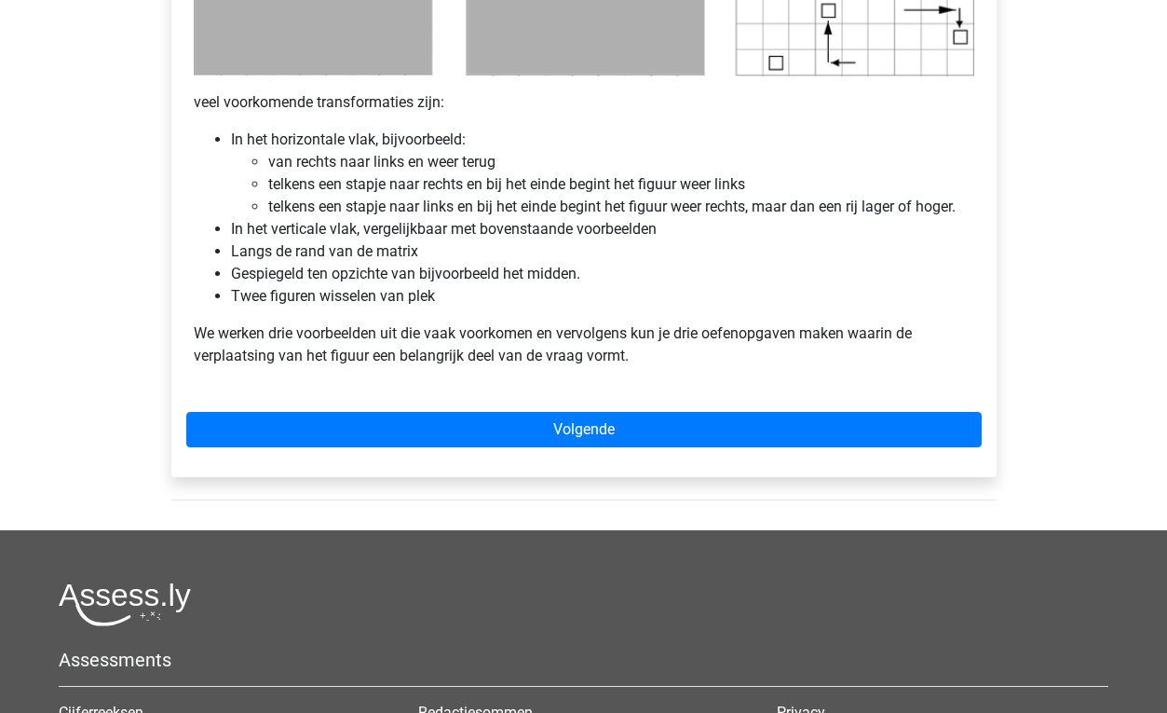
scroll to position [1145, 0]
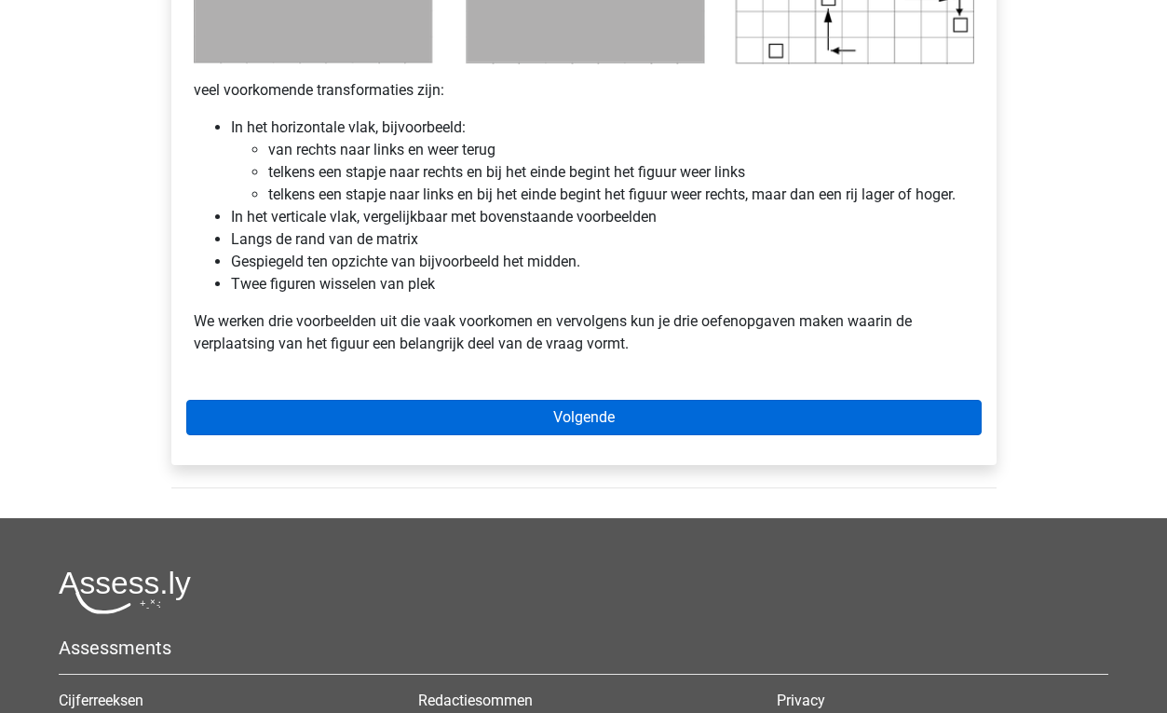
click at [291, 426] on link "Volgende" at bounding box center [583, 417] width 795 height 35
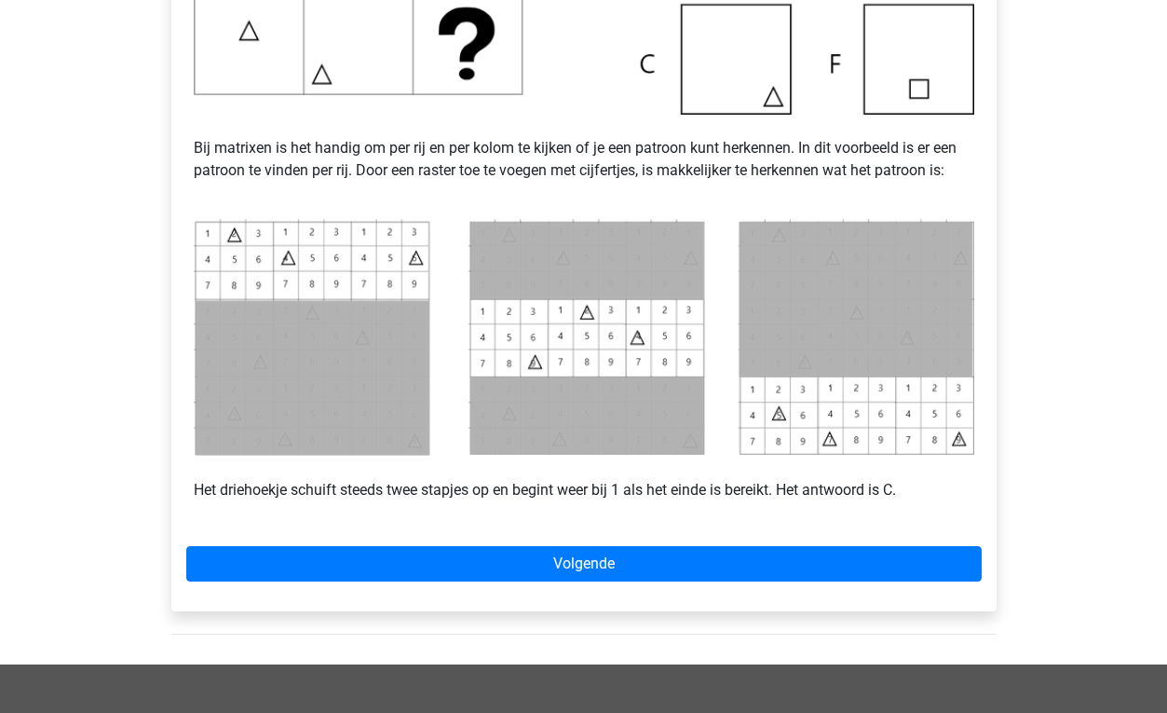
scroll to position [719, 0]
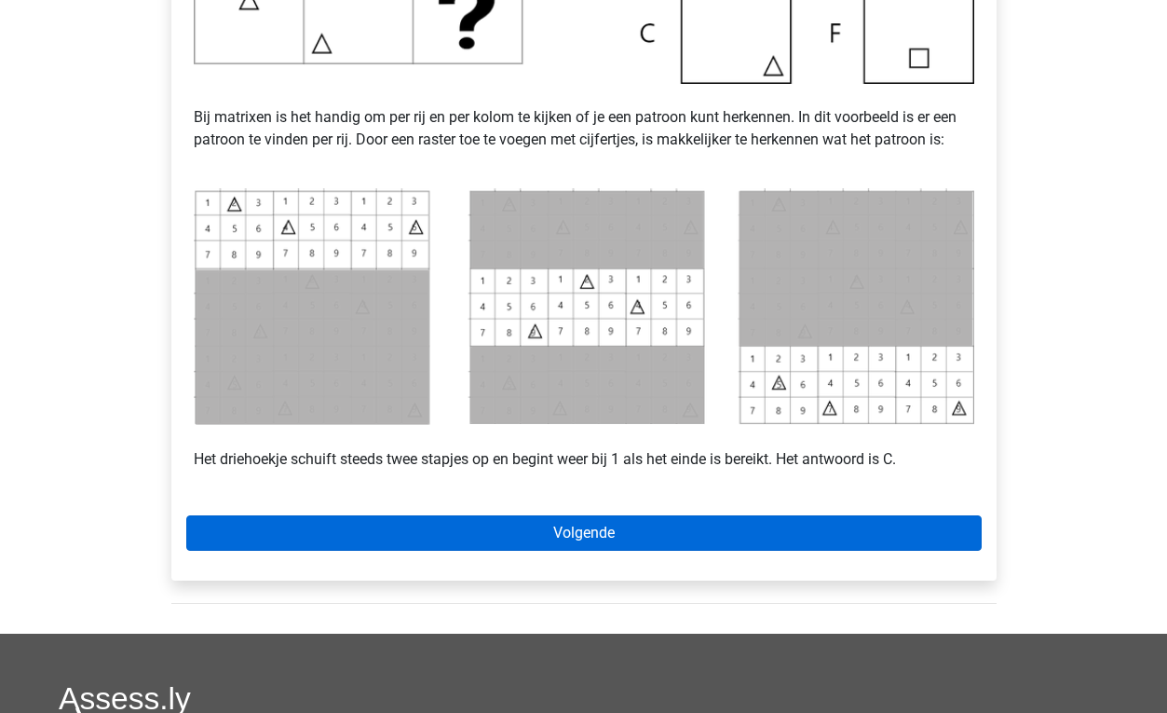
click at [536, 547] on link "Volgende" at bounding box center [583, 532] width 795 height 35
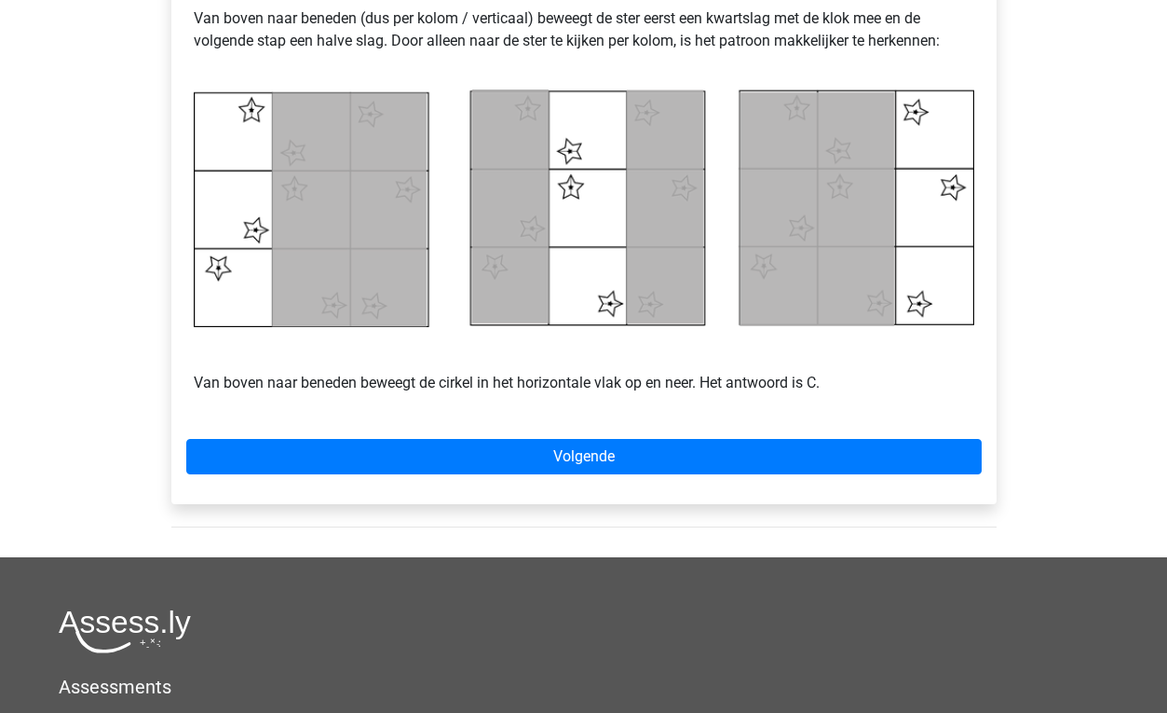
scroll to position [831, 0]
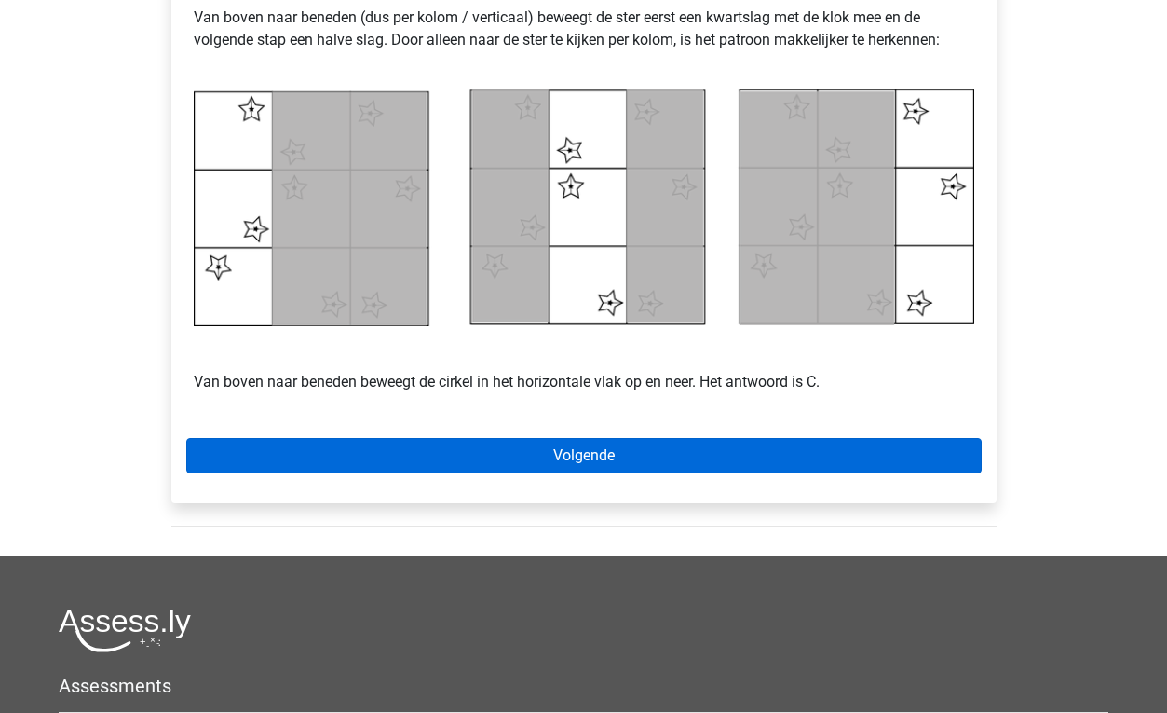
click at [499, 460] on link "Volgende" at bounding box center [583, 455] width 795 height 35
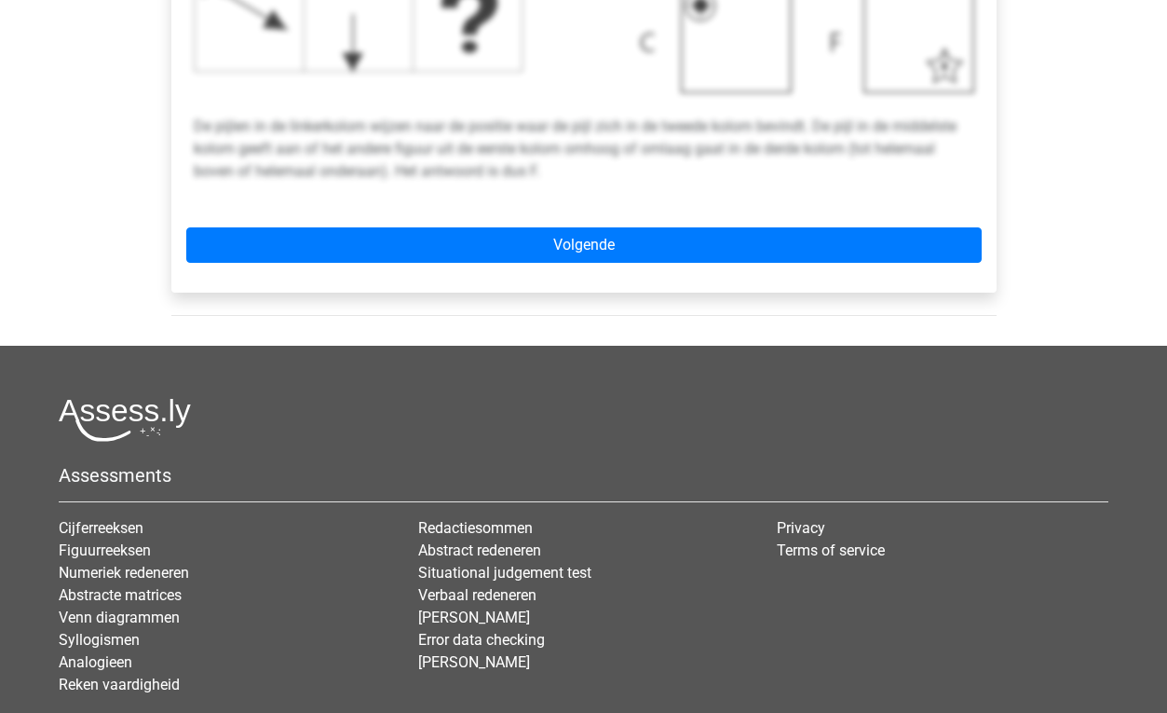
scroll to position [968, 0]
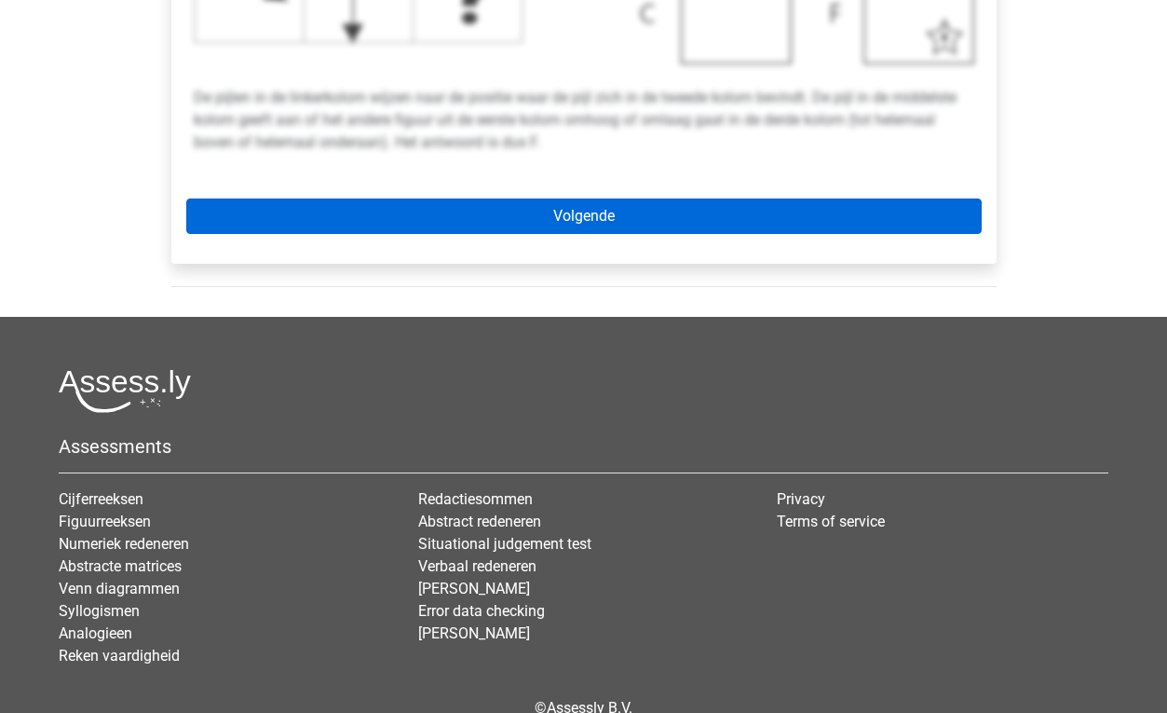
click at [516, 215] on link "Volgende" at bounding box center [583, 215] width 795 height 35
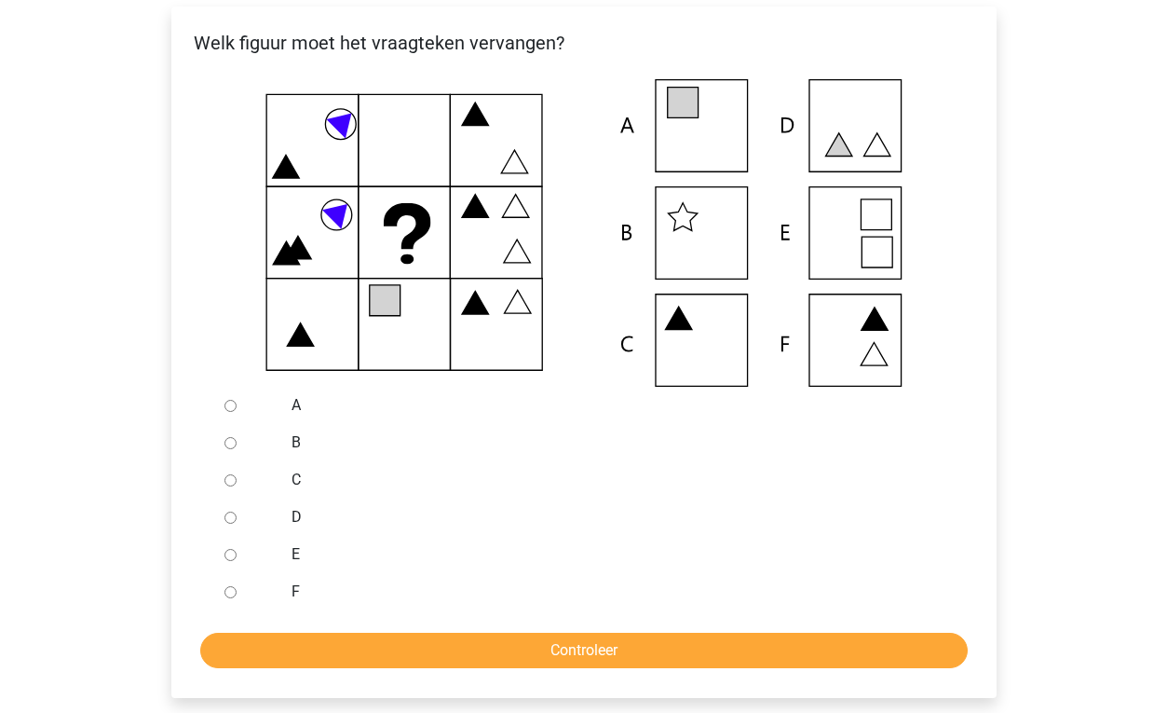
scroll to position [368, 0]
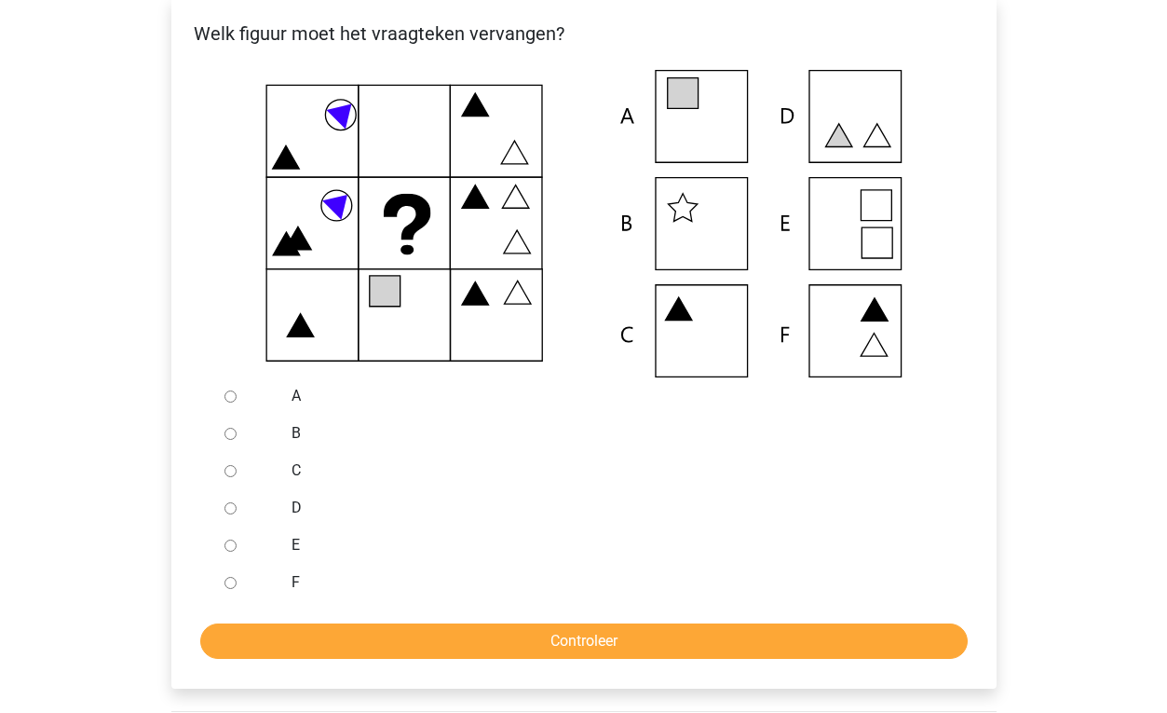
click at [840, 119] on icon at bounding box center [584, 223] width 766 height 307
click at [225, 510] on input "D" at bounding box center [230, 508] width 12 height 12
radio input "true"
click at [363, 642] on input "Controleer" at bounding box center [583, 640] width 767 height 35
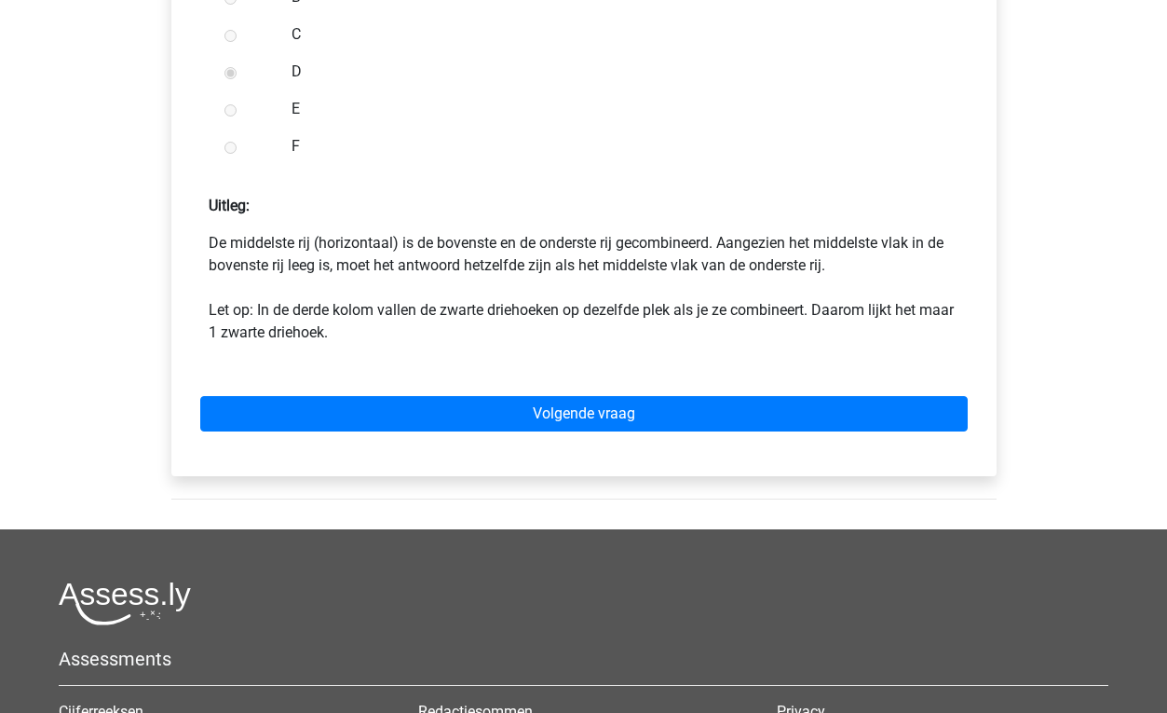
scroll to position [810, 0]
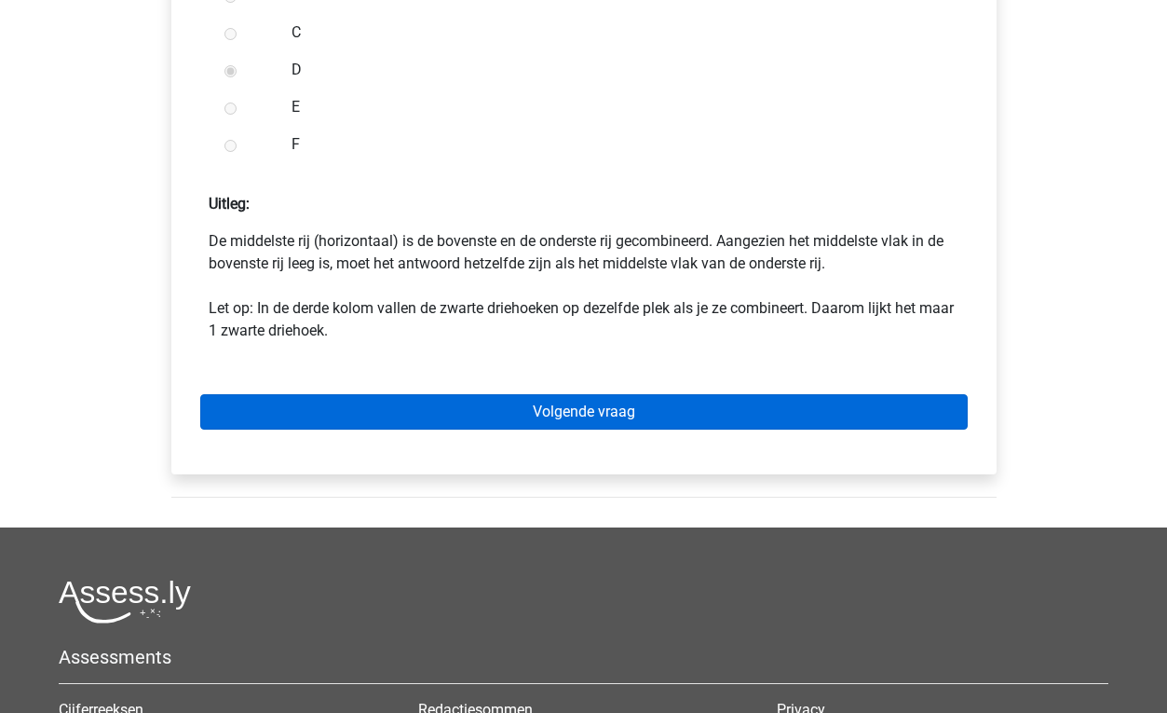
click at [439, 414] on link "Volgende vraag" at bounding box center [583, 411] width 767 height 35
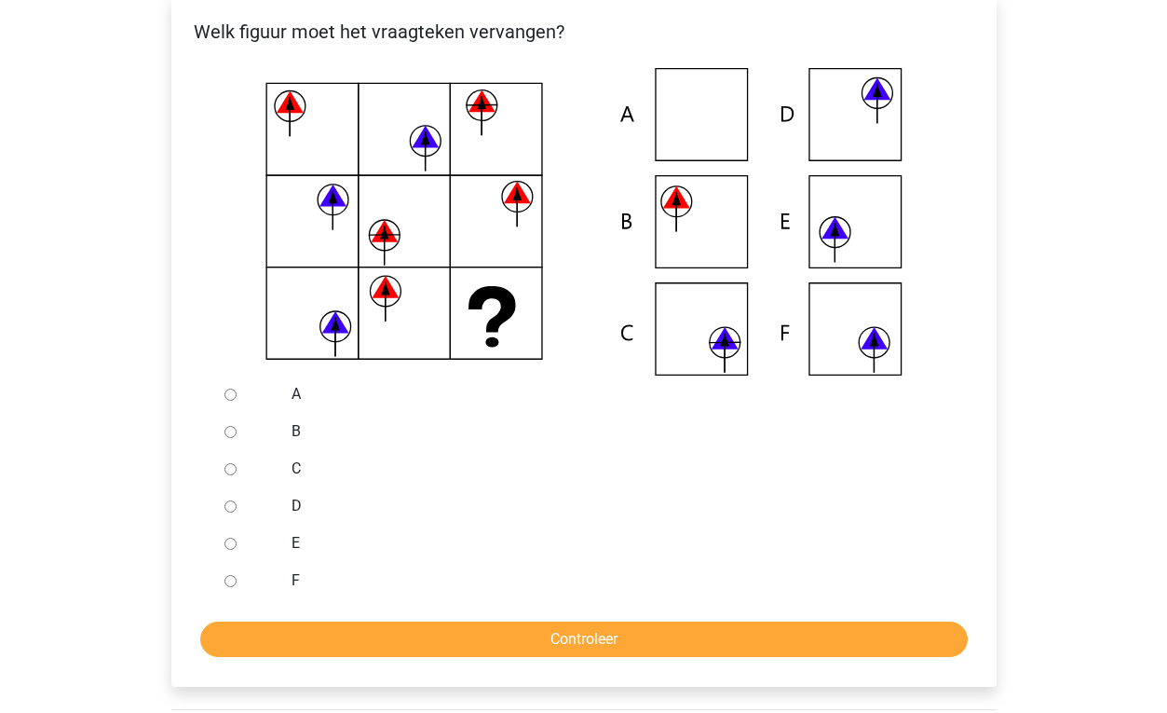
scroll to position [366, 0]
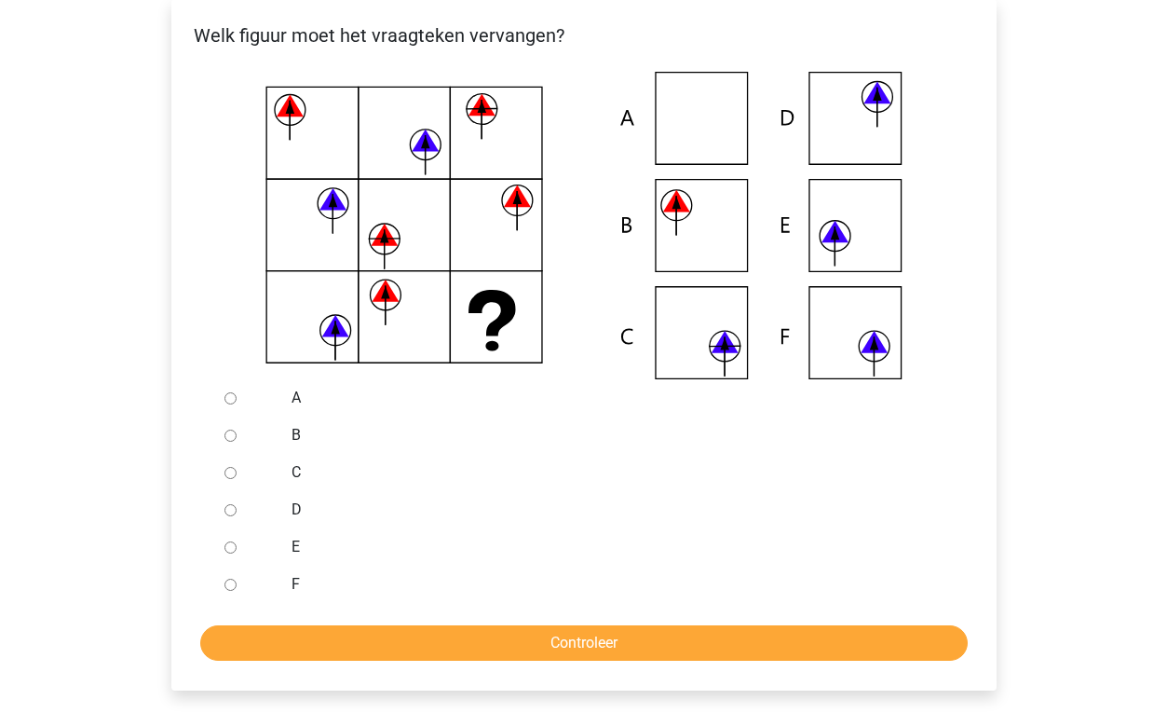
click at [231, 473] on input "C" at bounding box center [230, 473] width 12 height 12
radio input "true"
click at [341, 641] on input "Controleer" at bounding box center [583, 642] width 767 height 35
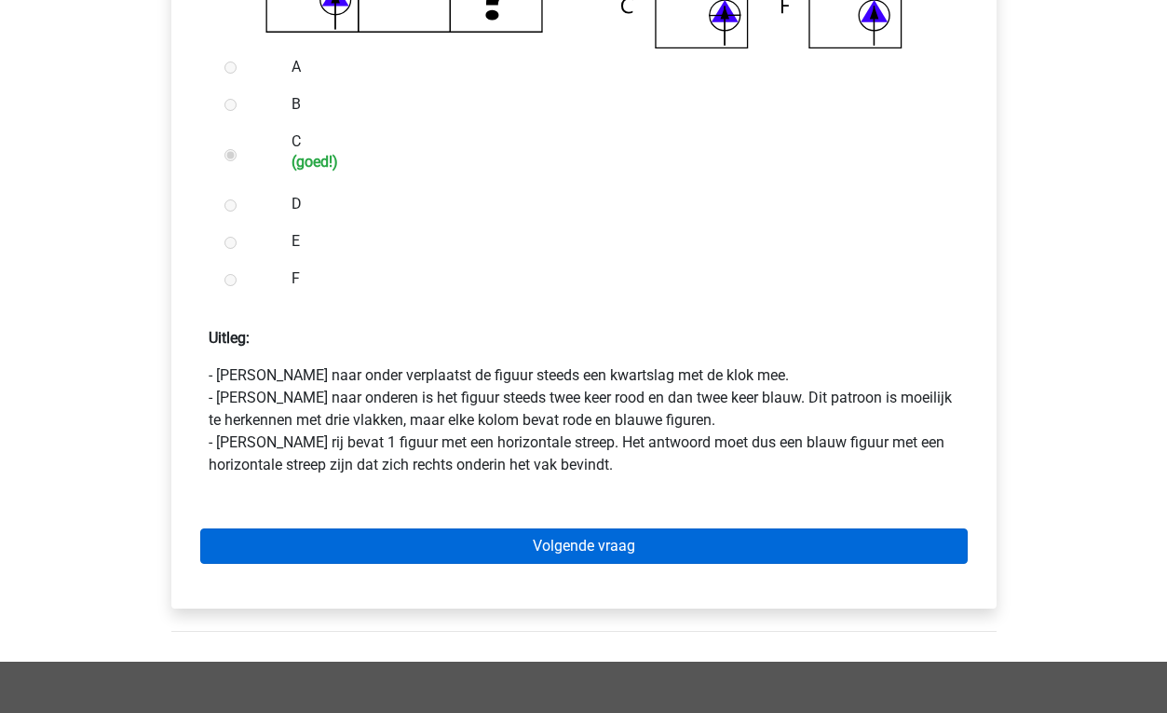
scroll to position [698, 0]
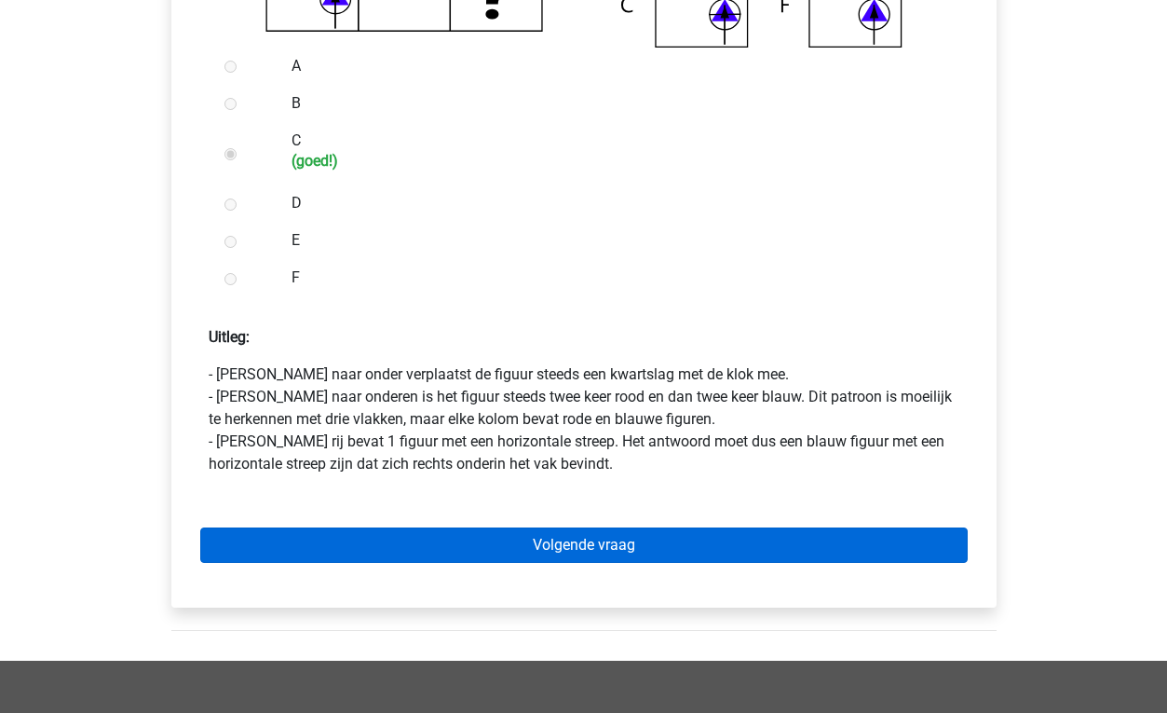
click at [518, 544] on link "Volgende vraag" at bounding box center [583, 544] width 767 height 35
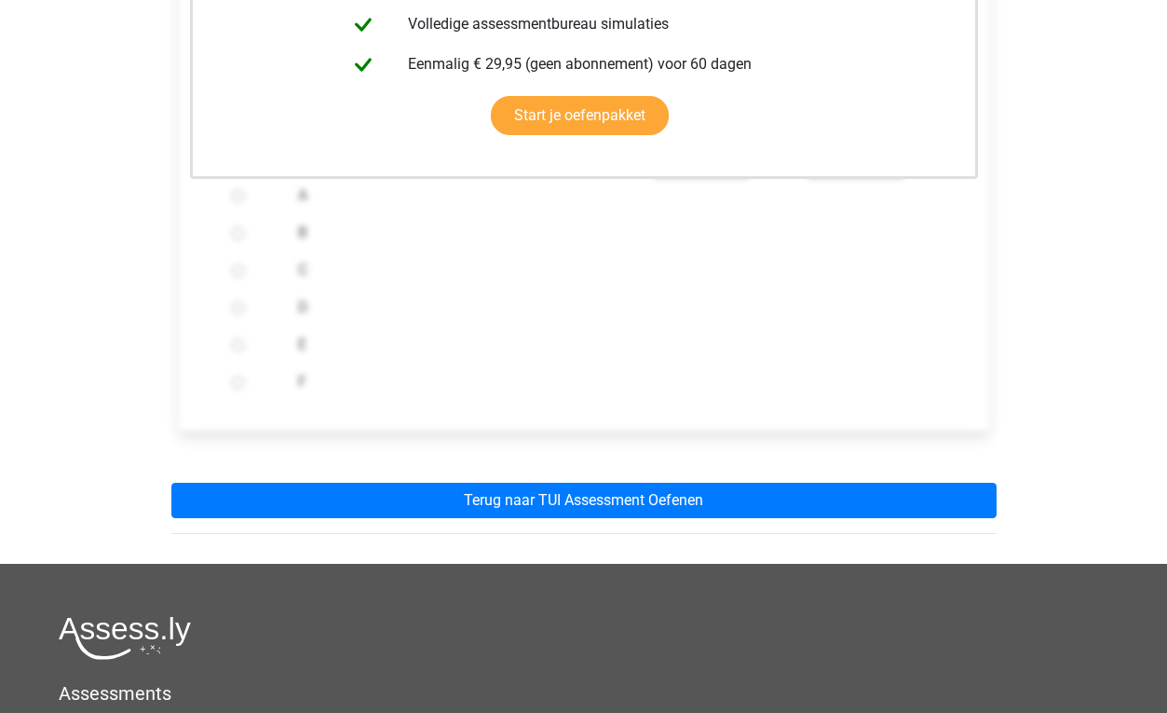
scroll to position [583, 0]
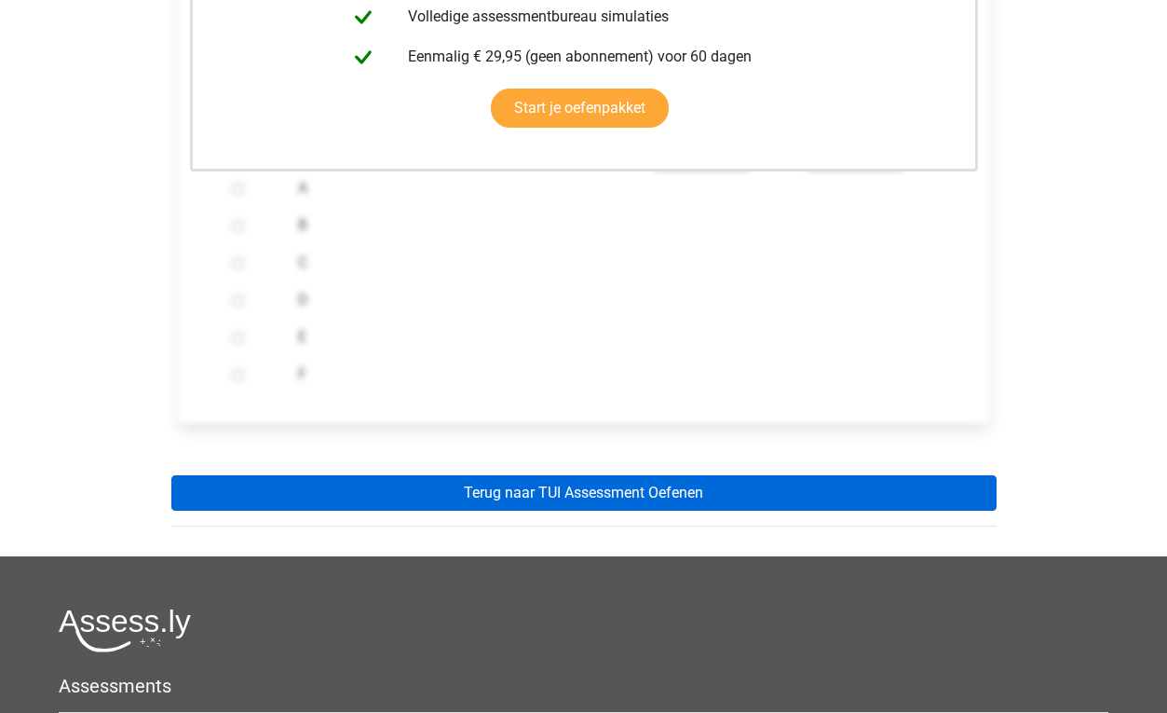
click at [516, 501] on link "Terug naar TUI Assessment Oefenen" at bounding box center [583, 492] width 825 height 35
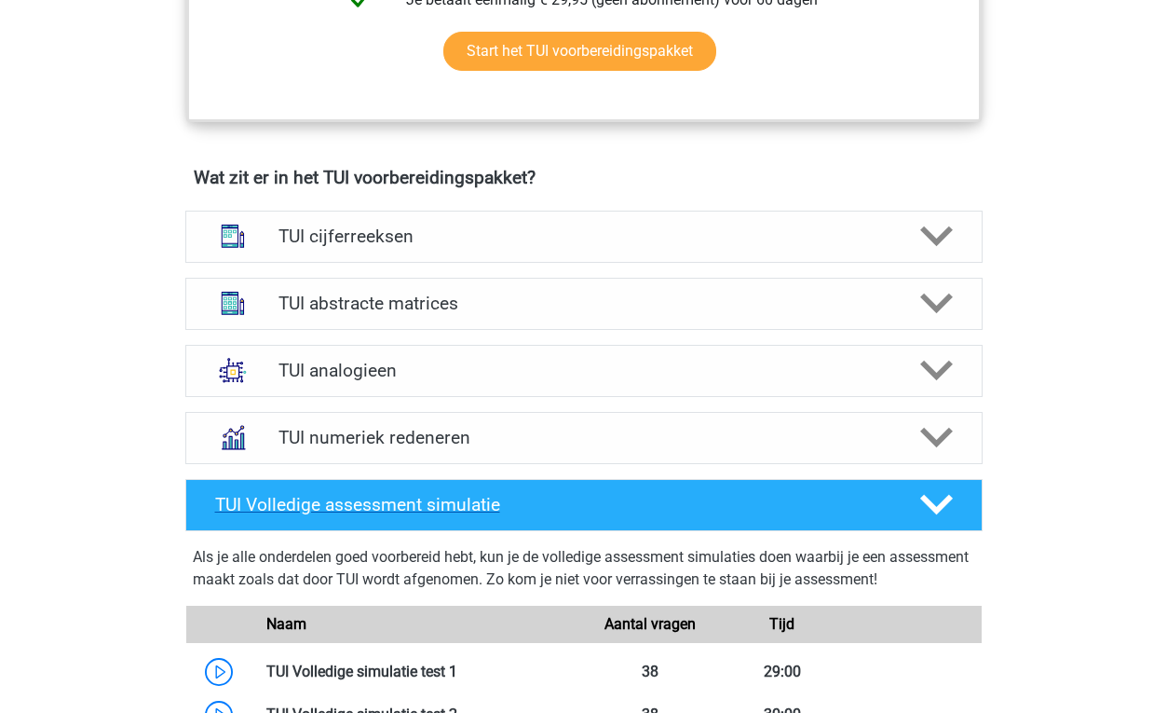
scroll to position [1184, 0]
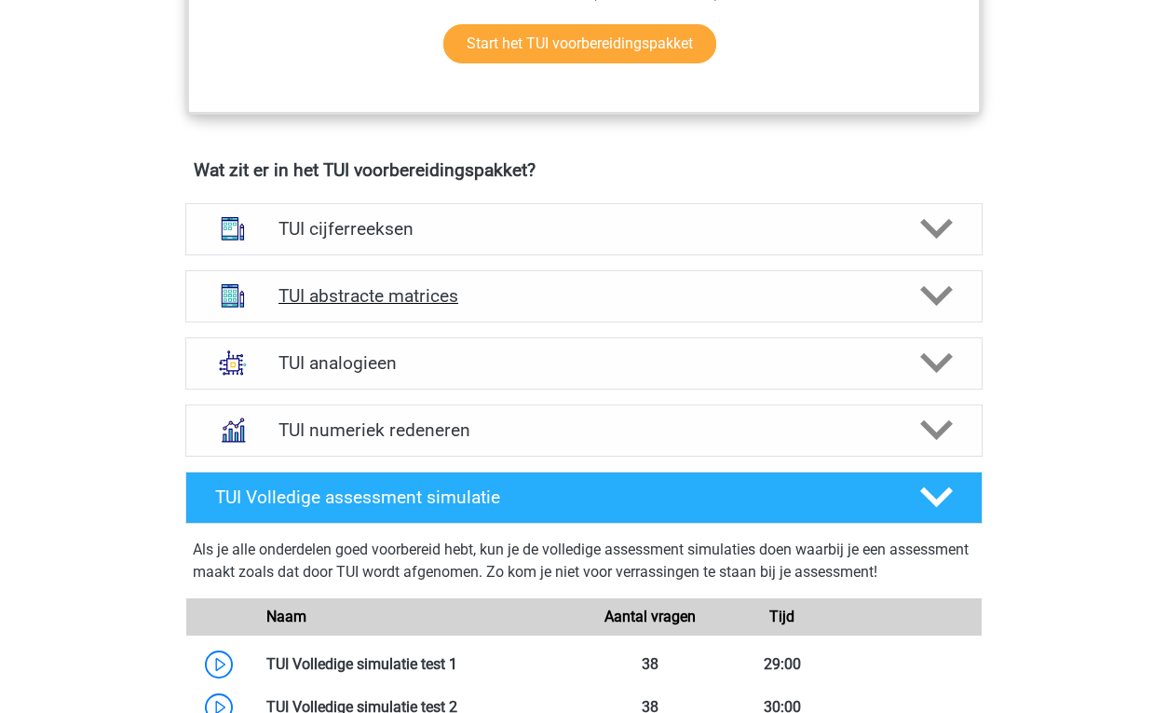
click at [474, 289] on h4 "TUI abstracte matrices" at bounding box center [583, 295] width 610 height 21
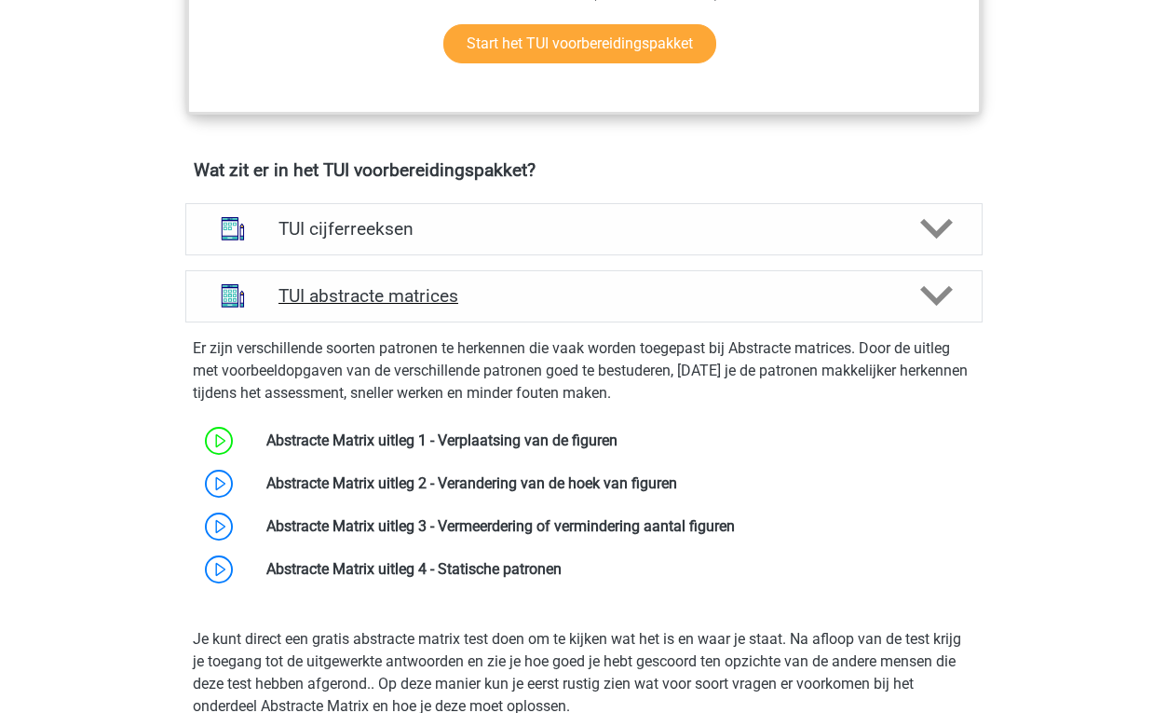
click at [460, 291] on h4 "TUI abstracte matrices" at bounding box center [583, 295] width 610 height 21
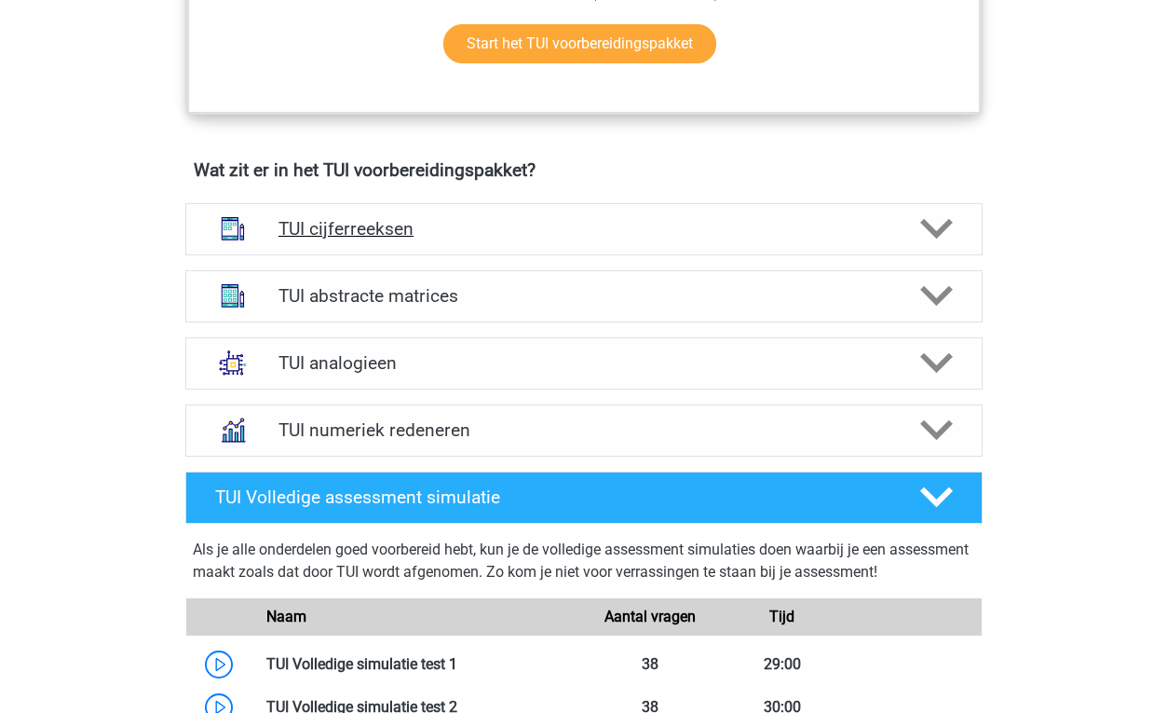
click at [457, 226] on h4 "TUI cijferreeksen" at bounding box center [583, 228] width 610 height 21
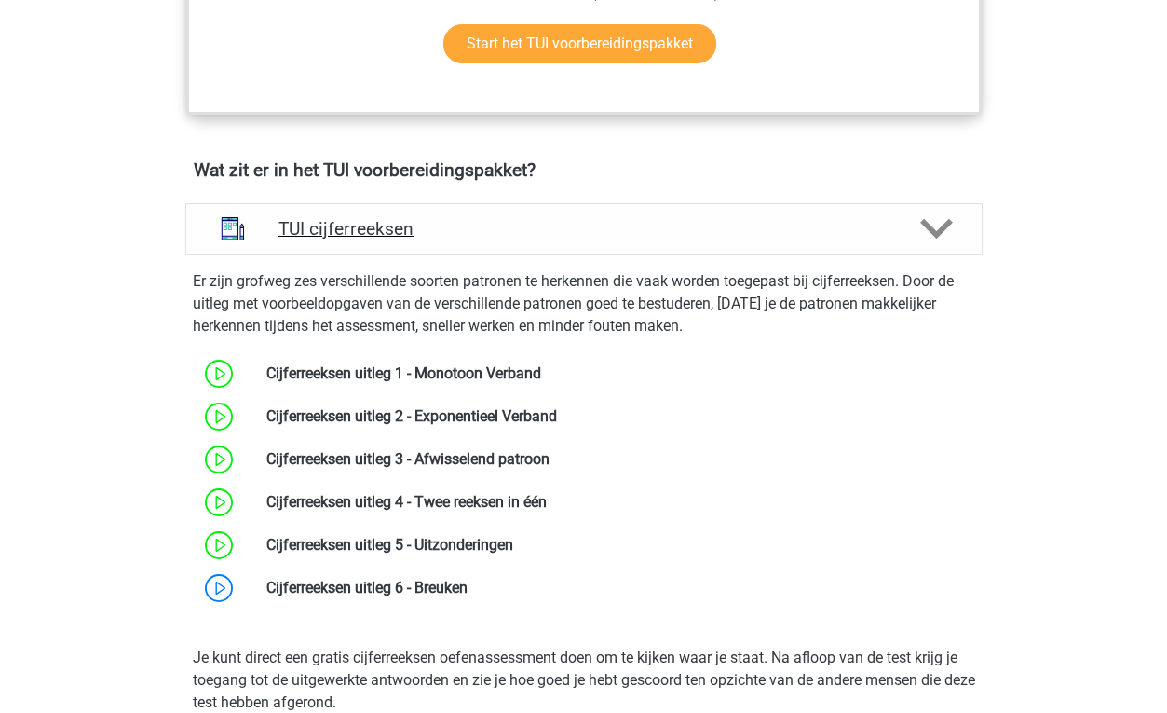
click at [457, 226] on h4 "TUI cijferreeksen" at bounding box center [583, 228] width 610 height 21
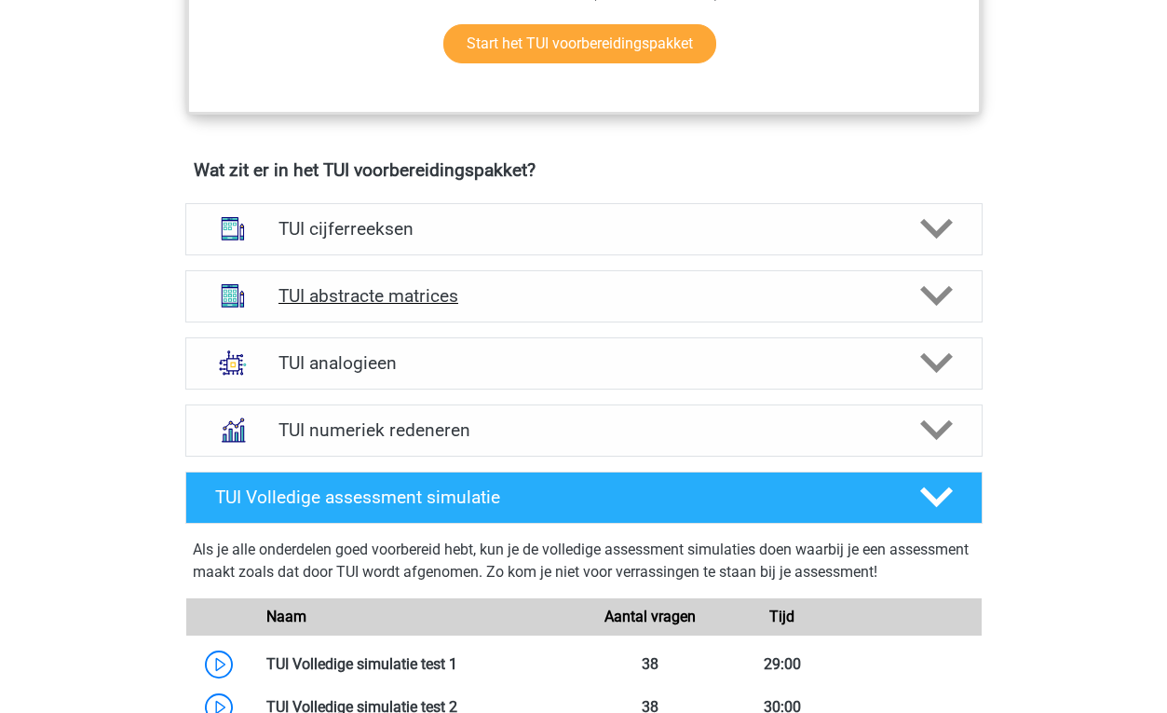
click at [445, 308] on div "TUI abstracte matrices" at bounding box center [583, 296] width 797 height 52
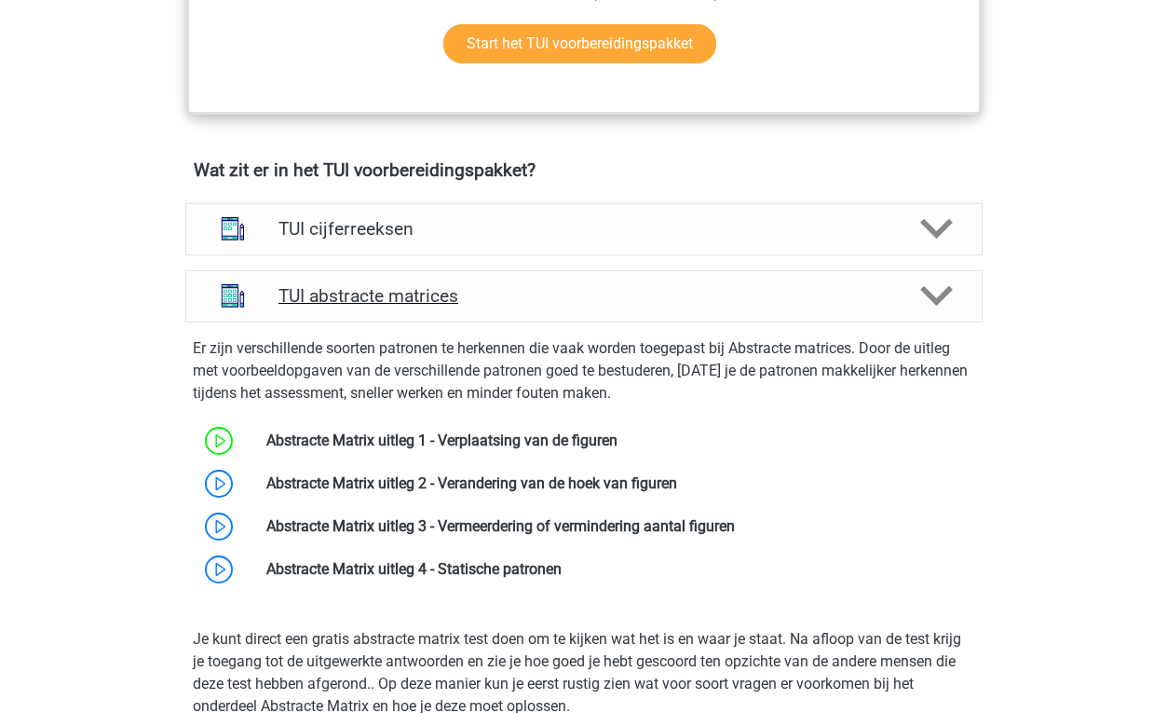
click at [445, 308] on div "TUI abstracte matrices" at bounding box center [583, 296] width 797 height 52
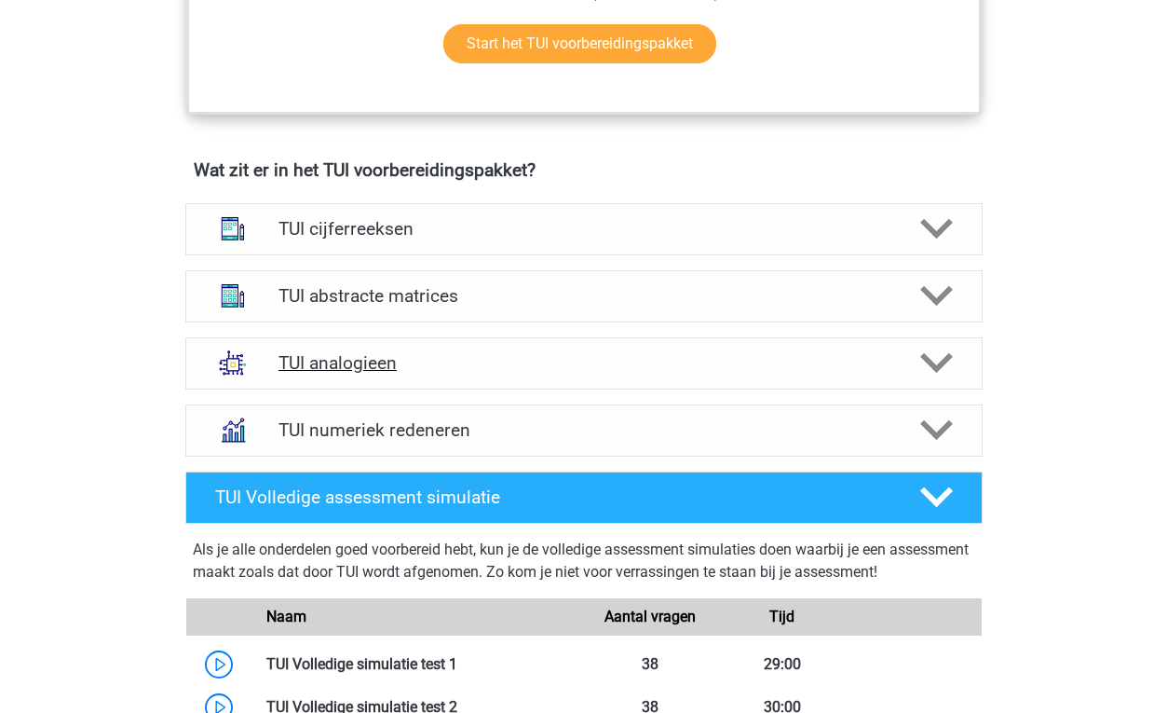
click at [415, 370] on h4 "TUI analogieen" at bounding box center [583, 362] width 610 height 21
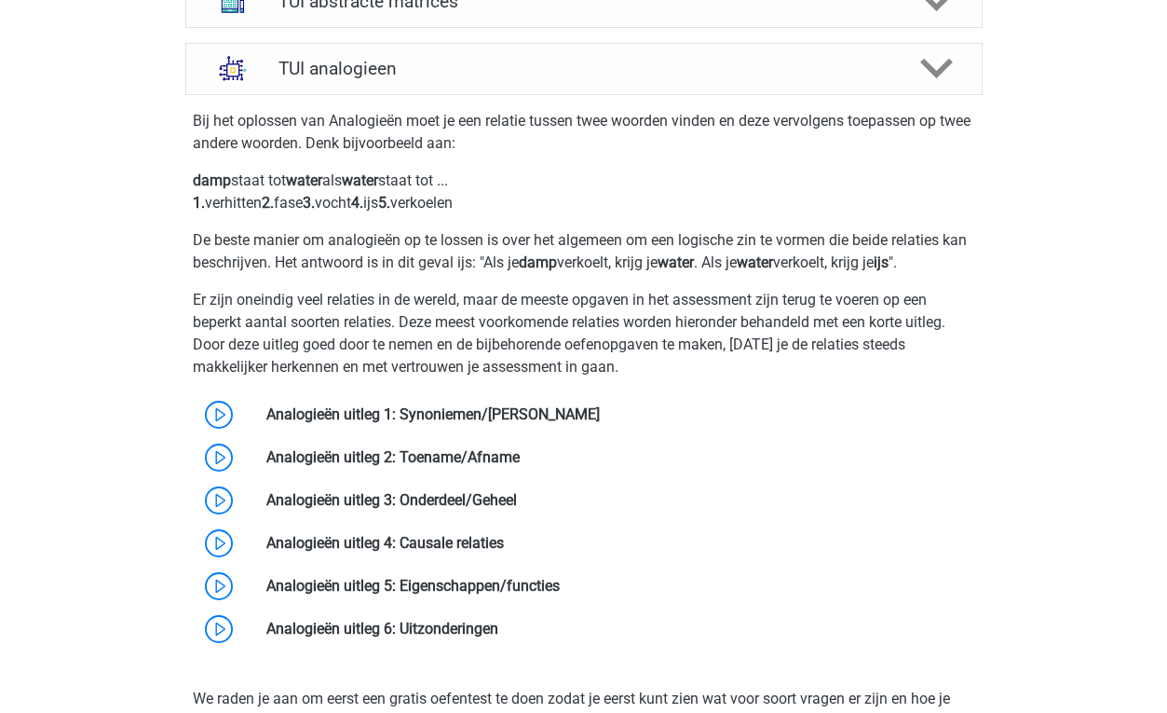
scroll to position [1477, 0]
click at [435, 80] on div "TUI analogieen" at bounding box center [583, 70] width 797 height 52
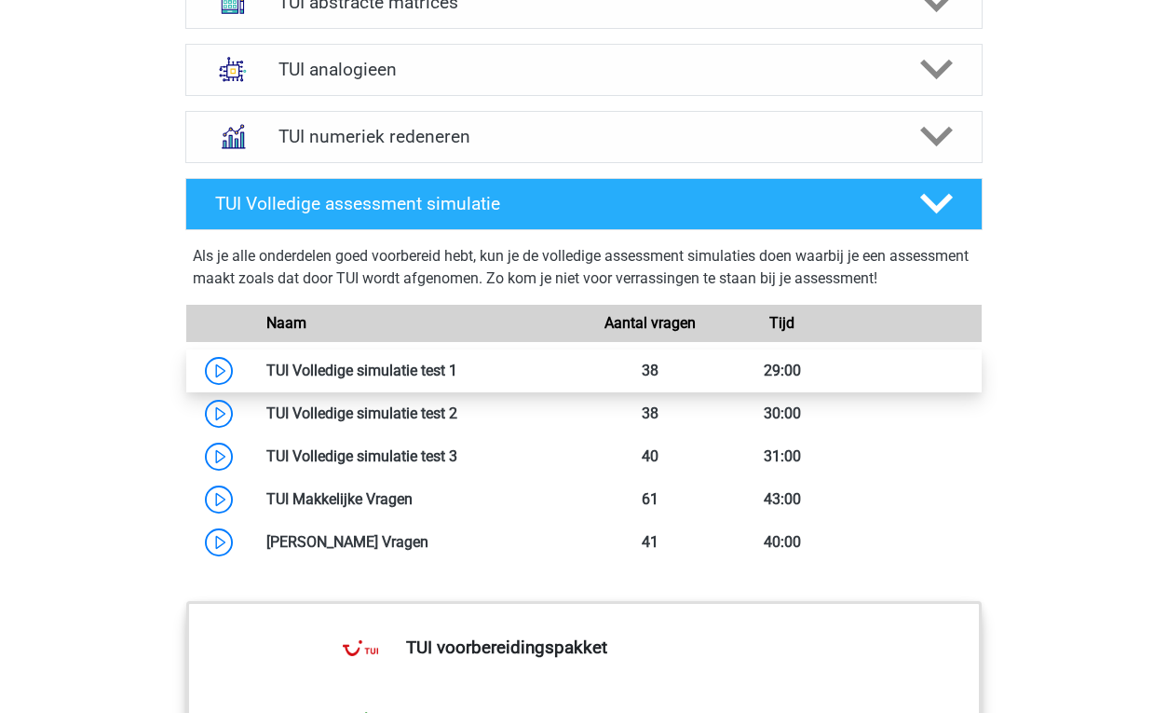
click at [457, 369] on link at bounding box center [457, 370] width 0 height 18
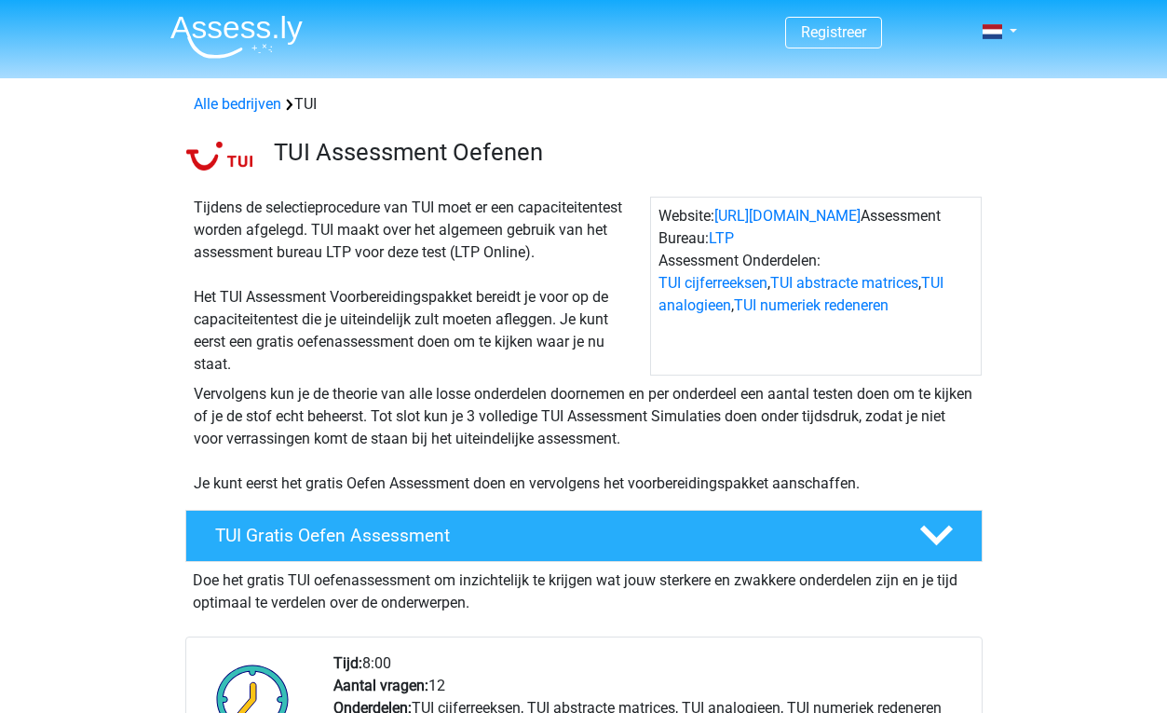
scroll to position [0, 0]
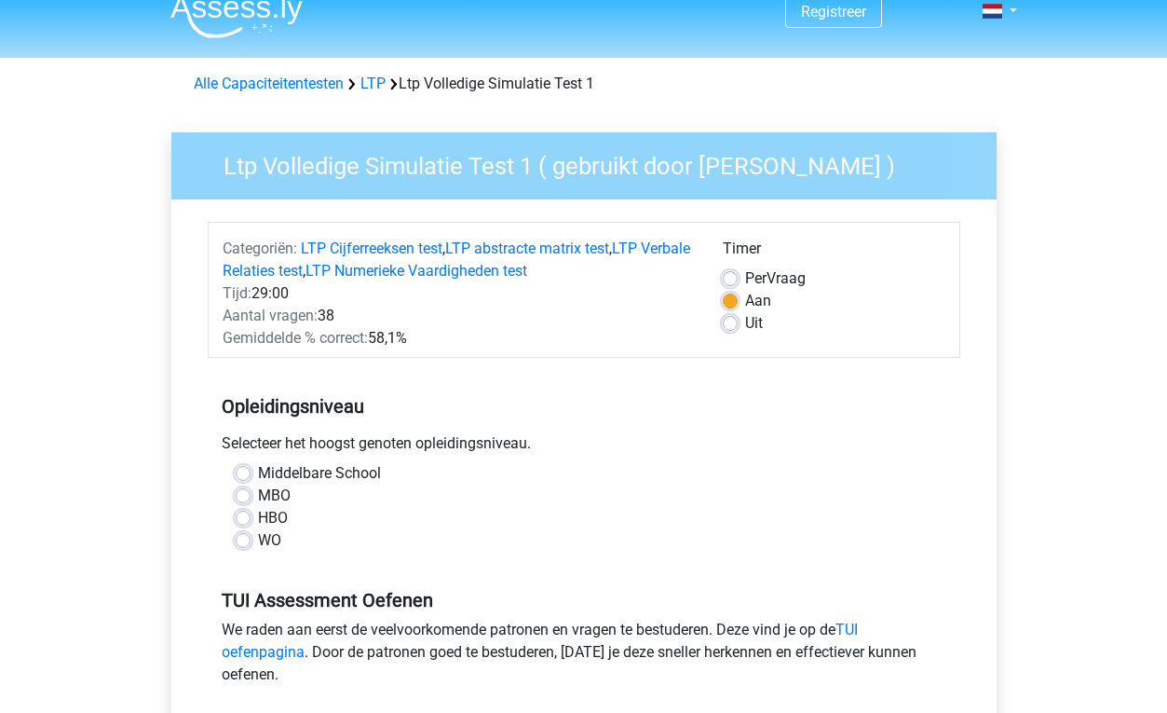
scroll to position [20, 0]
click at [258, 519] on label "HBO" at bounding box center [273, 519] width 30 height 22
click at [240, 519] on input "HBO" at bounding box center [243, 517] width 15 height 19
radio input "true"
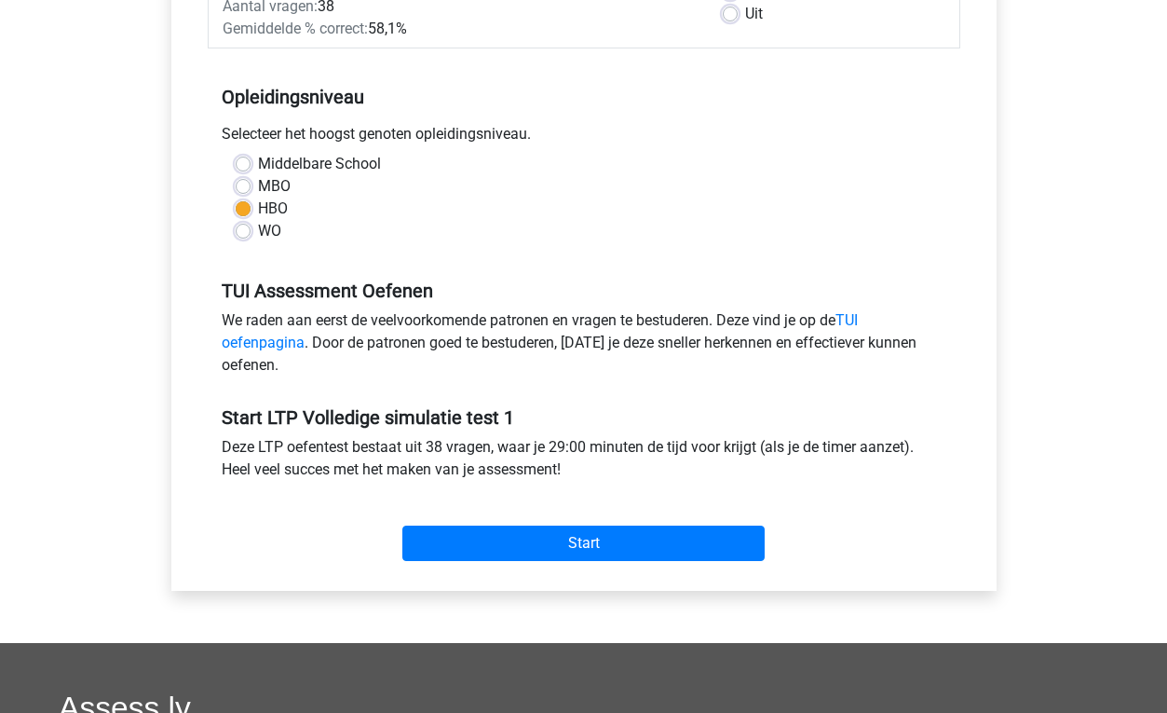
scroll to position [346, 0]
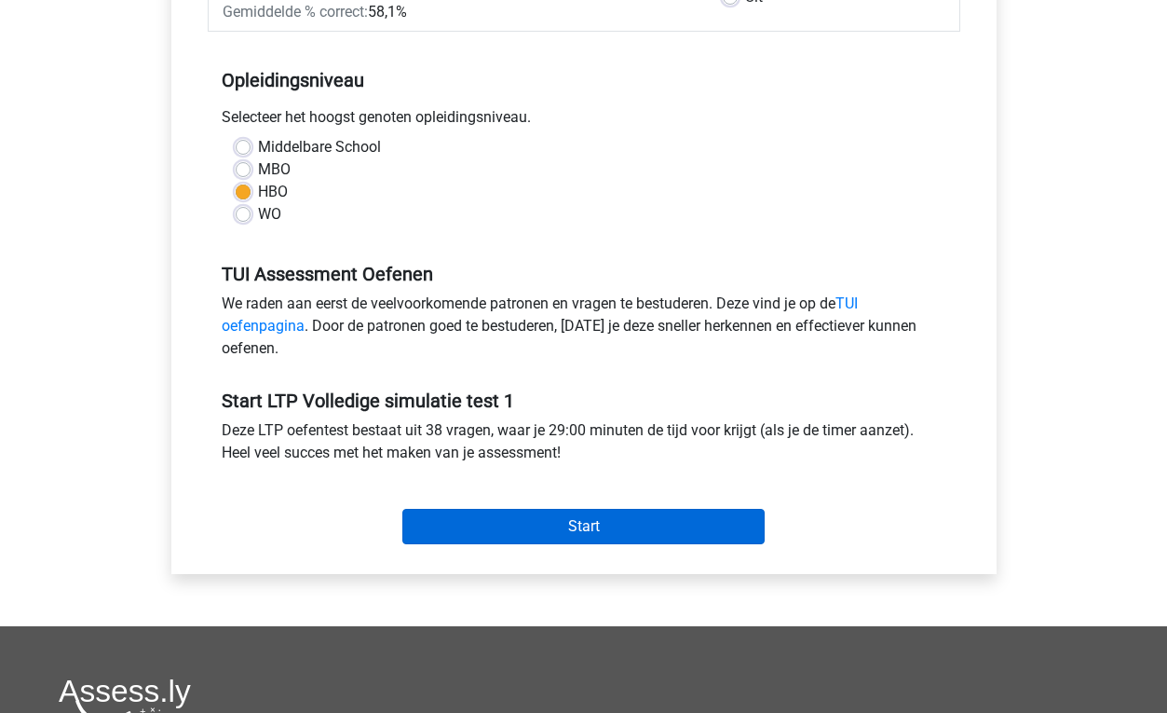
click at [489, 537] on input "Start" at bounding box center [583, 526] width 362 height 35
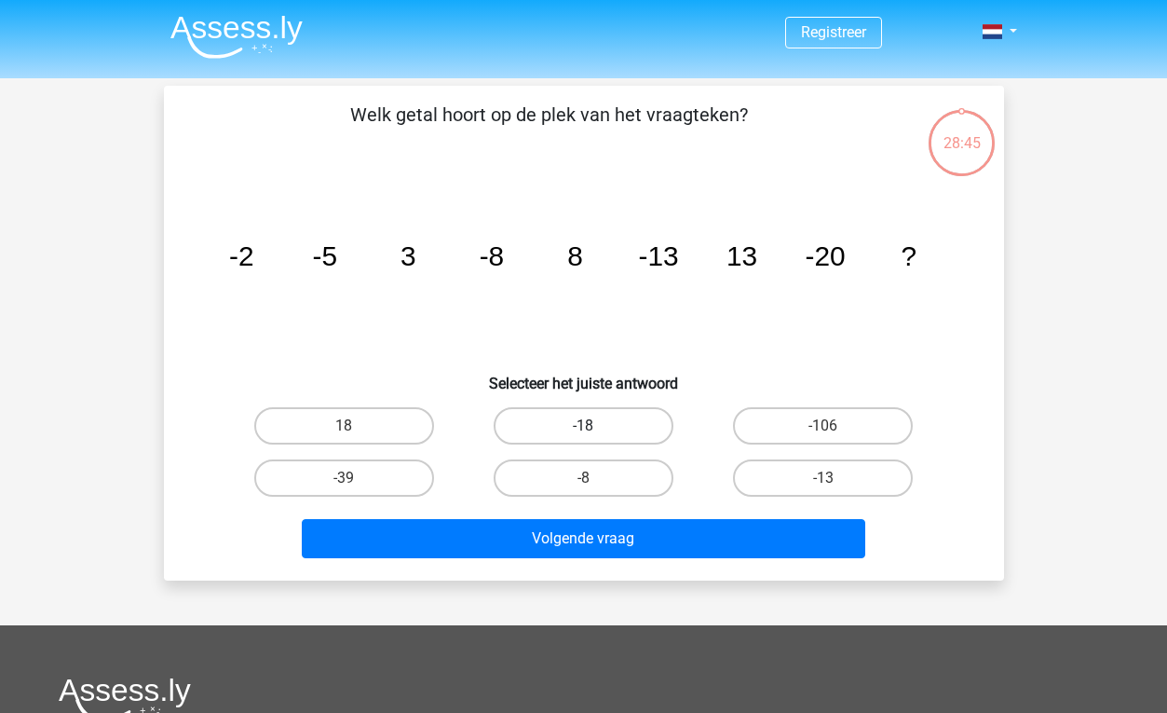
click at [563, 428] on label "-18" at bounding box center [584, 425] width 180 height 37
click at [583, 428] on input "-18" at bounding box center [589, 432] width 12 height 12
radio input "true"
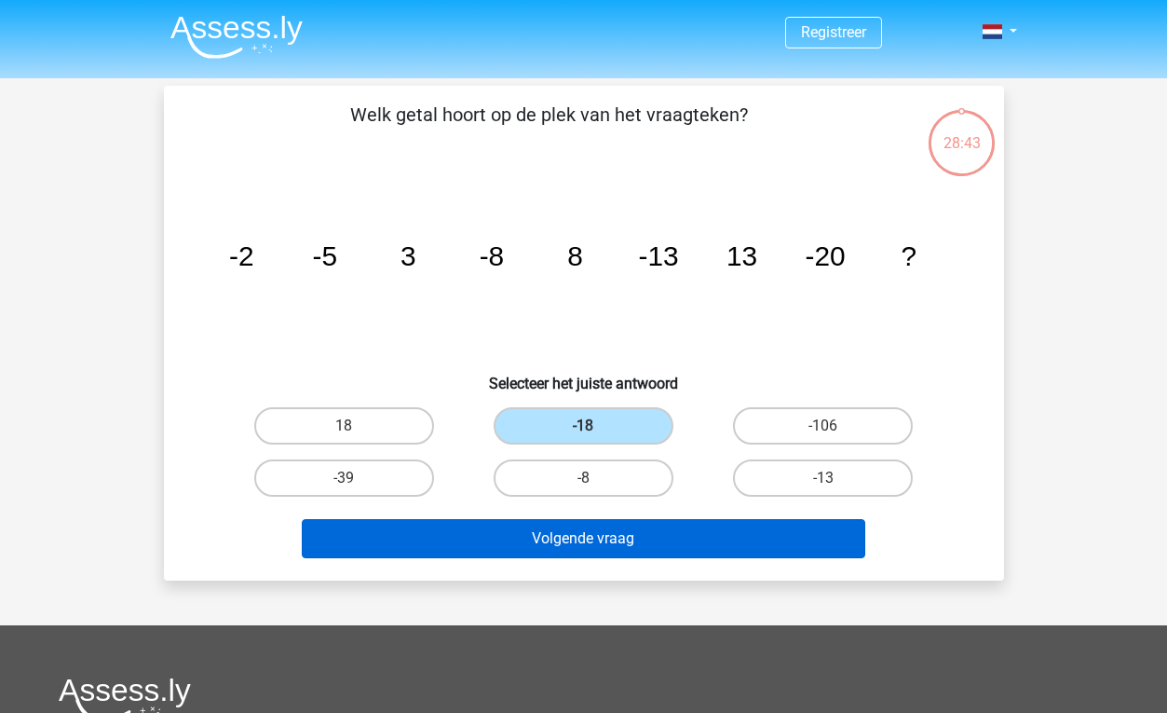
click at [556, 531] on button "Volgende vraag" at bounding box center [584, 538] width 564 height 39
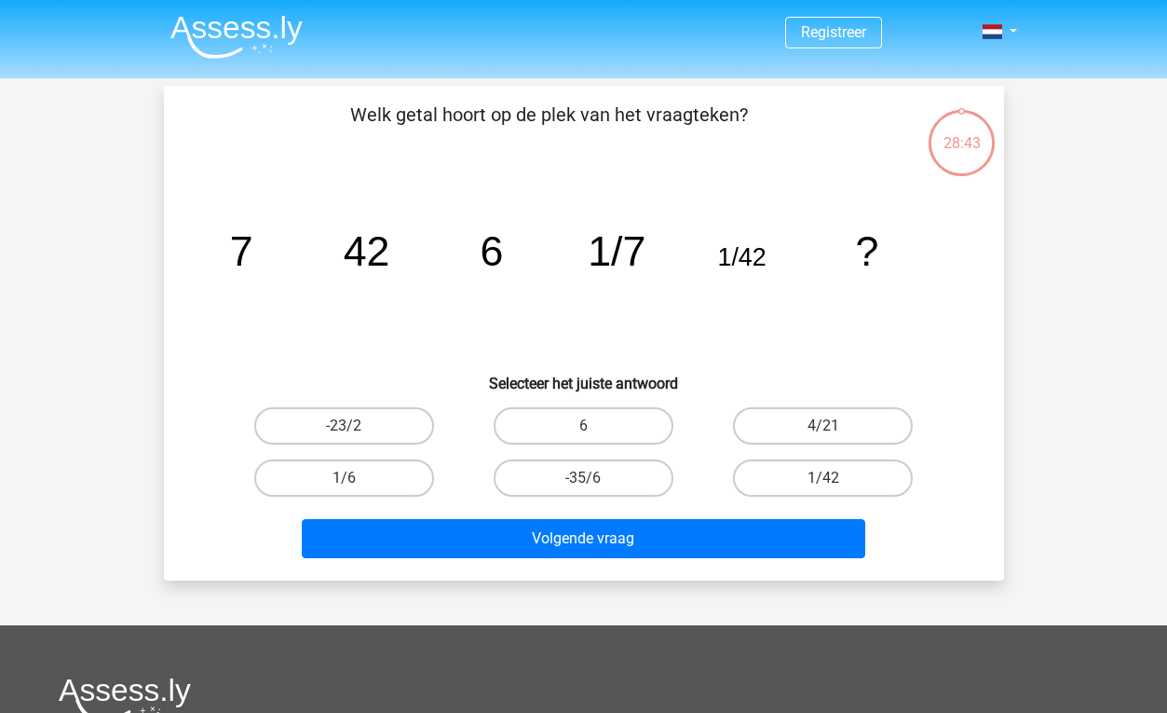
scroll to position [86, 0]
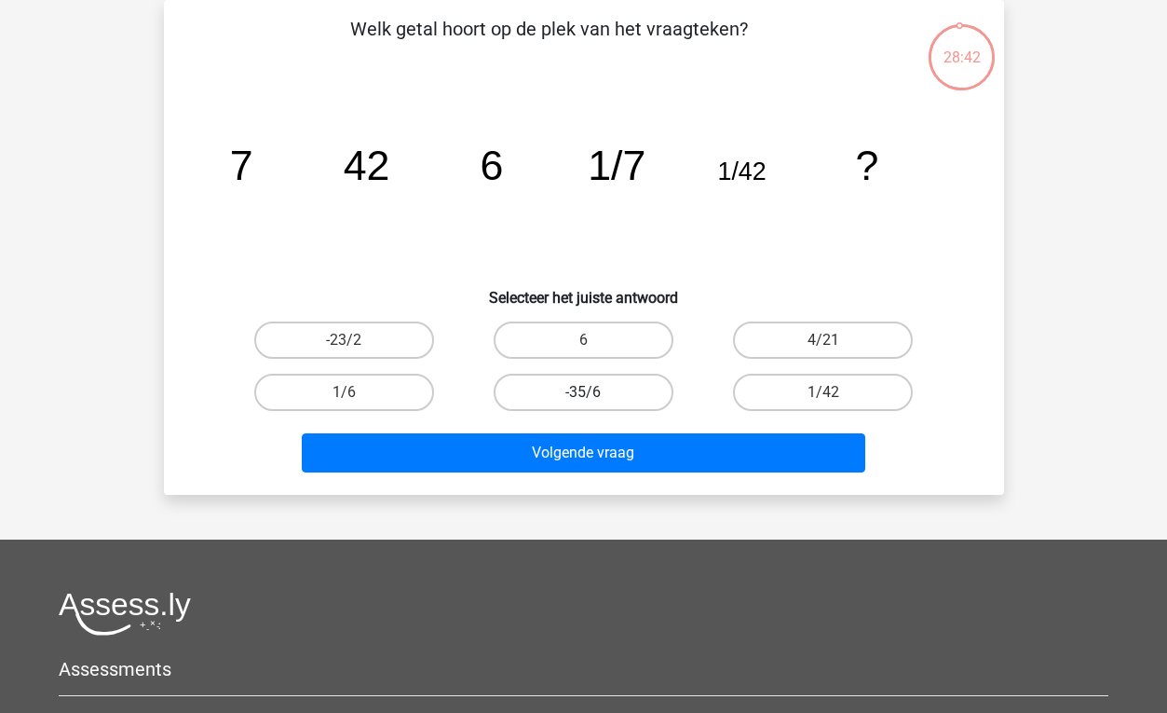
click at [604, 401] on label "-35/6" at bounding box center [584, 391] width 180 height 37
click at [595, 401] on input "-35/6" at bounding box center [589, 398] width 12 height 12
radio input "true"
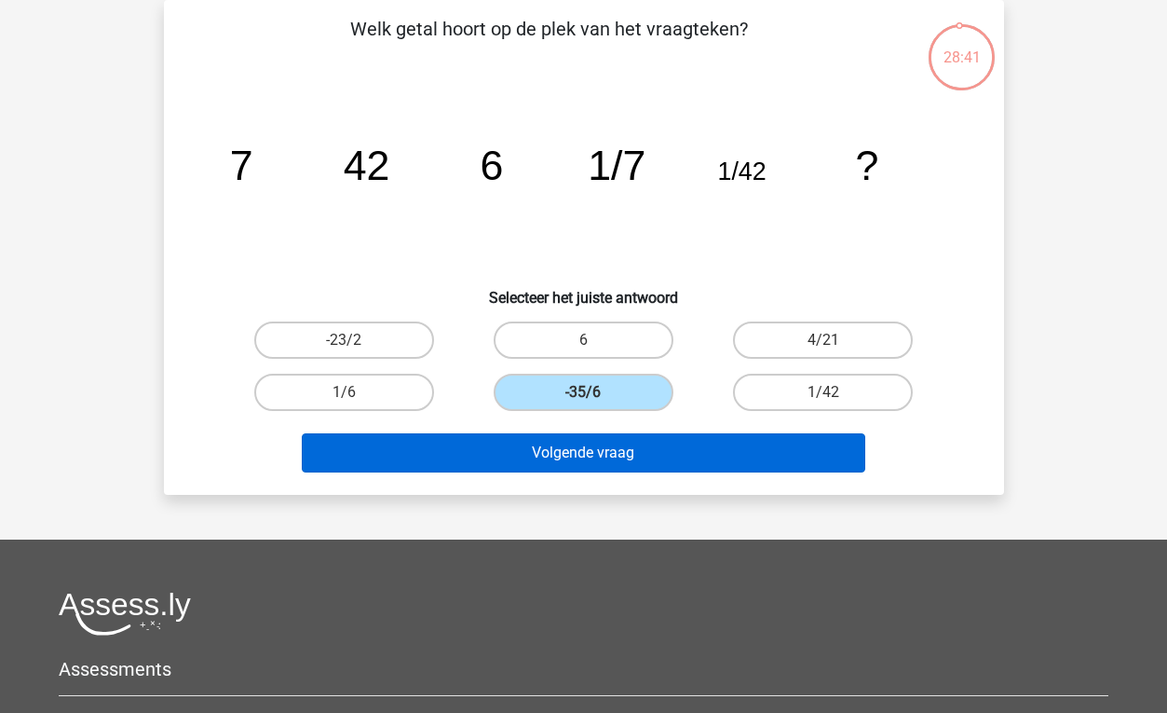
click at [594, 442] on button "Volgende vraag" at bounding box center [584, 452] width 564 height 39
